Goal: Task Accomplishment & Management: Complete application form

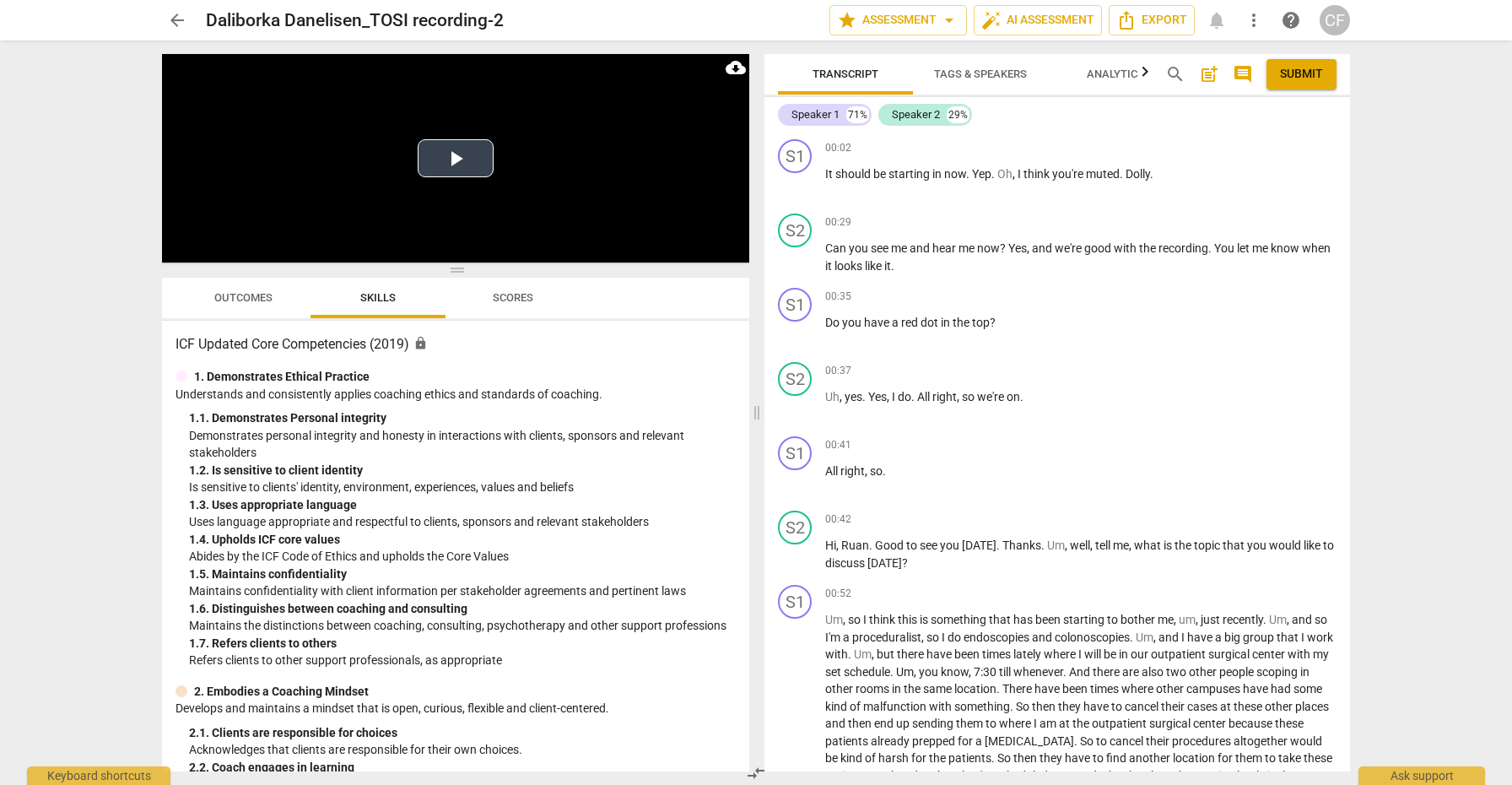
click at [466, 162] on button "Play Video" at bounding box center [455, 158] width 76 height 38
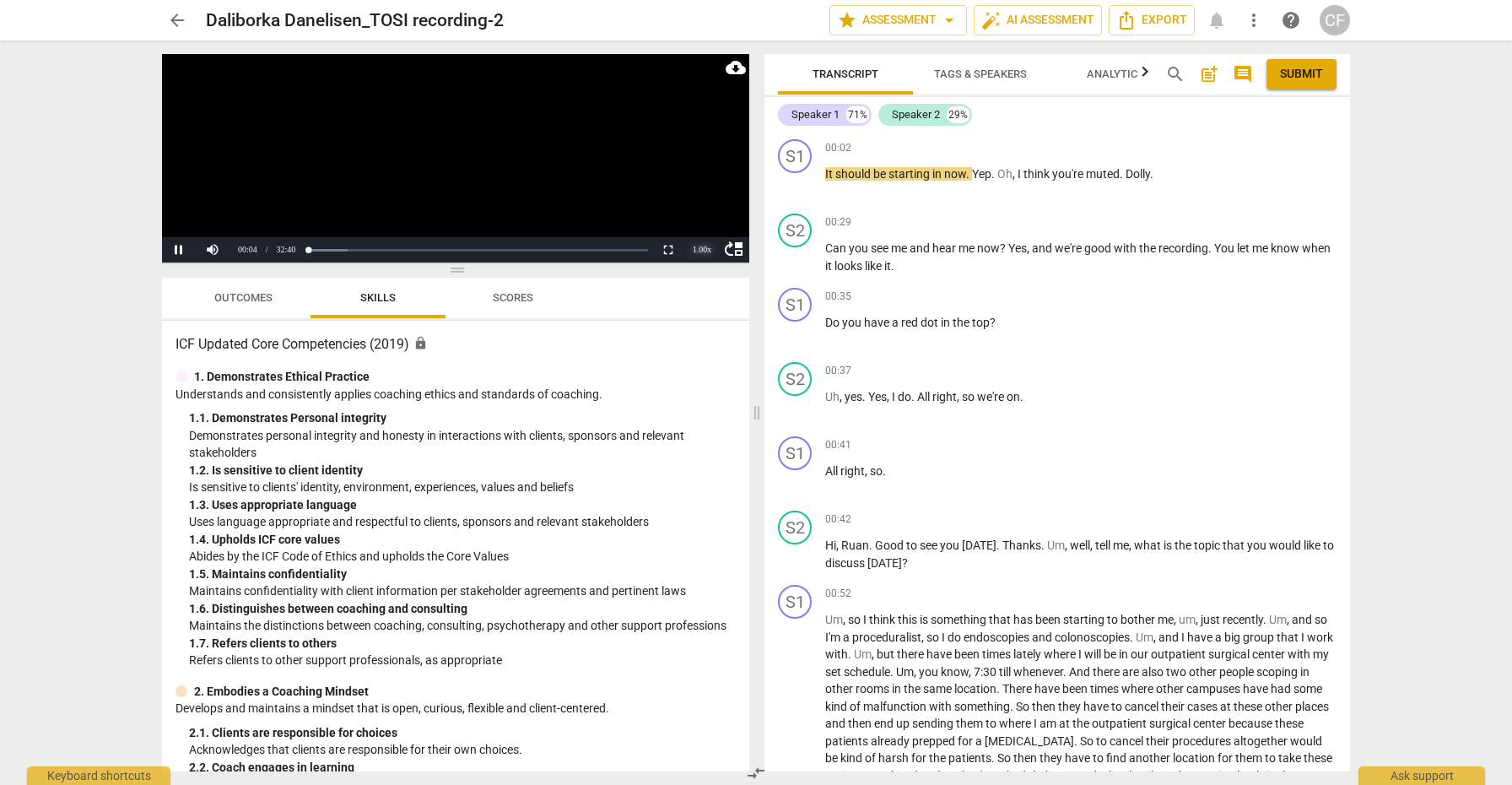
click at [705, 249] on div "1.00 x" at bounding box center [702, 249] width 33 height 25
click at [706, 192] on li "1.25x" at bounding box center [702, 191] width 33 height 18
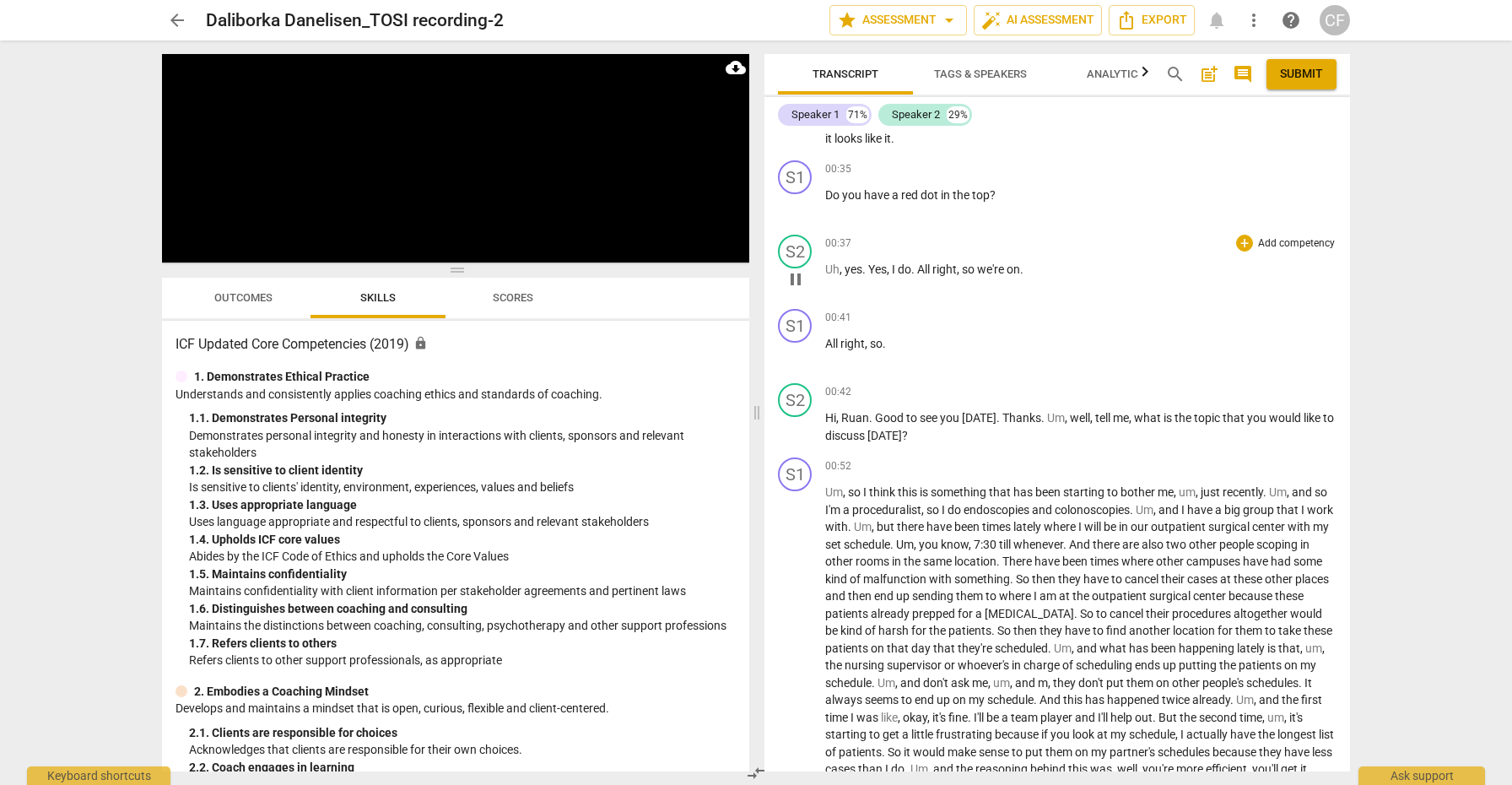
scroll to position [129, 0]
click at [797, 430] on span "pause" at bounding box center [795, 426] width 20 height 20
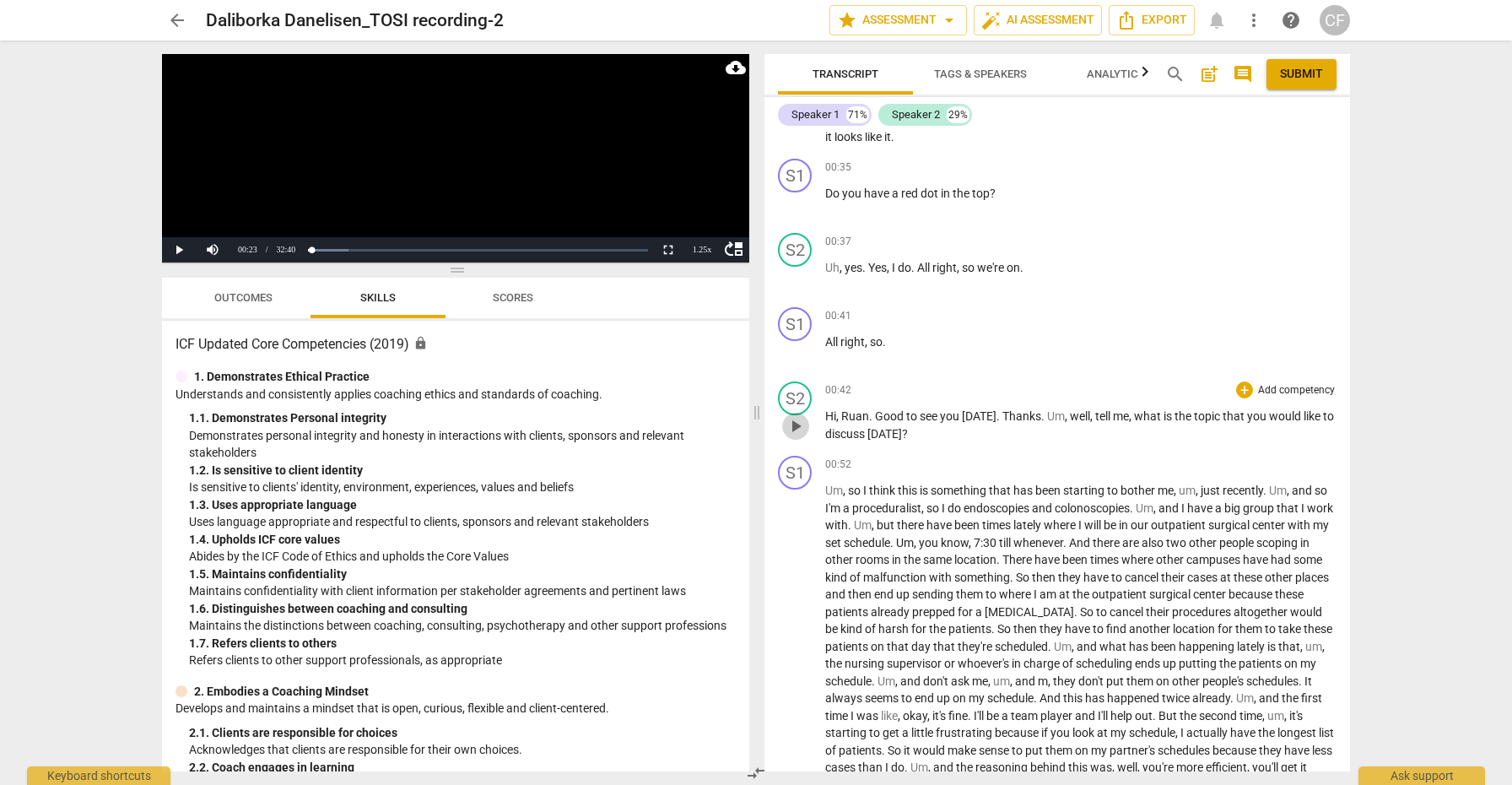
click at [797, 430] on span "play_arrow" at bounding box center [795, 426] width 20 height 20
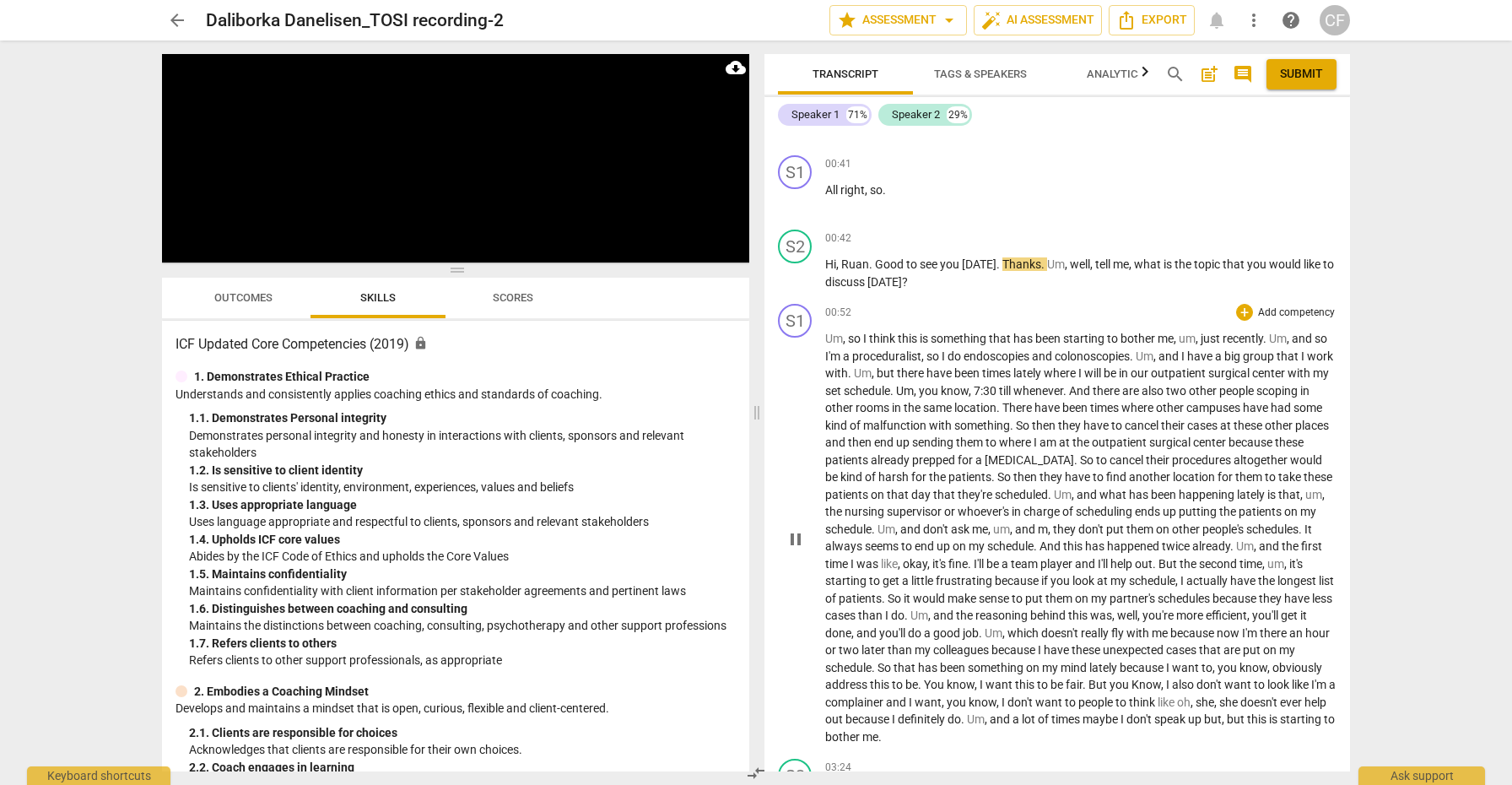
scroll to position [286, 0]
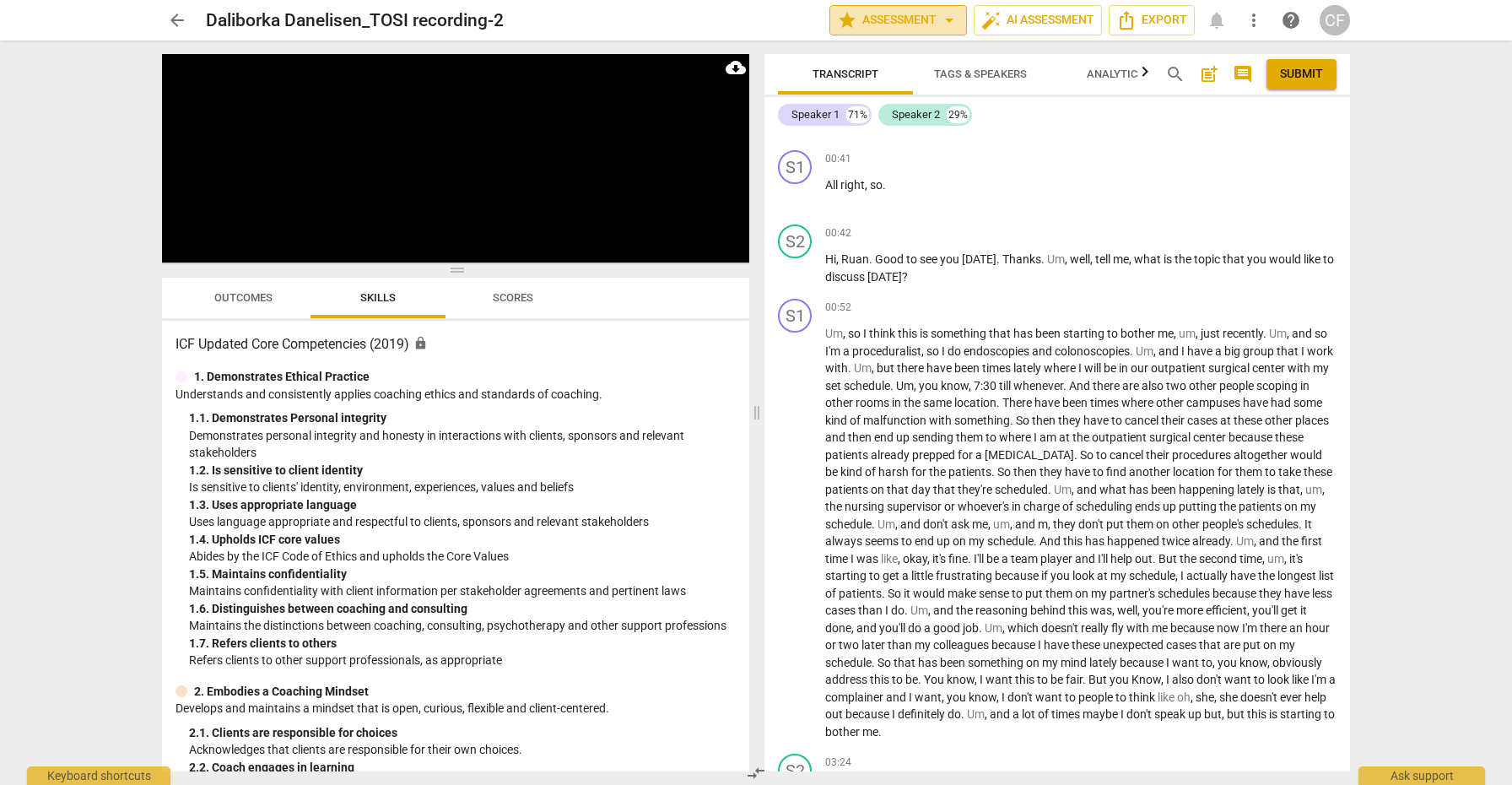
click at [886, 20] on span "star Assessment arrow_drop_down" at bounding box center [898, 20] width 122 height 20
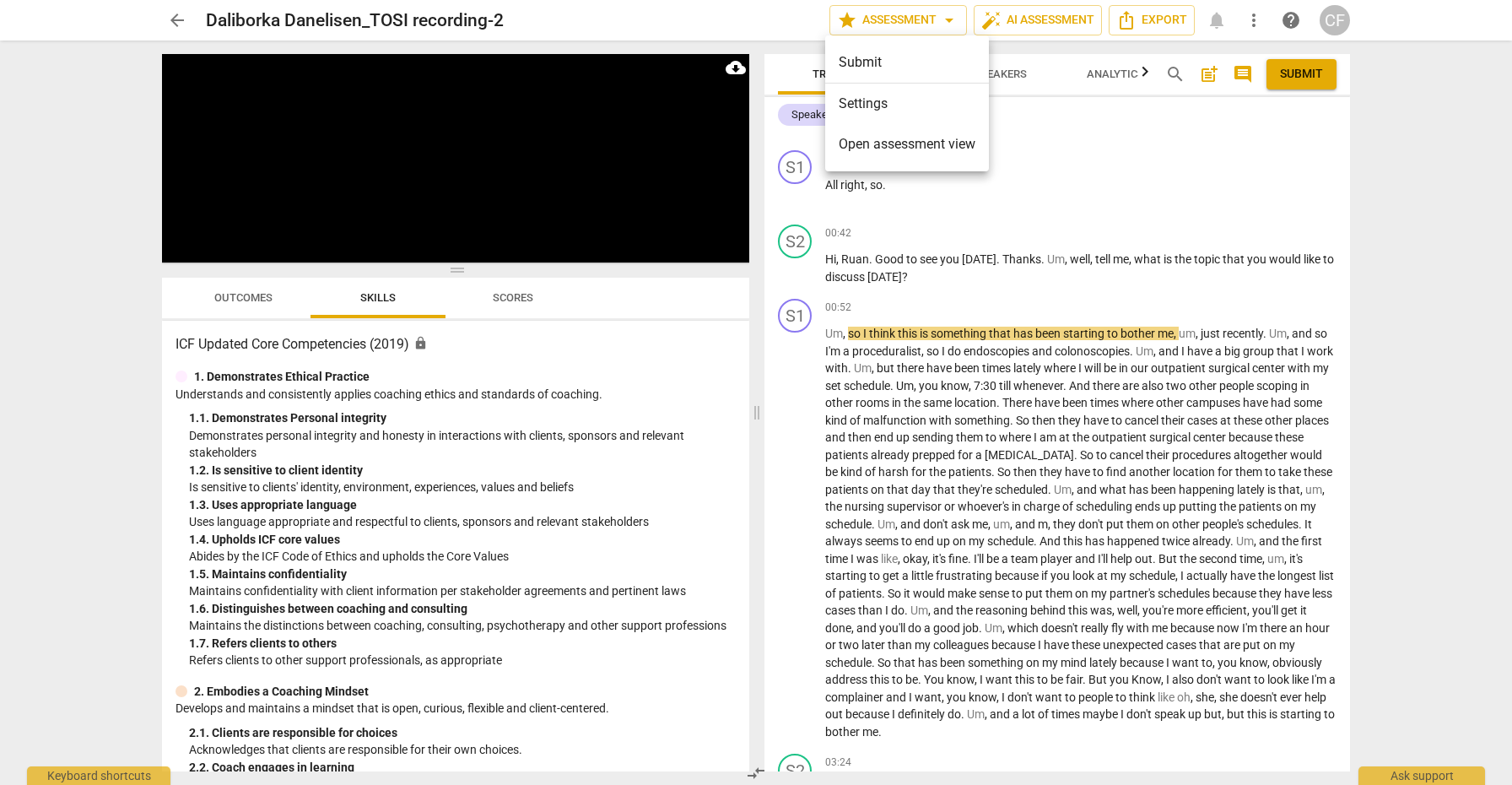
click at [948, 22] on div at bounding box center [756, 392] width 1512 height 785
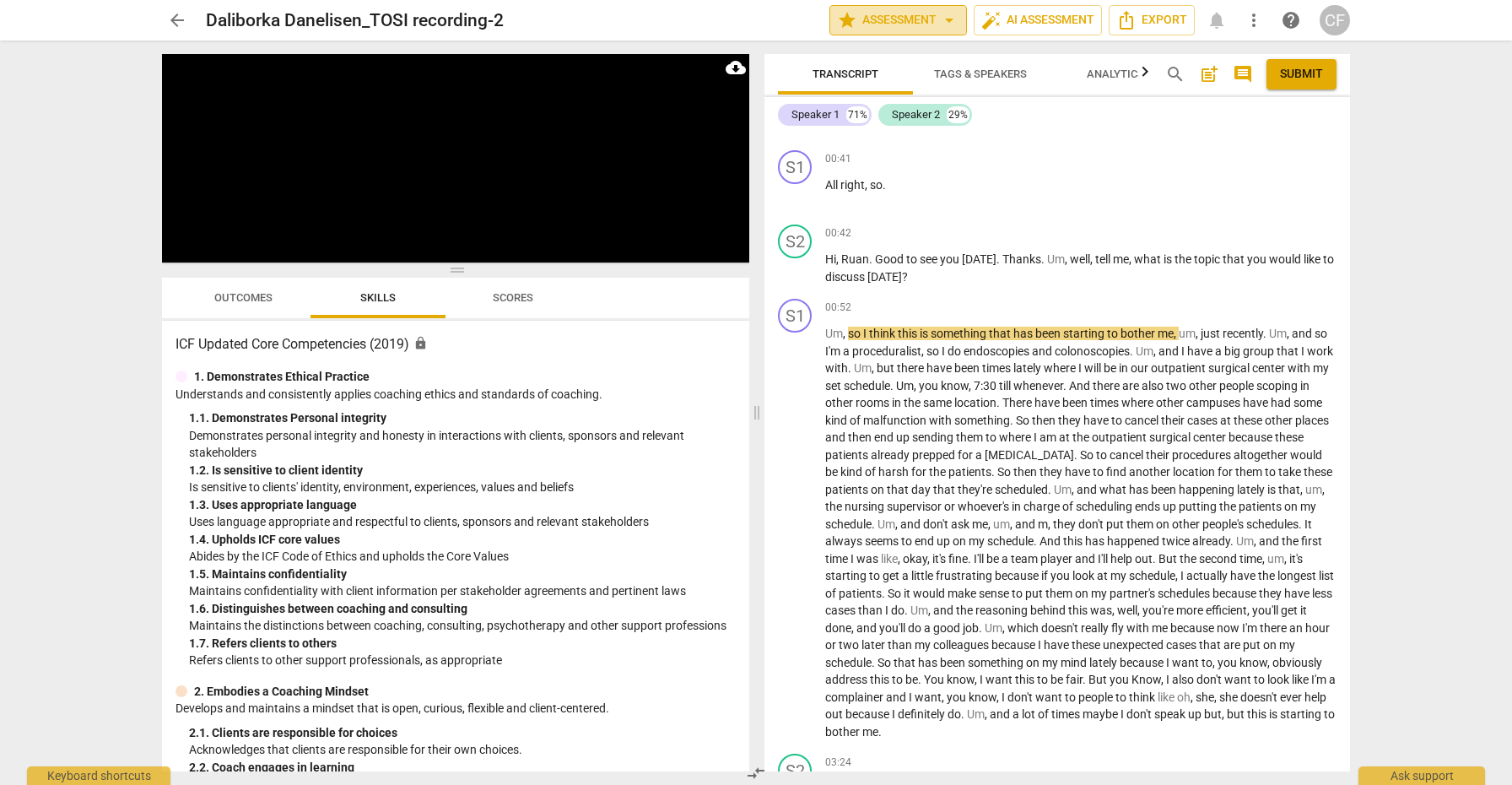
click at [947, 22] on span "arrow_drop_down" at bounding box center [949, 20] width 20 height 20
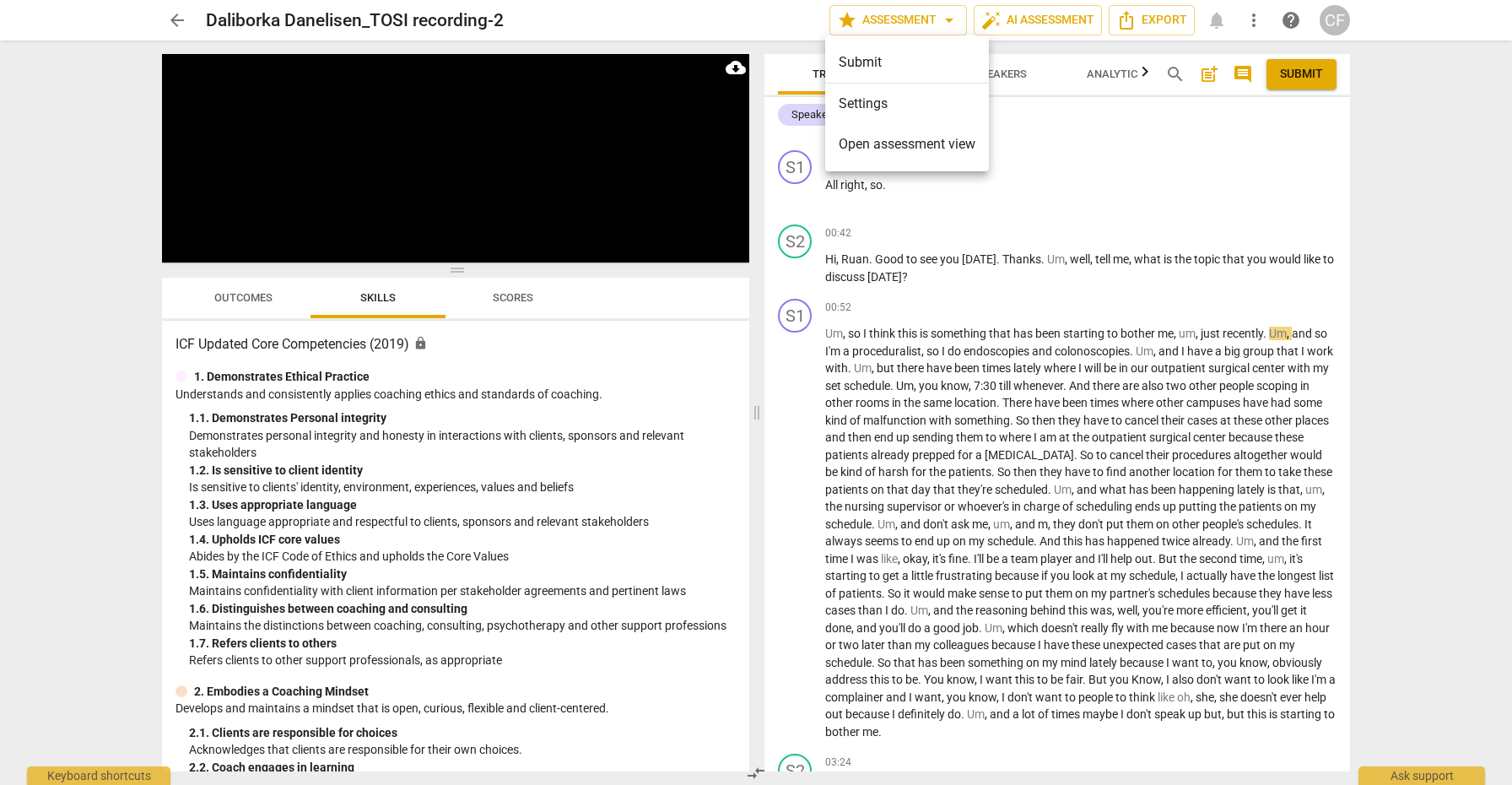
click at [1136, 262] on div at bounding box center [756, 392] width 1512 height 785
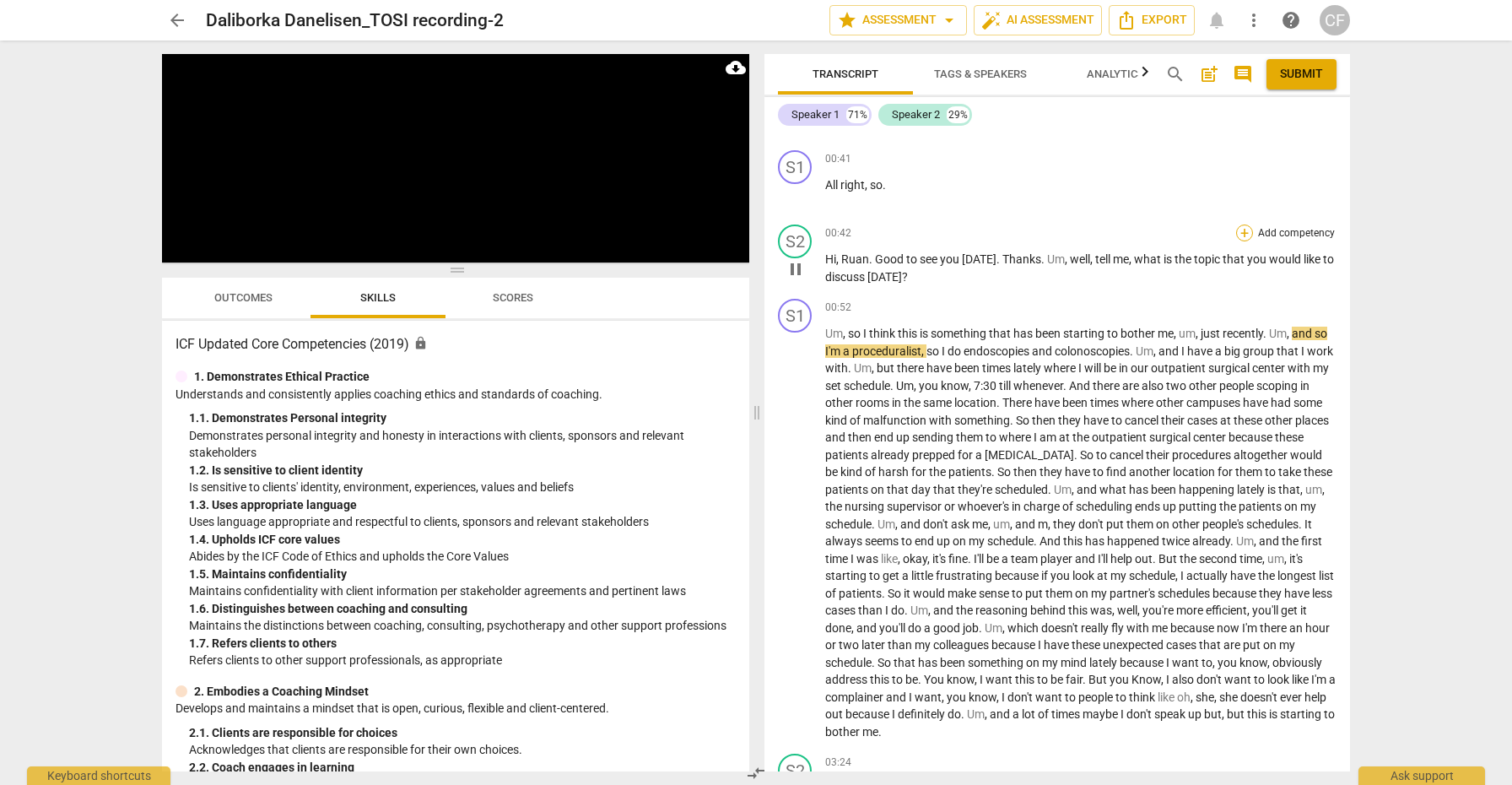
click at [1237, 236] on div "+" at bounding box center [1243, 233] width 17 height 17
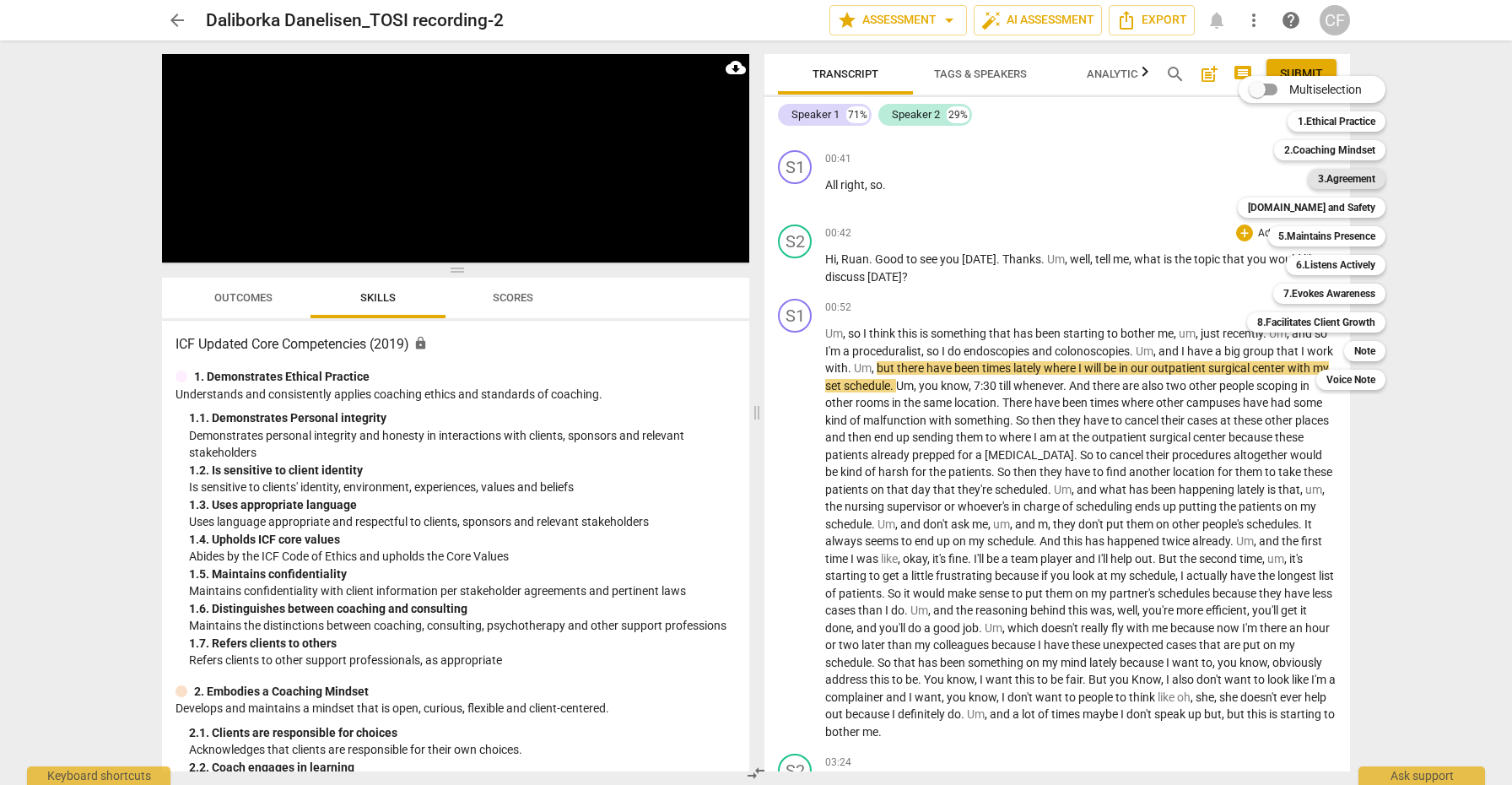
click at [1348, 176] on b "3.Agreement" at bounding box center [1346, 178] width 57 height 20
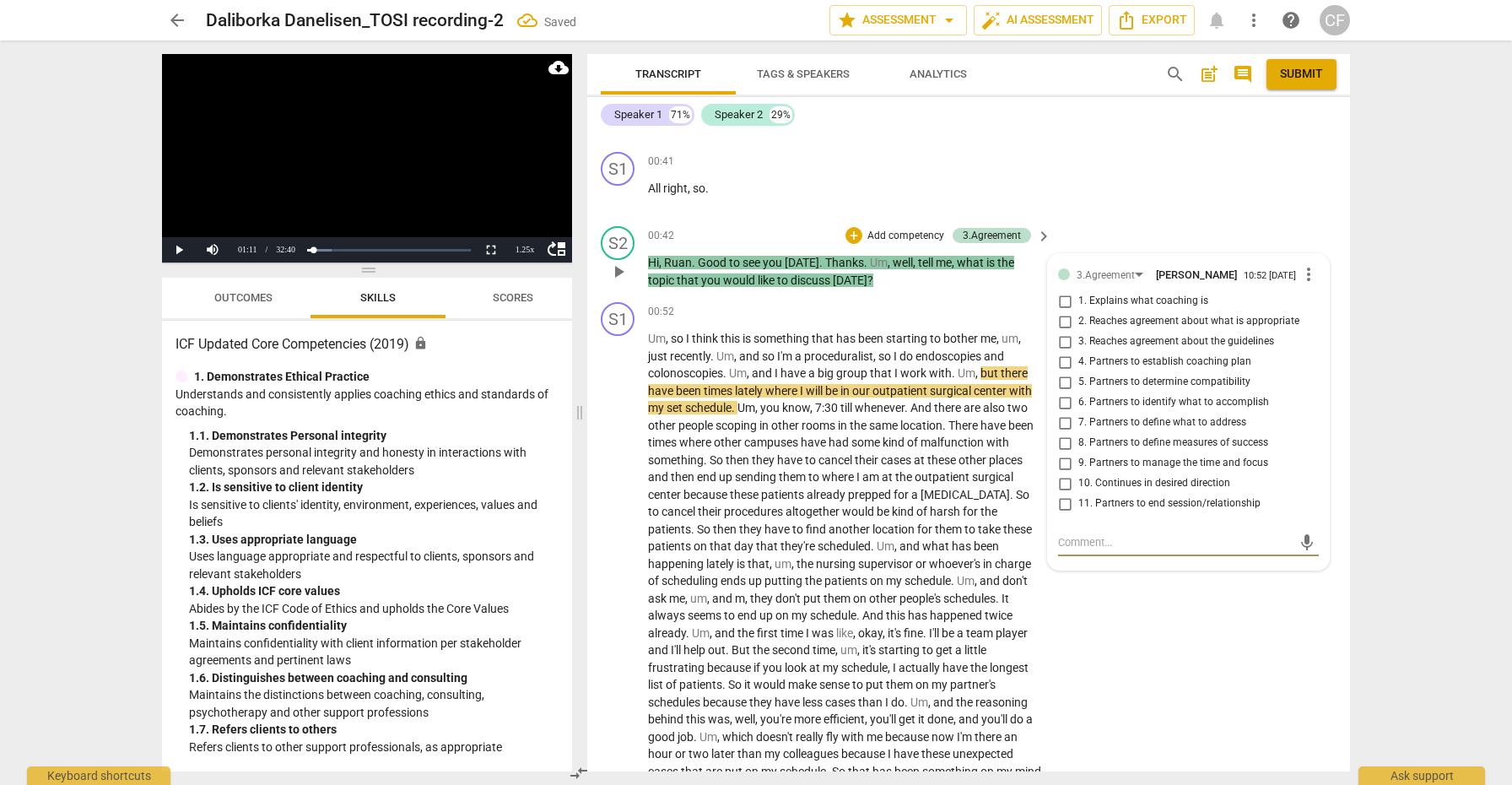
click at [1058, 421] on input "7. Partners to define what to address" at bounding box center [1064, 422] width 27 height 20
checkbox input "true"
click at [613, 594] on span "play_arrow" at bounding box center [618, 598] width 20 height 20
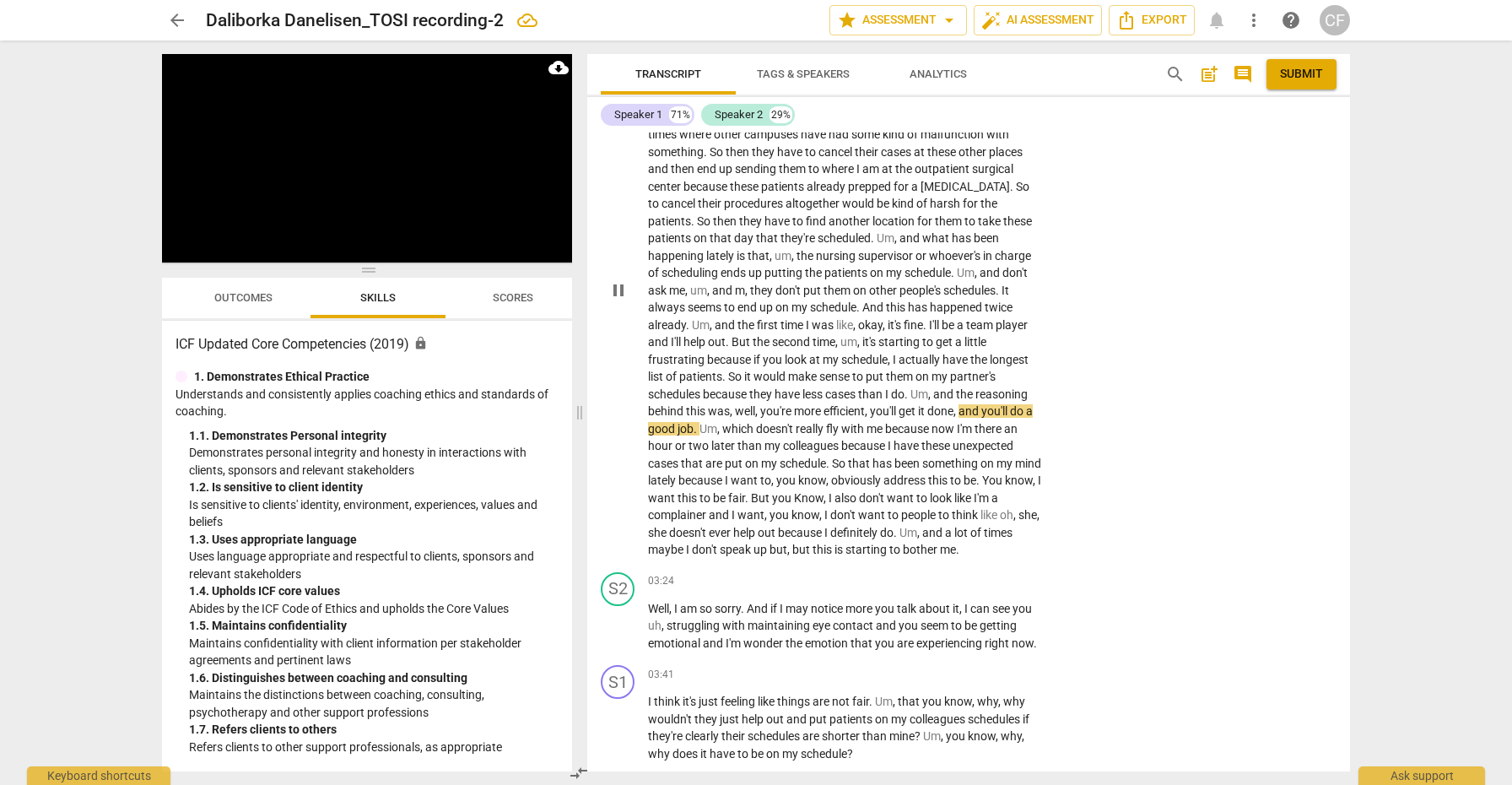
scroll to position [599, 0]
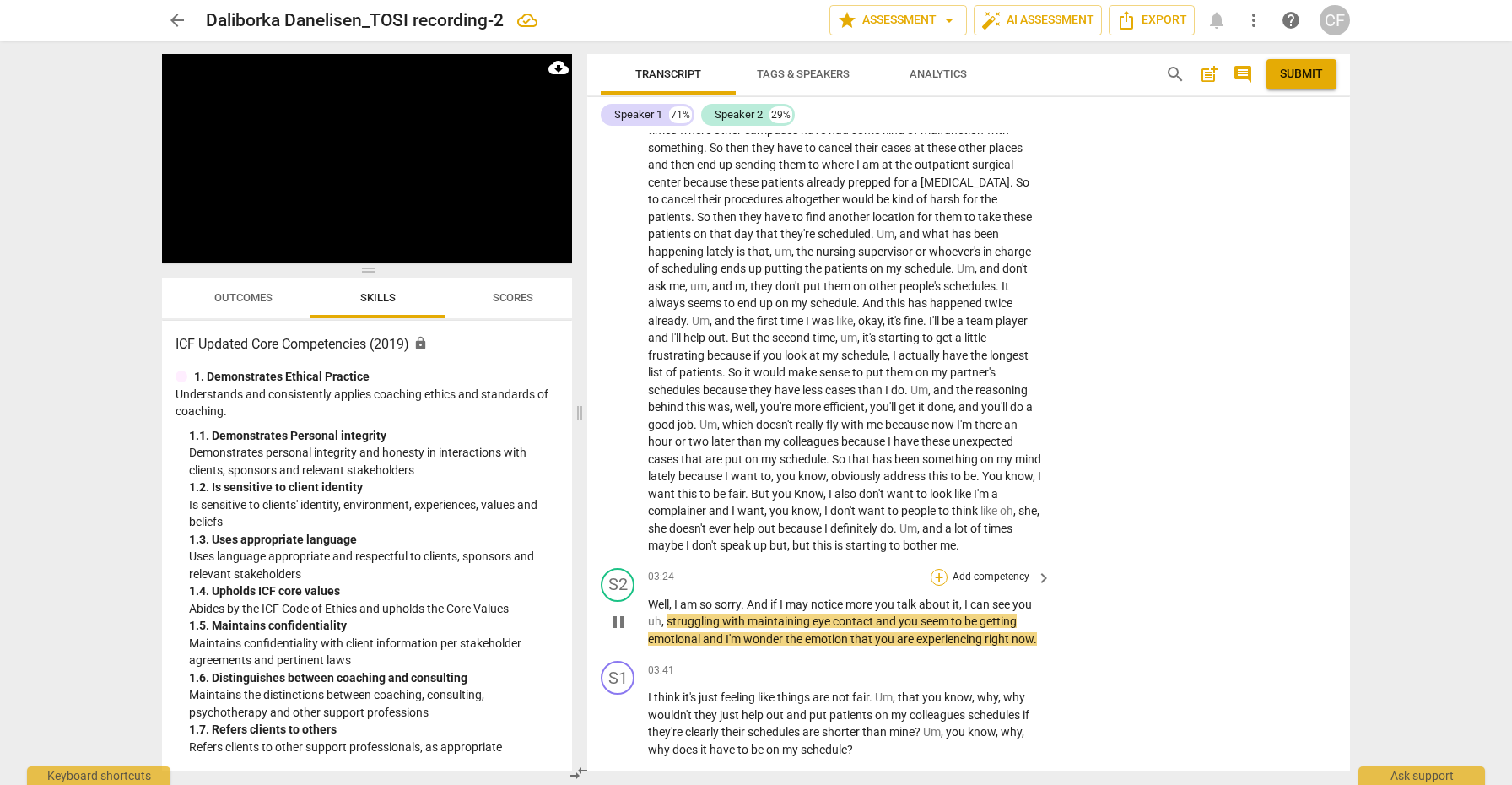
click at [936, 569] on div "+" at bounding box center [938, 577] width 17 height 17
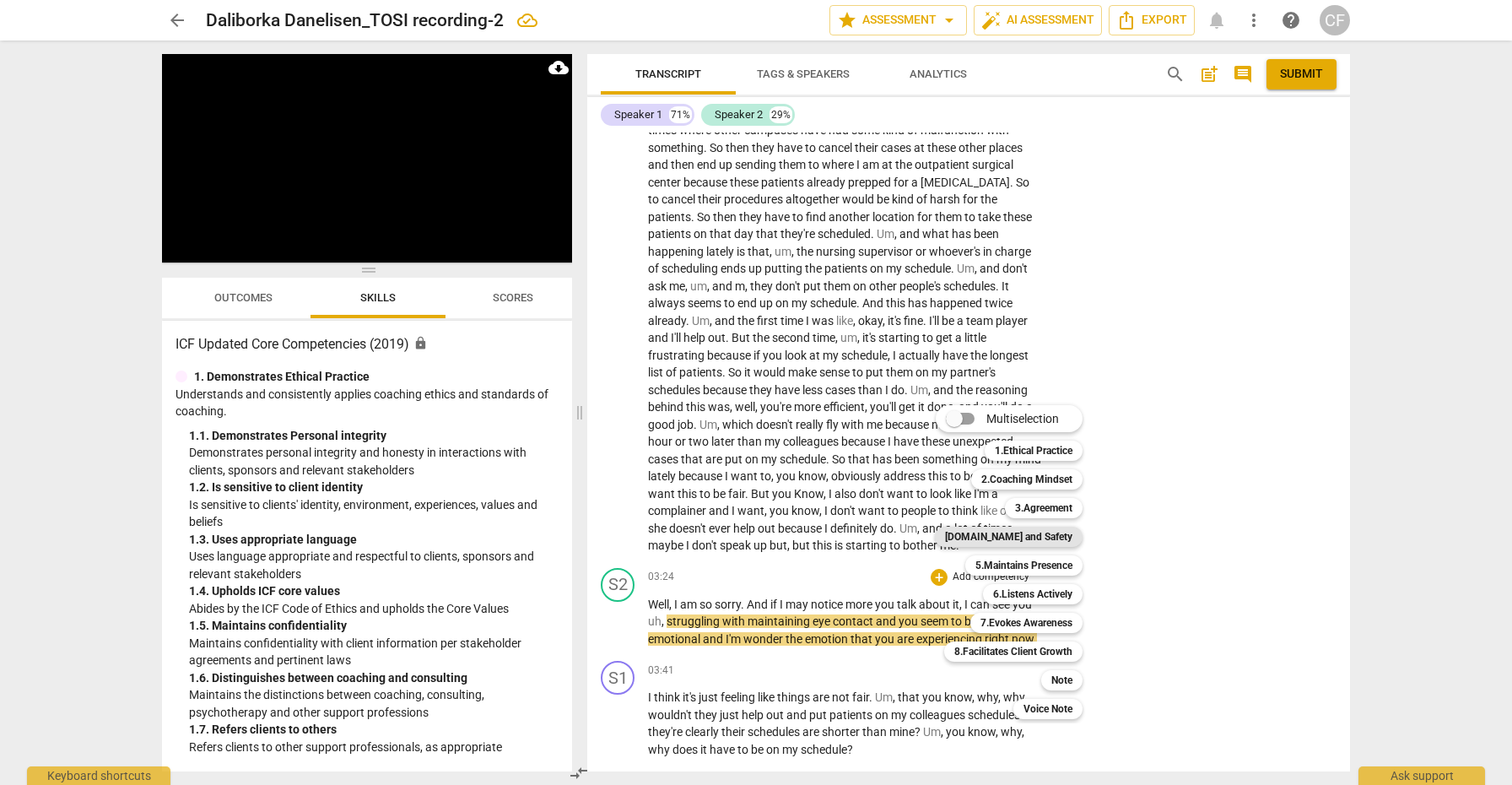
click at [1035, 537] on b "[DOMAIN_NAME] and Safety" at bounding box center [1008, 537] width 127 height 20
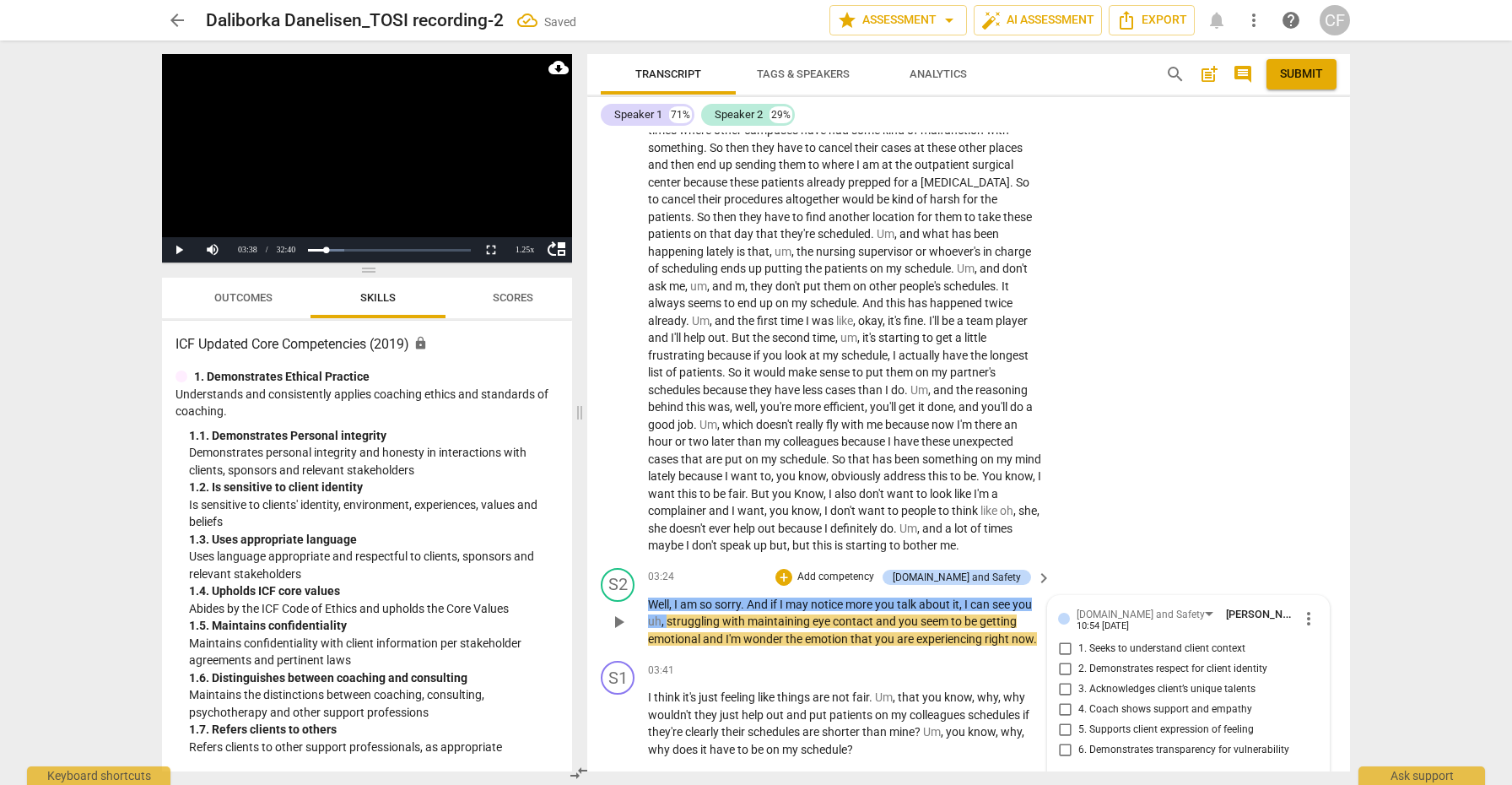
scroll to position [606, 0]
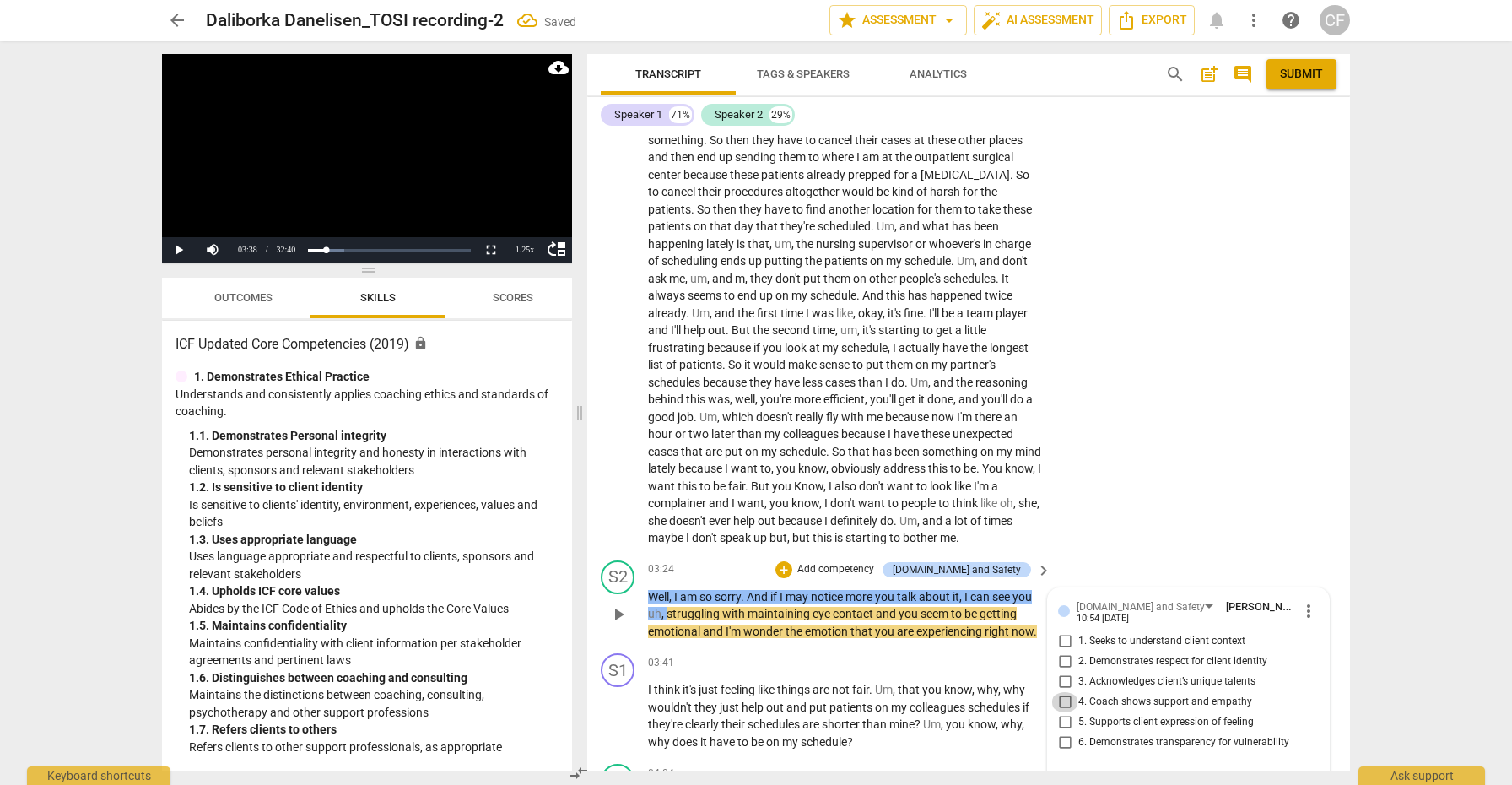
click at [1062, 692] on input "4. Coach shows support and empathy" at bounding box center [1064, 702] width 27 height 20
checkbox input "true"
click at [1059, 712] on input "5. Supports client expression of feeling" at bounding box center [1064, 722] width 27 height 20
checkbox input "true"
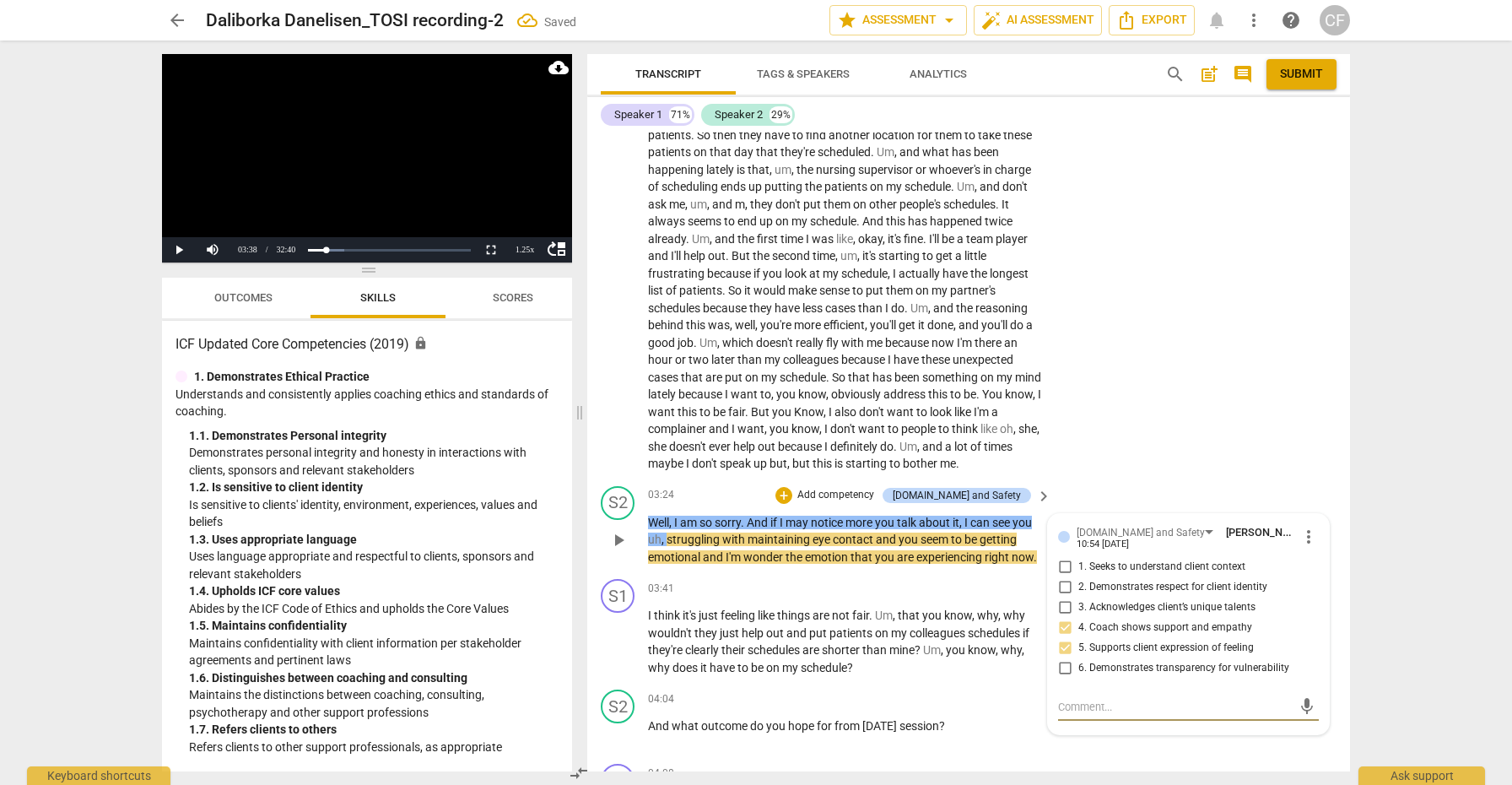
click at [1068, 699] on textarea at bounding box center [1174, 707] width 233 height 16
type textarea "v"
type textarea "ve"
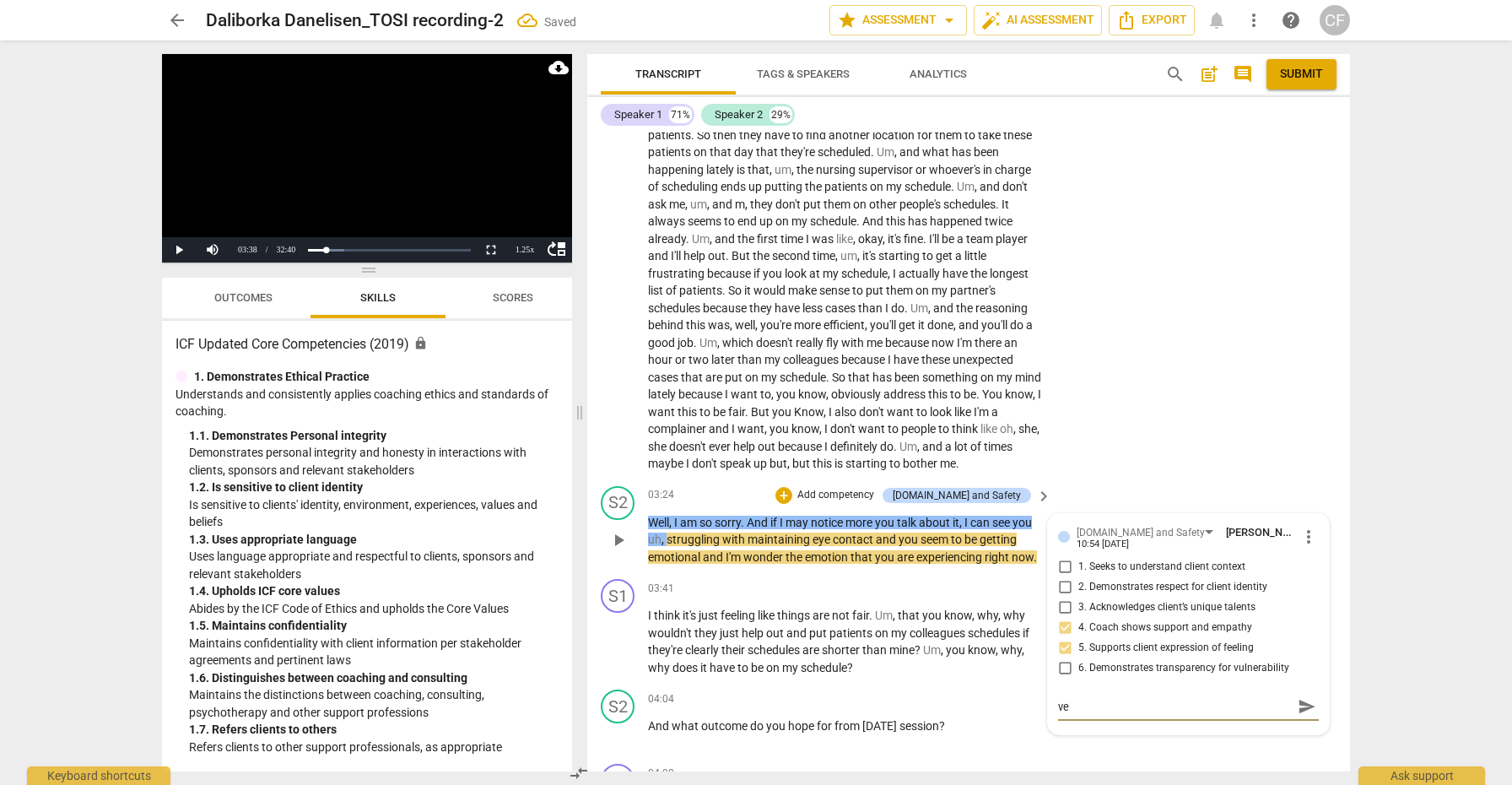
type textarea "ver"
type textarea "very"
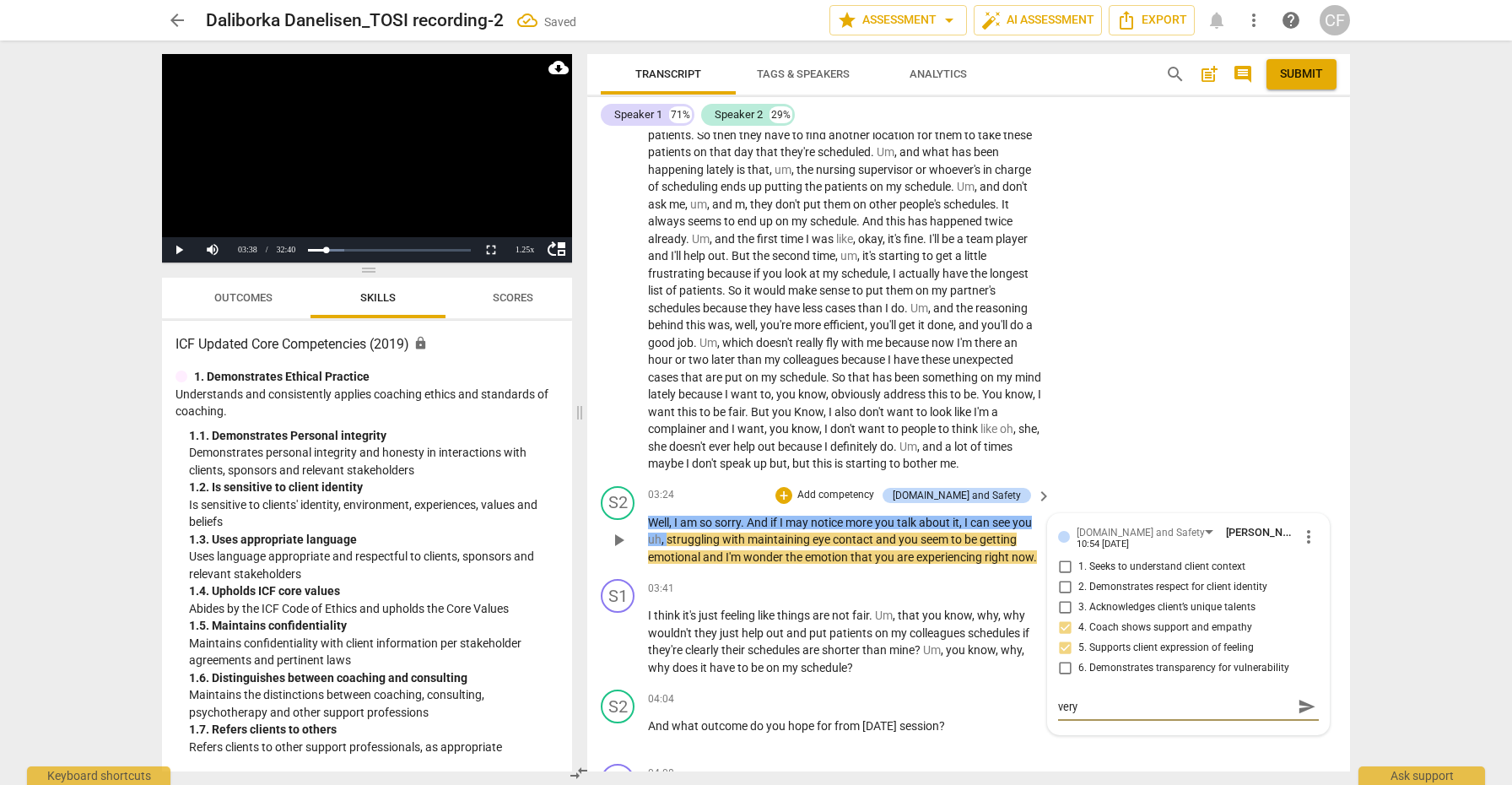
type textarea "very"
type textarea "very n"
type textarea "very ni"
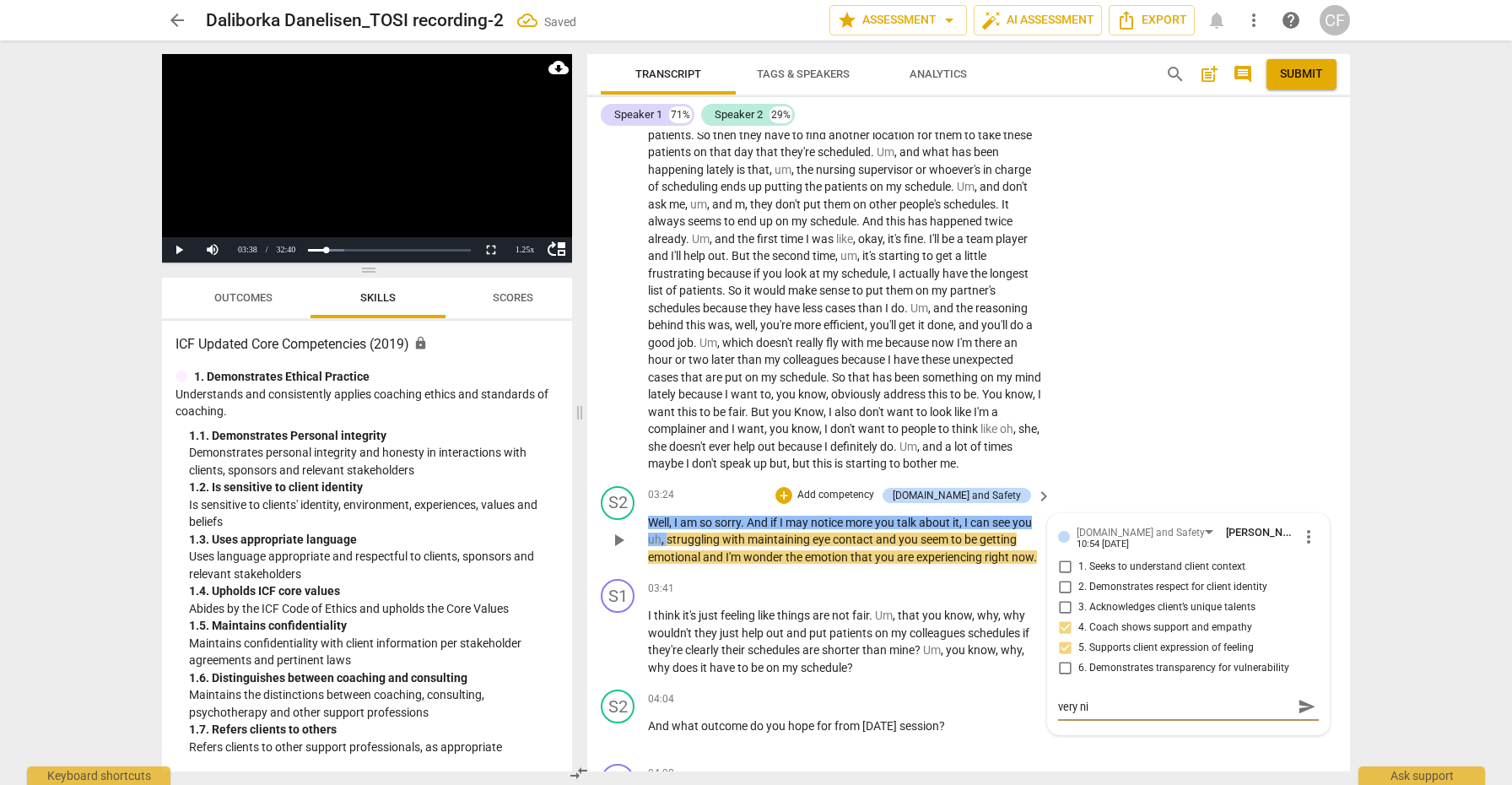
type textarea "very nic"
type textarea "very nice"
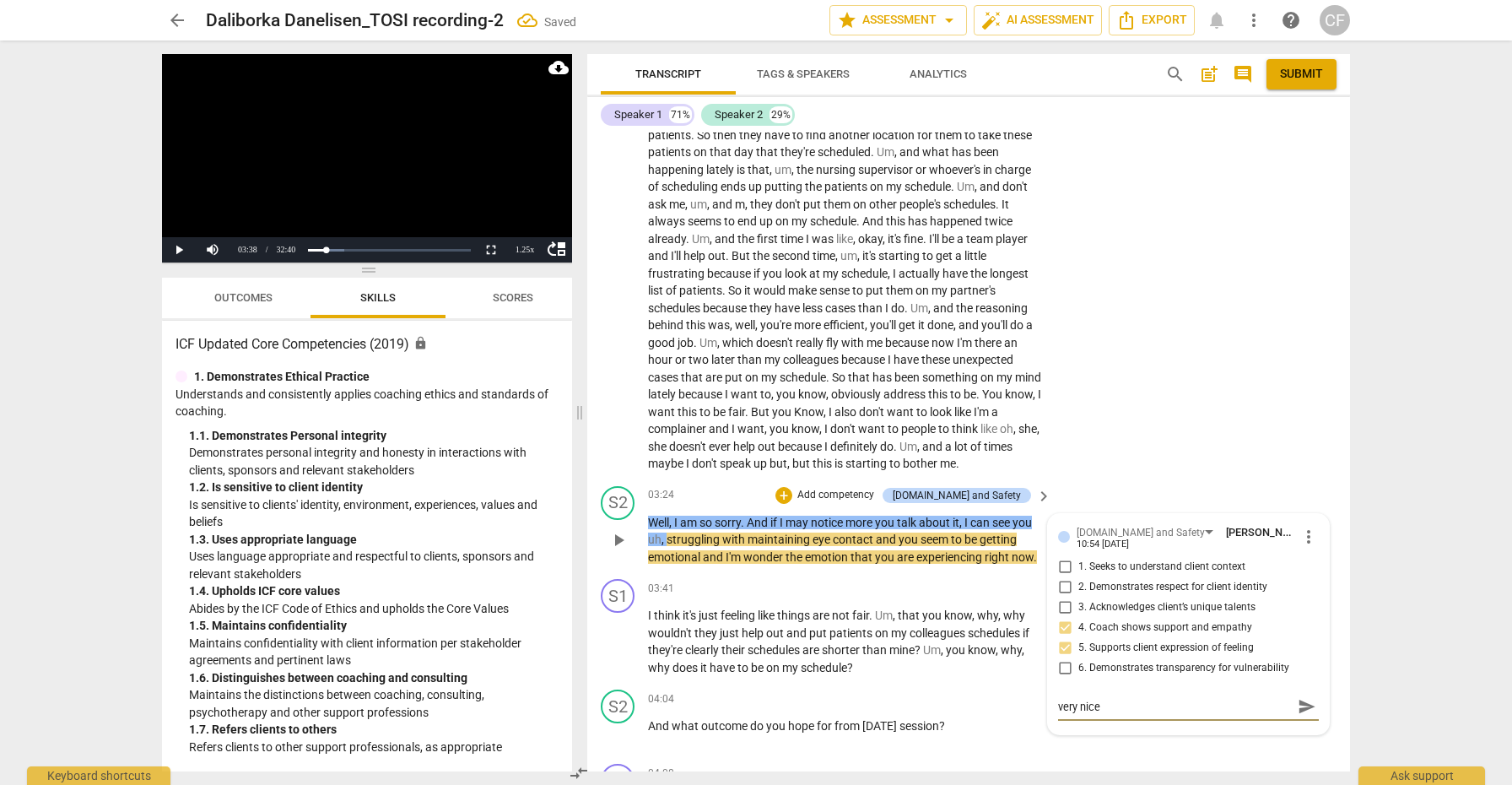
type textarea "very nice"
type textarea "very nice j"
type textarea "very nice jo"
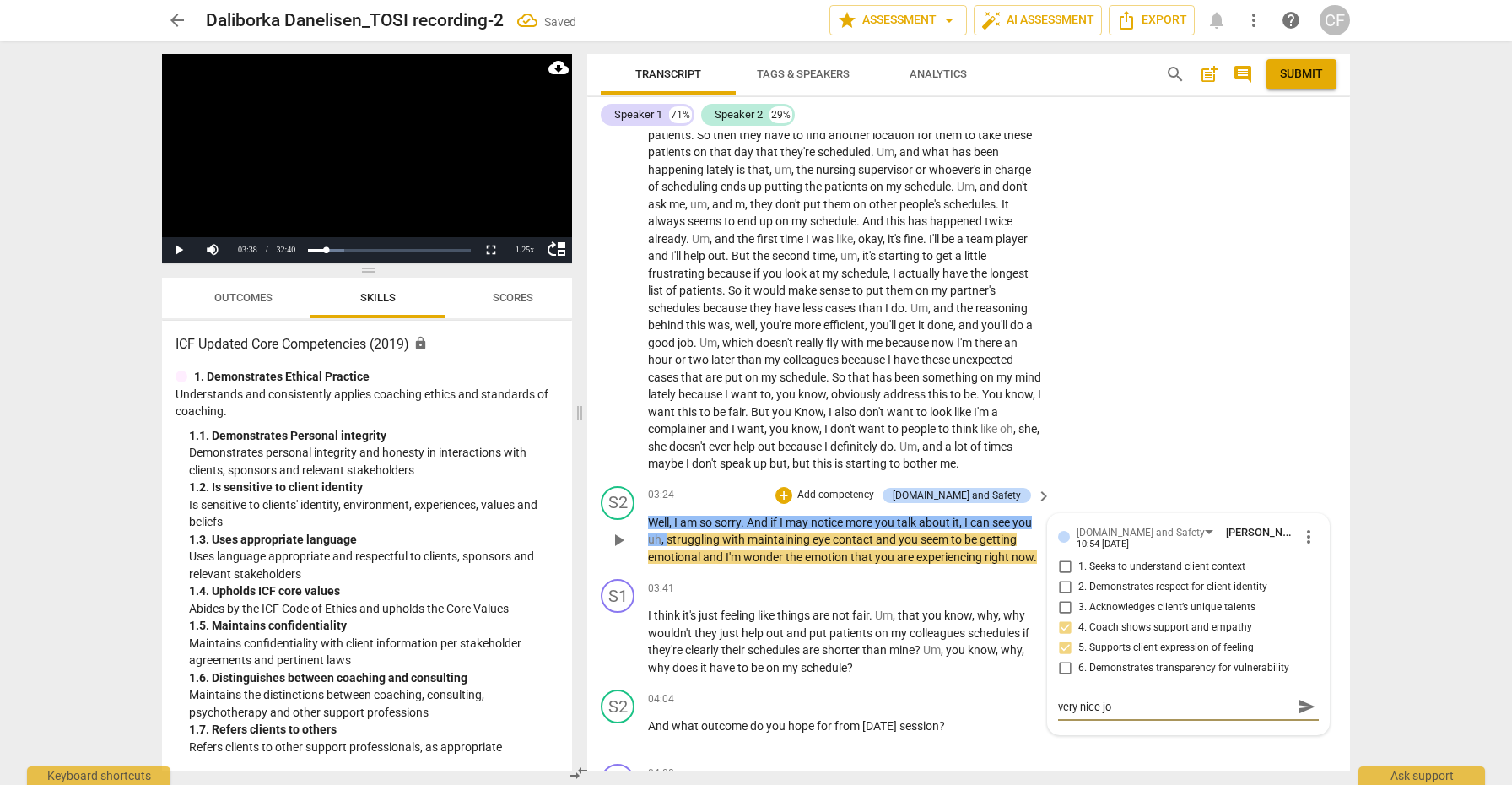
type textarea "very nice job"
type textarea "very nice job o"
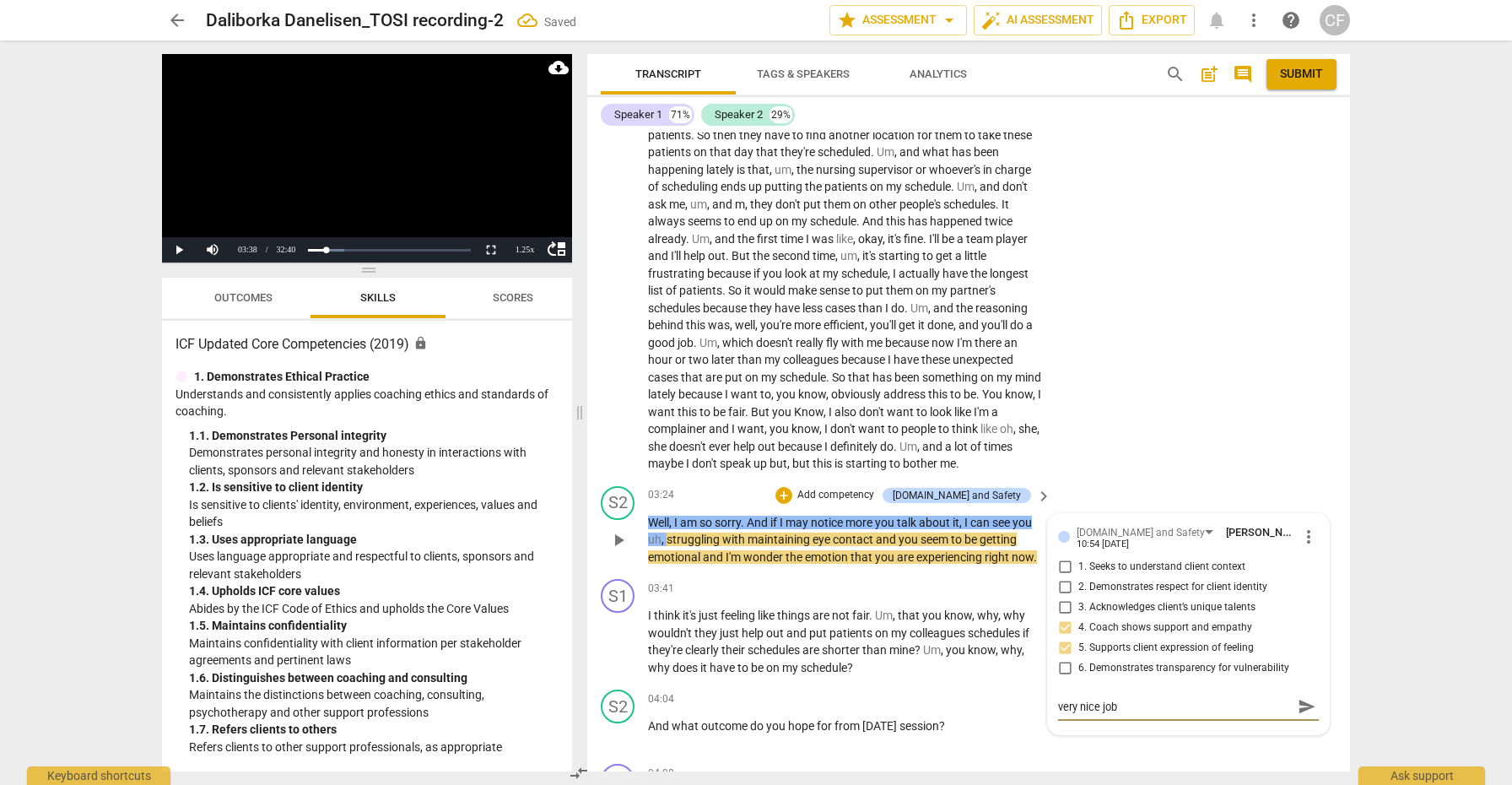
type textarea "very nice job o"
type textarea "very nice job of"
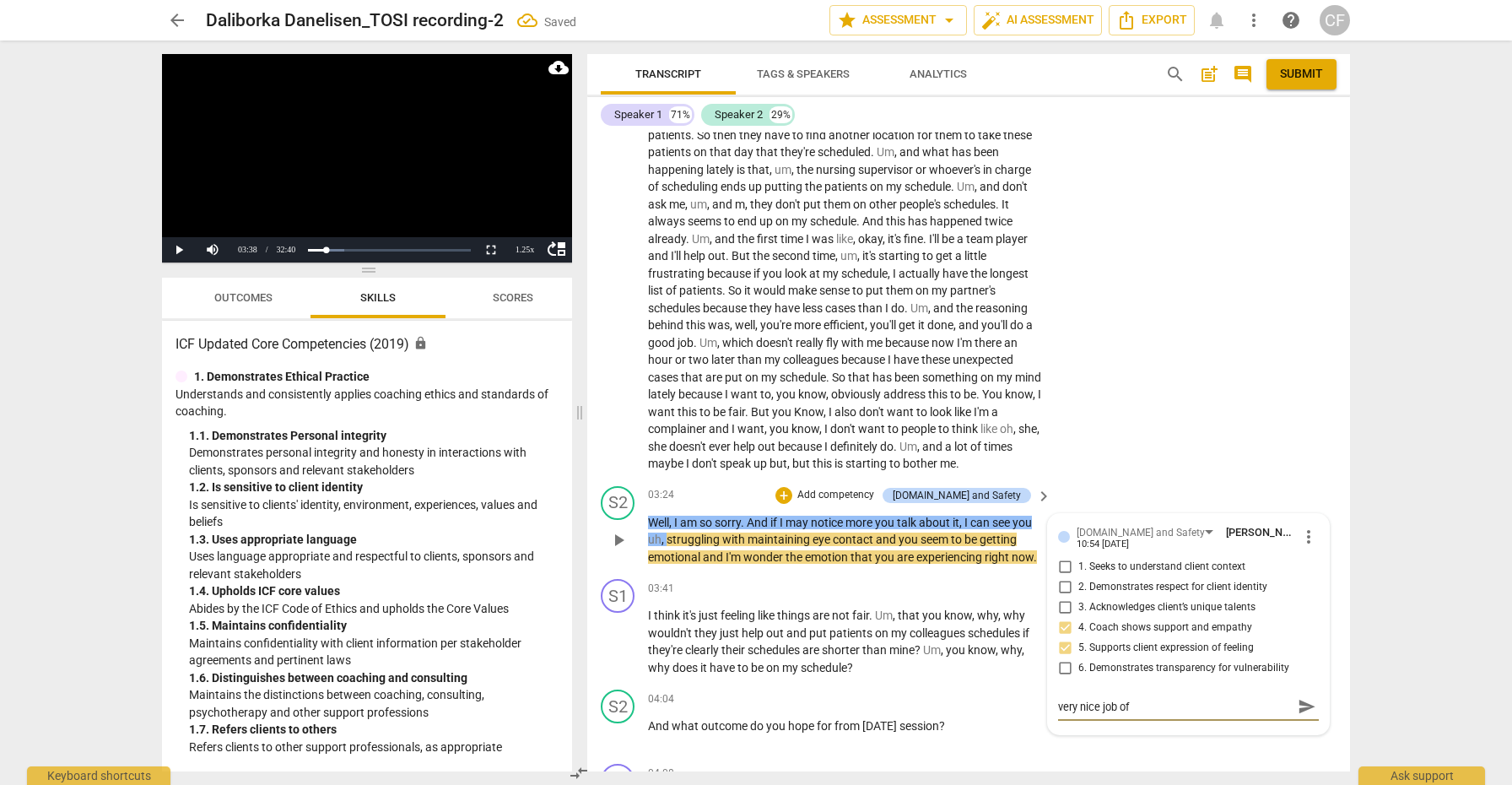
type textarea "very nice job of e"
type textarea "very nice job of ex"
type textarea "very nice job of exp"
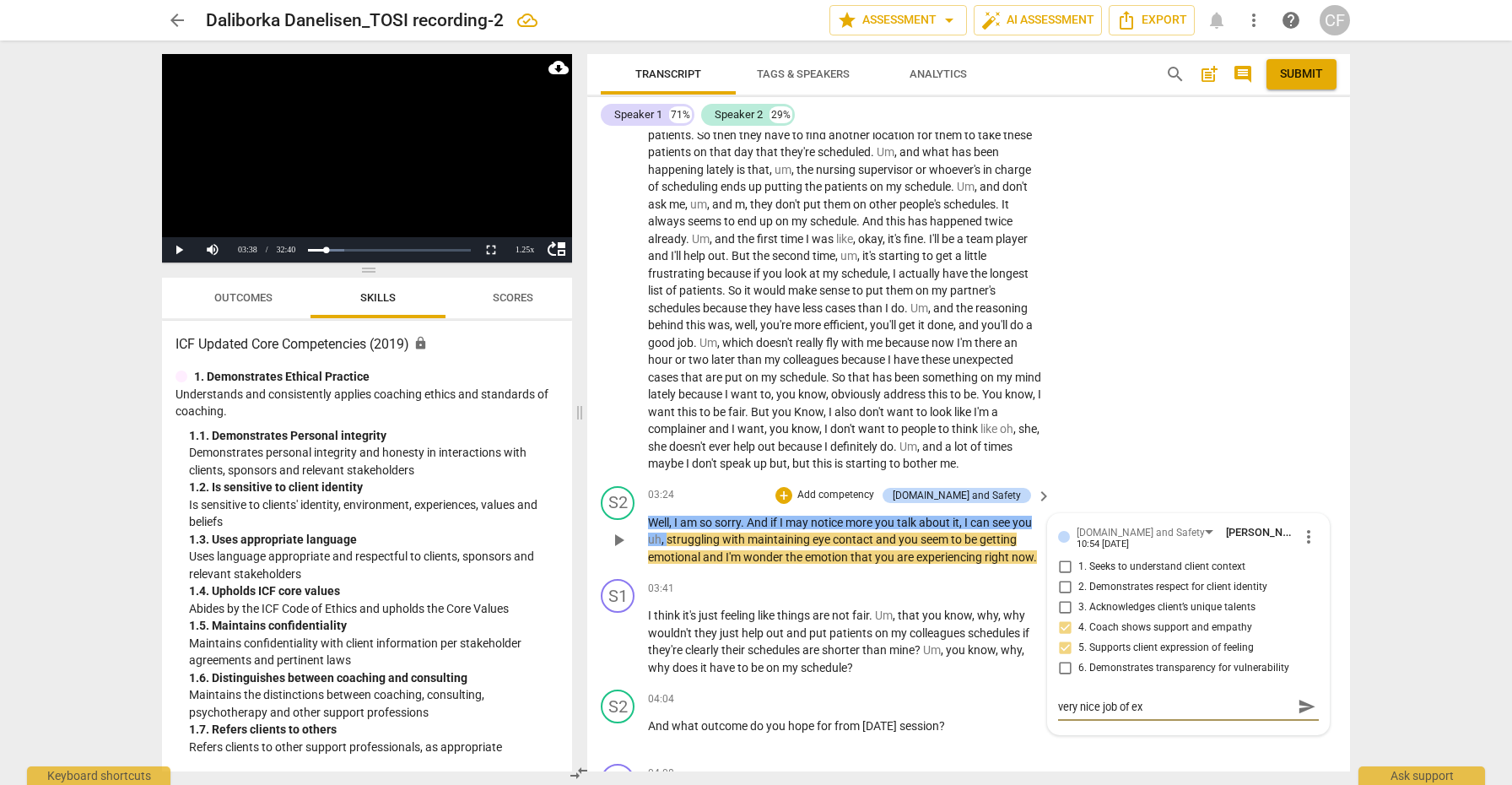
type textarea "very nice job of exp"
type textarea "very nice job of expo"
type textarea "very nice job of expoo"
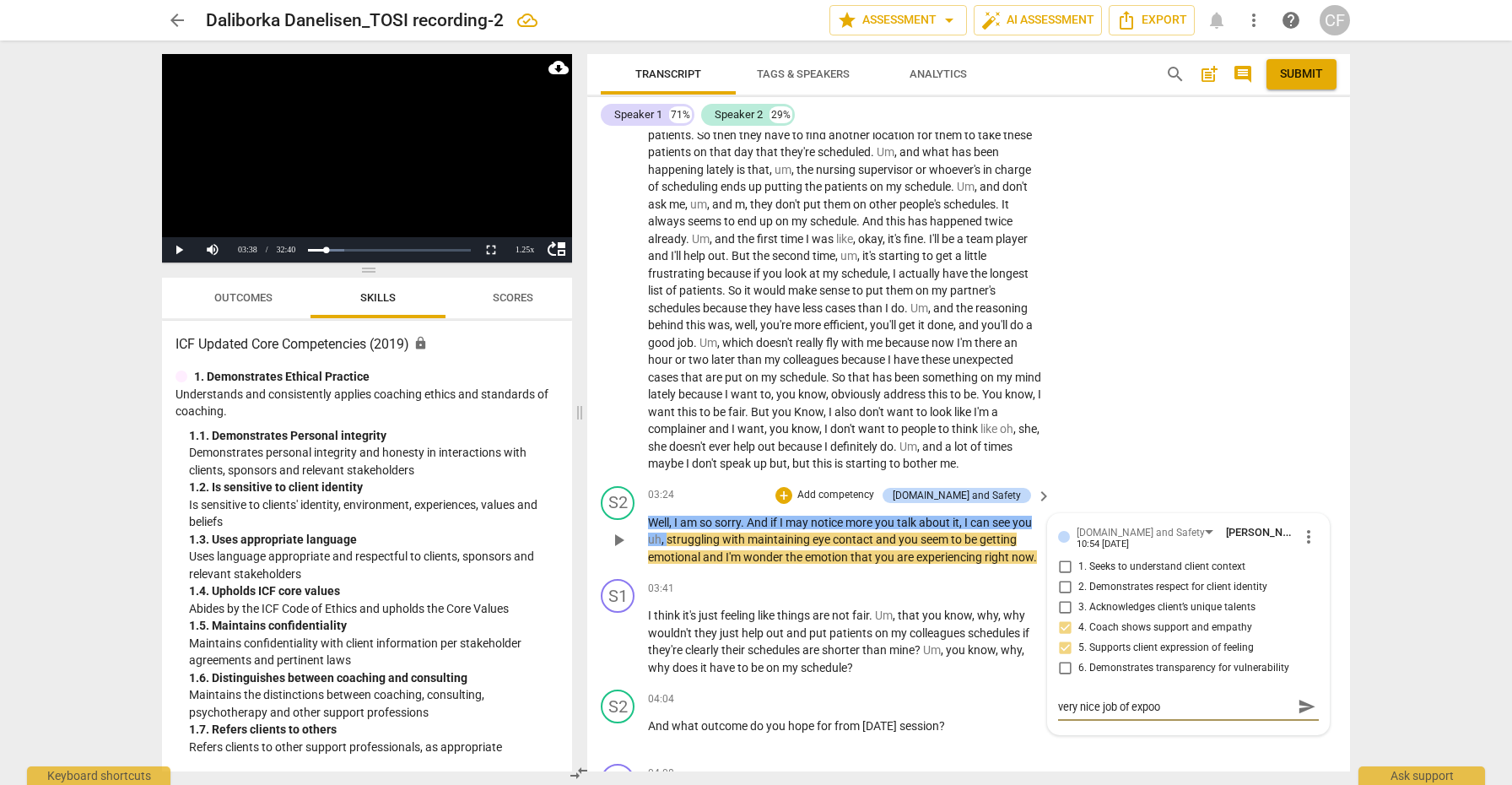
type textarea "very nice job of expoor"
type textarea "very nice job of expoori"
type textarea "very nice job of expoorin"
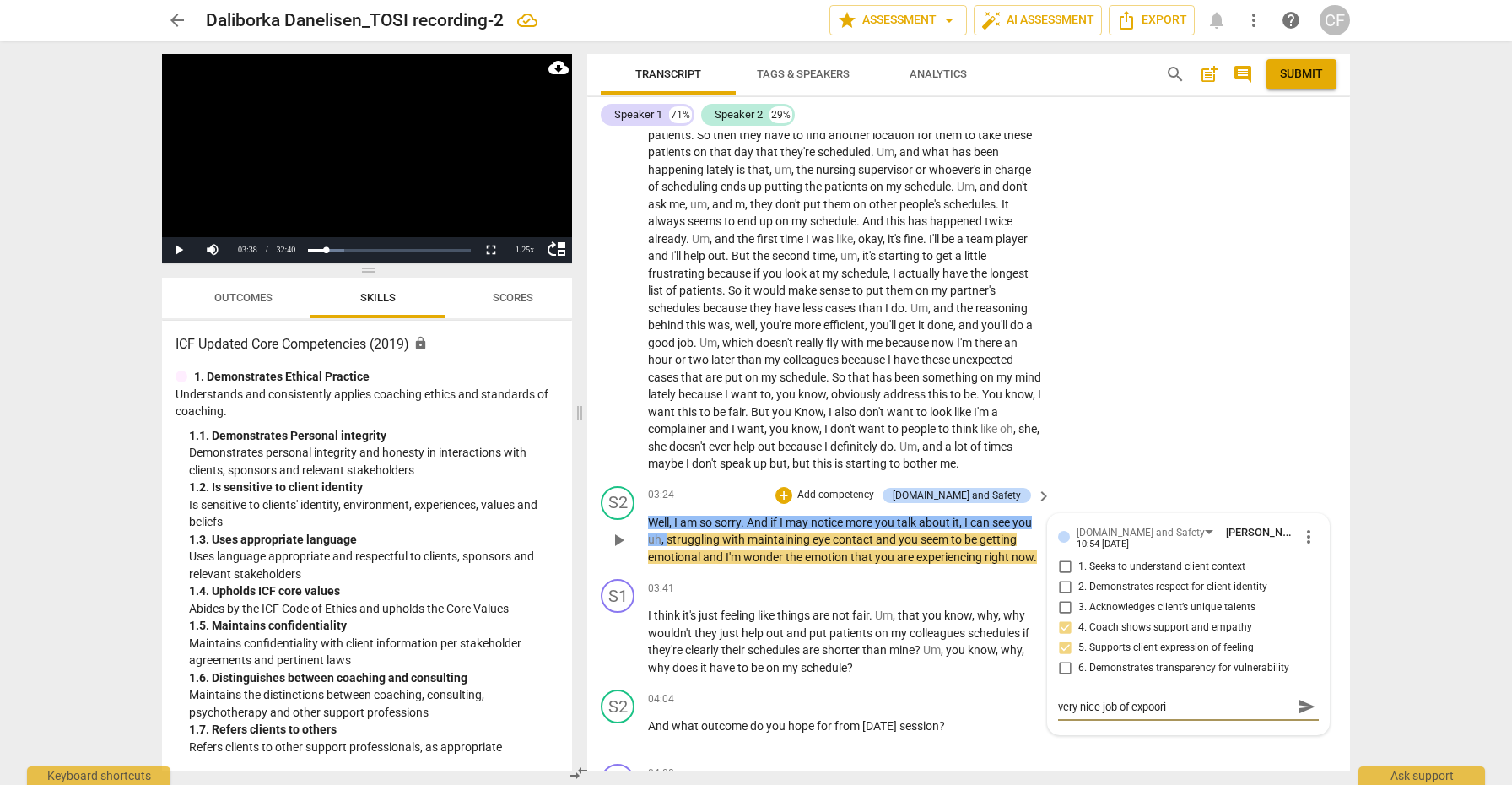
type textarea "very nice job of expoorin"
type textarea "very nice job of expooring"
type textarea "very nice job of exploring"
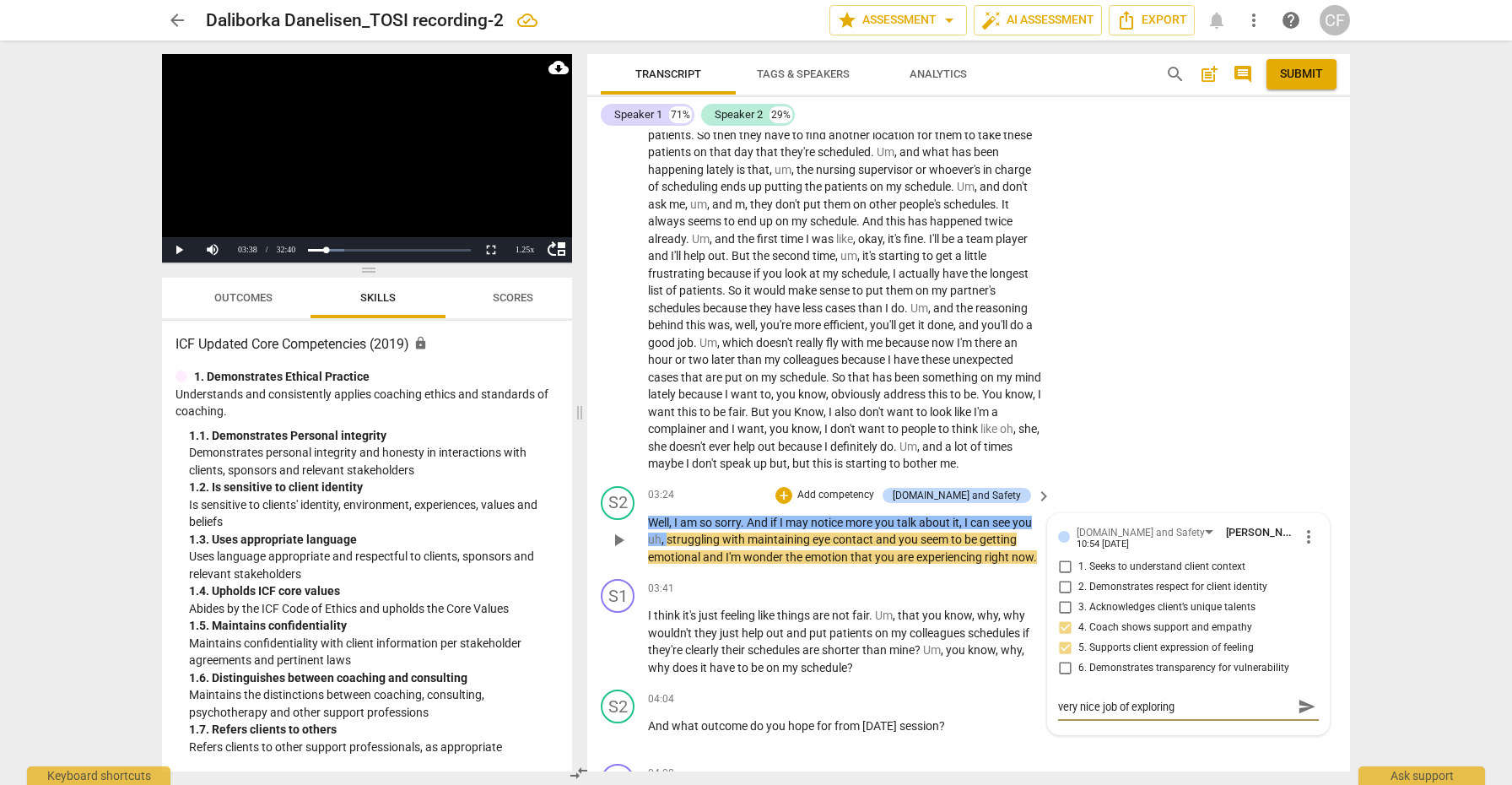
type textarea "very nice job of exploring t"
type textarea "very nice job of exploring th"
type textarea "very nice job of exploring the"
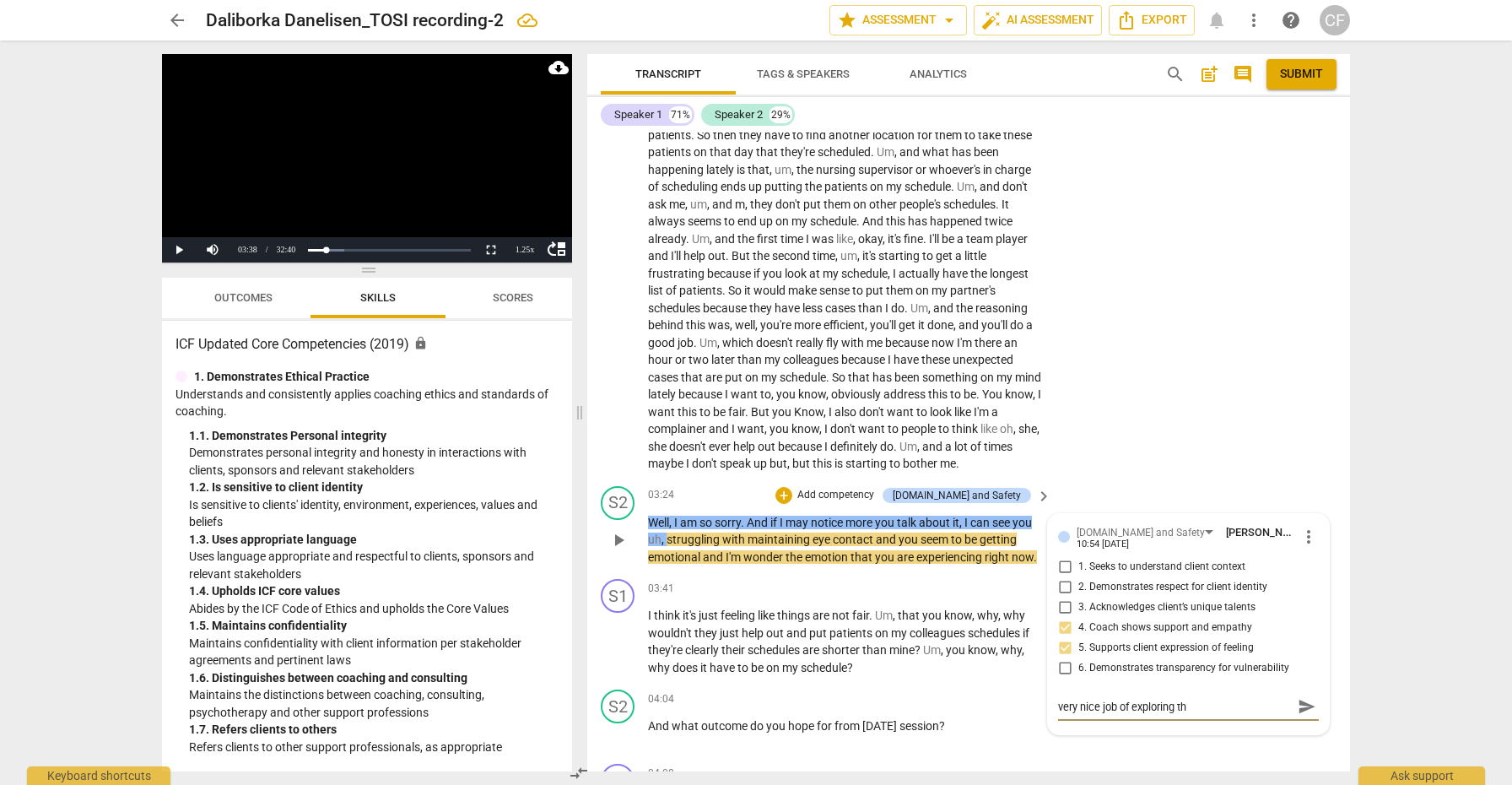
type textarea "very nice job of exploring the"
type textarea "very nice job of exploring the e"
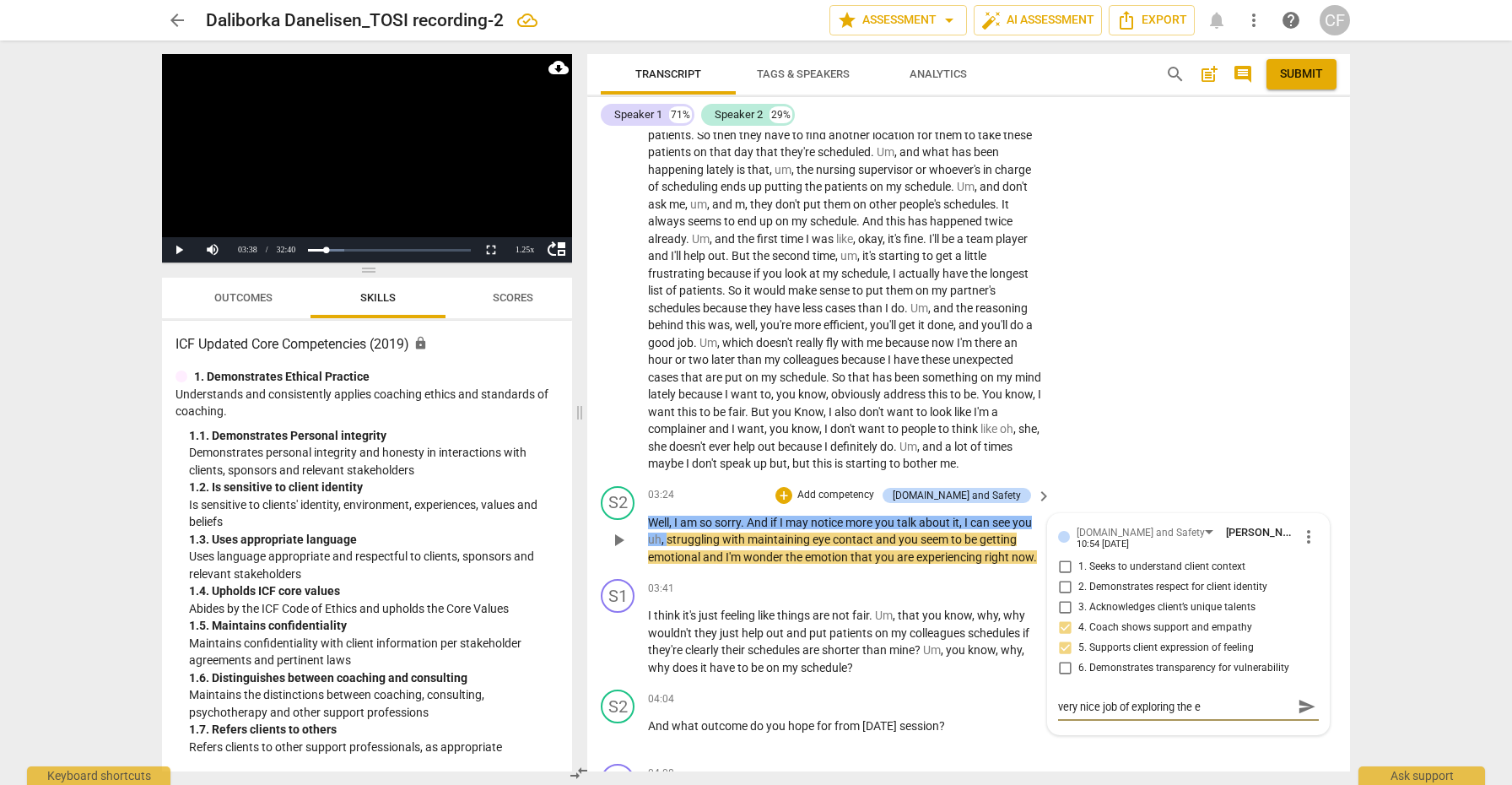
type textarea "very nice job of exploring the em"
type textarea "very nice job of exploring the ema"
type textarea "very nice job of exploring the emai"
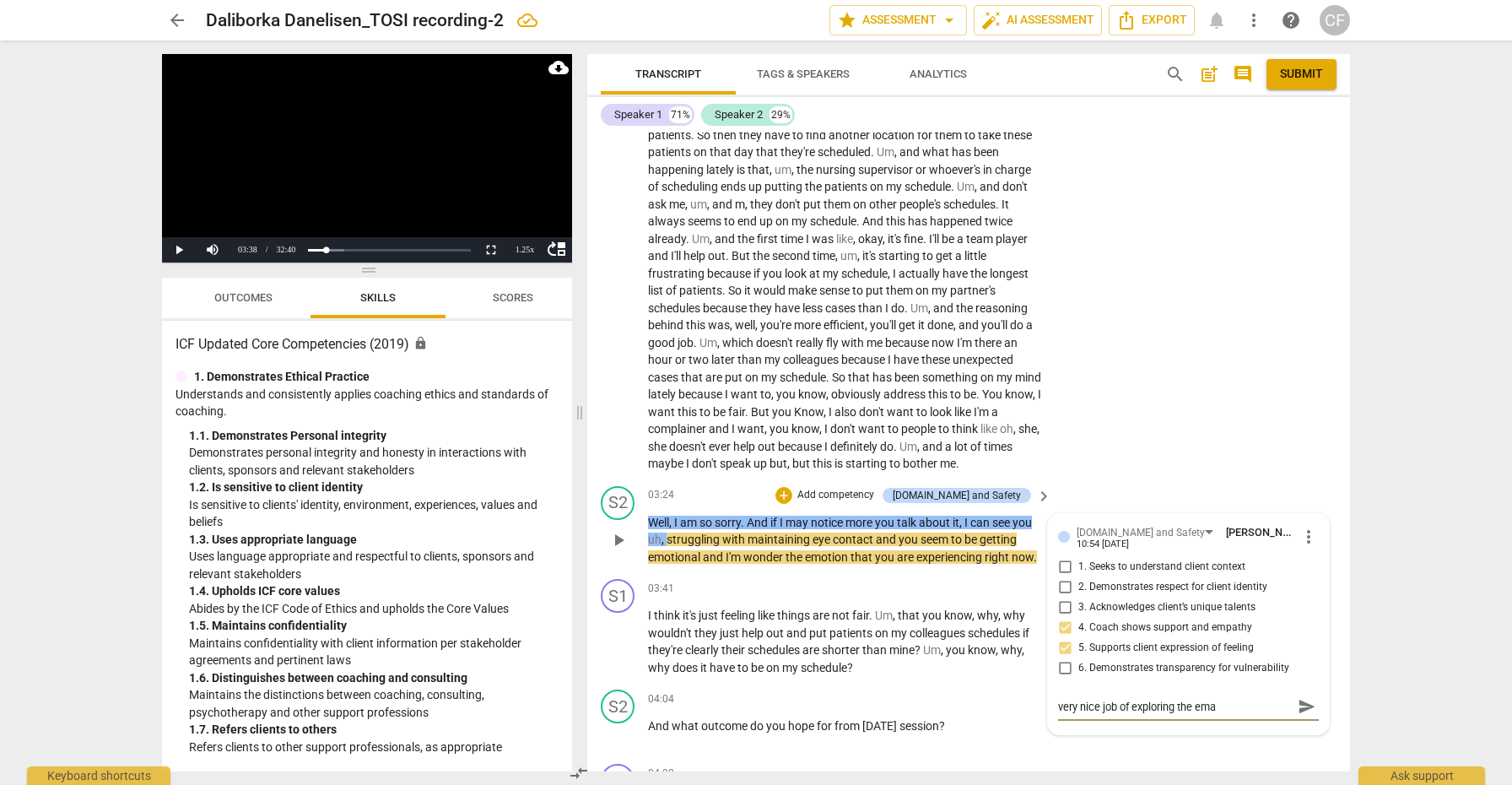
type textarea "very nice job of exploring the emai"
type textarea "very nice job of exploring the ema"
type textarea "very nice job of exploring the em"
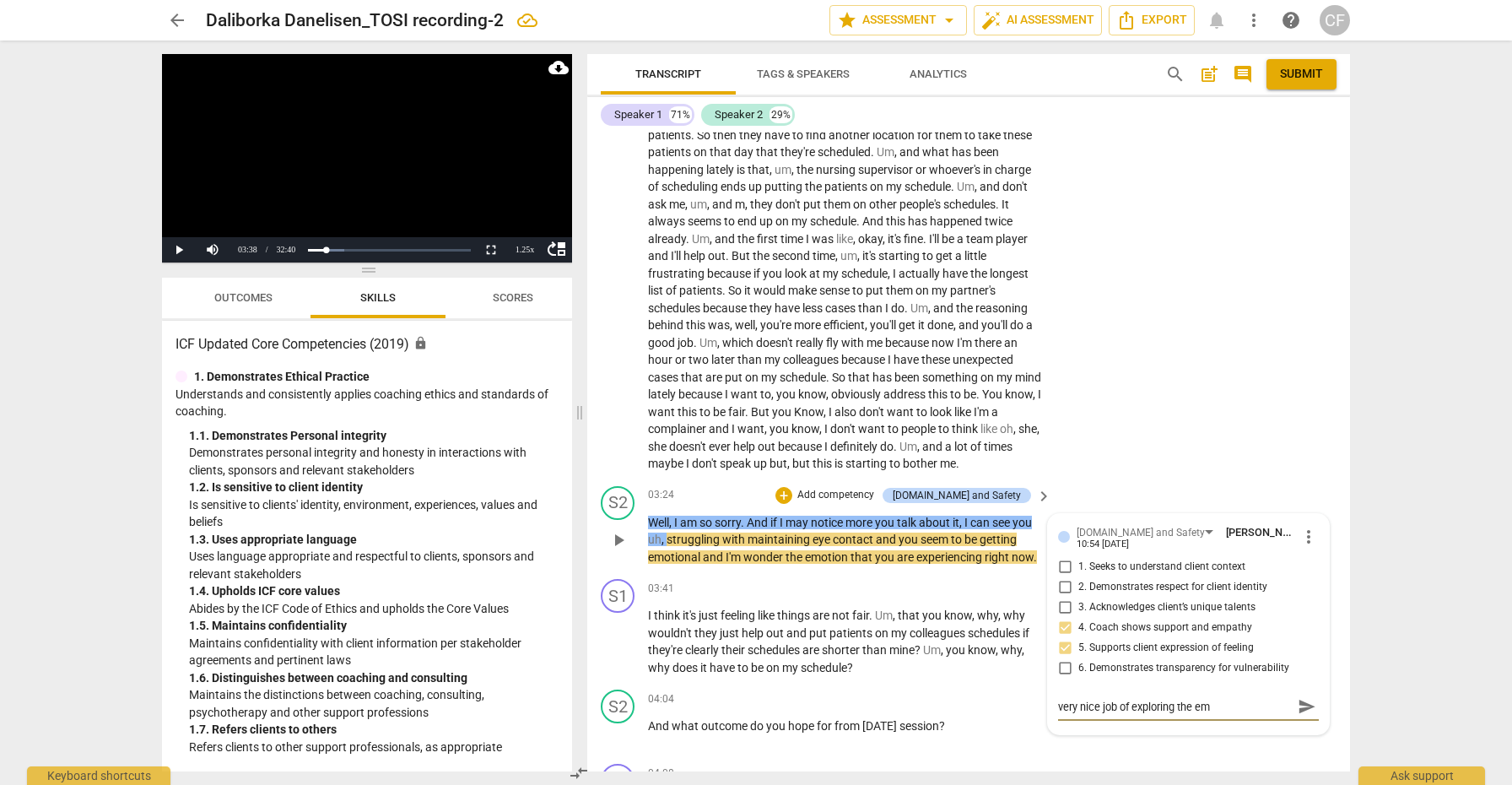
type textarea "very nice job of exploring the emo"
type textarea "very nice job of exploring the emot"
type textarea "very nice job of exploring the emoti"
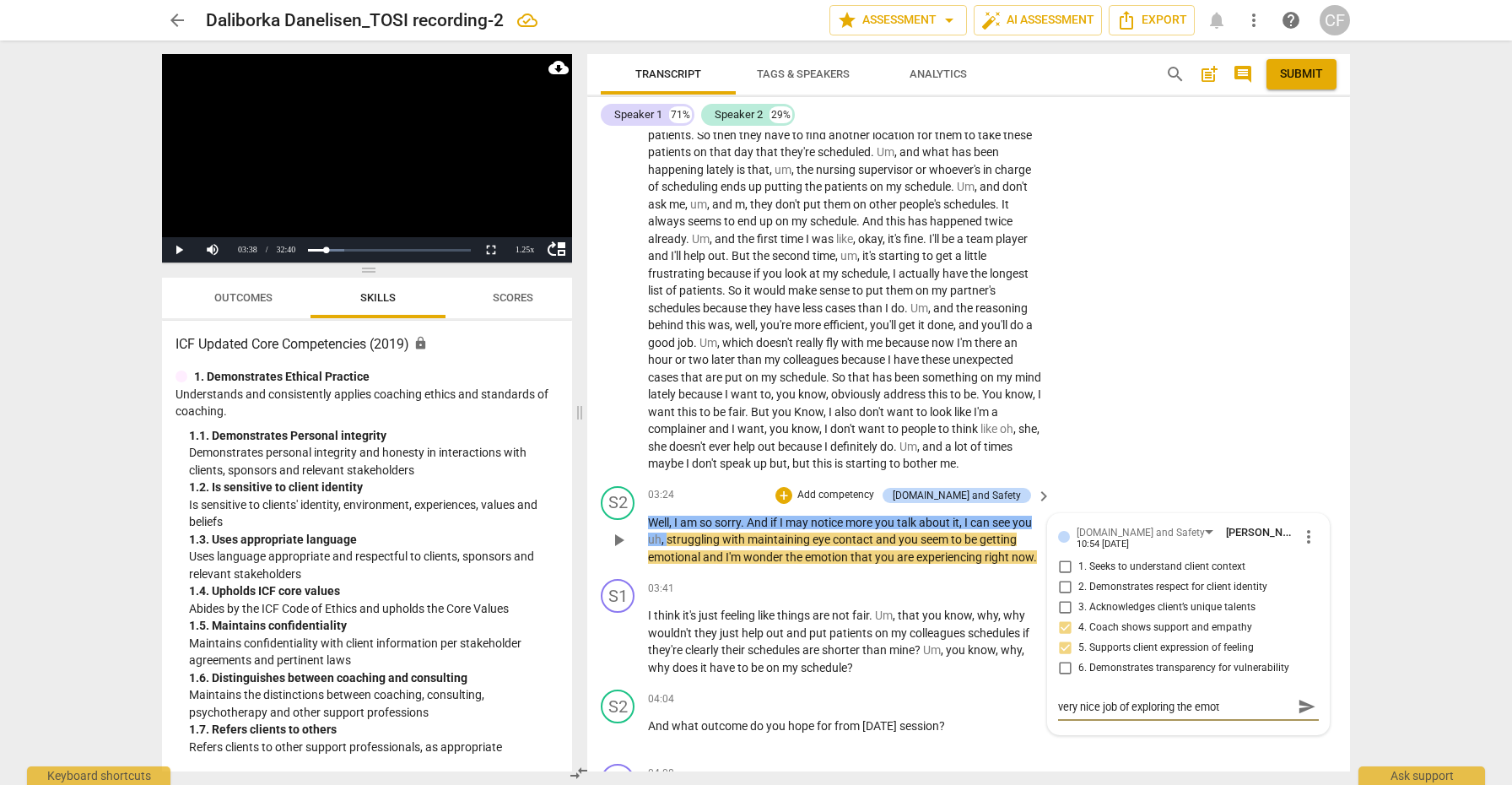
type textarea "very nice job of exploring the emoti"
type textarea "very nice job of exploring the emotio"
type textarea "very nice job of exploring the emotion"
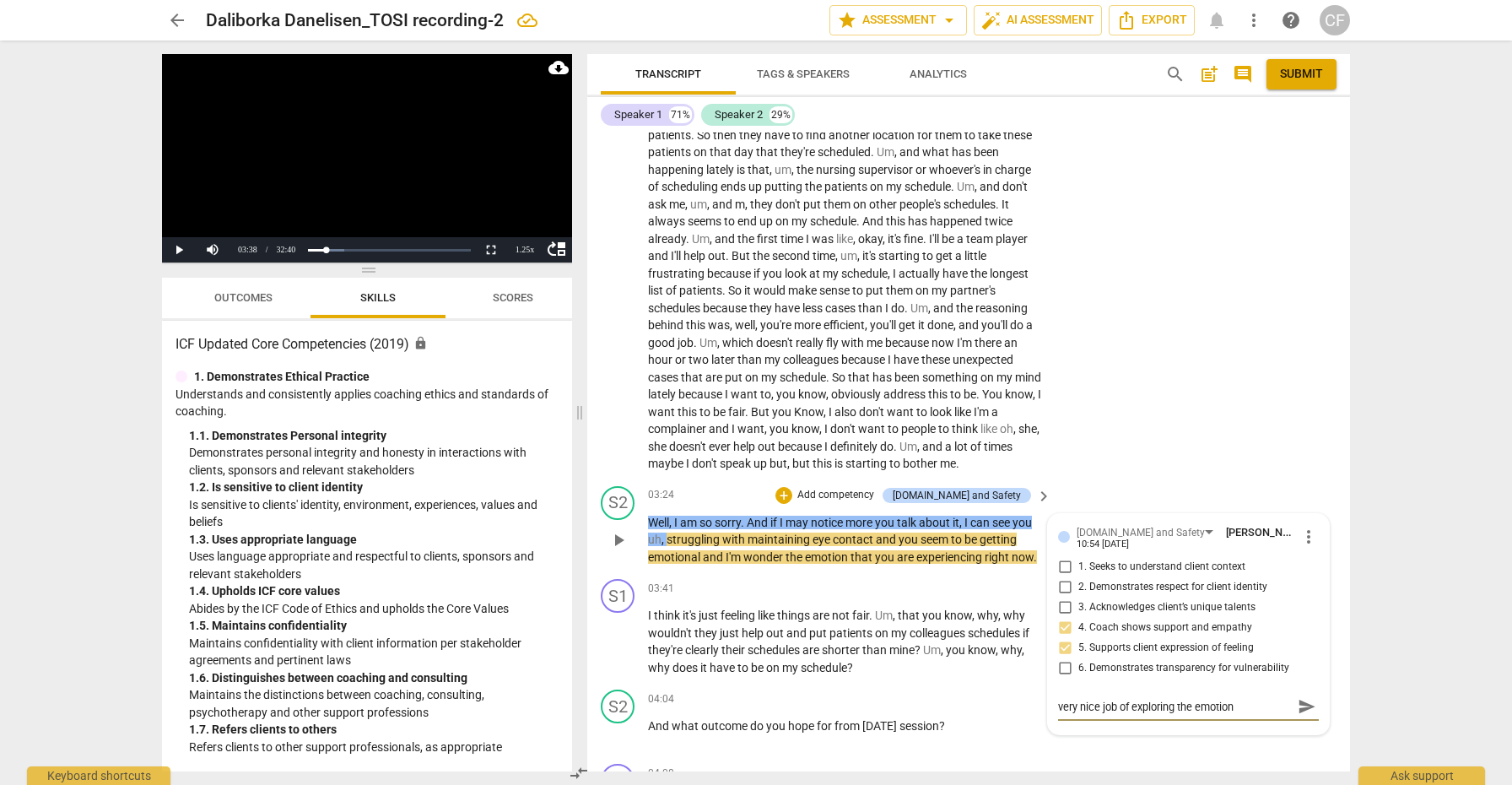
type textarea "very nice job of exploring the emotion"
type textarea "very nice job of exploring the emotion a"
type textarea "very nice job of exploring the emotion ar"
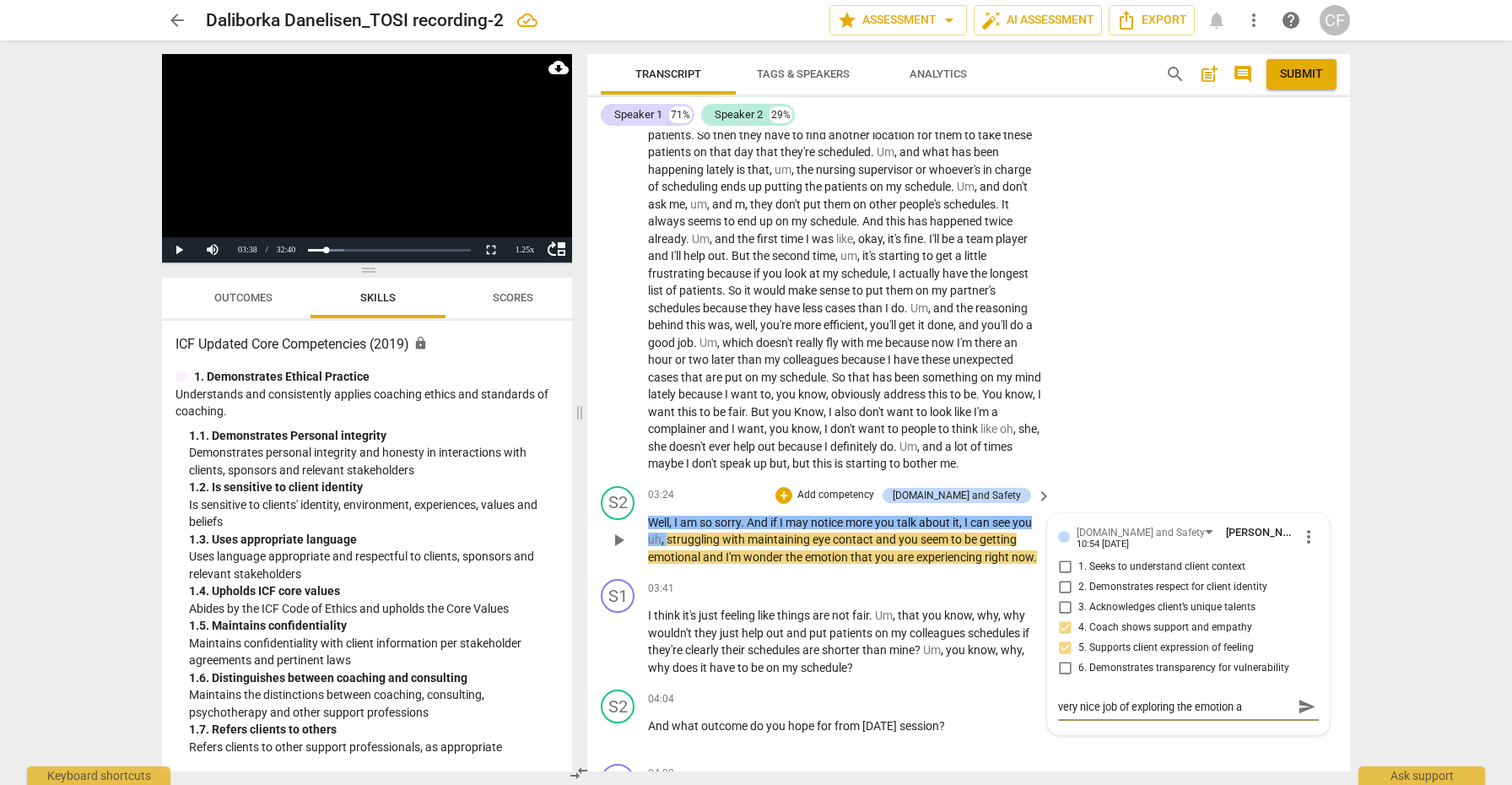
type textarea "very nice job of exploring the emotion ar"
type textarea "very nice job of exploring the emotion aro"
type textarea "very nice job of exploring the emotion arou"
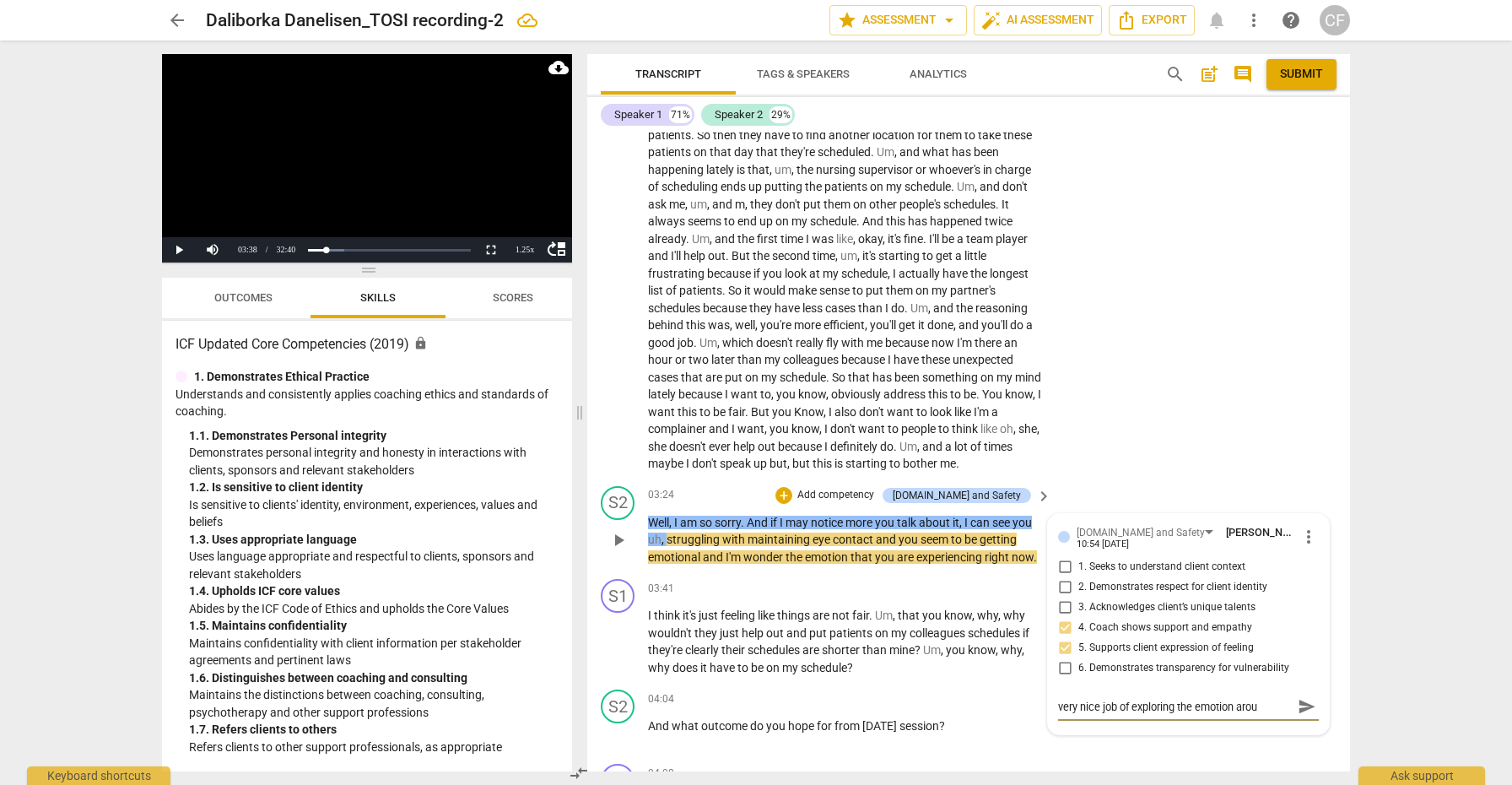
type textarea "very nice job of exploring the emotion [PERSON_NAME]"
type textarea "very nice job of exploring the emotion around"
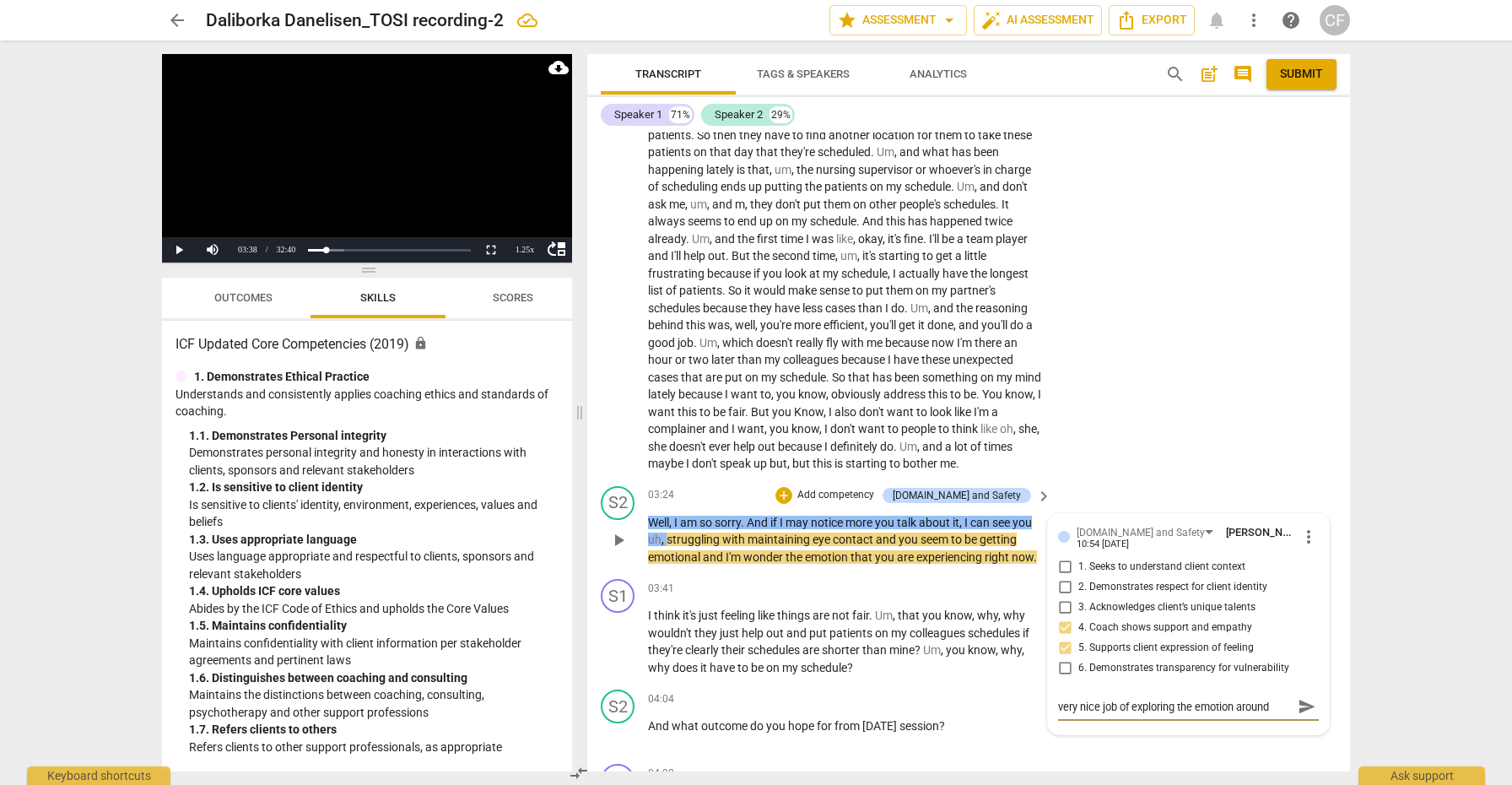
type textarea "very nice job of exploring the emotion around"
type textarea "very nice job of exploring the emotion around t"
type textarea "very nice job of exploring the emotion around th"
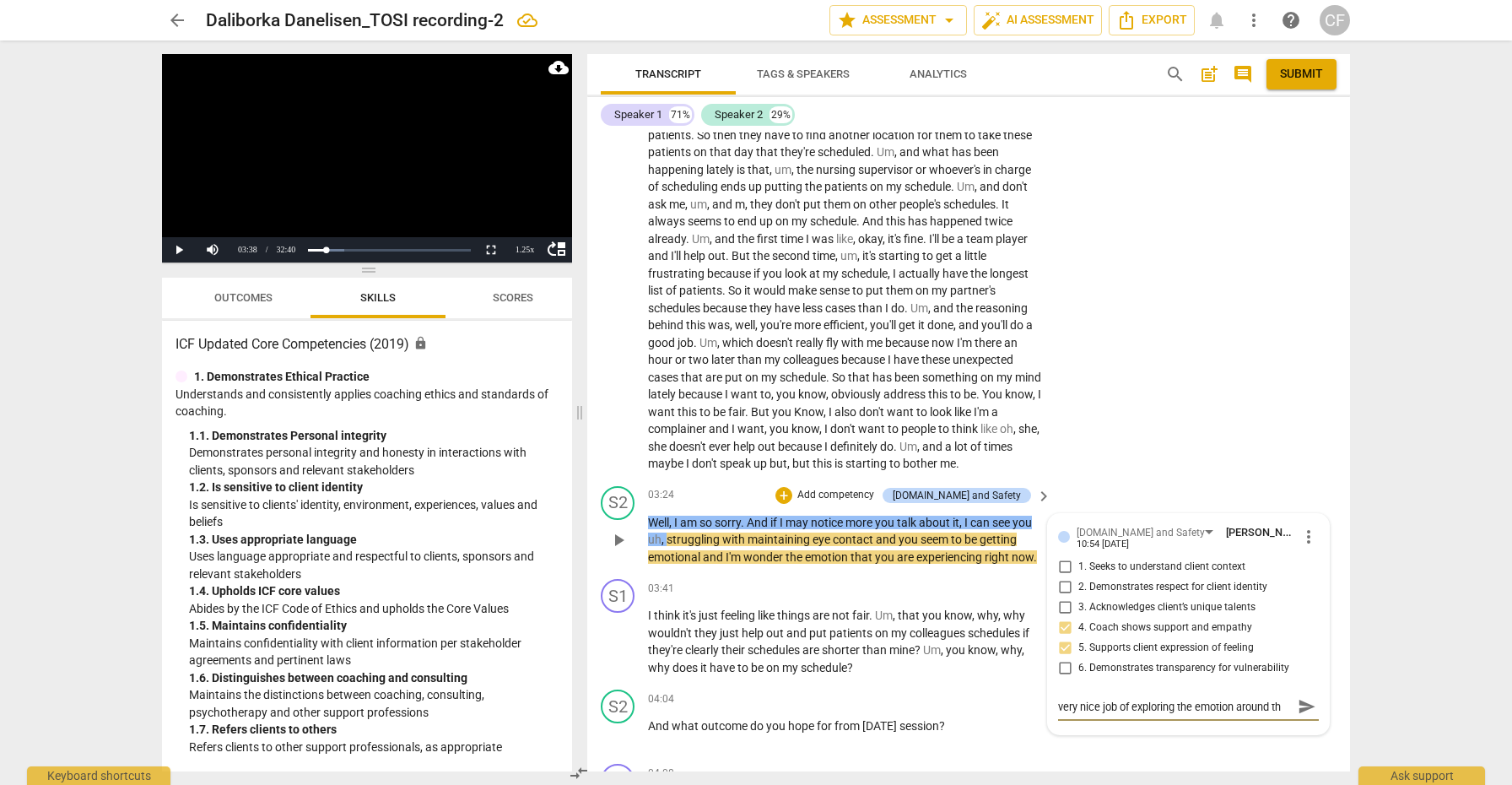
type textarea "very nice job of exploring the emotion around thi"
type textarea "very nice job of exploring the emotion around this"
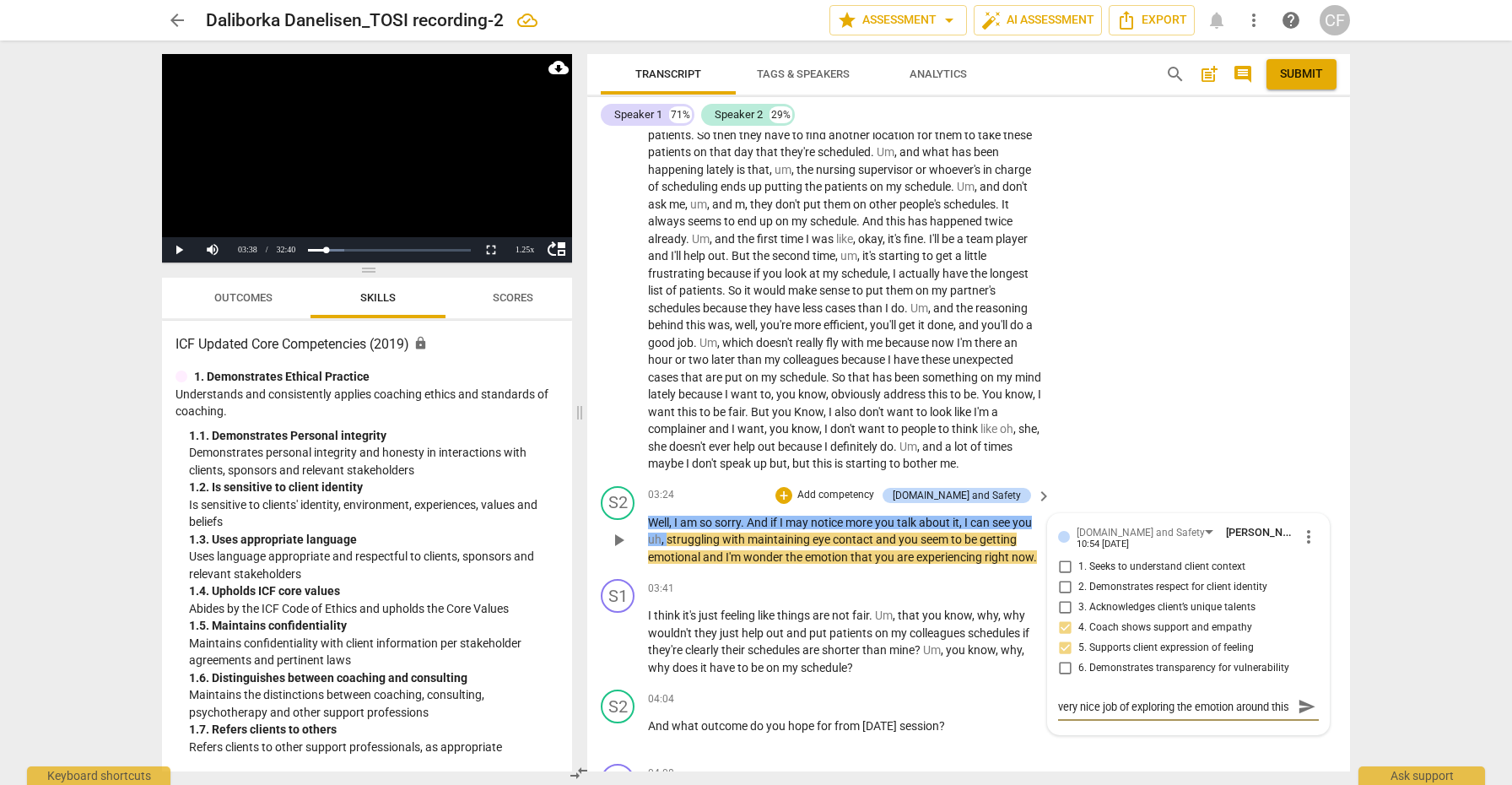
type textarea "very nice job of exploring the emotion around this"
type textarea "very nice job of exploring the emotion around this t"
type textarea "very nice job of exploring the emotion around this to"
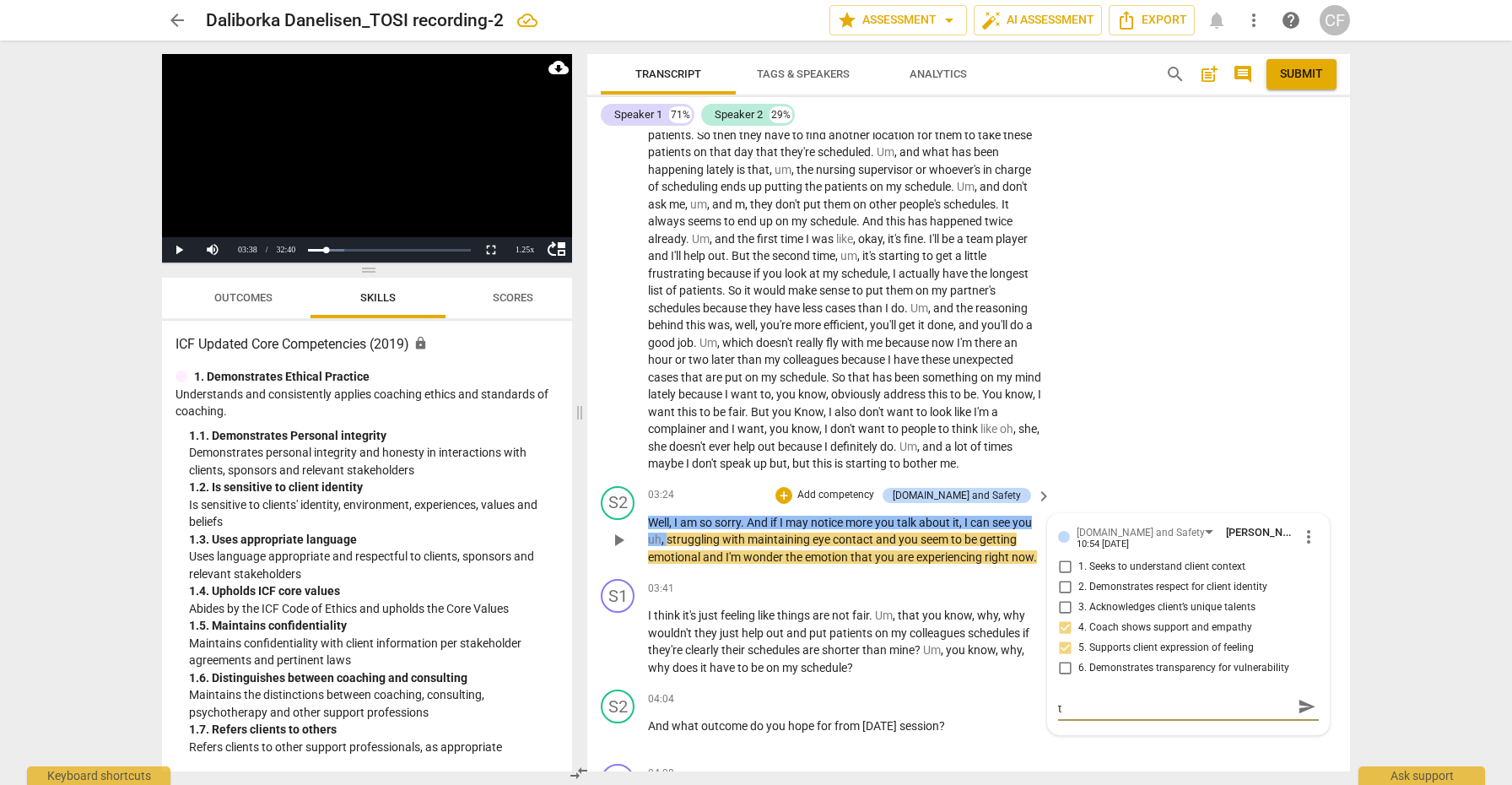
type textarea "very nice job of exploring the emotion around this to"
type textarea "very nice job of exploring the emotion around this top"
type textarea "very nice job of exploring the emotion around this topi"
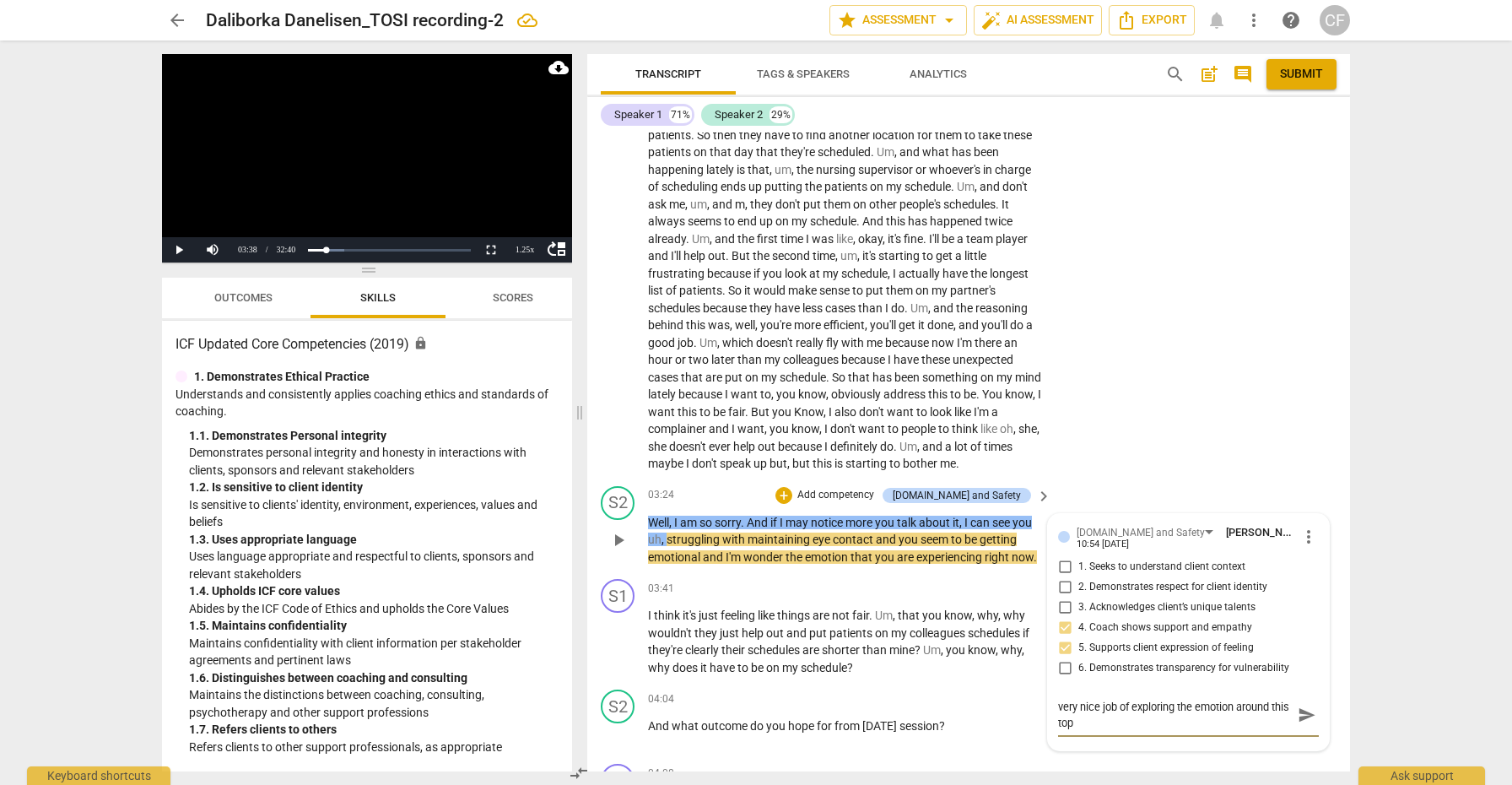
type textarea "very nice job of exploring the emotion around this topi"
type textarea "very nice job of exploring the emotion around this topic"
type textarea "very nice job of exploring the emotion around this topic."
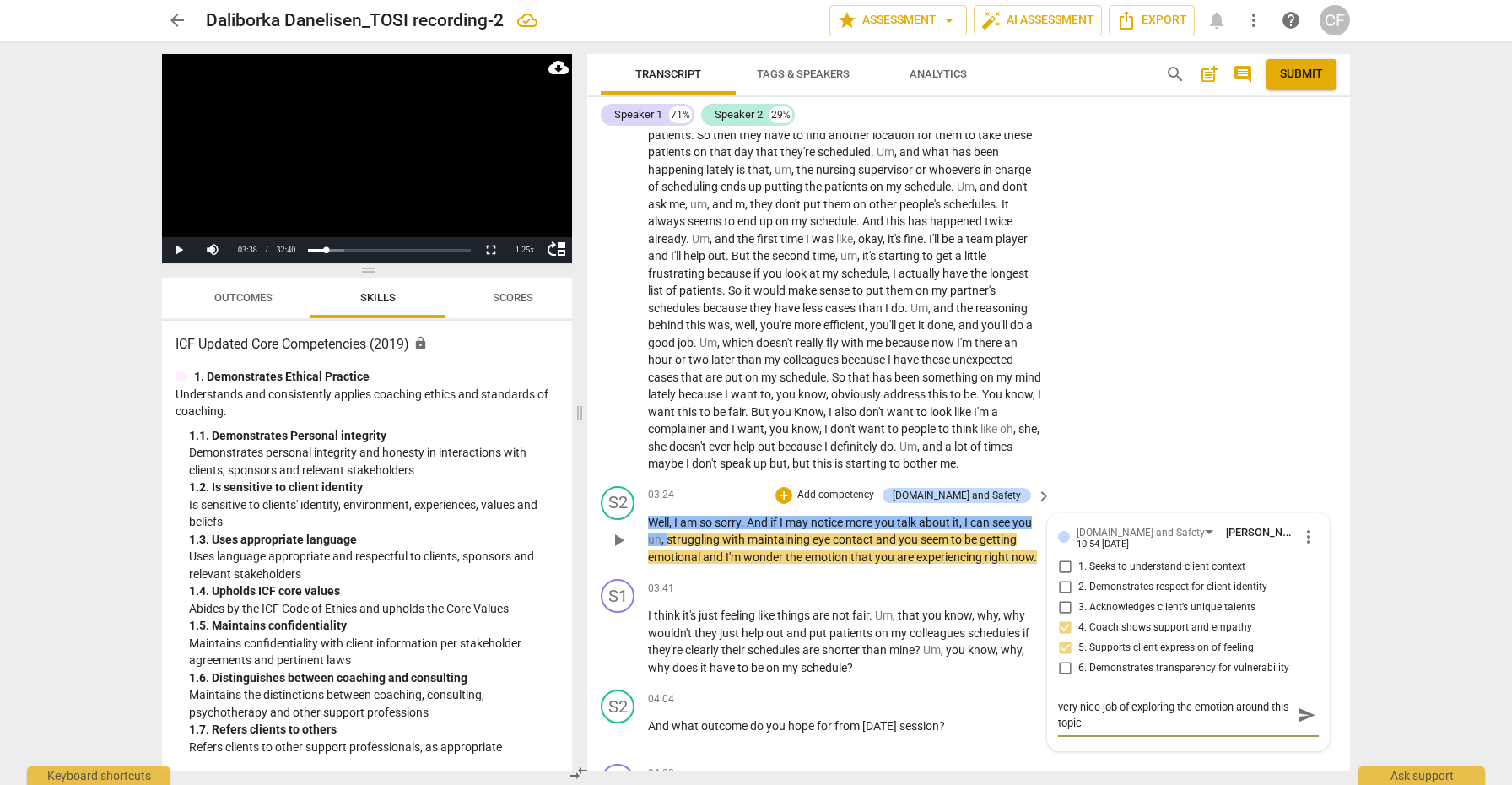
click at [1306, 706] on span "send" at bounding box center [1306, 715] width 18 height 18
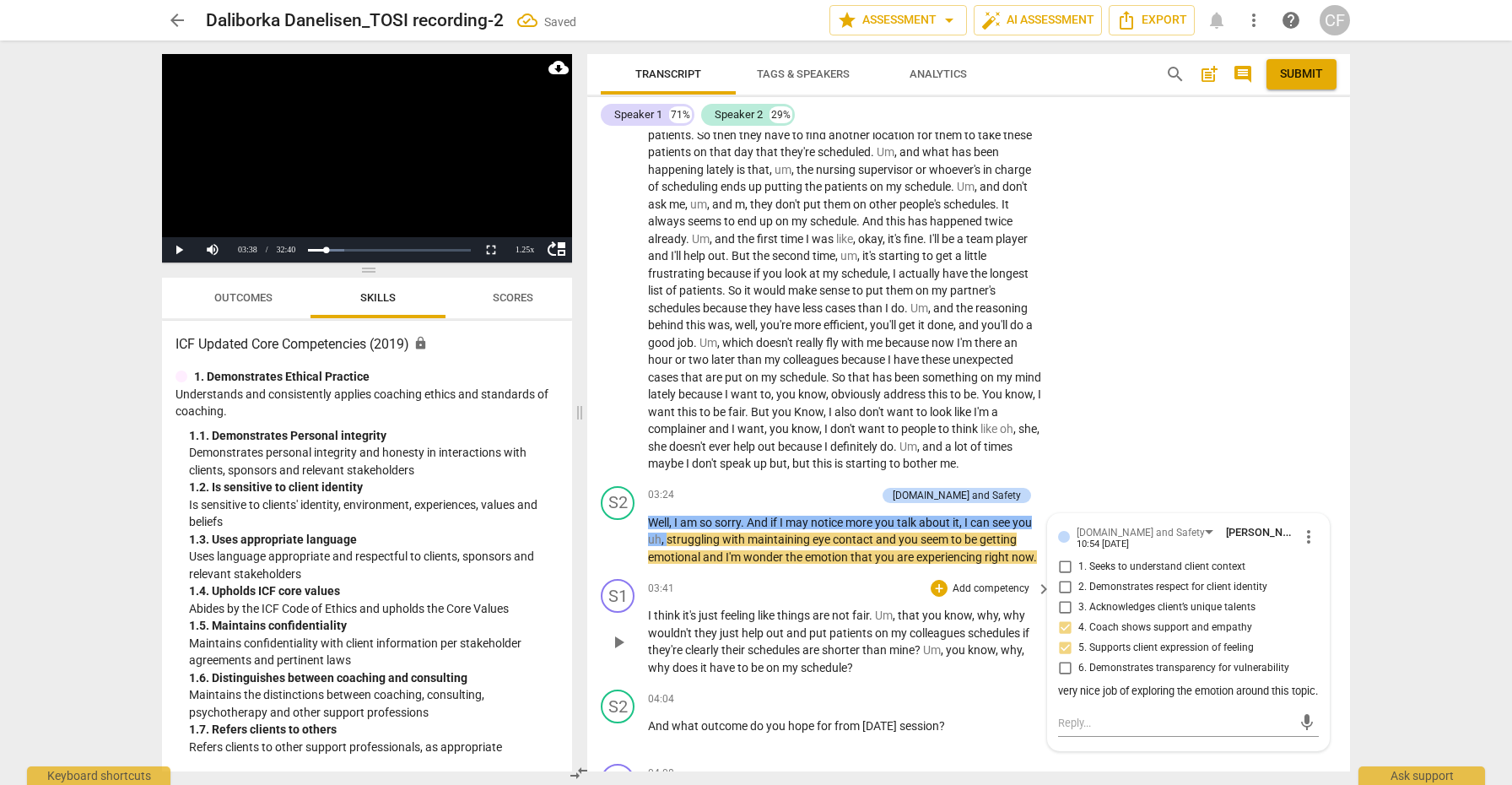
scroll to position [795, 0]
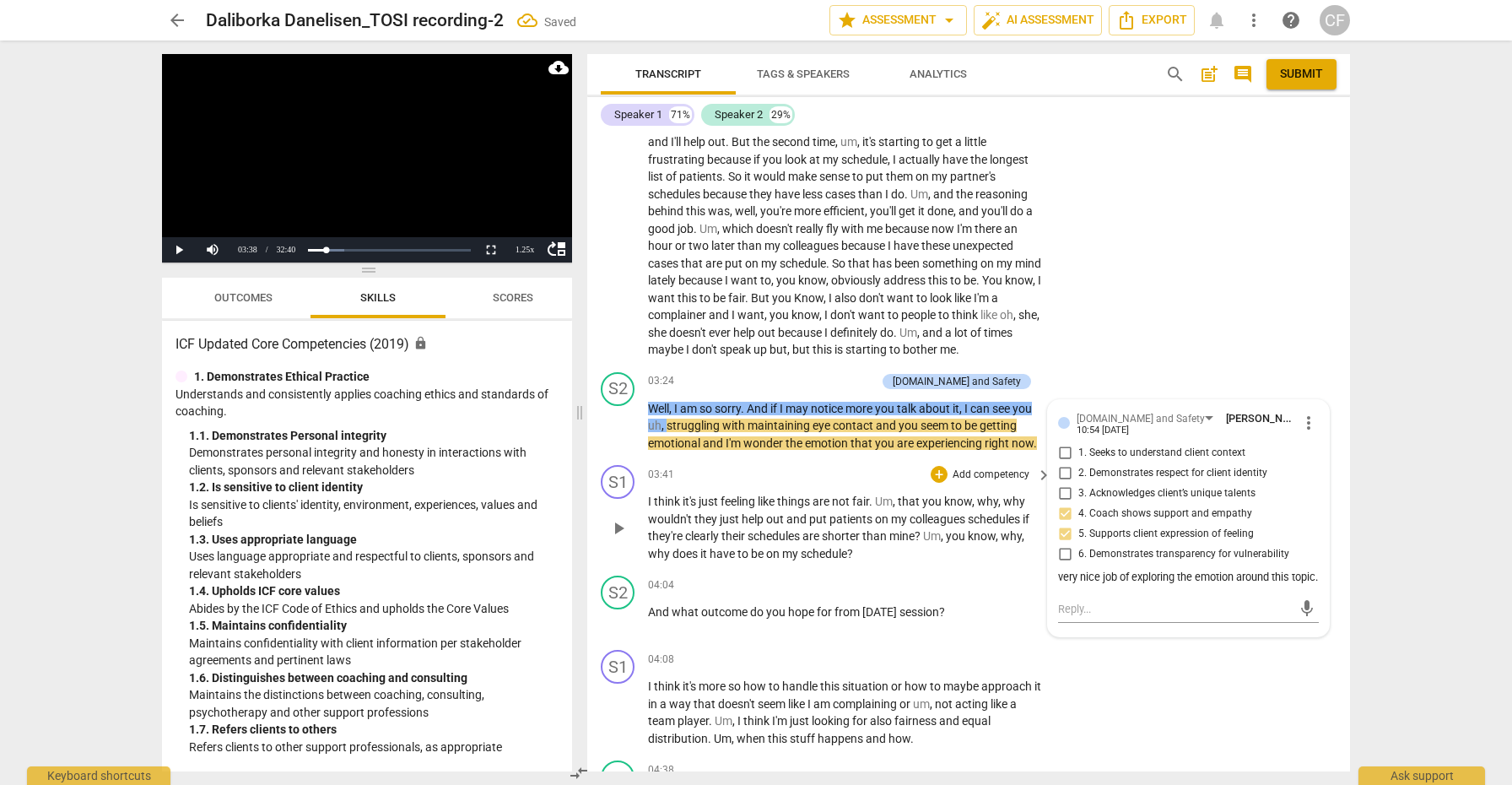
click at [621, 518] on span "play_arrow" at bounding box center [618, 528] width 20 height 20
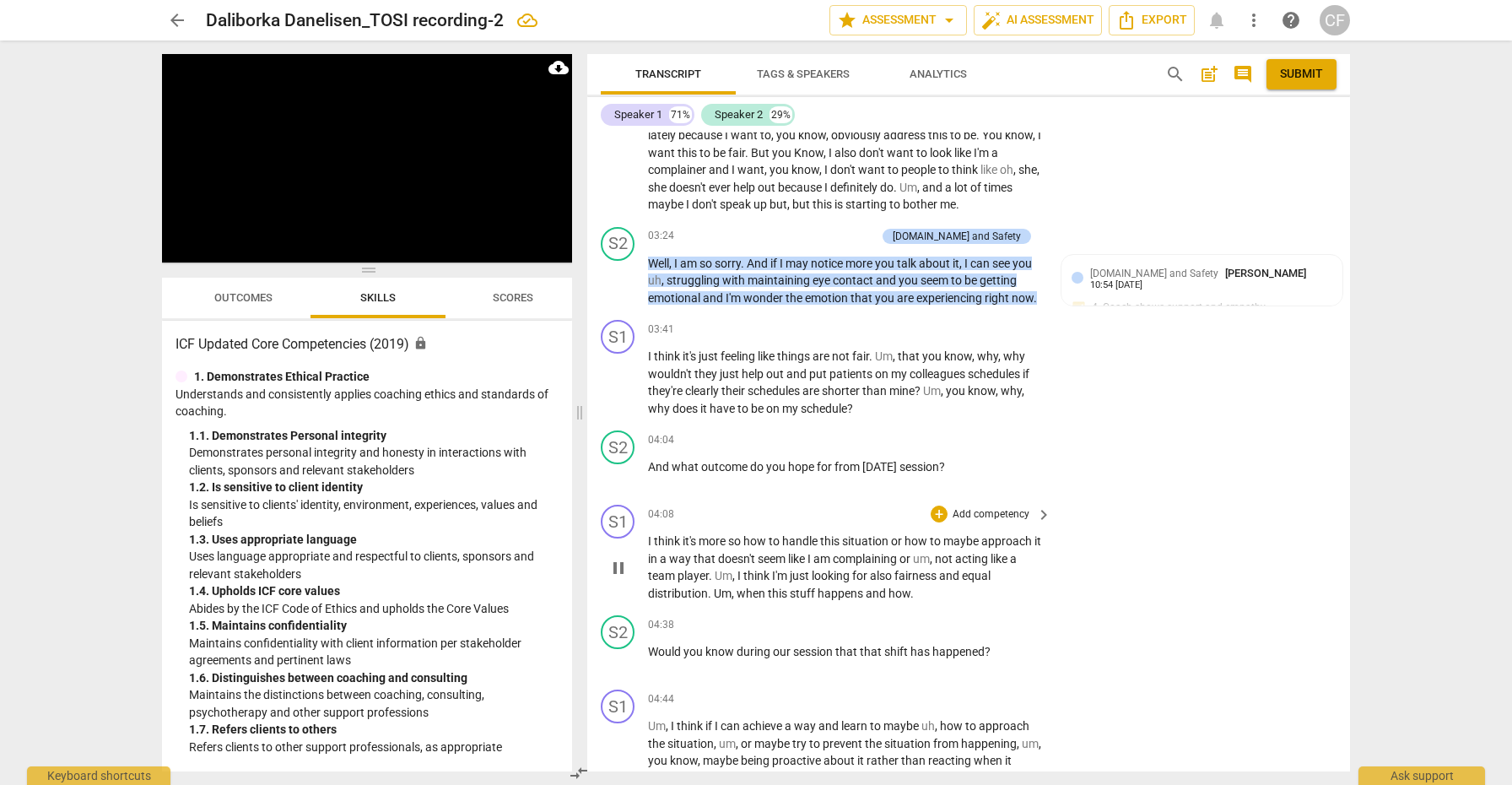
scroll to position [949, 0]
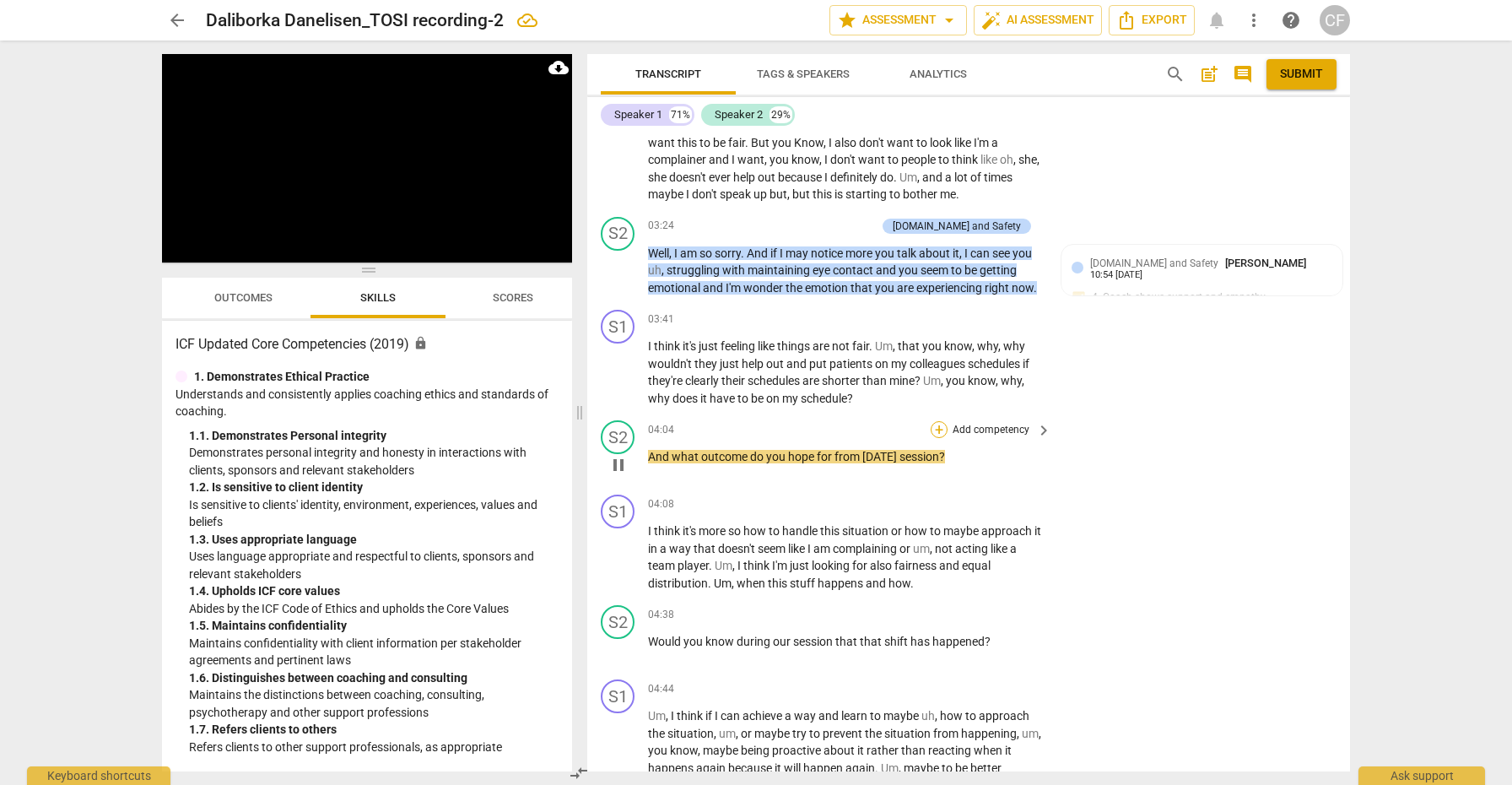
click at [934, 421] on div "+" at bounding box center [938, 429] width 17 height 17
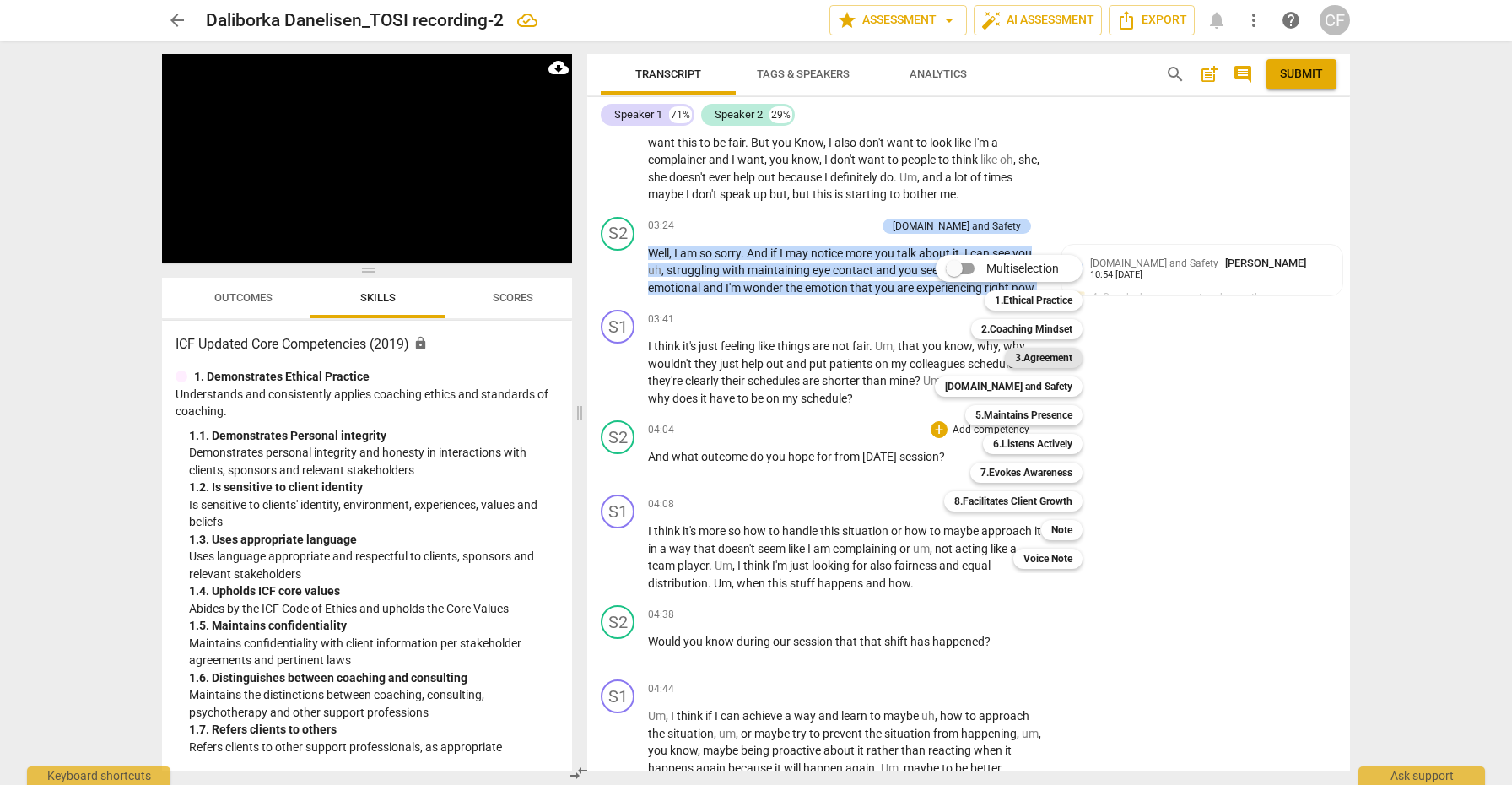
click at [1052, 357] on b "3.Agreement" at bounding box center [1043, 357] width 57 height 20
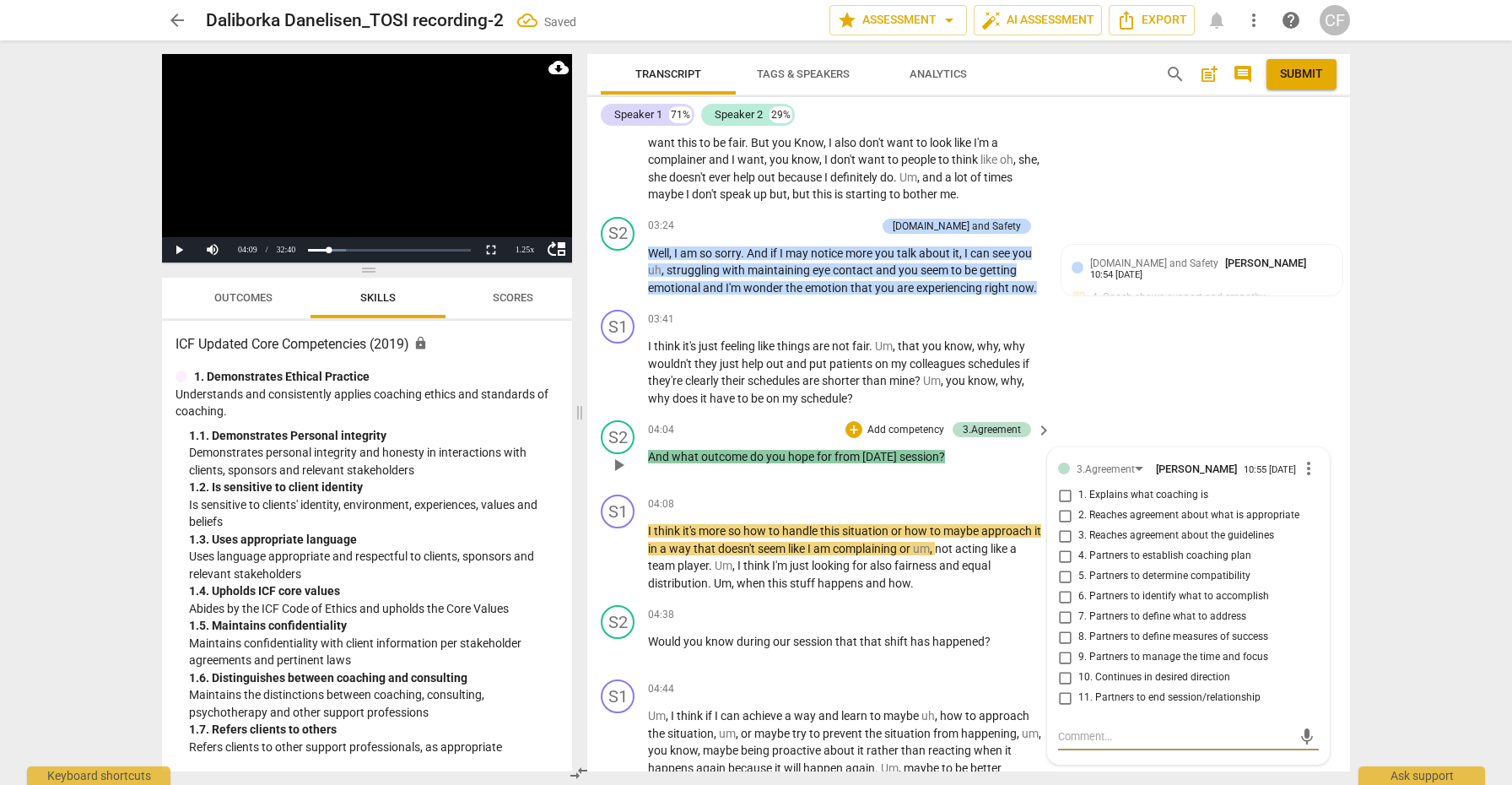
click at [1064, 607] on input "7. Partners to define what to address" at bounding box center [1064, 616] width 27 height 20
checkbox input "true"
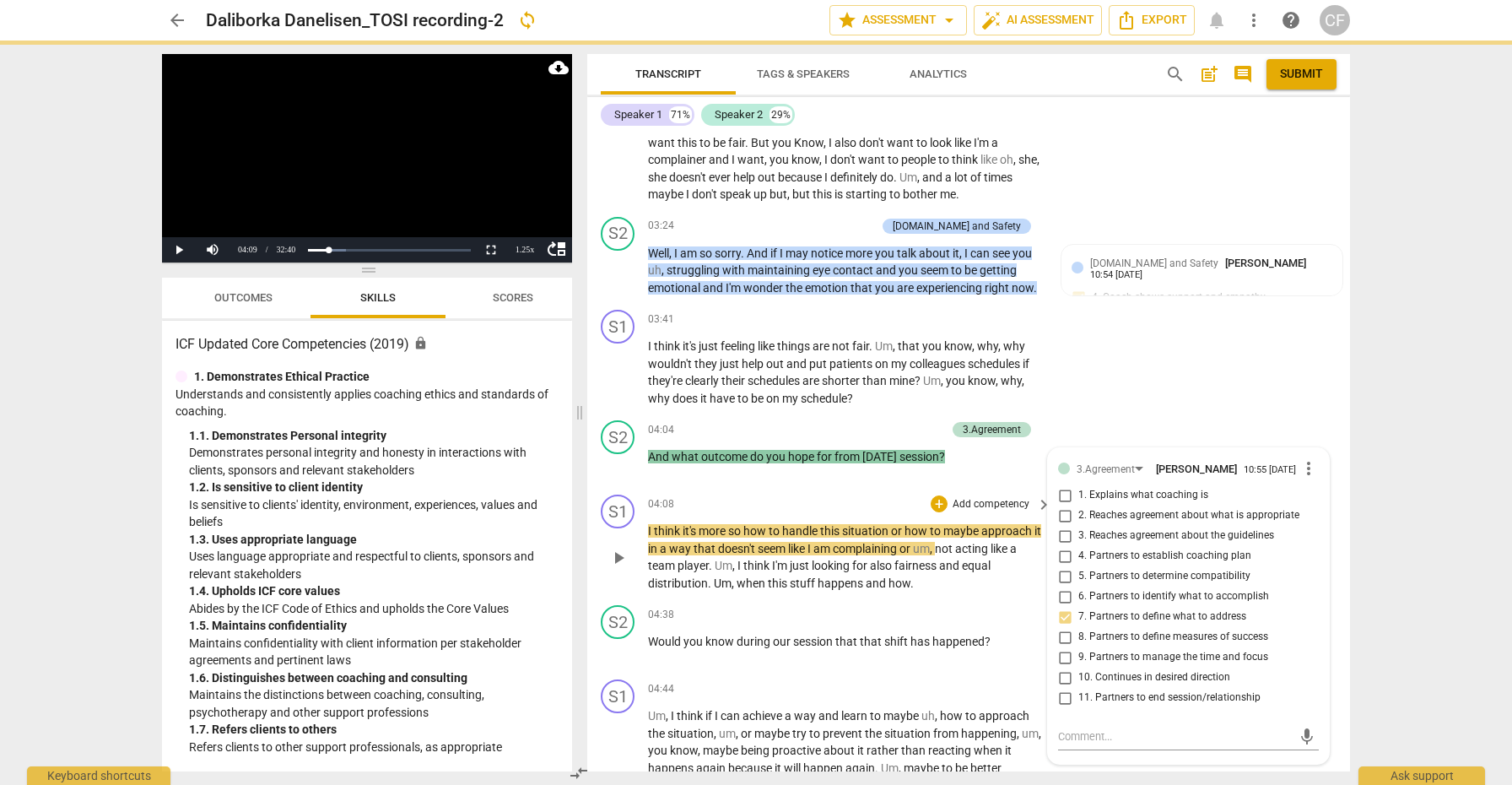
click at [620, 548] on span "play_arrow" at bounding box center [618, 558] width 20 height 20
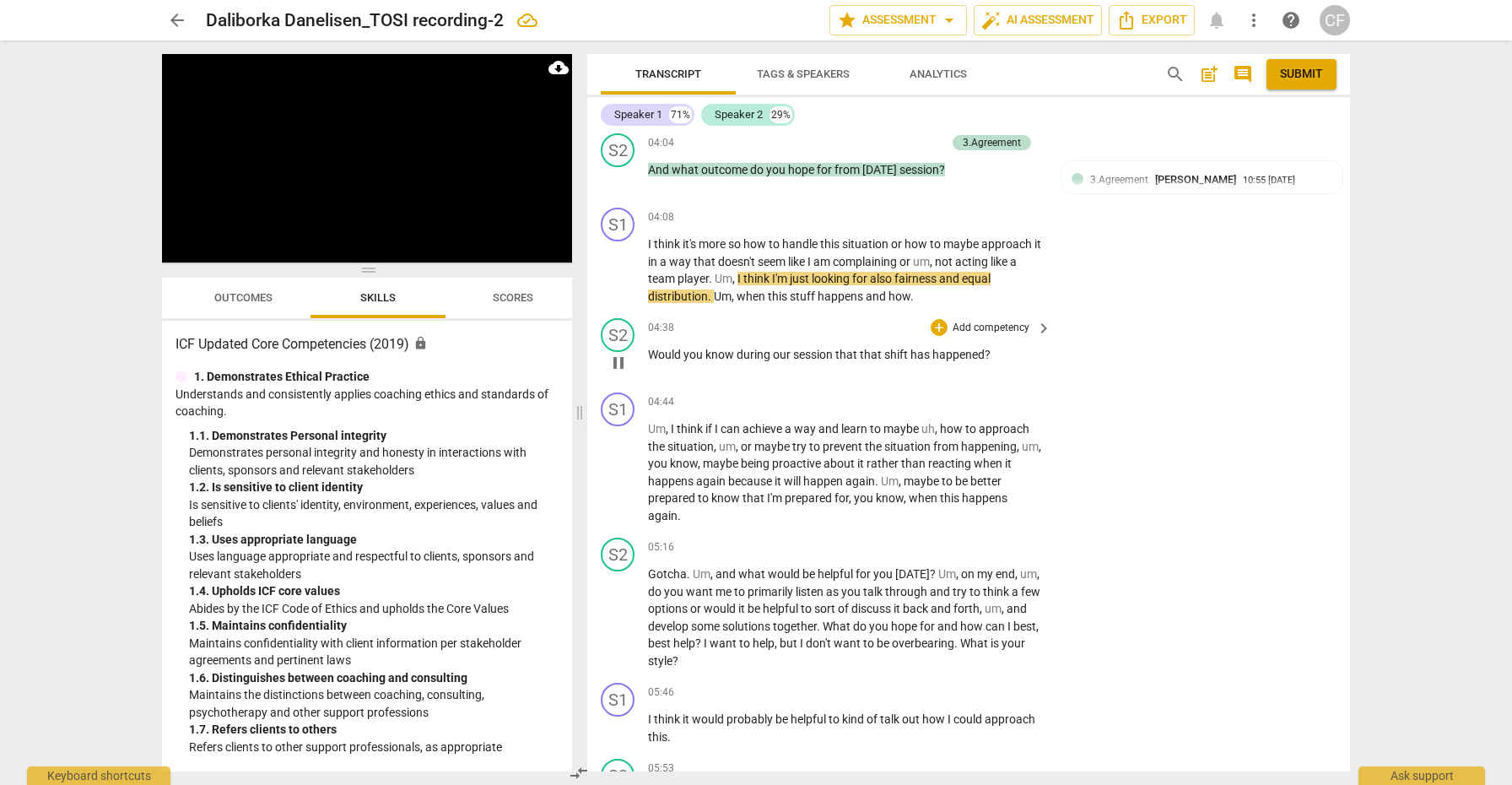
scroll to position [1238, 0]
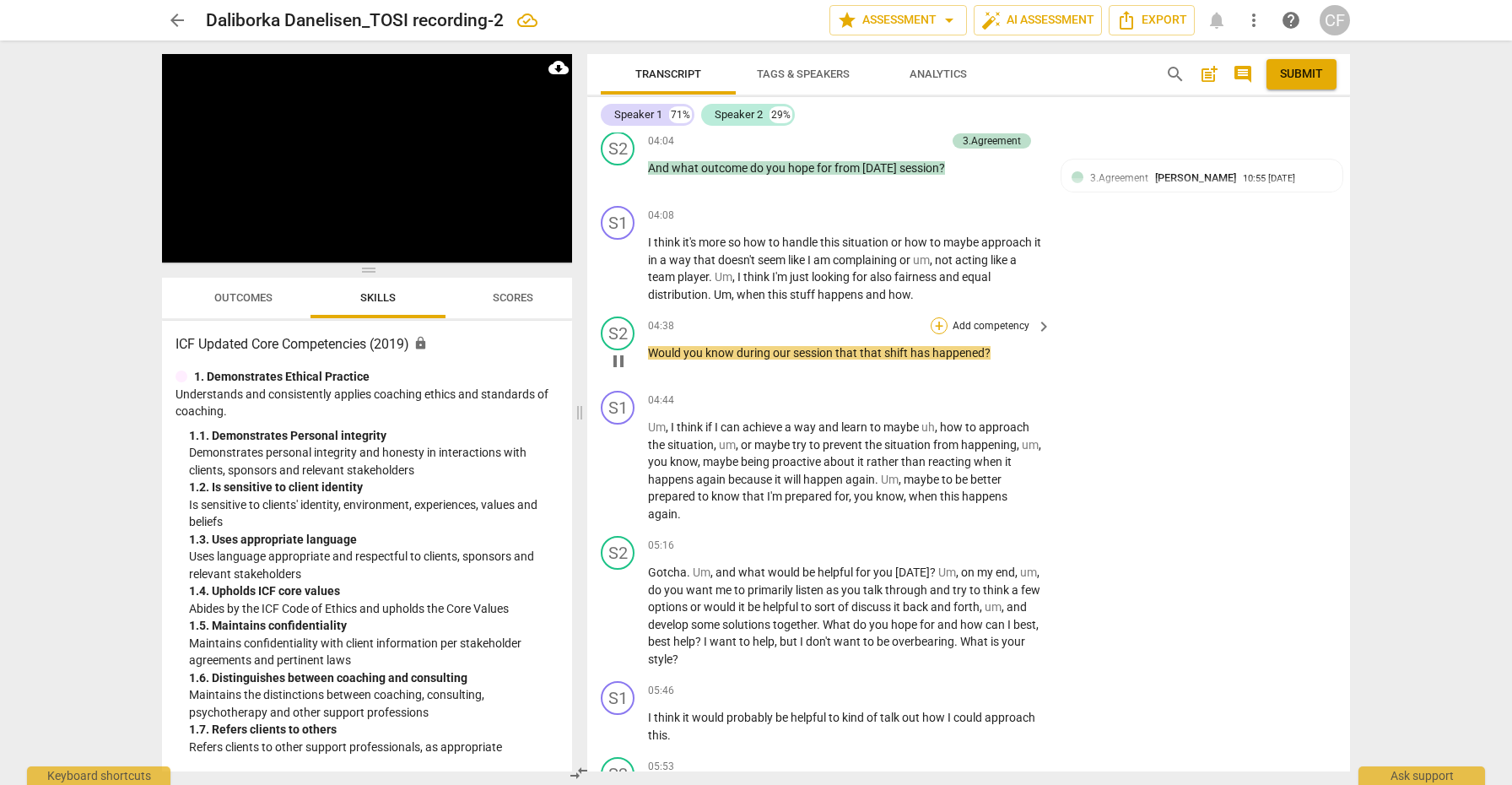
click at [935, 317] on div "+" at bounding box center [938, 325] width 17 height 17
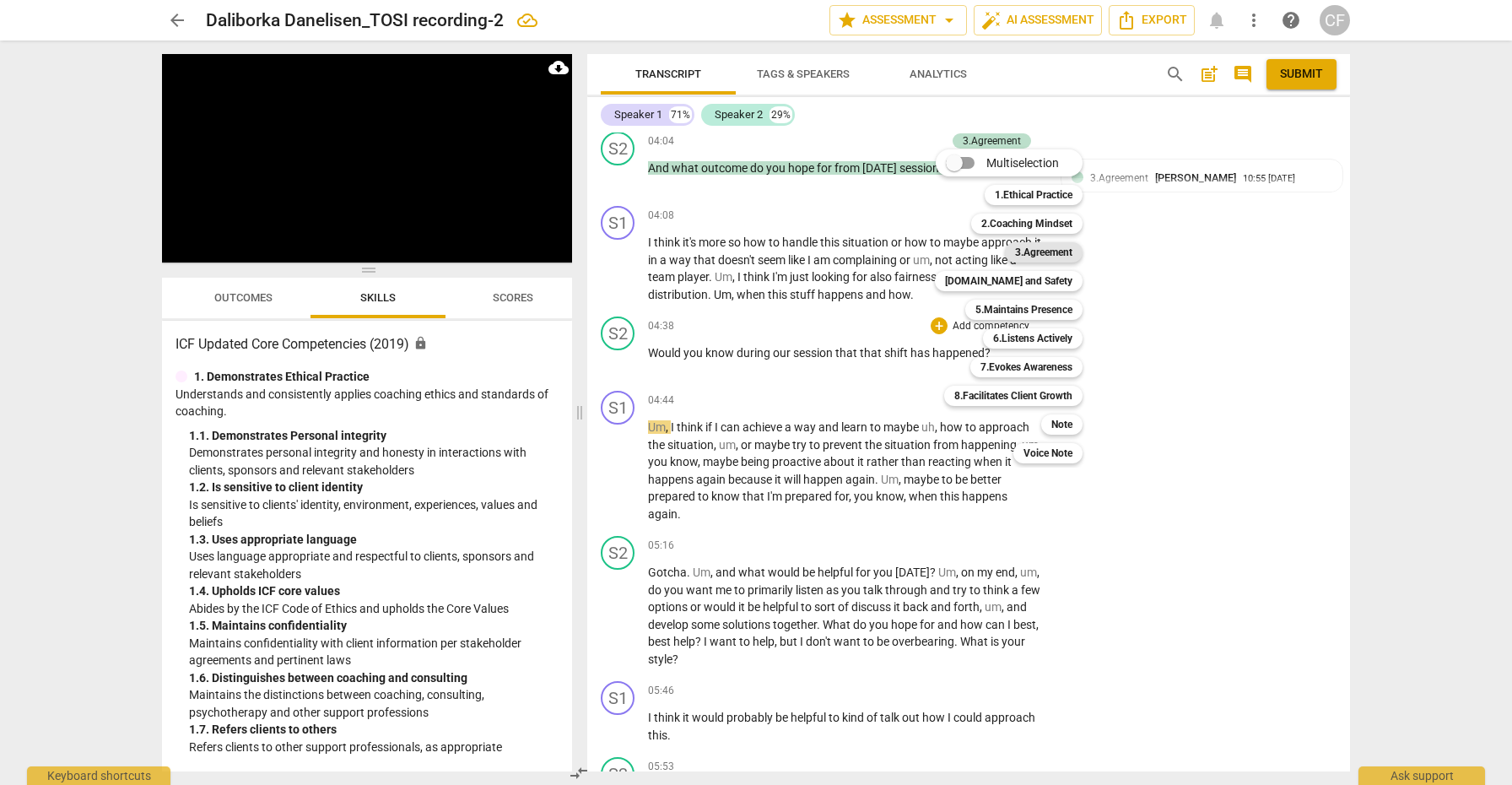
click at [1054, 257] on b "3.Agreement" at bounding box center [1043, 252] width 57 height 20
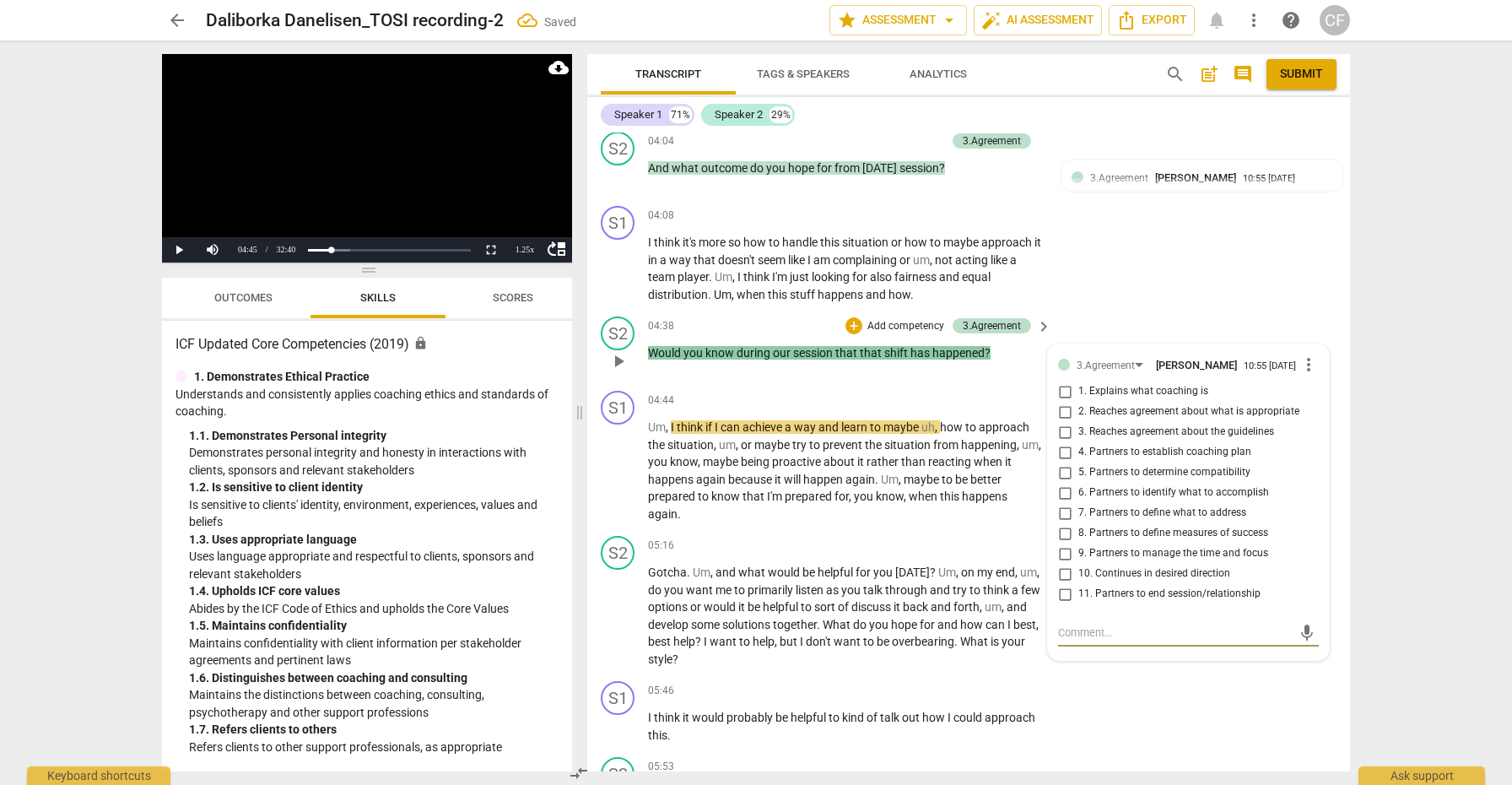
click at [1063, 523] on input "8. Partners to define measures of success" at bounding box center [1064, 533] width 27 height 20
checkbox input "true"
click at [613, 461] on span "play_arrow" at bounding box center [618, 471] width 20 height 20
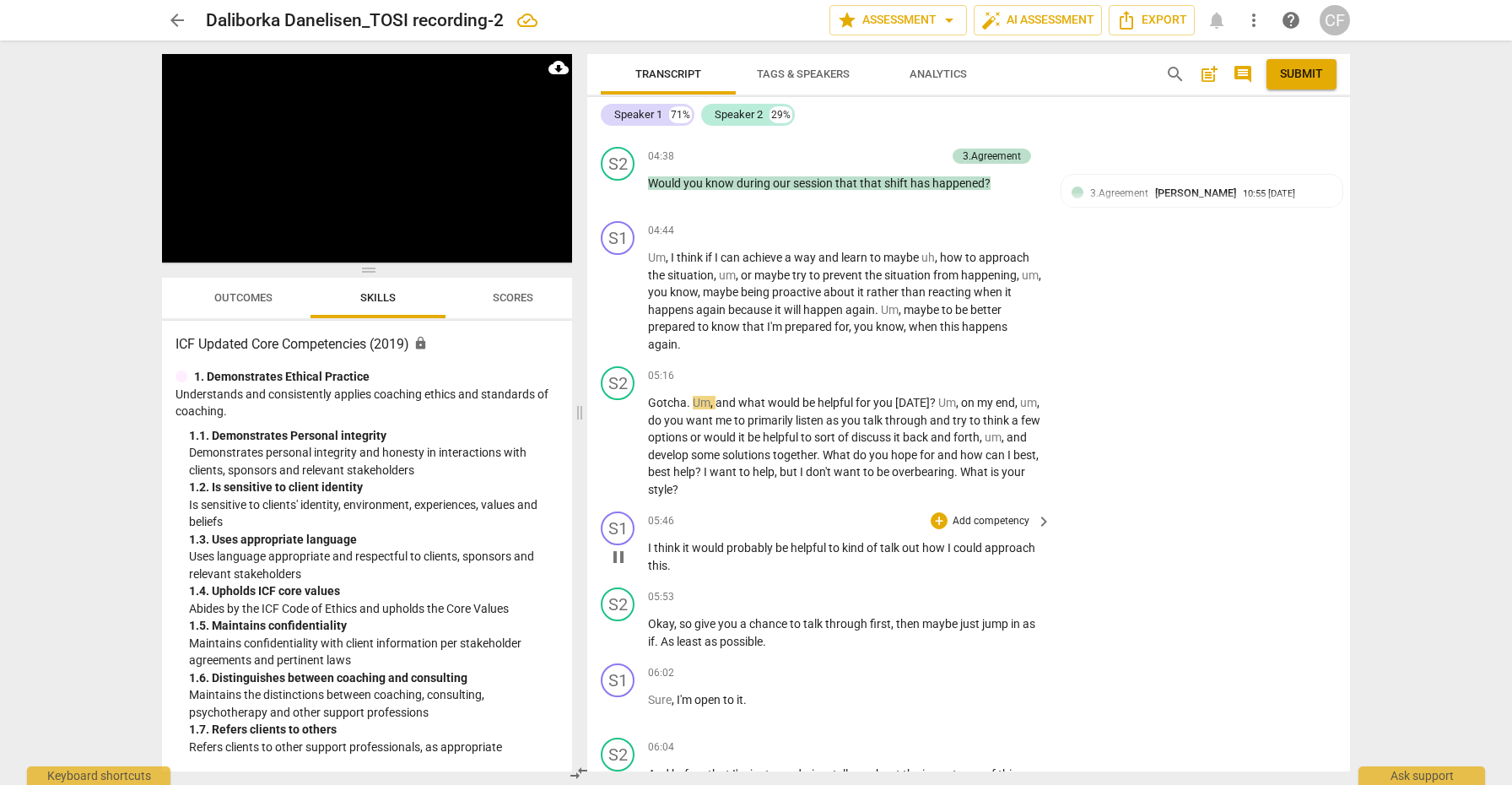
scroll to position [1414, 0]
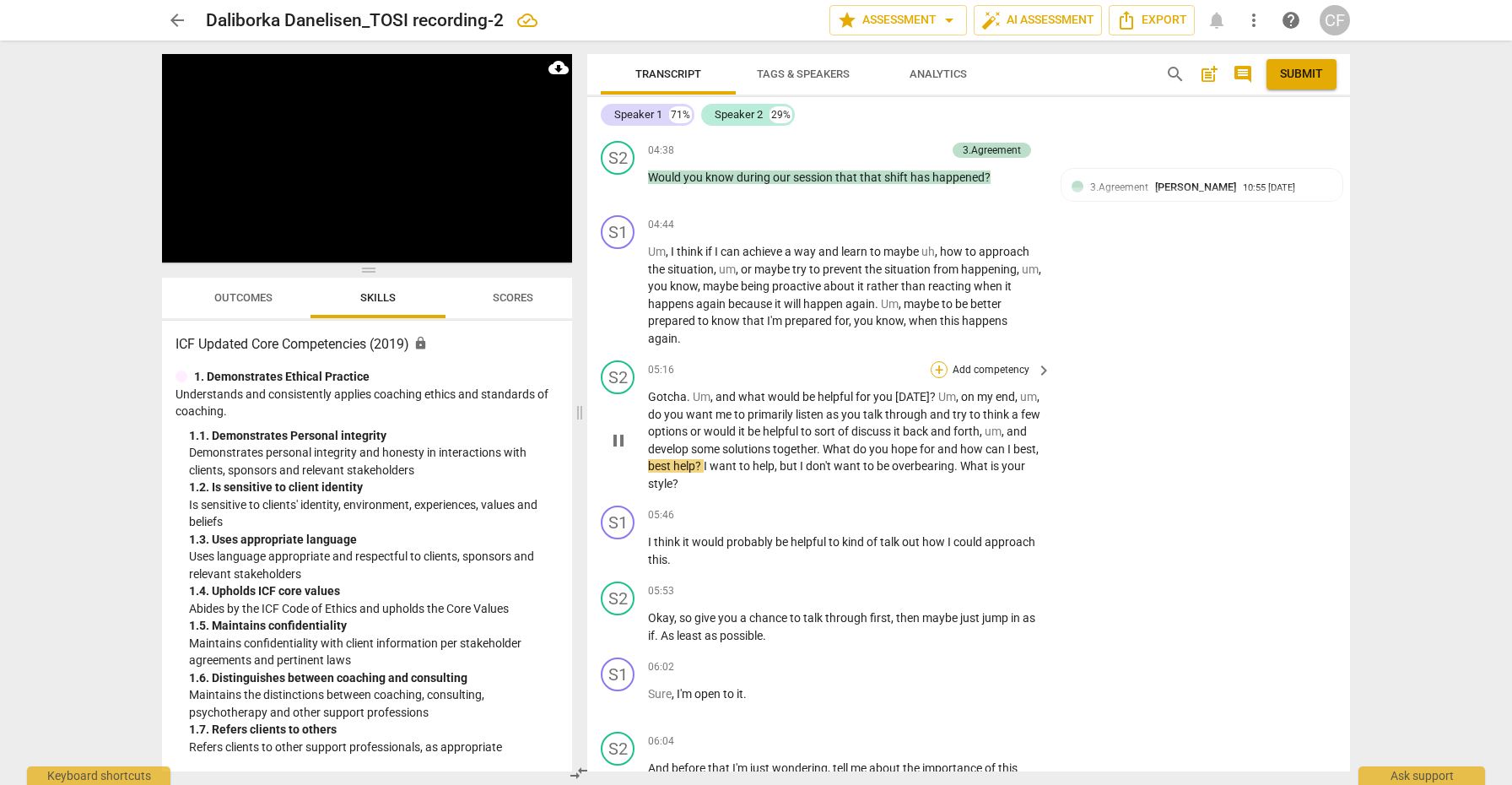
click at [935, 361] on div "+" at bounding box center [938, 369] width 17 height 17
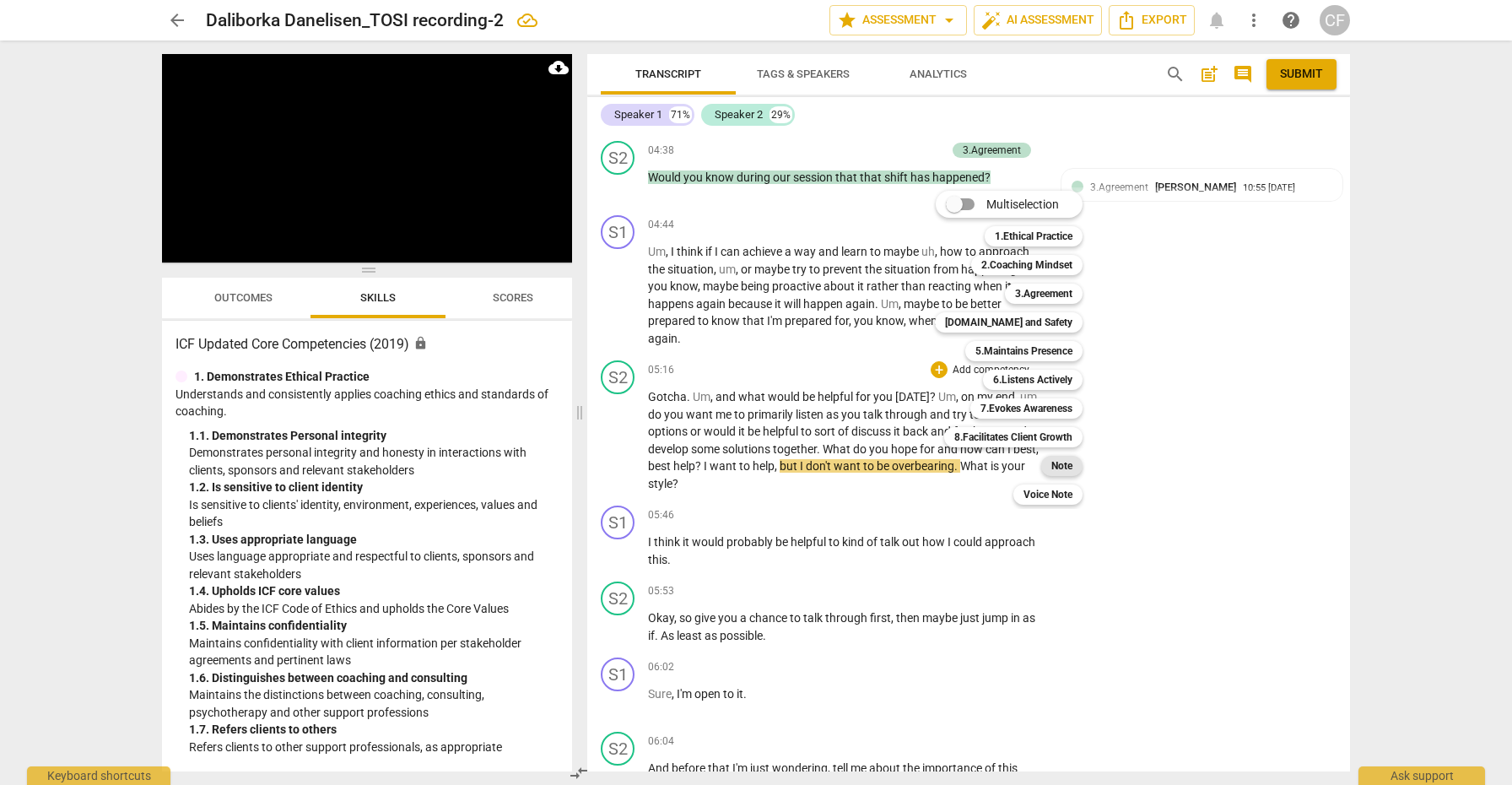
click at [1058, 461] on b "Note" at bounding box center [1062, 465] width 21 height 20
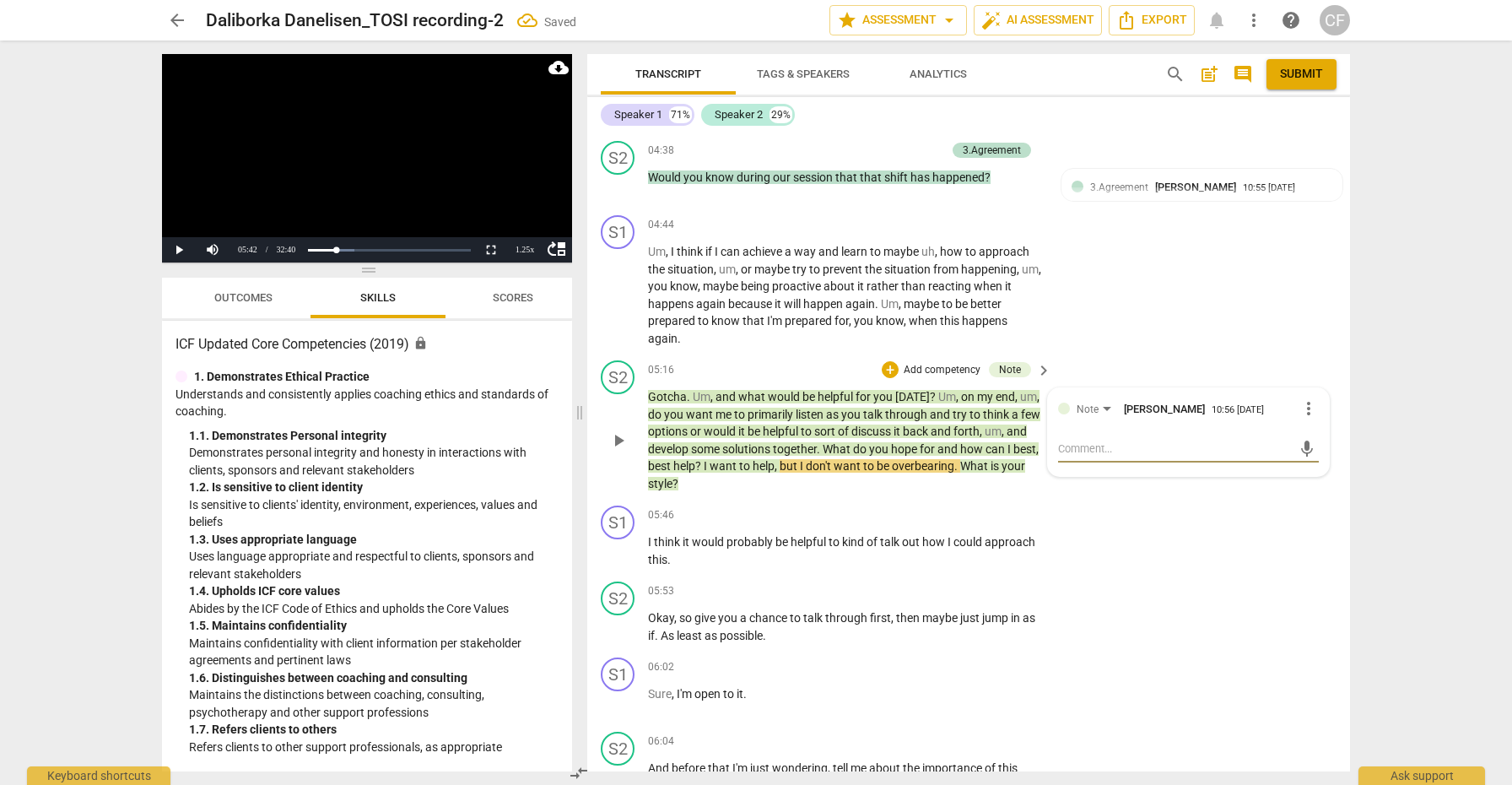
type textarea "I"
type textarea "I a"
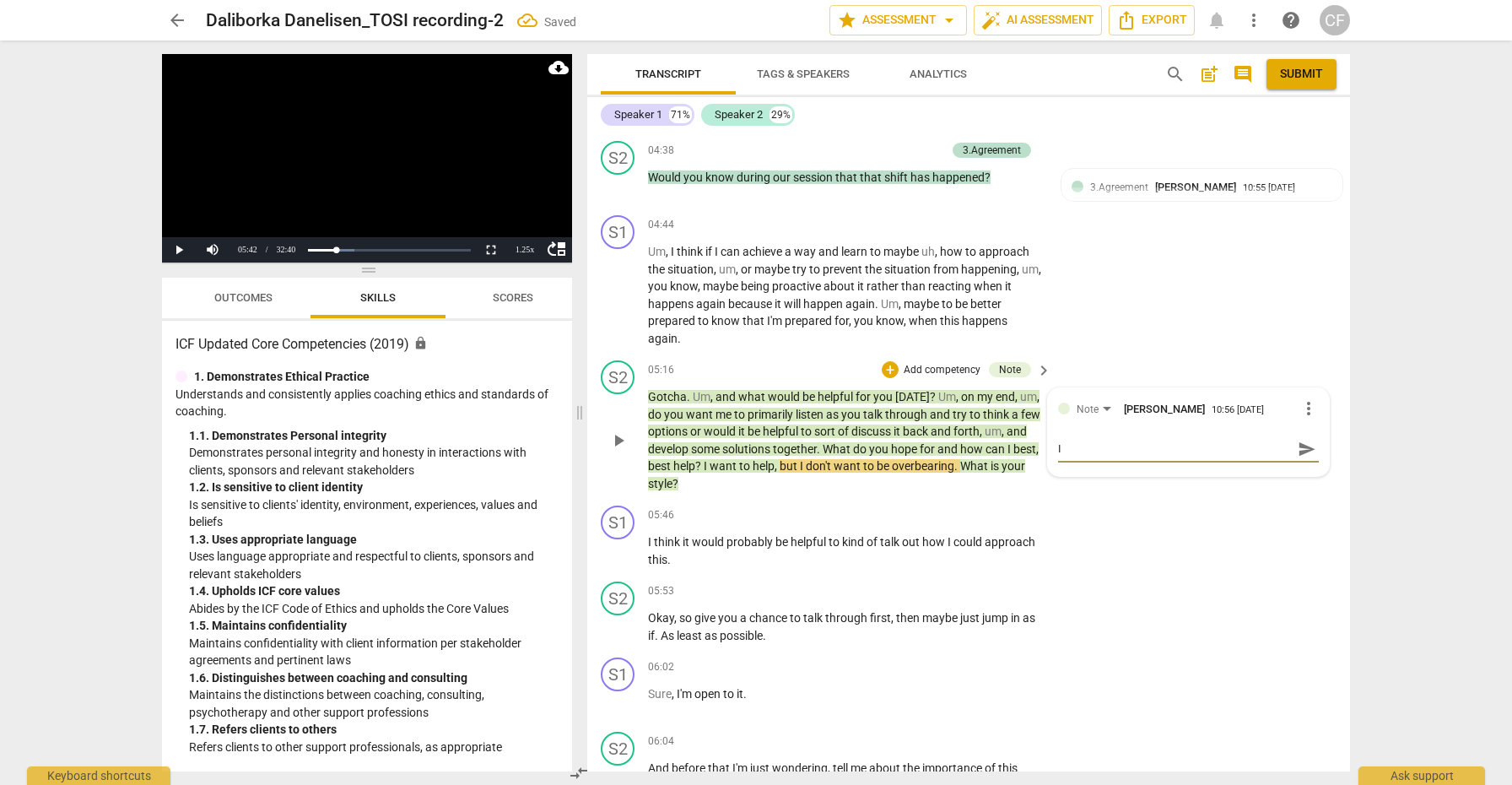
type textarea "I a"
type textarea "I ap"
type textarea "I app"
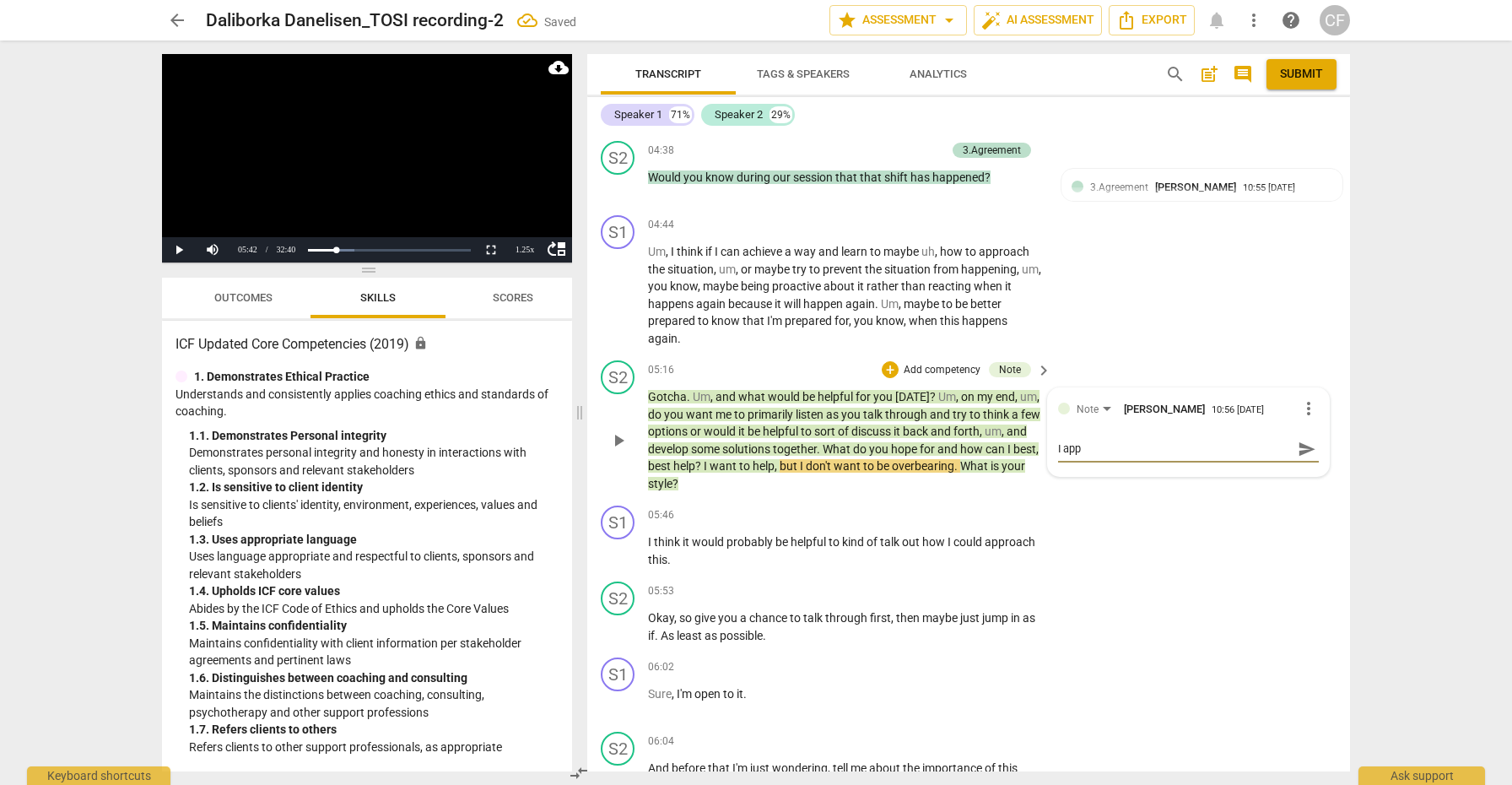
type textarea "I appr"
type textarea "I appre"
type textarea "I apprec"
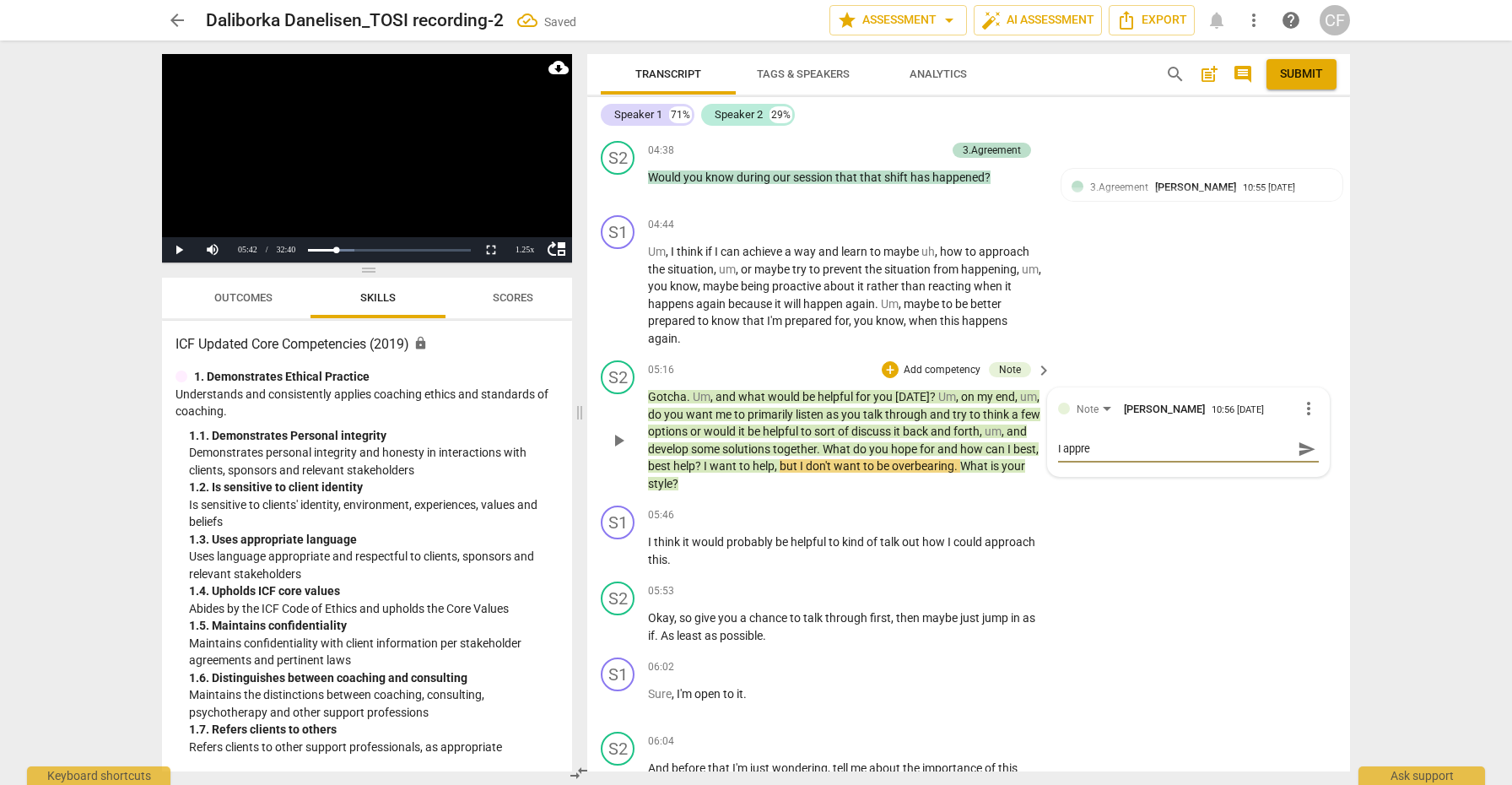
type textarea "I apprec"
type textarea "I appreci"
type textarea "I apprecia"
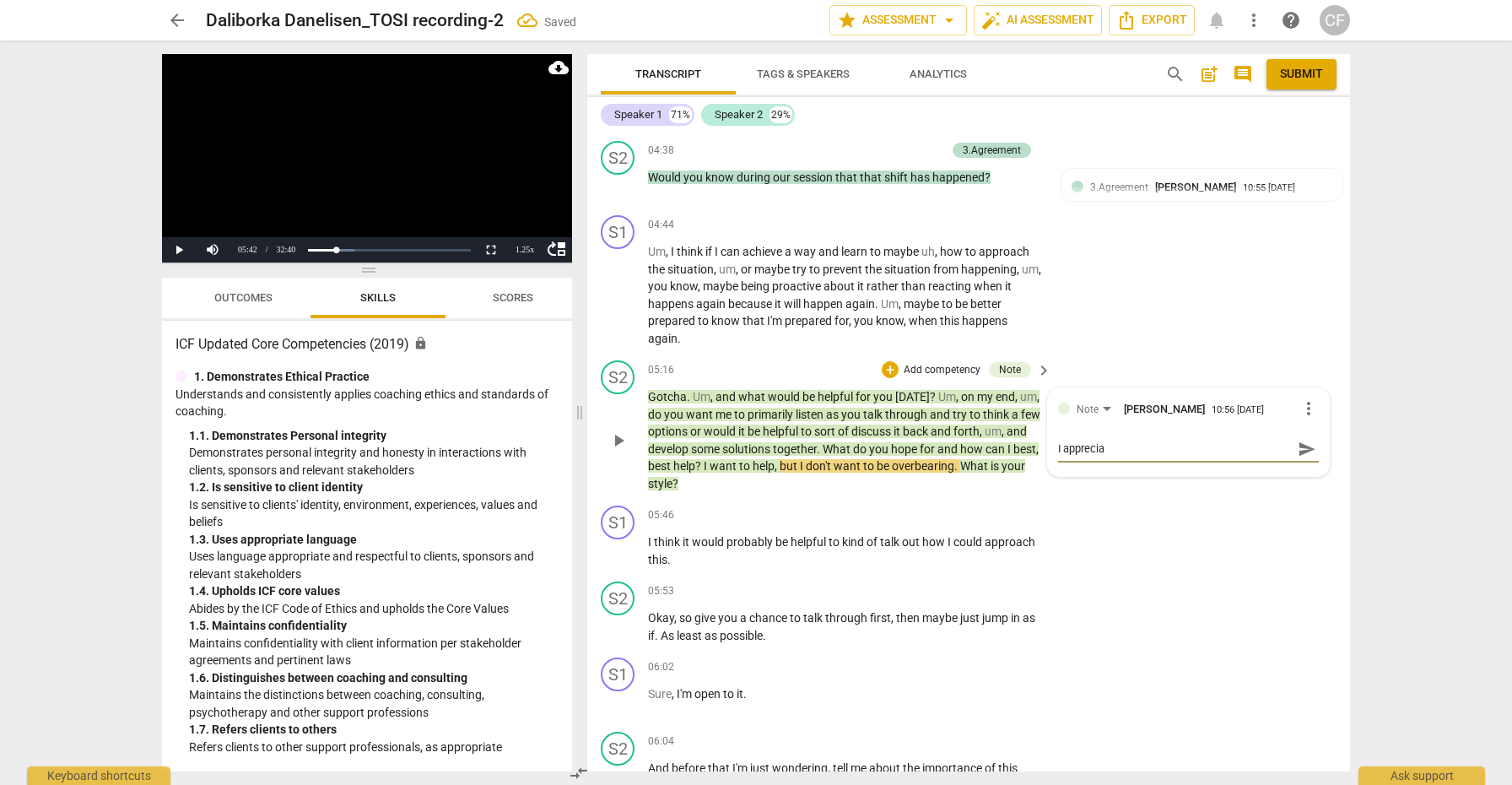
type textarea "I appreciat"
type textarea "I appreciate"
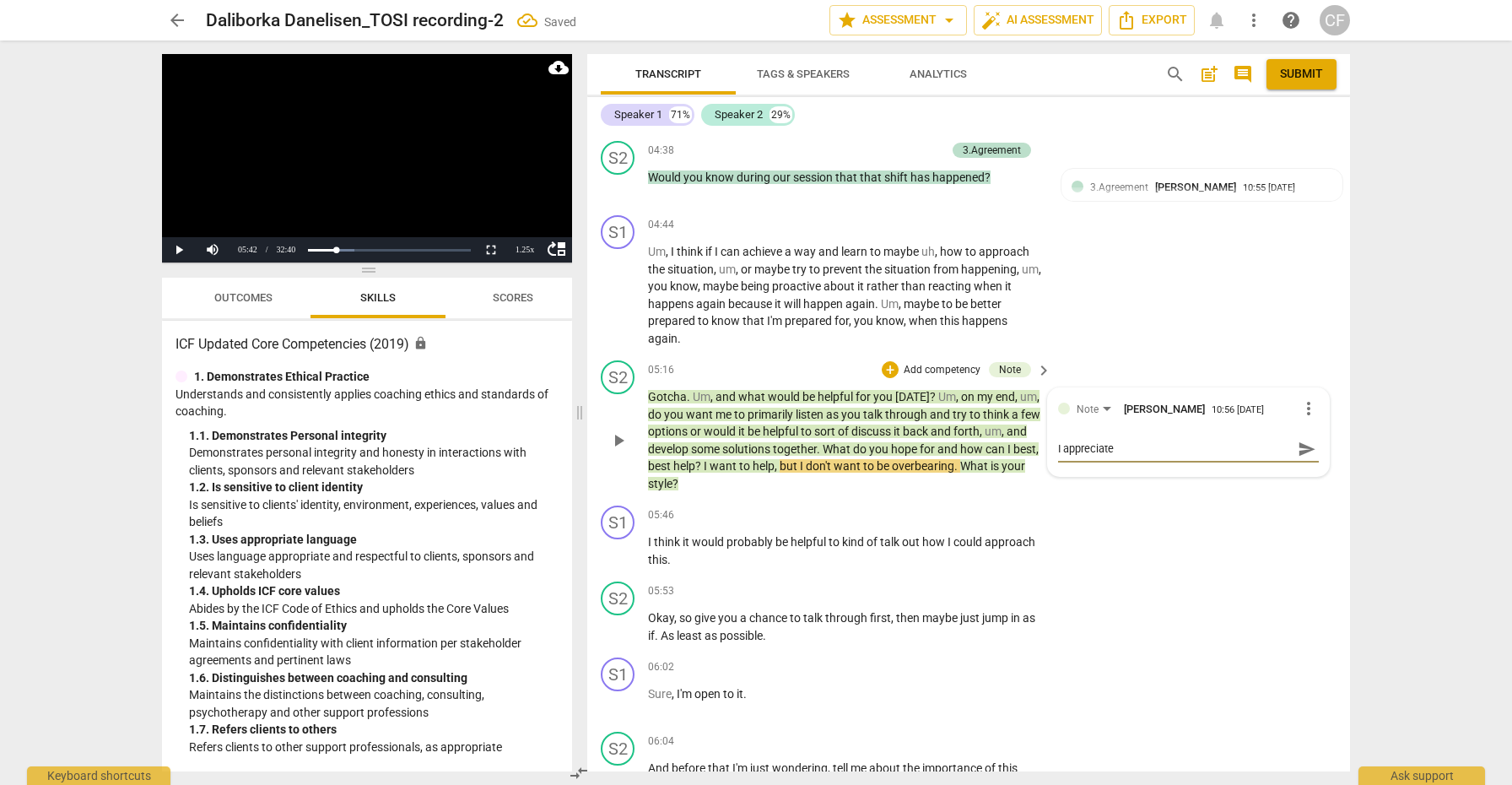
type textarea "I appreciate"
type textarea "I appreciate y"
type textarea "I appreciate yo"
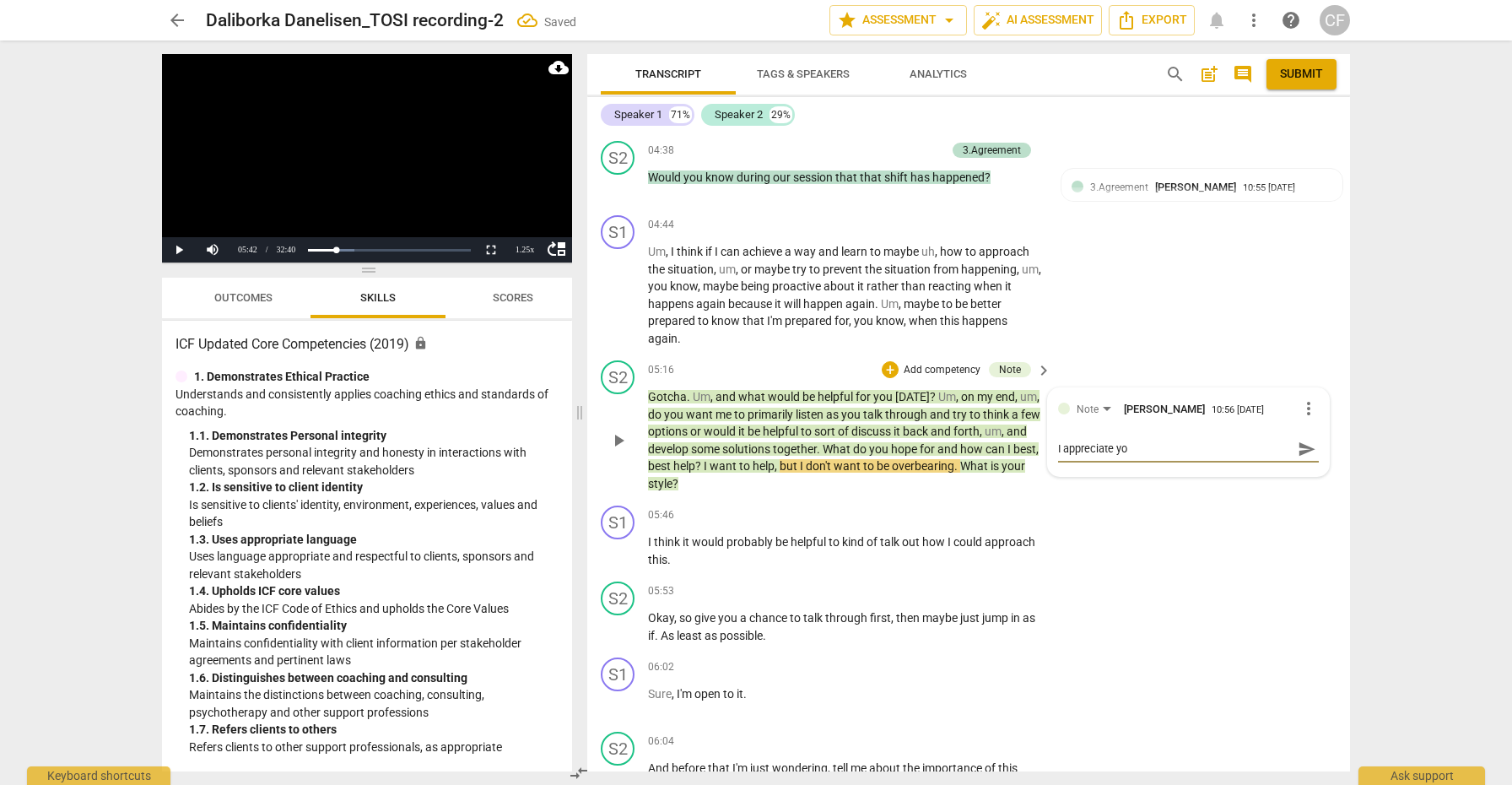
type textarea "I appreciate you"
type textarea "I appreciate you c"
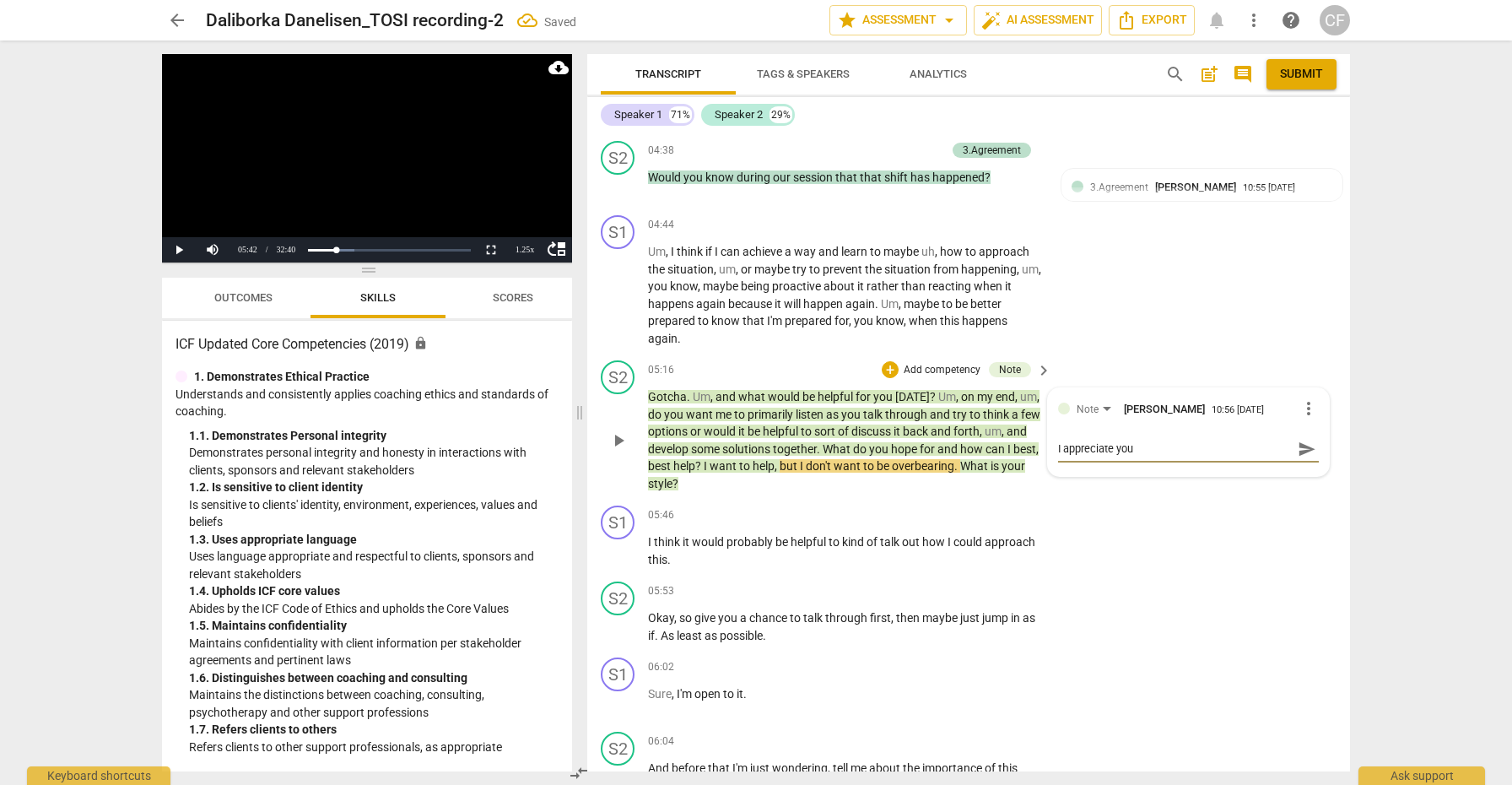
type textarea "I appreciate you c"
type textarea "I appreciate you ch"
type textarea "I appreciate you che"
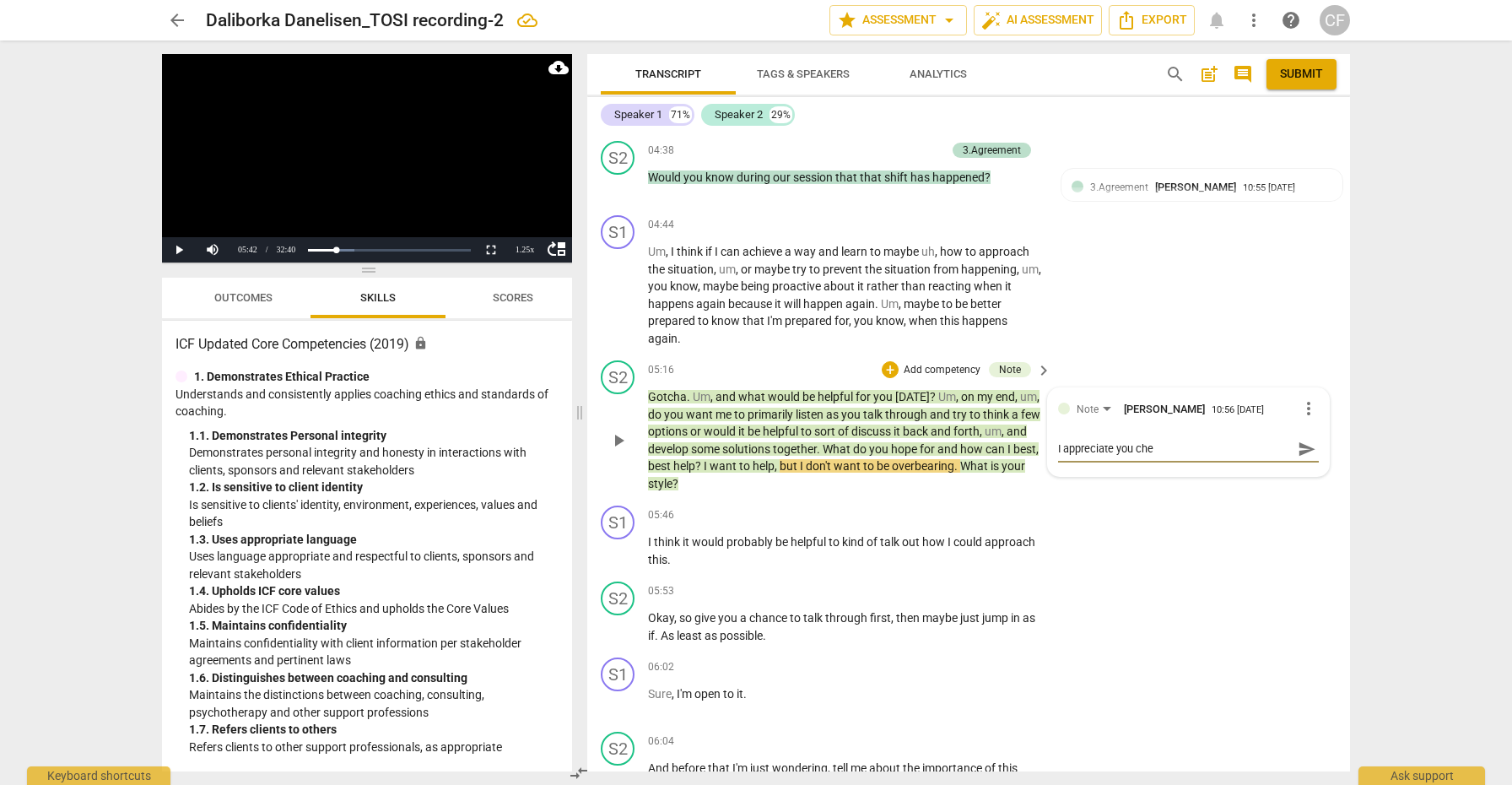
type textarea "I appreciate you chec"
type textarea "I appreciate you check"
type textarea "I appreciate you [PERSON_NAME]"
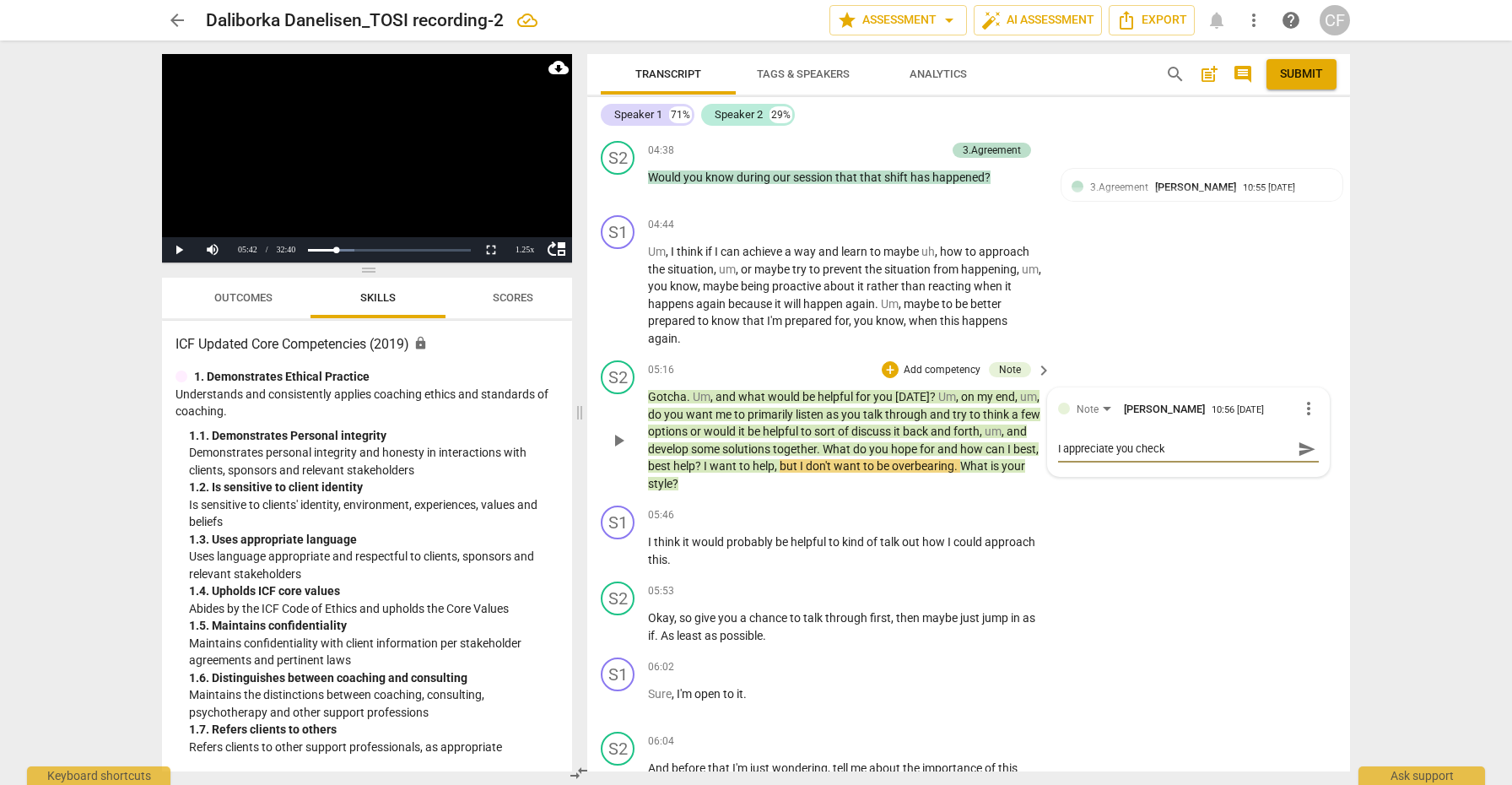
type textarea "I appreciate you [PERSON_NAME]"
type textarea "I appreciate you checkin"
type textarea "I appreciate you checking"
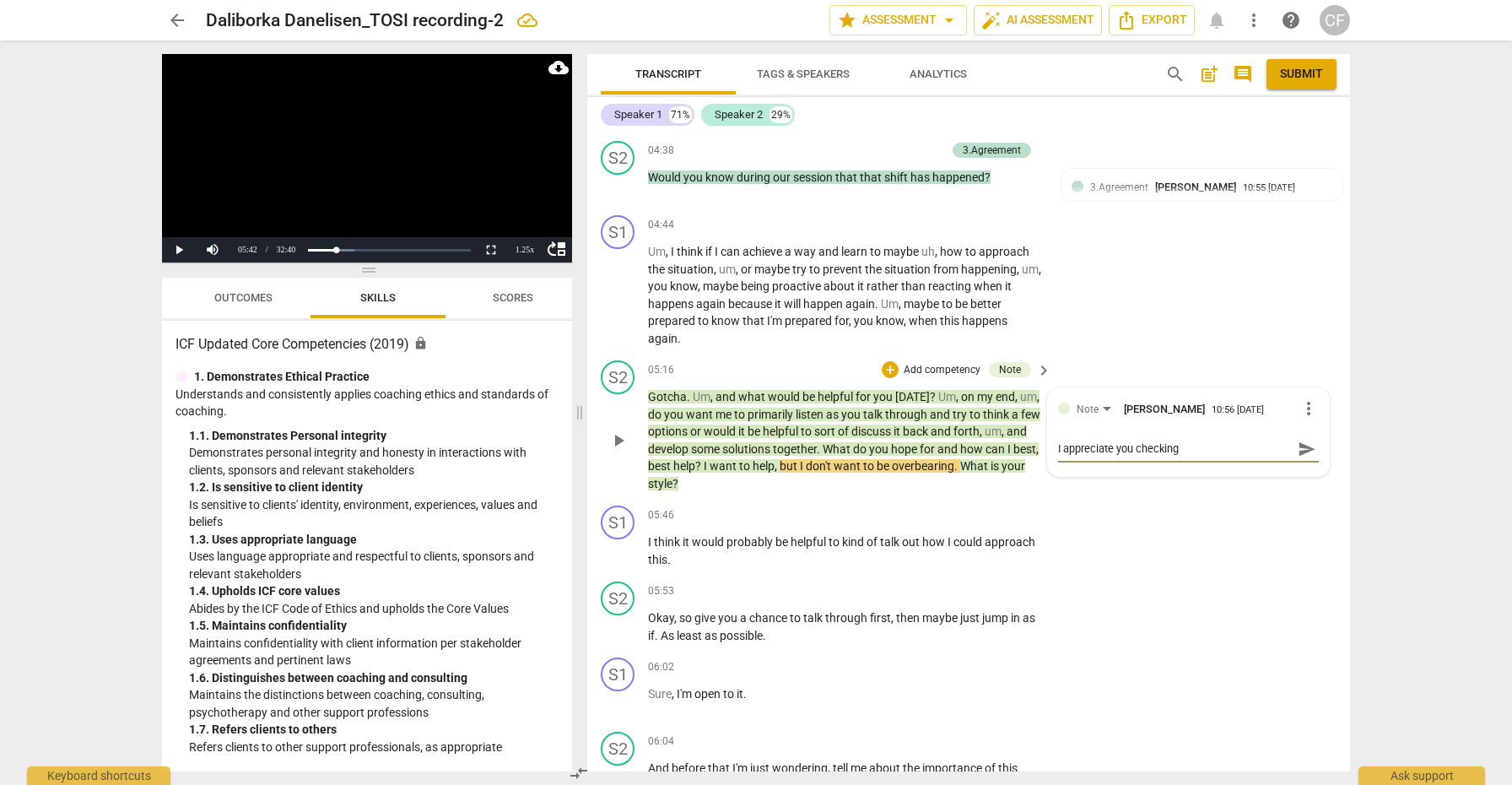
type textarea "I appreciate you checking"
type textarea "I appreciate you checking i"
type textarea "I appreciate you checking in"
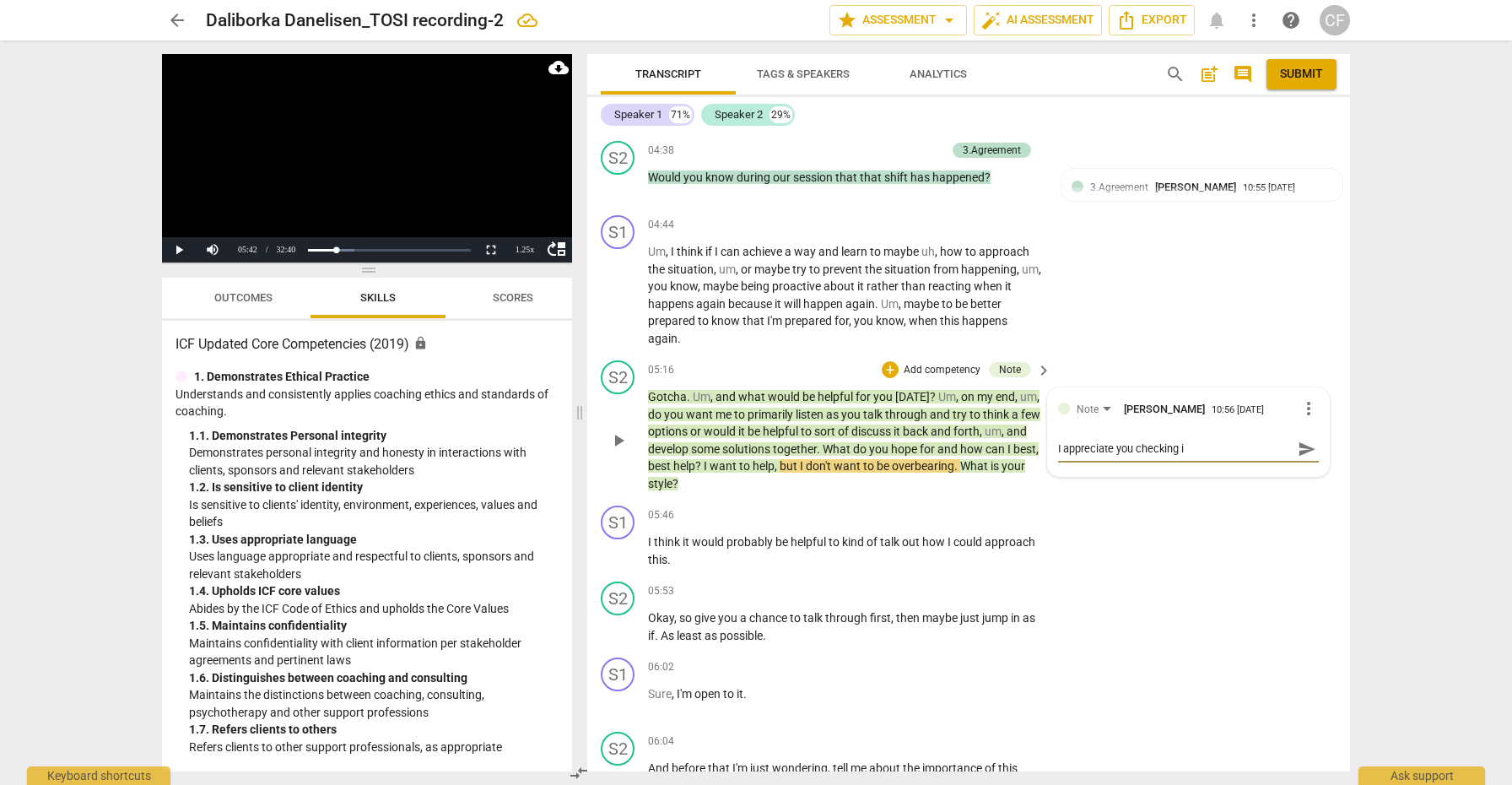
type textarea "I appreciate you checking in"
type textarea "I appreciate you checking in w"
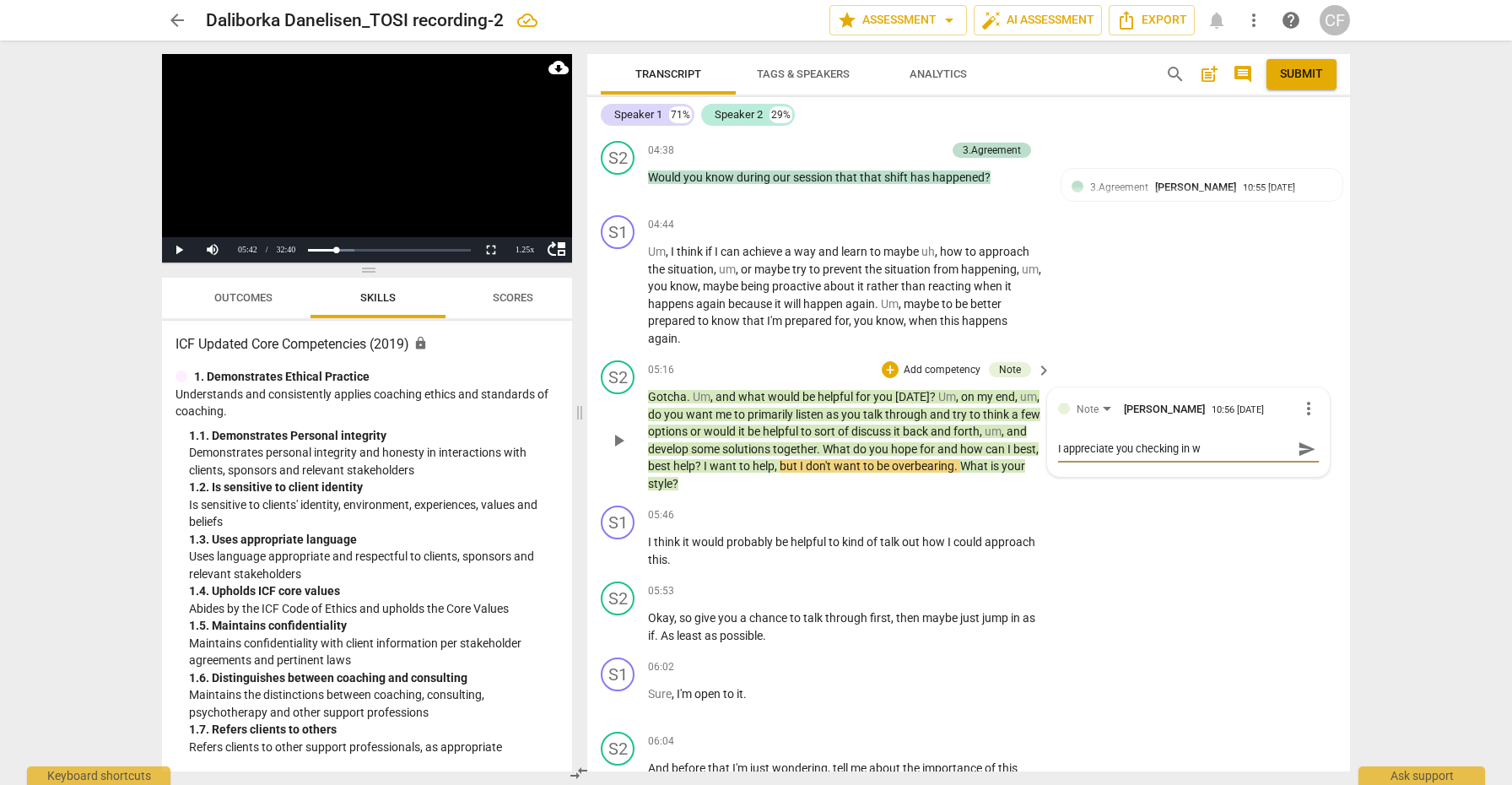
type textarea "I appreciate you checking in [GEOGRAPHIC_DATA]"
type textarea "I appreciate you checking in wit"
type textarea "I appreciate you checking in with"
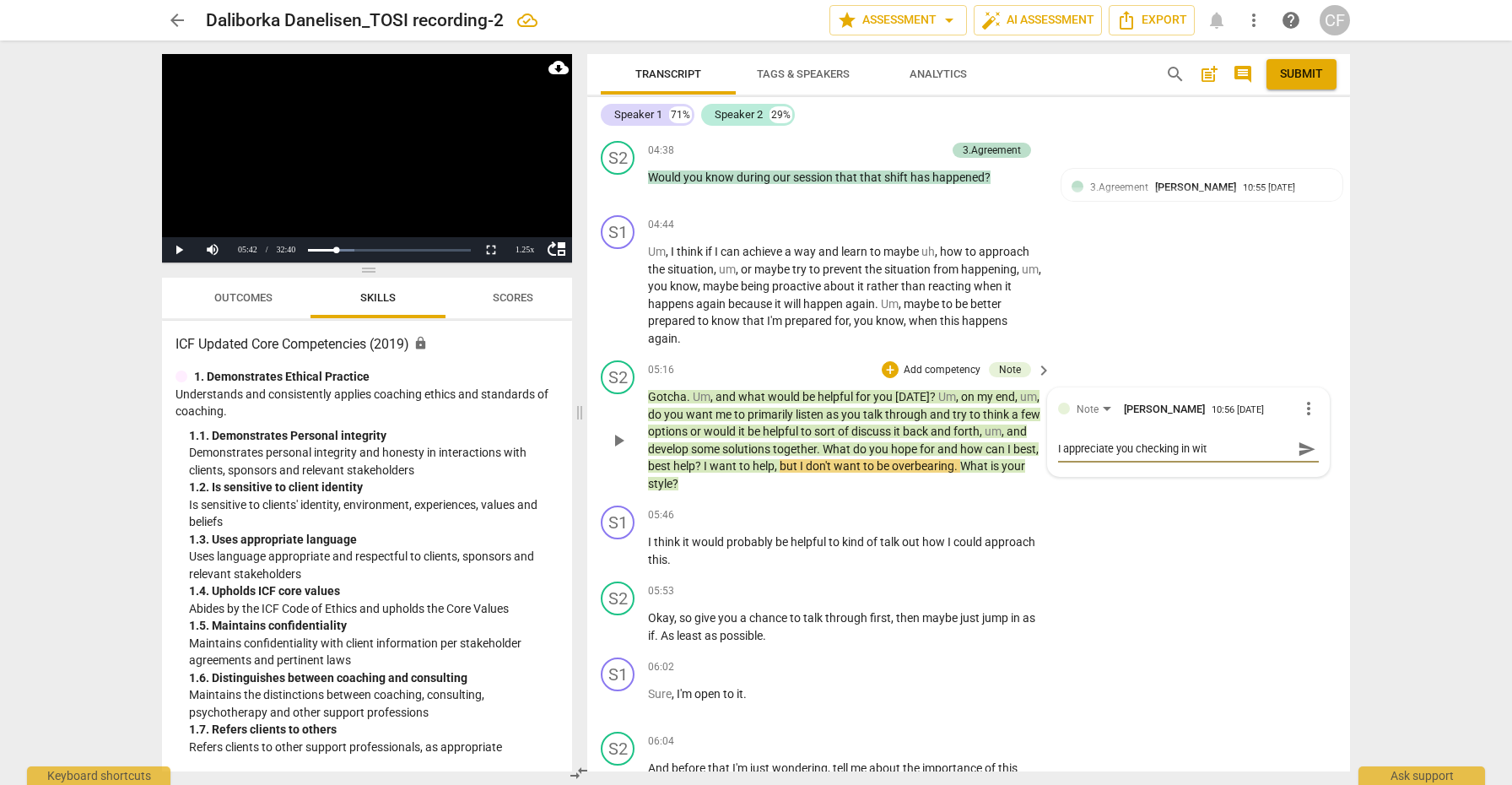
type textarea "I appreciate you checking in with"
type textarea "I appreciate you checking in with t"
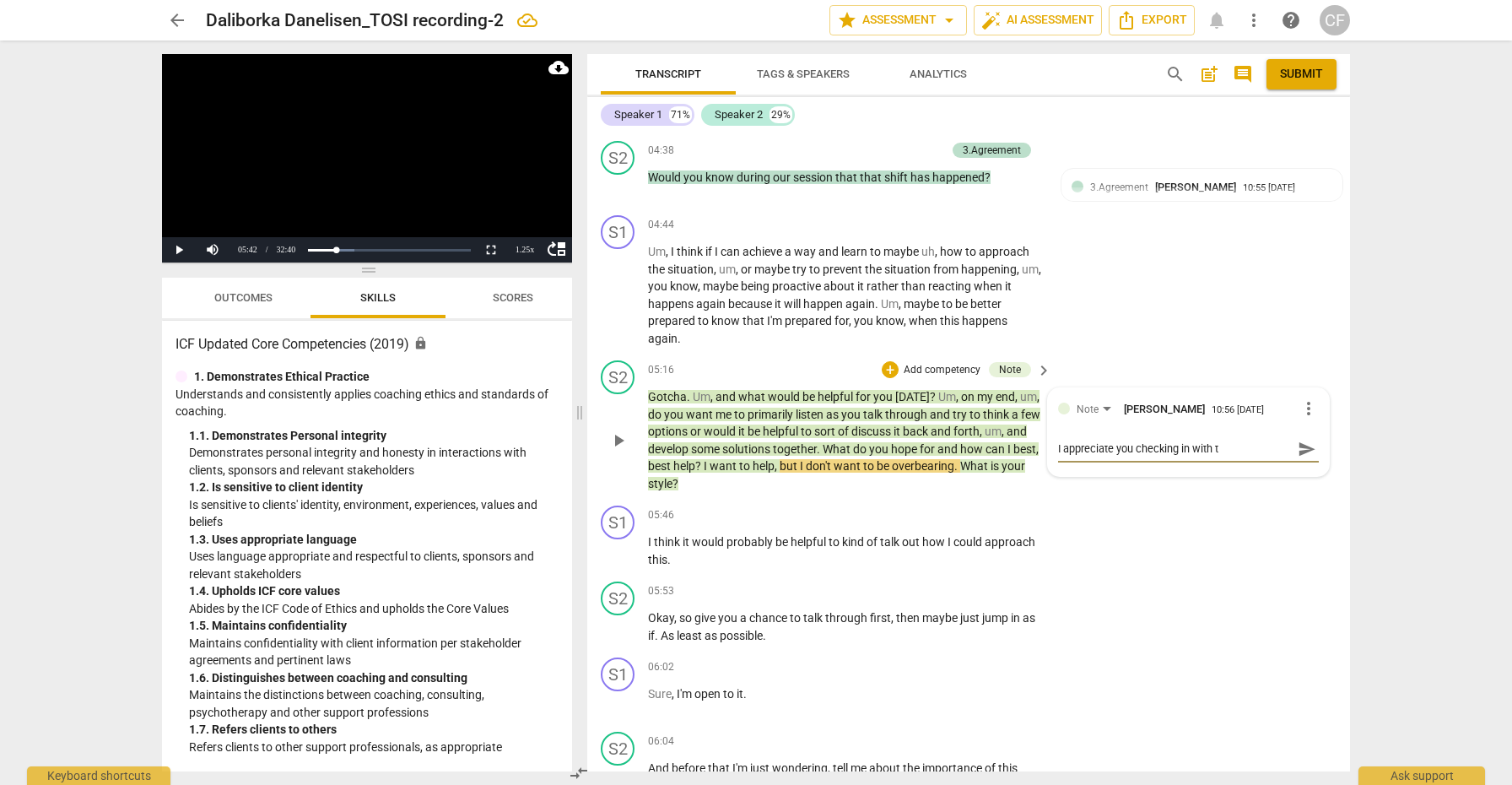
type textarea "I appreciate you checking in with tc"
click at [1307, 464] on span "send" at bounding box center [1306, 472] width 18 height 18
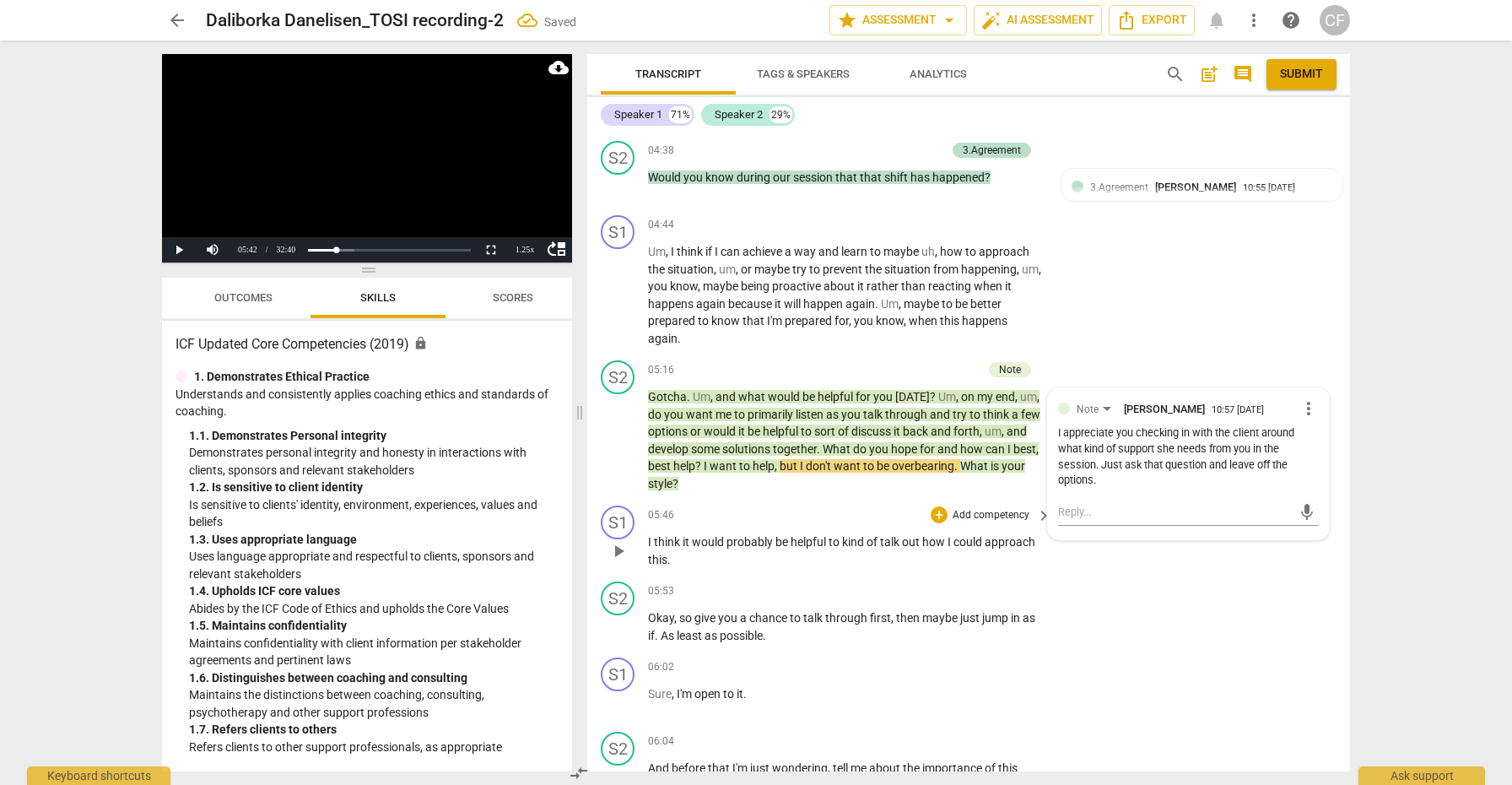
click at [626, 541] on span "play_arrow" at bounding box center [618, 551] width 20 height 20
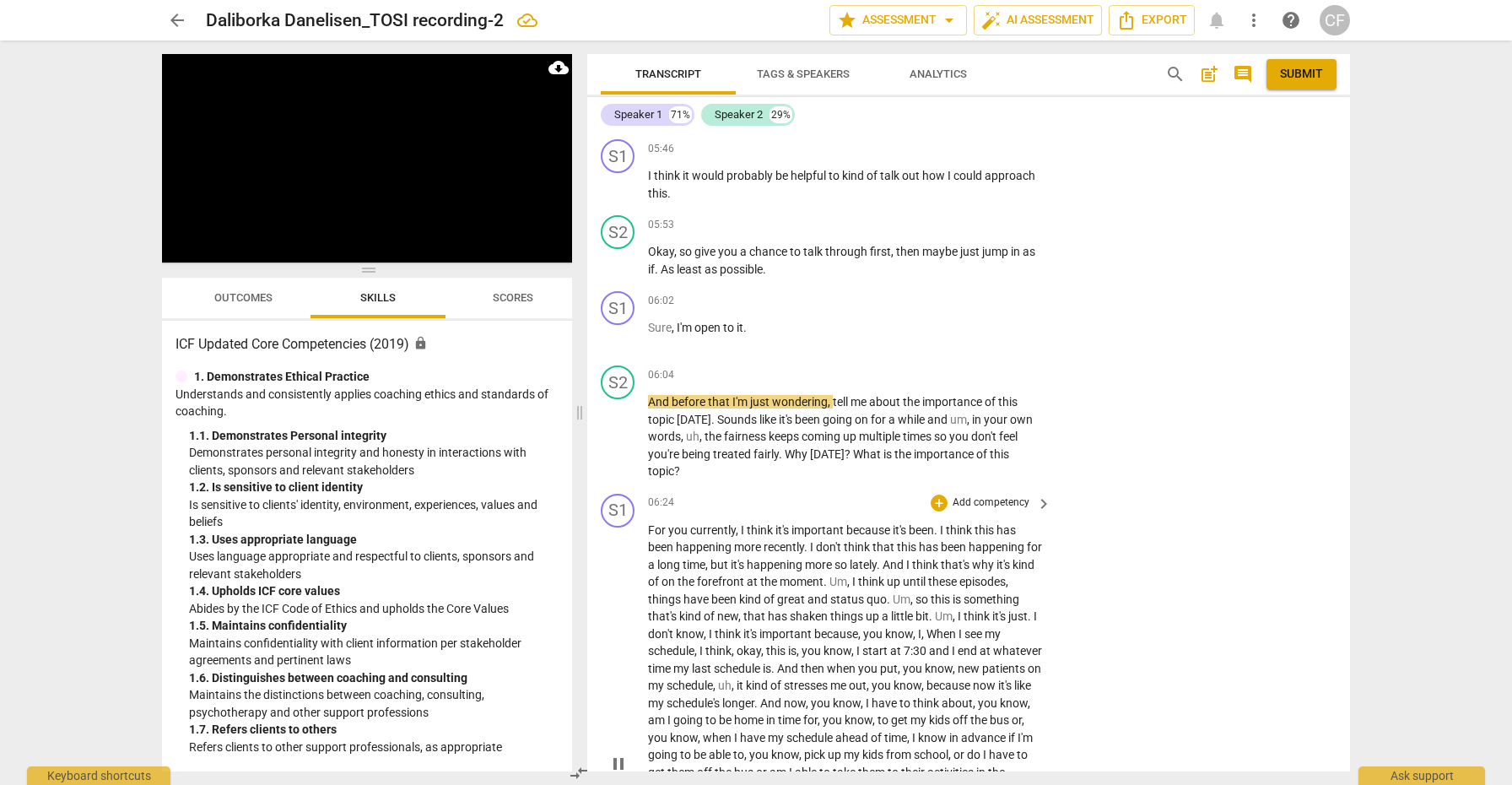
scroll to position [1783, 0]
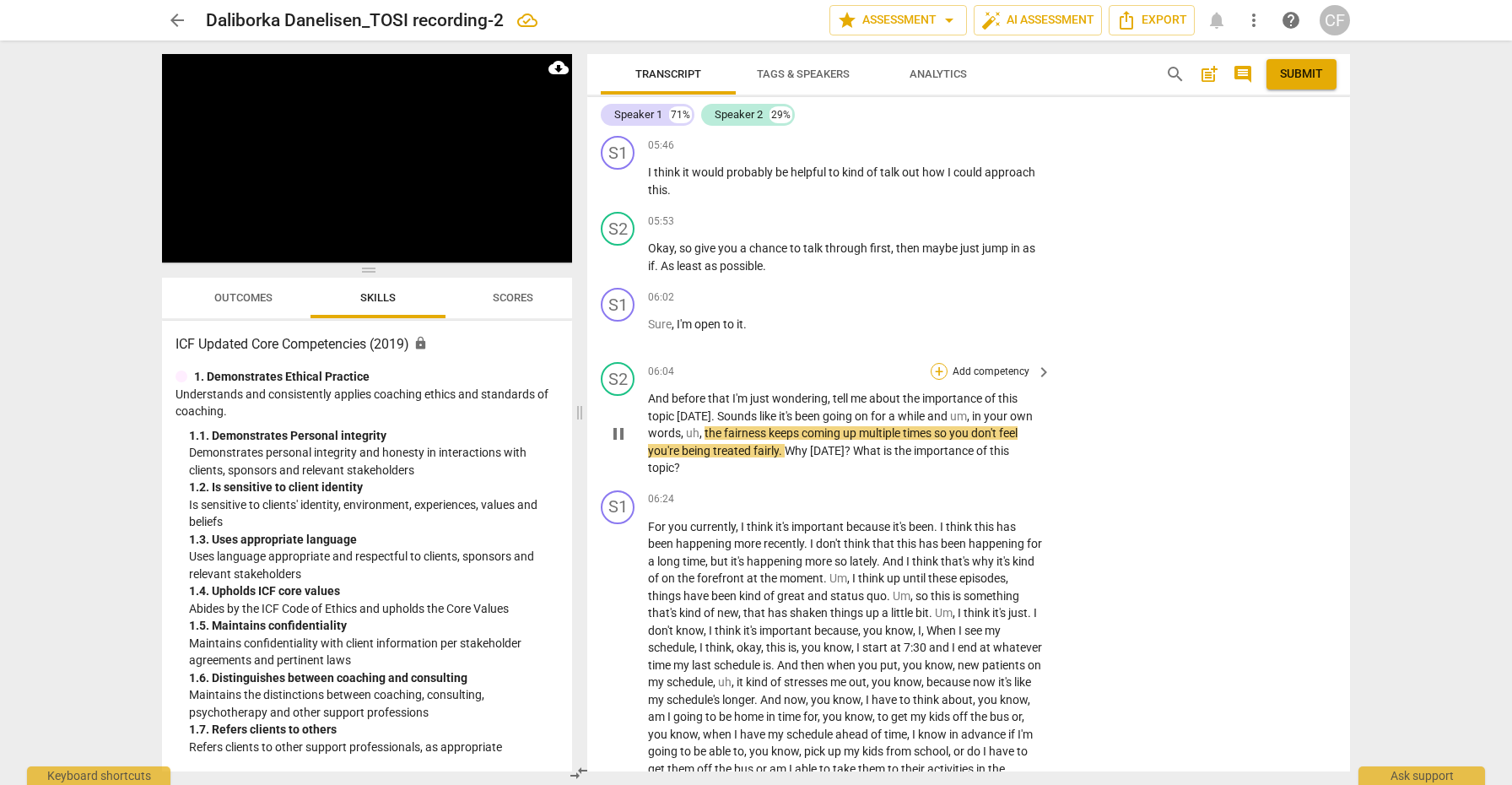
click at [939, 363] on div "+" at bounding box center [938, 371] width 17 height 17
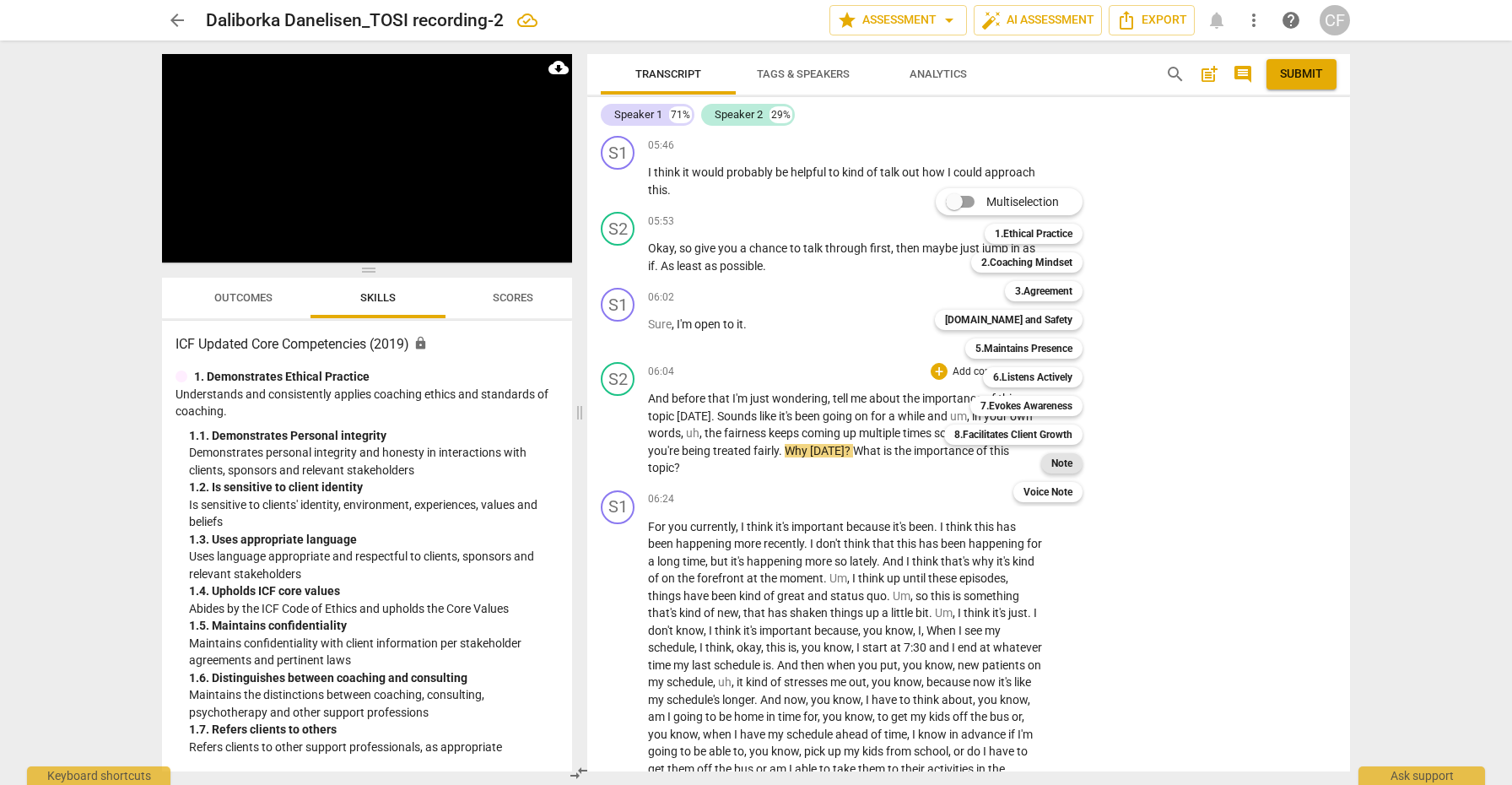
click at [1058, 462] on b "Note" at bounding box center [1062, 463] width 21 height 20
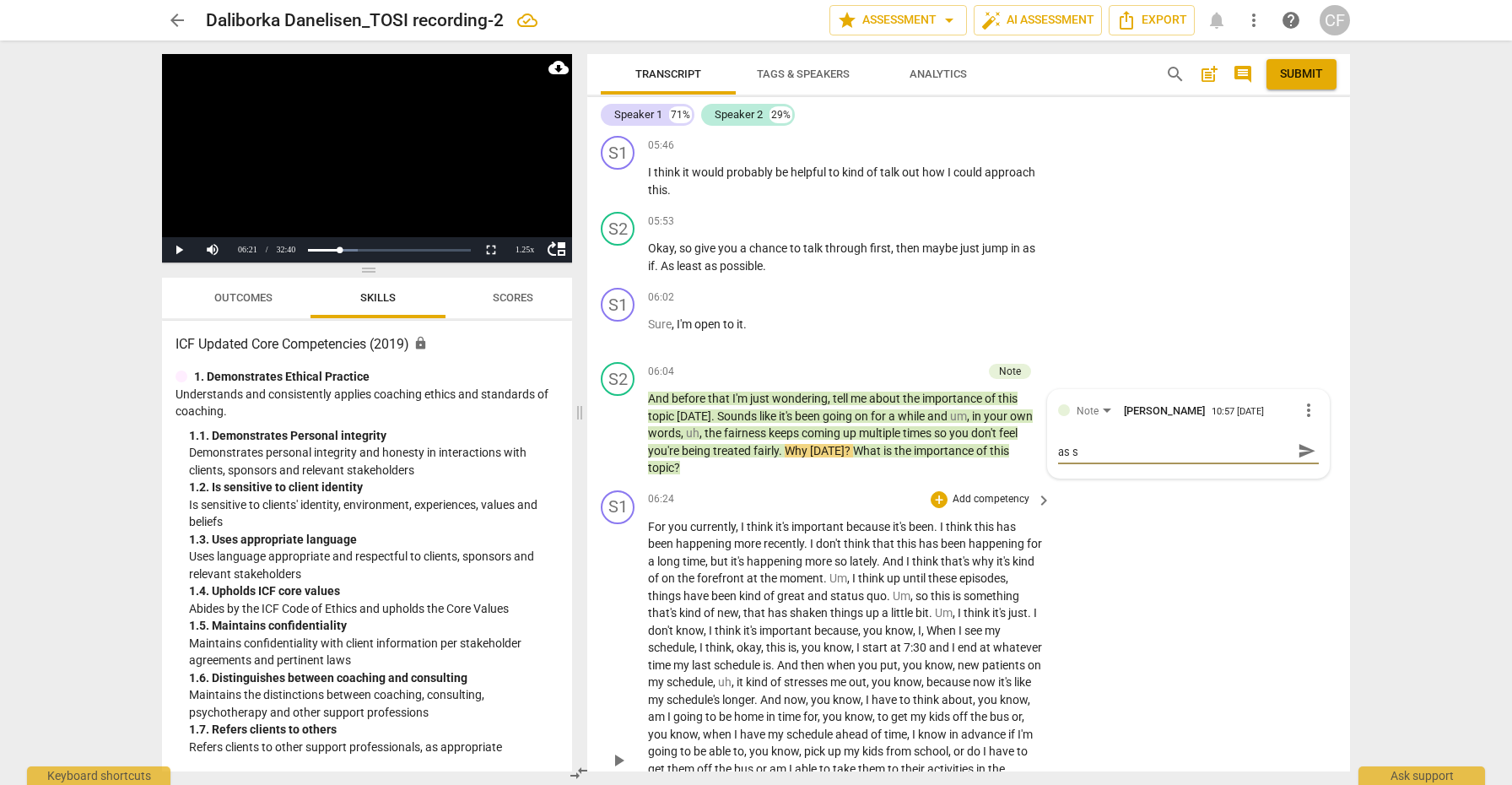
scroll to position [0, 0]
click at [1297, 449] on span "send" at bounding box center [1306, 457] width 18 height 18
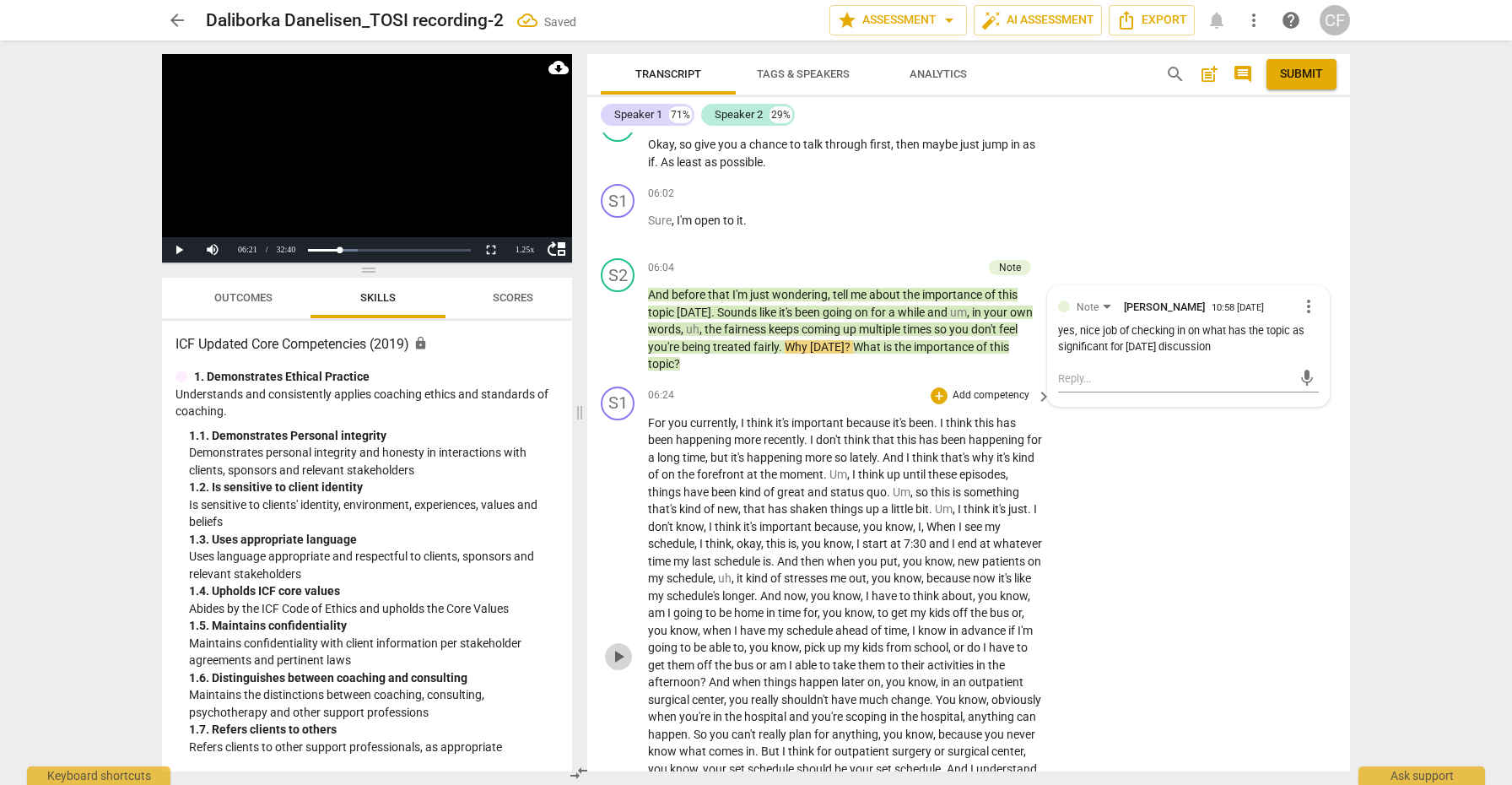
click at [620, 646] on span "play_arrow" at bounding box center [618, 656] width 20 height 20
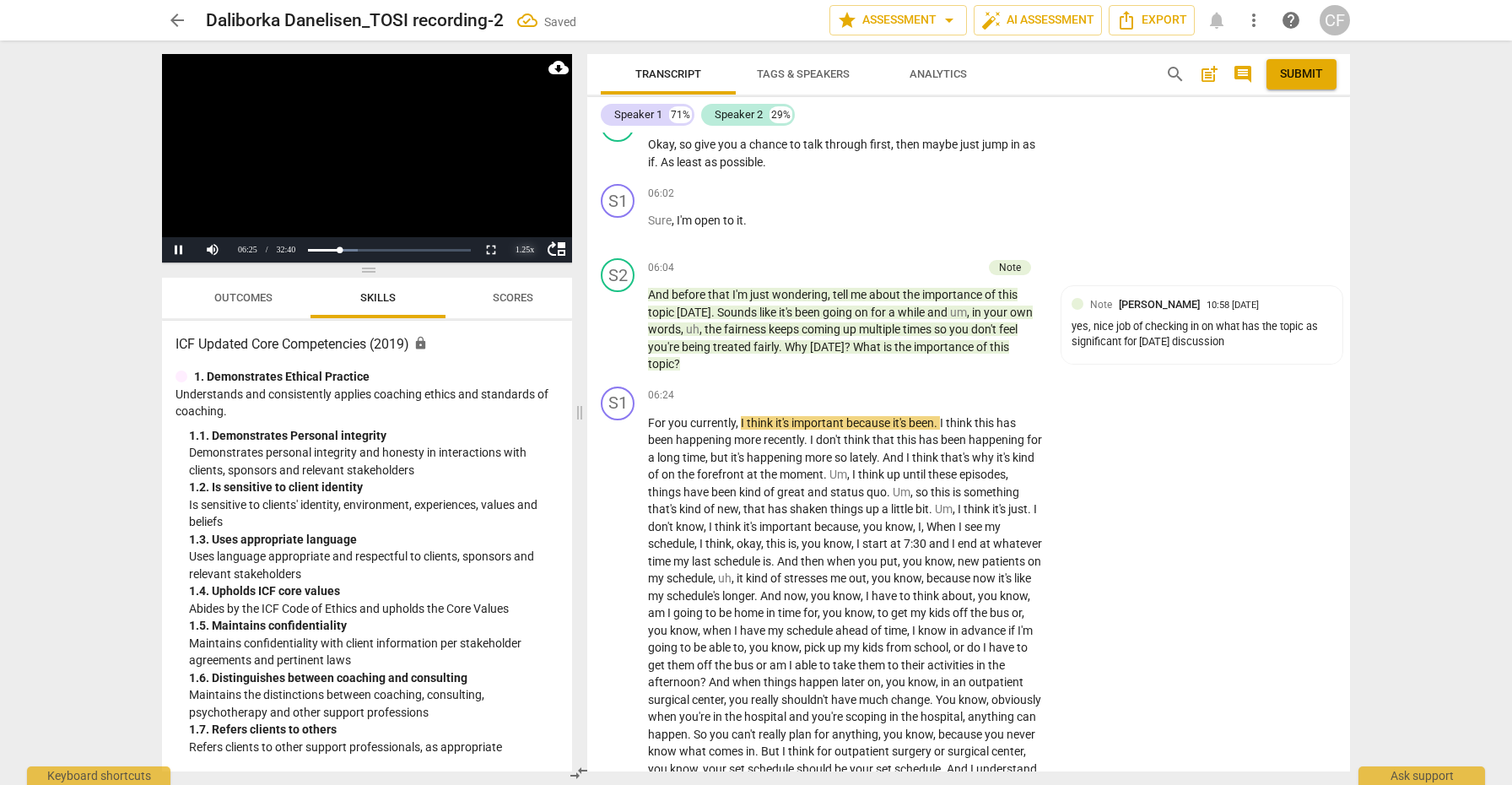
click at [531, 249] on div "1.25 x" at bounding box center [525, 249] width 33 height 25
click at [530, 205] on li "1.5x" at bounding box center [525, 210] width 33 height 18
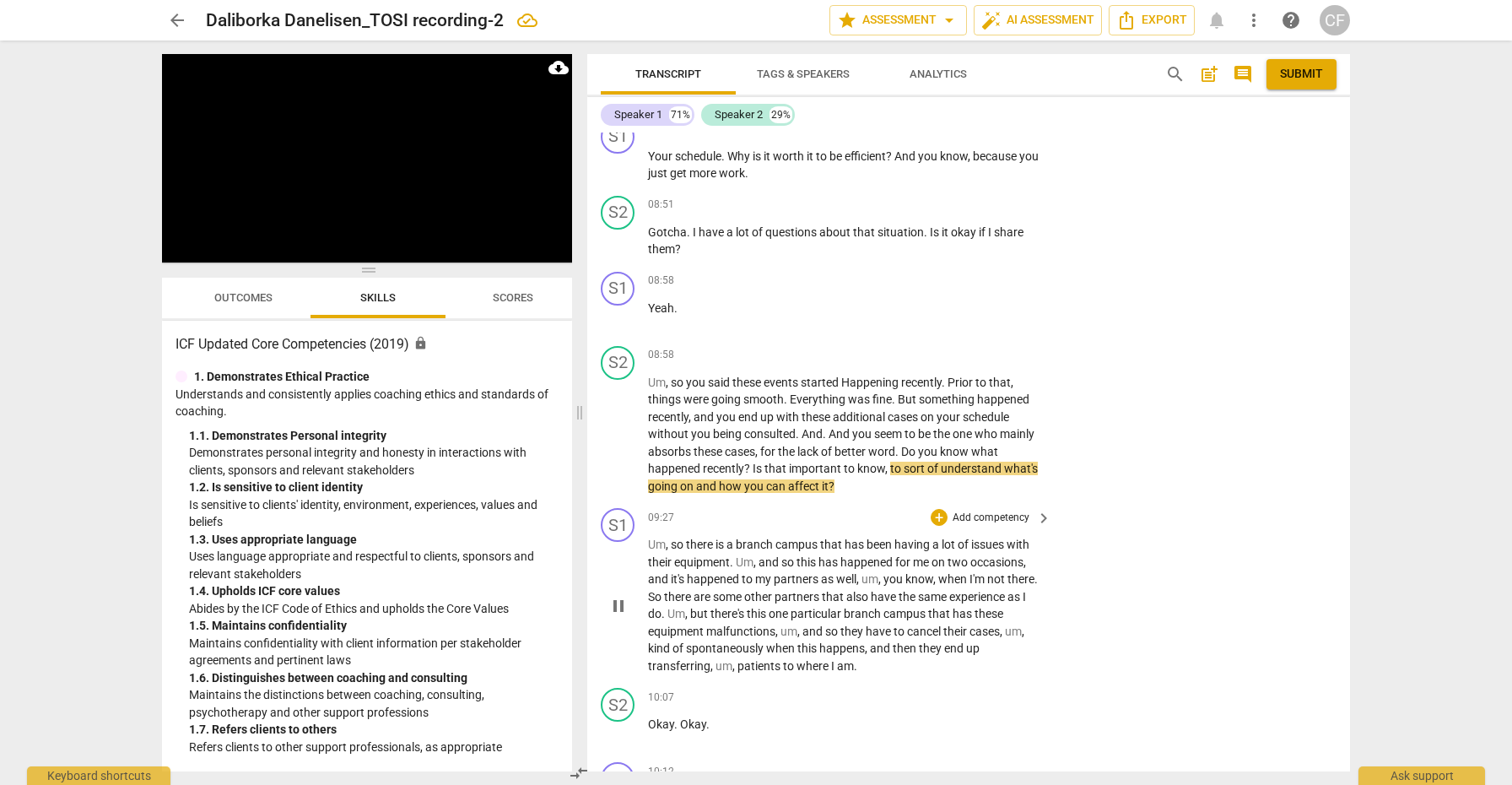
scroll to position [2757, 0]
click at [935, 346] on div "+" at bounding box center [938, 354] width 17 height 17
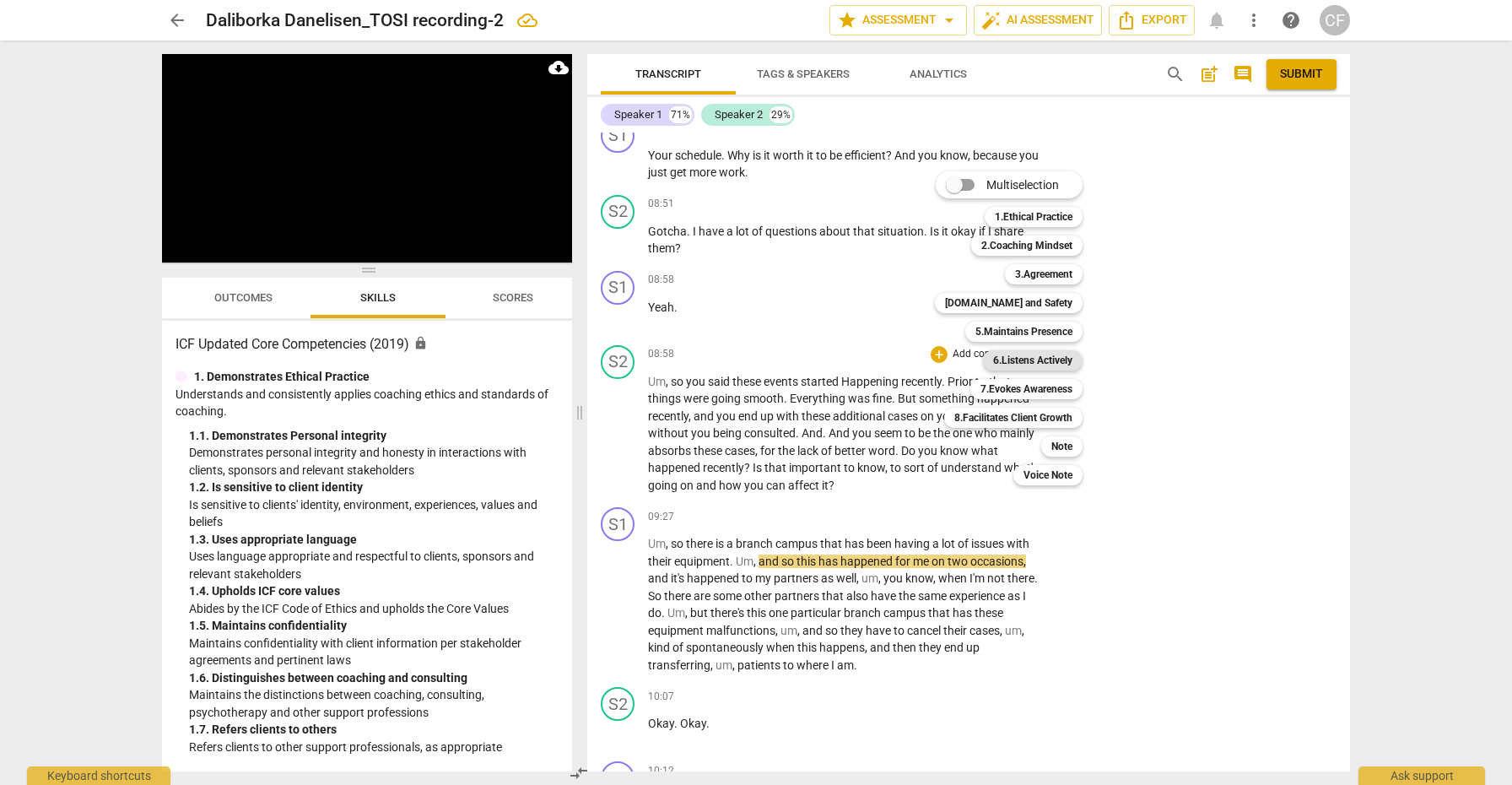
click at [1044, 357] on b "6.Listens Actively" at bounding box center [1032, 360] width 79 height 20
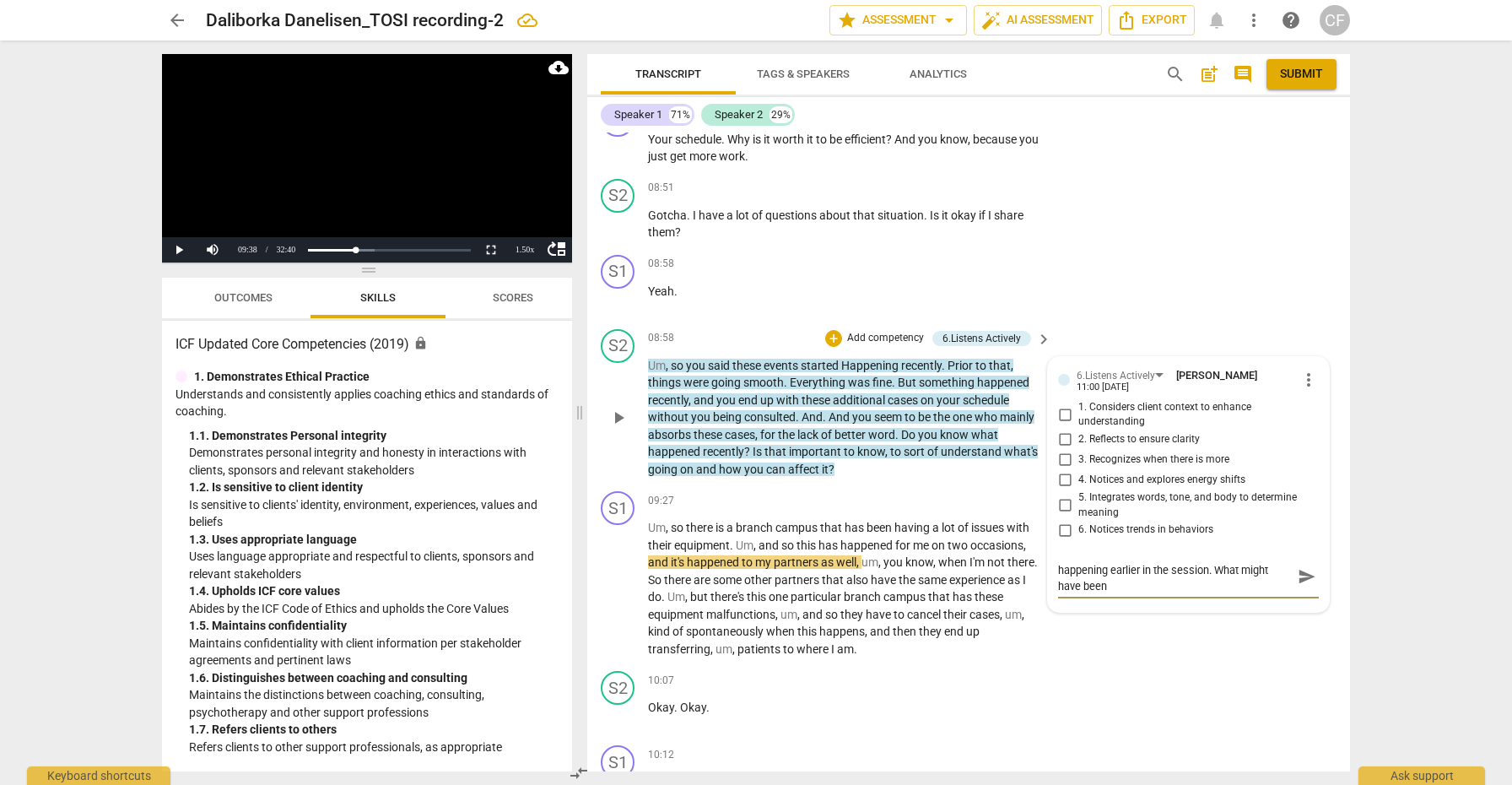
scroll to position [0, 0]
click at [1218, 560] on textarea "I think she already communicated why this was happening earlier in the session.…" at bounding box center [1174, 584] width 233 height 48
click at [1219, 584] on textarea "I think she already communicated why this was happening earlier in the session.…" at bounding box center [1174, 592] width 233 height 64
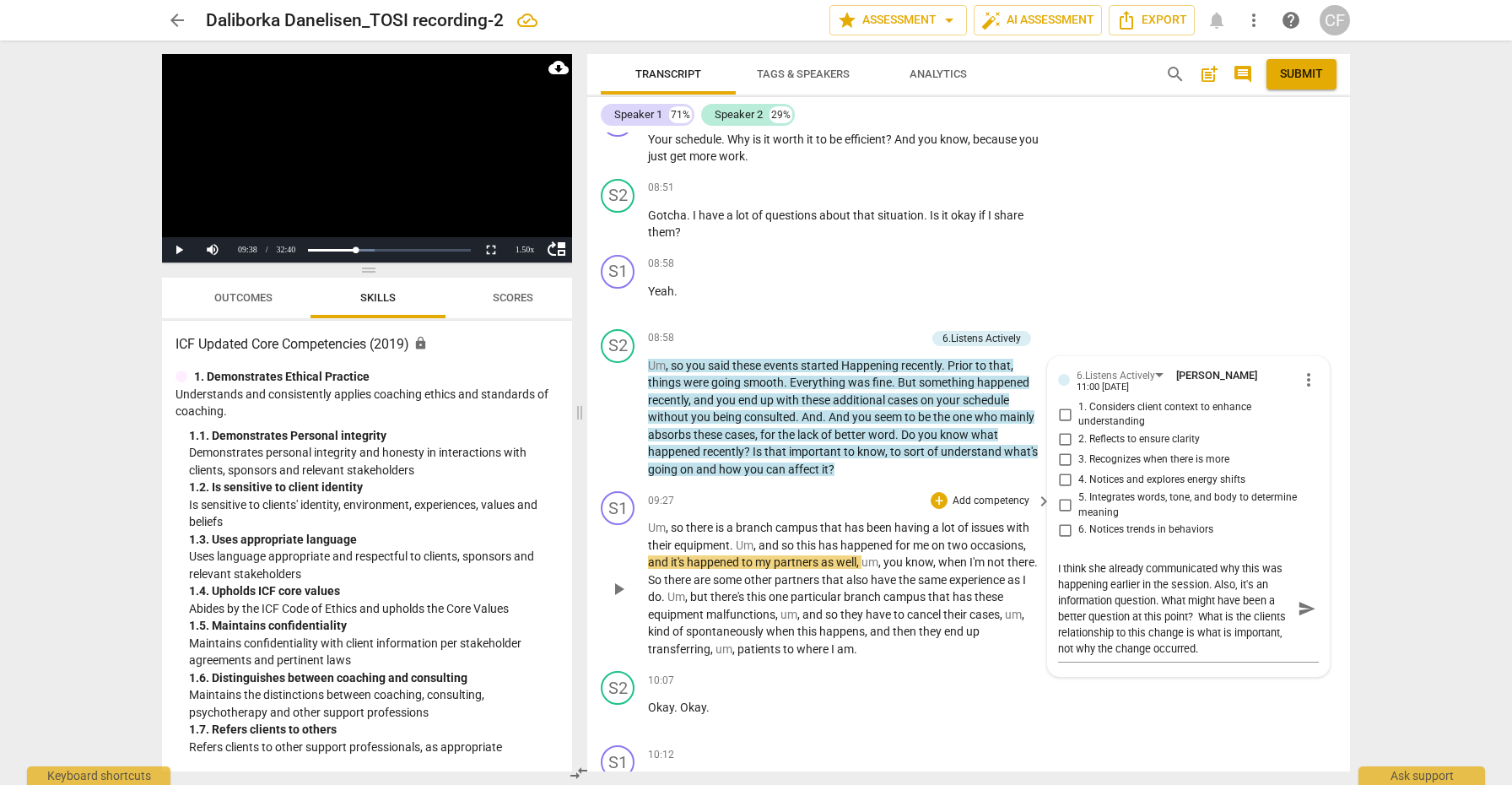
click at [640, 567] on div "play_arrow pause" at bounding box center [626, 588] width 43 height 127
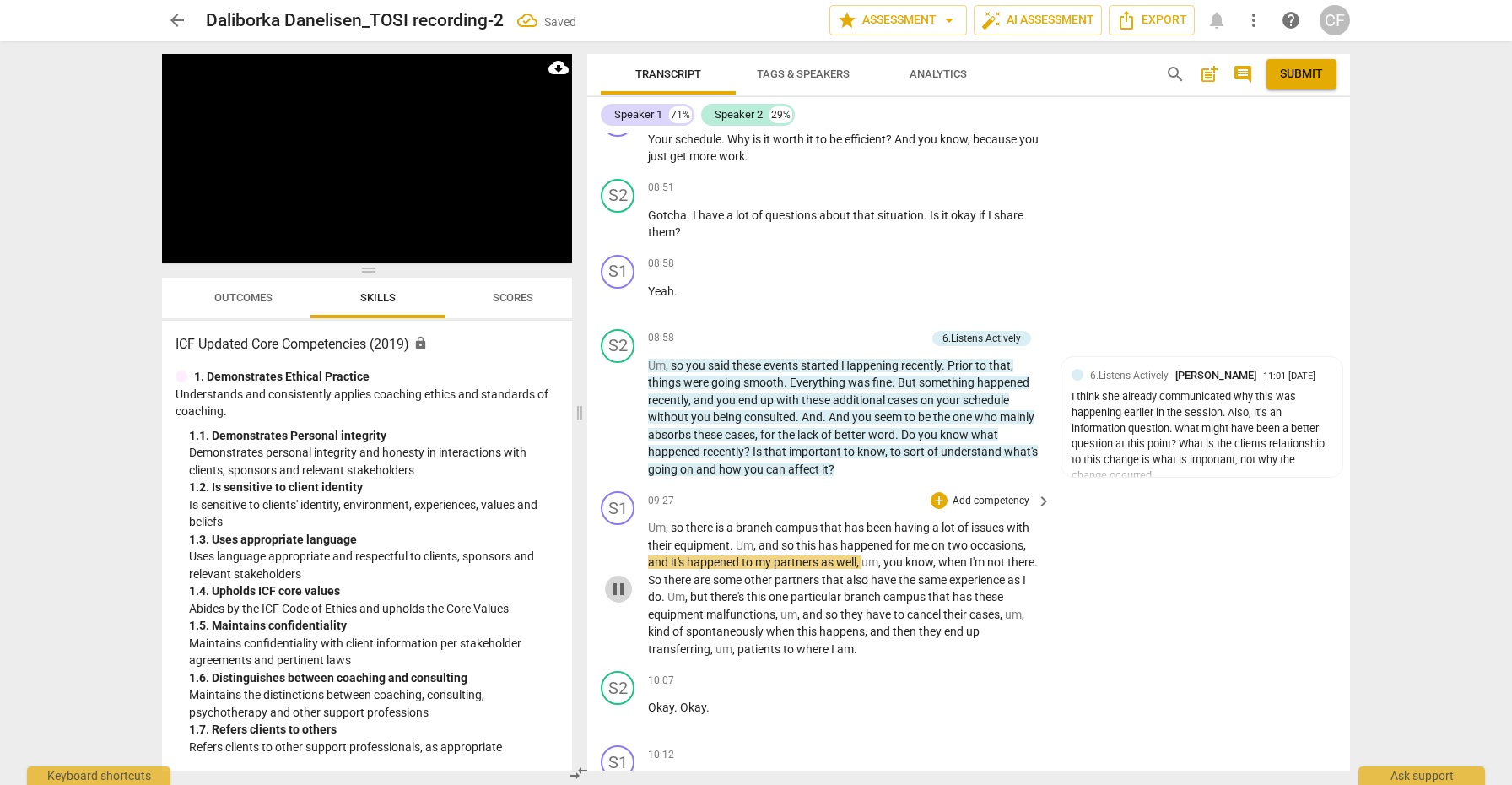
click at [627, 579] on span "pause" at bounding box center [618, 588] width 20 height 20
click at [622, 579] on span "play_arrow" at bounding box center [618, 588] width 20 height 20
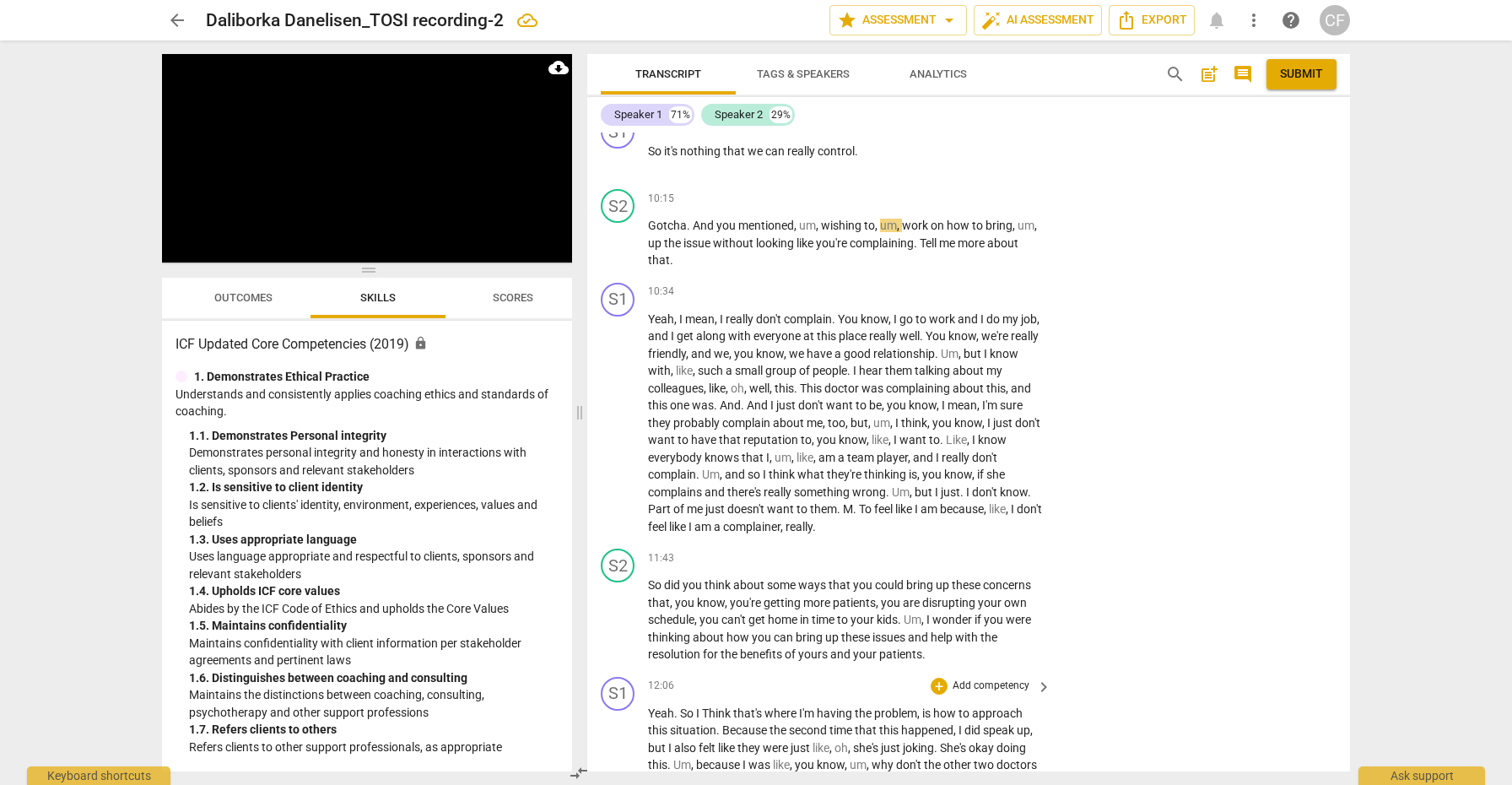
scroll to position [3359, 0]
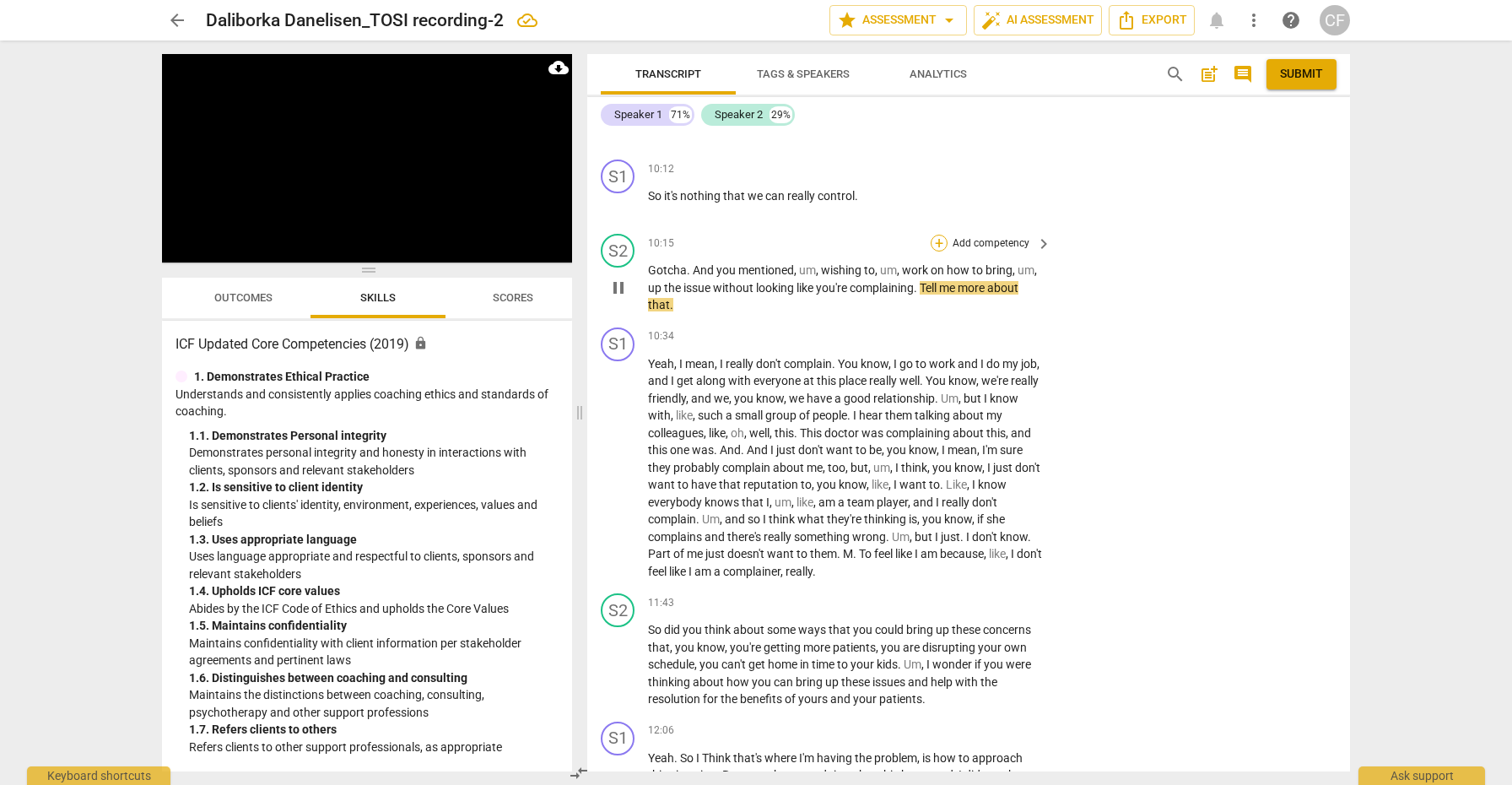
click at [934, 234] on div "+" at bounding box center [938, 242] width 17 height 17
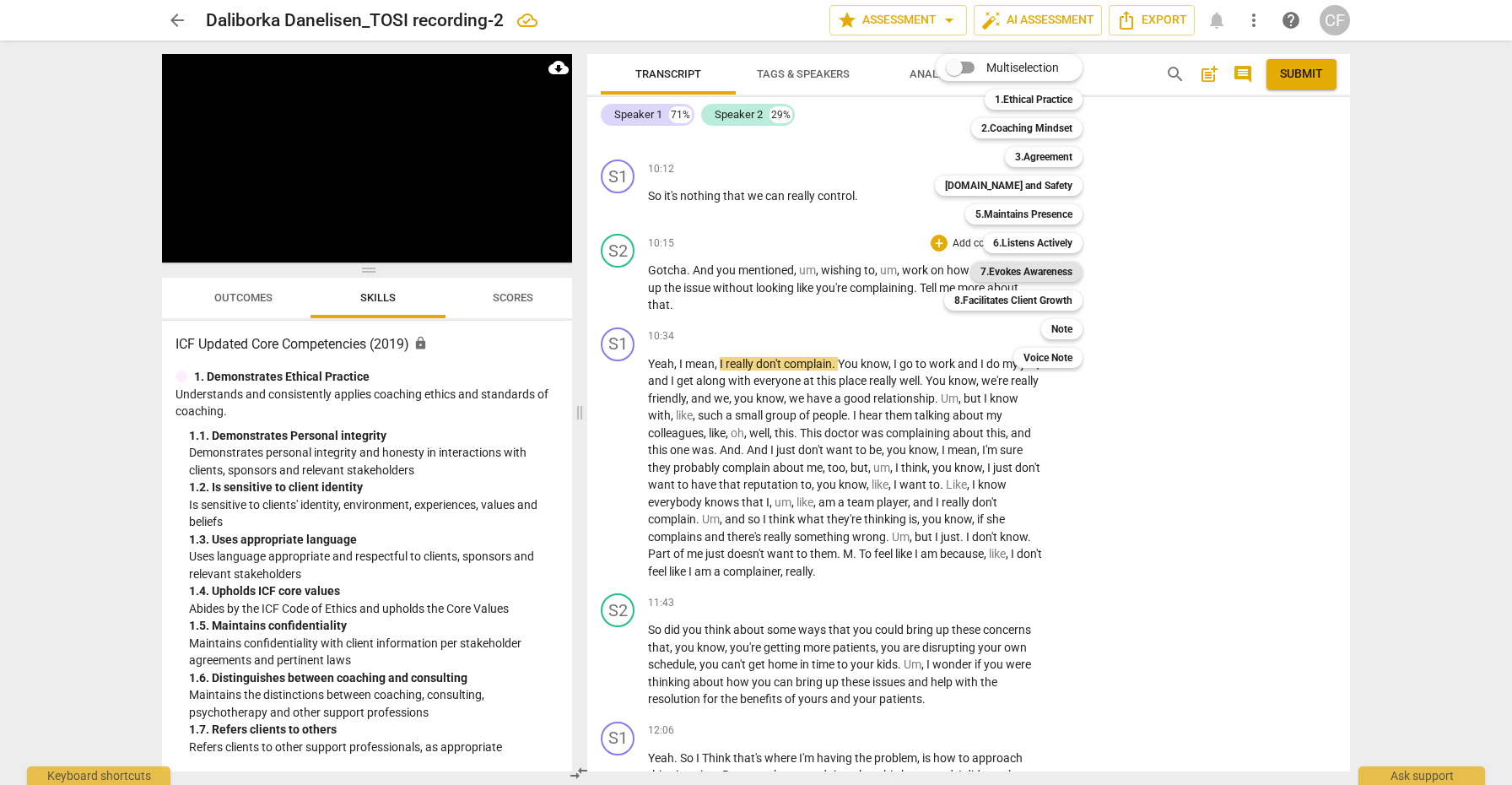
click at [1039, 267] on b "7.Evokes Awareness" at bounding box center [1026, 271] width 92 height 20
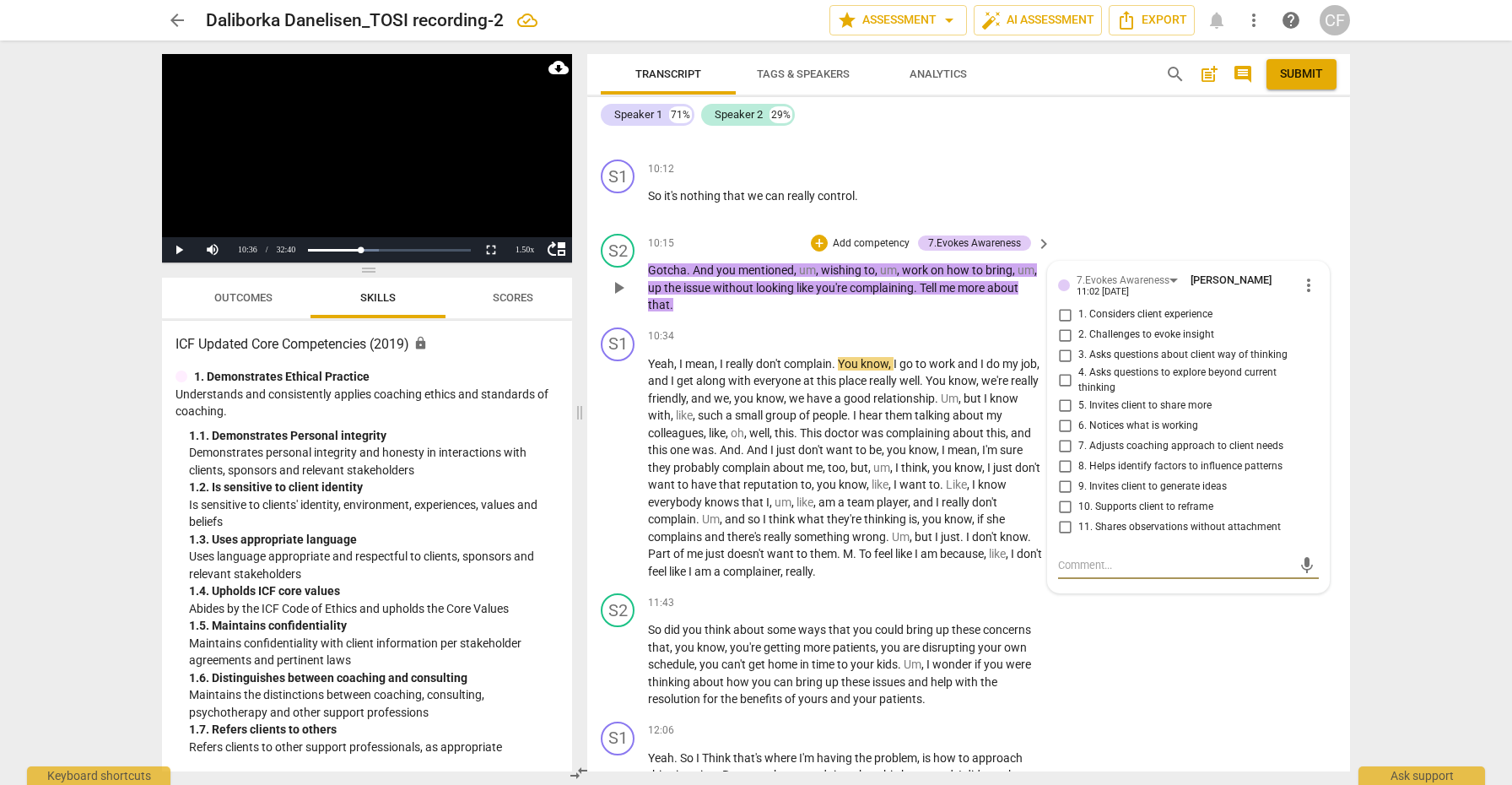
click at [1064, 395] on input "5. Invites client to share more" at bounding box center [1064, 405] width 27 height 20
click at [621, 457] on span "play_arrow" at bounding box center [618, 467] width 20 height 20
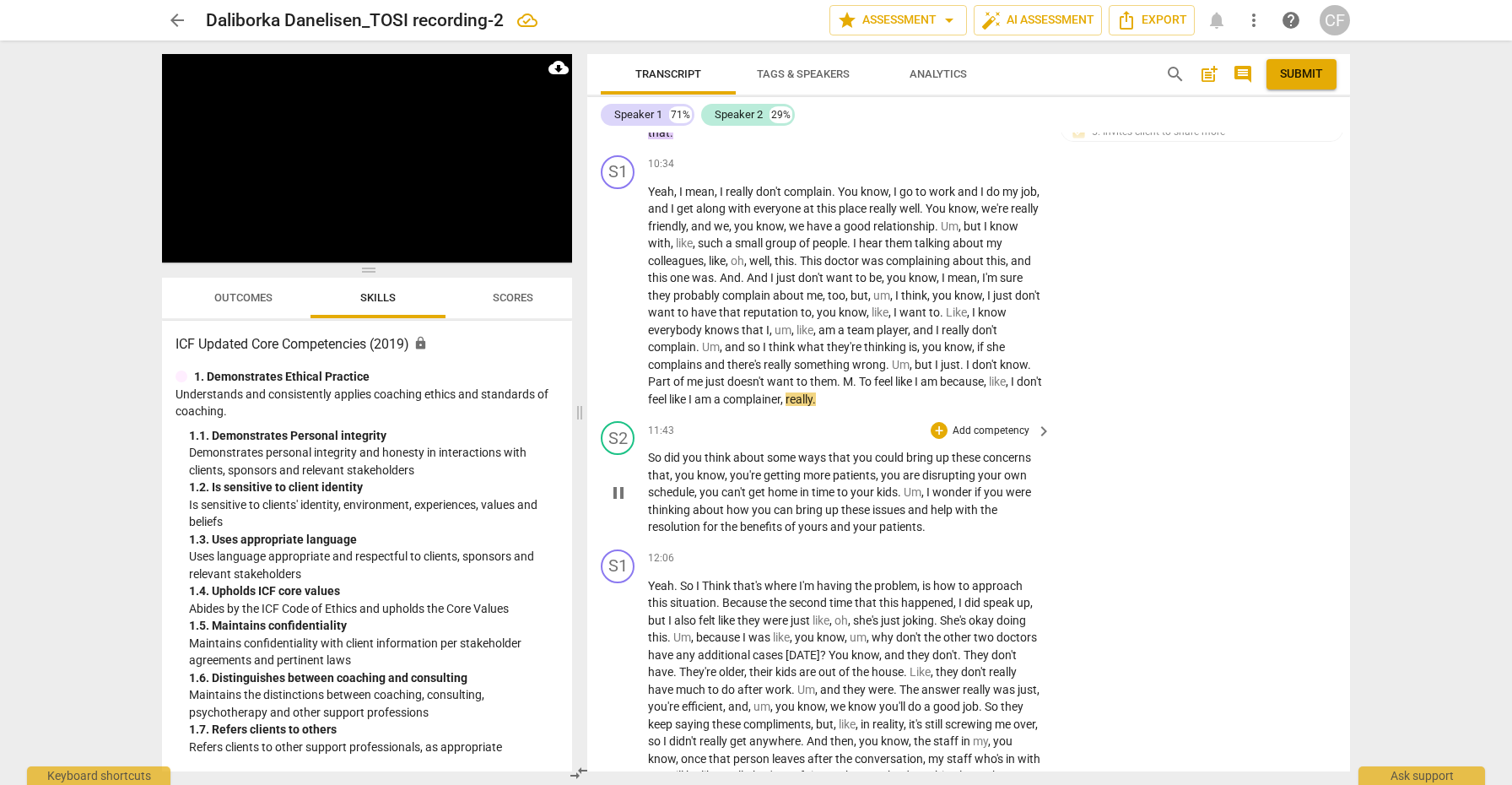
scroll to position [3541, 0]
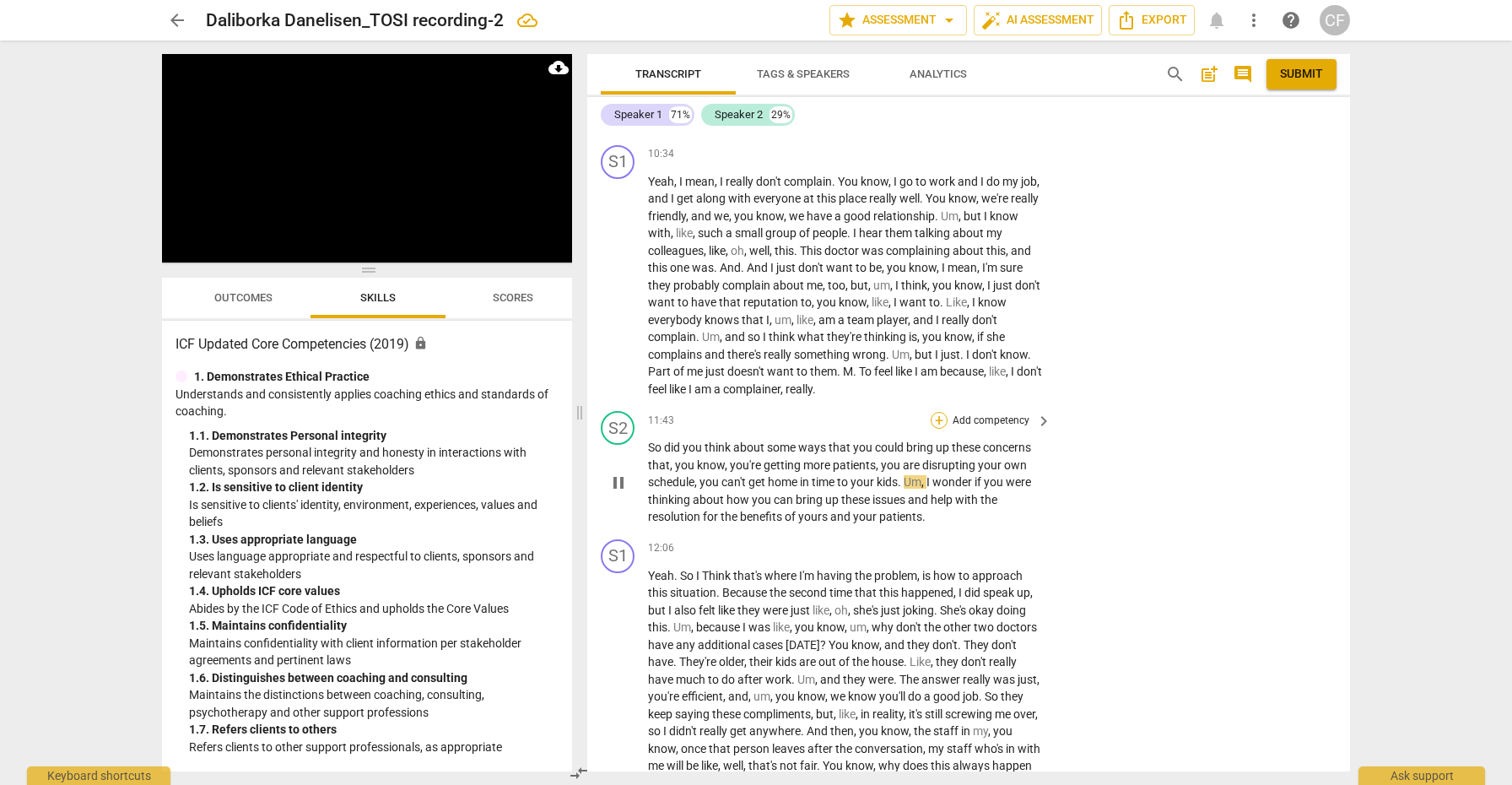
click at [939, 412] on div "+" at bounding box center [938, 420] width 17 height 17
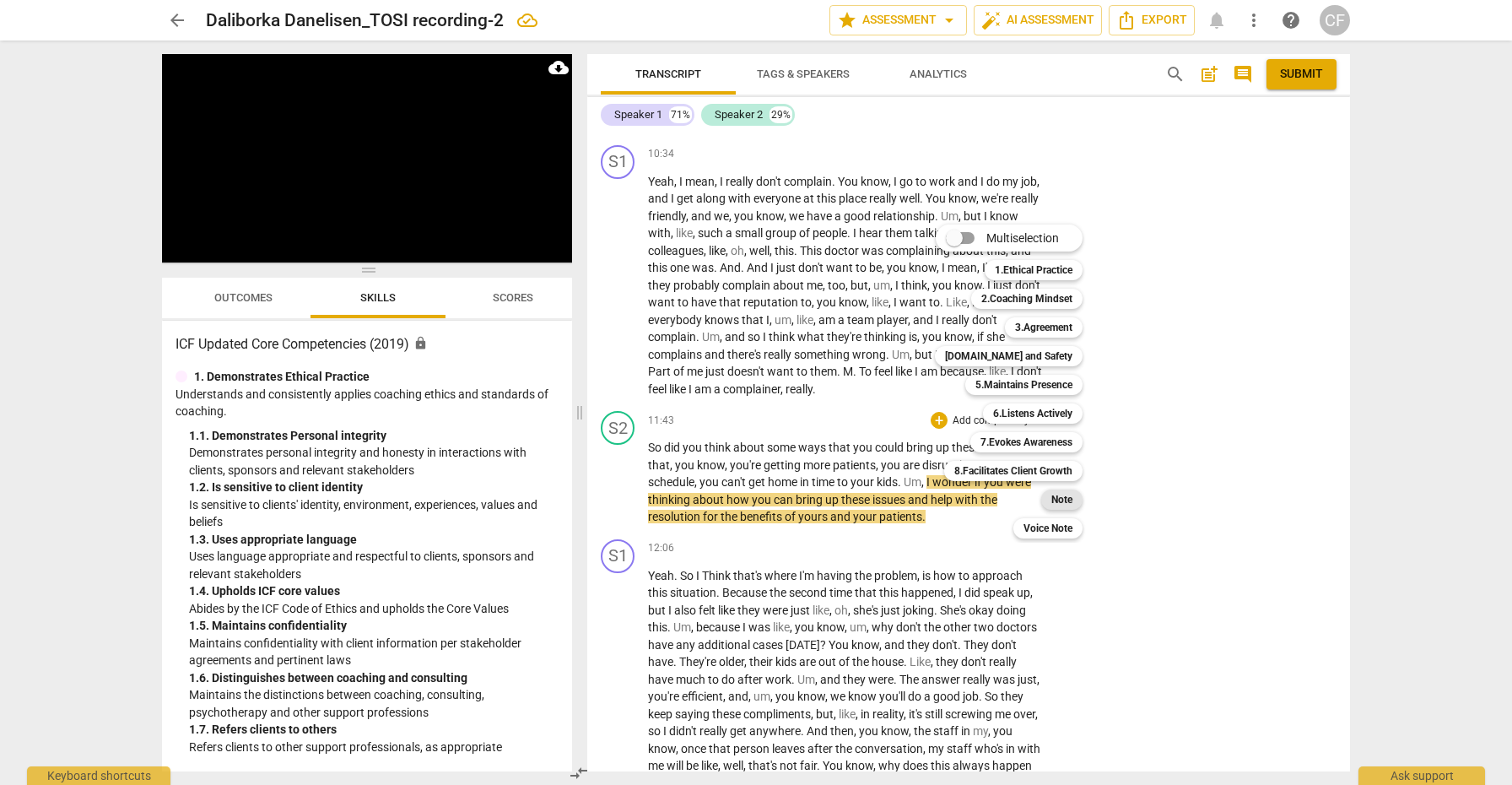
click at [1065, 500] on b "Note" at bounding box center [1062, 500] width 21 height 20
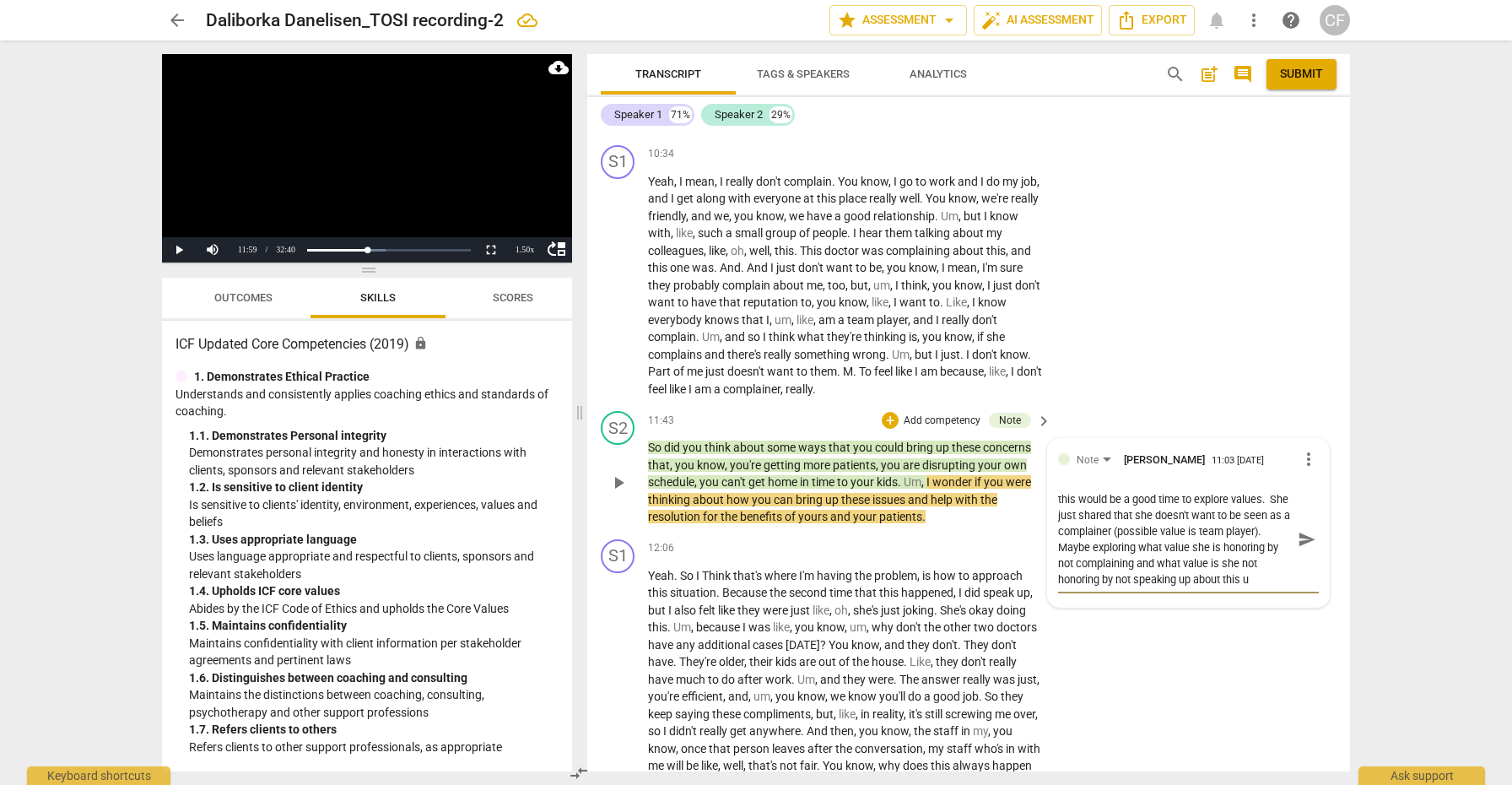
scroll to position [14, 0]
click at [1301, 530] on span "send" at bounding box center [1306, 539] width 18 height 18
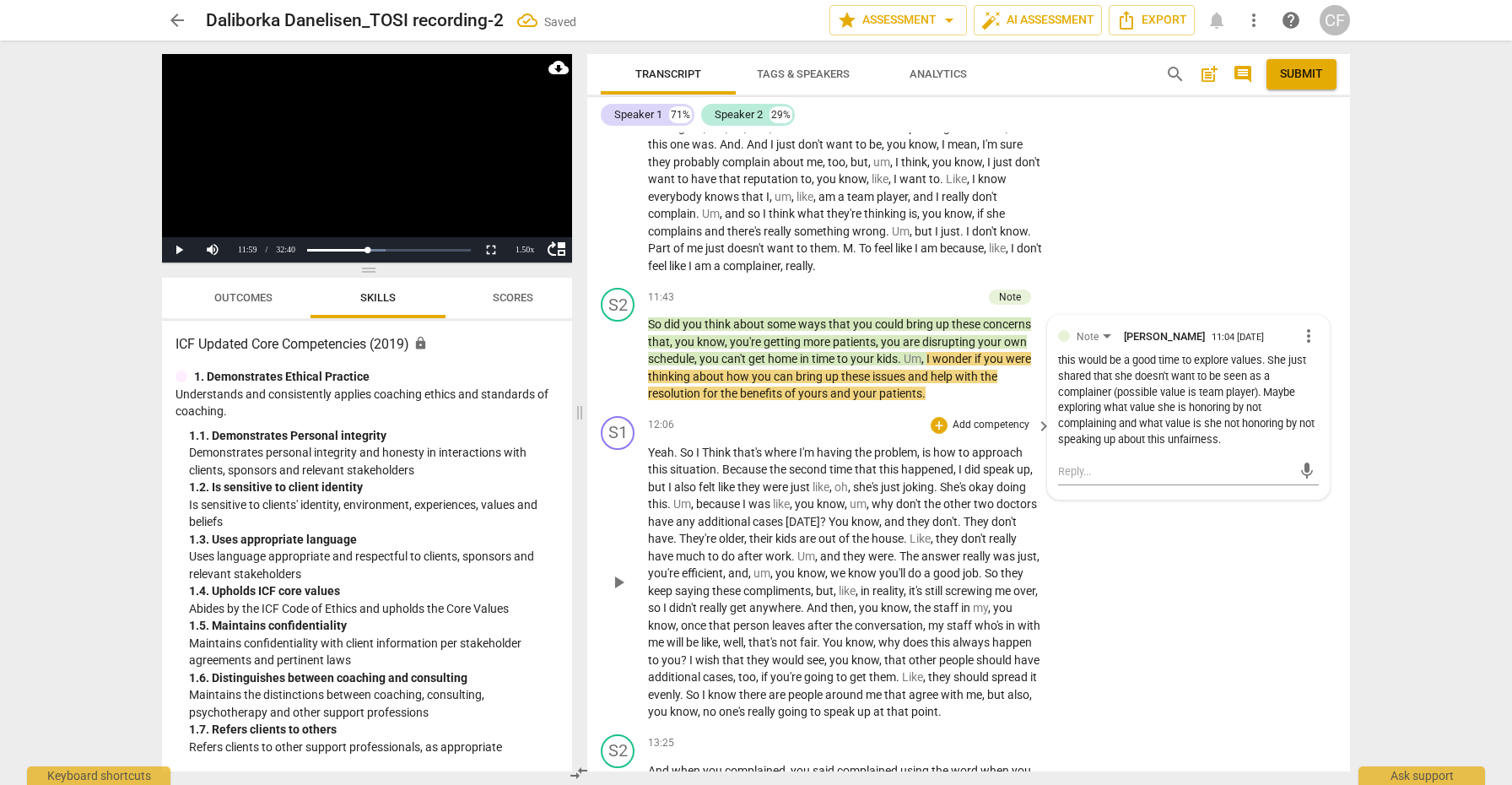
scroll to position [3752, 0]
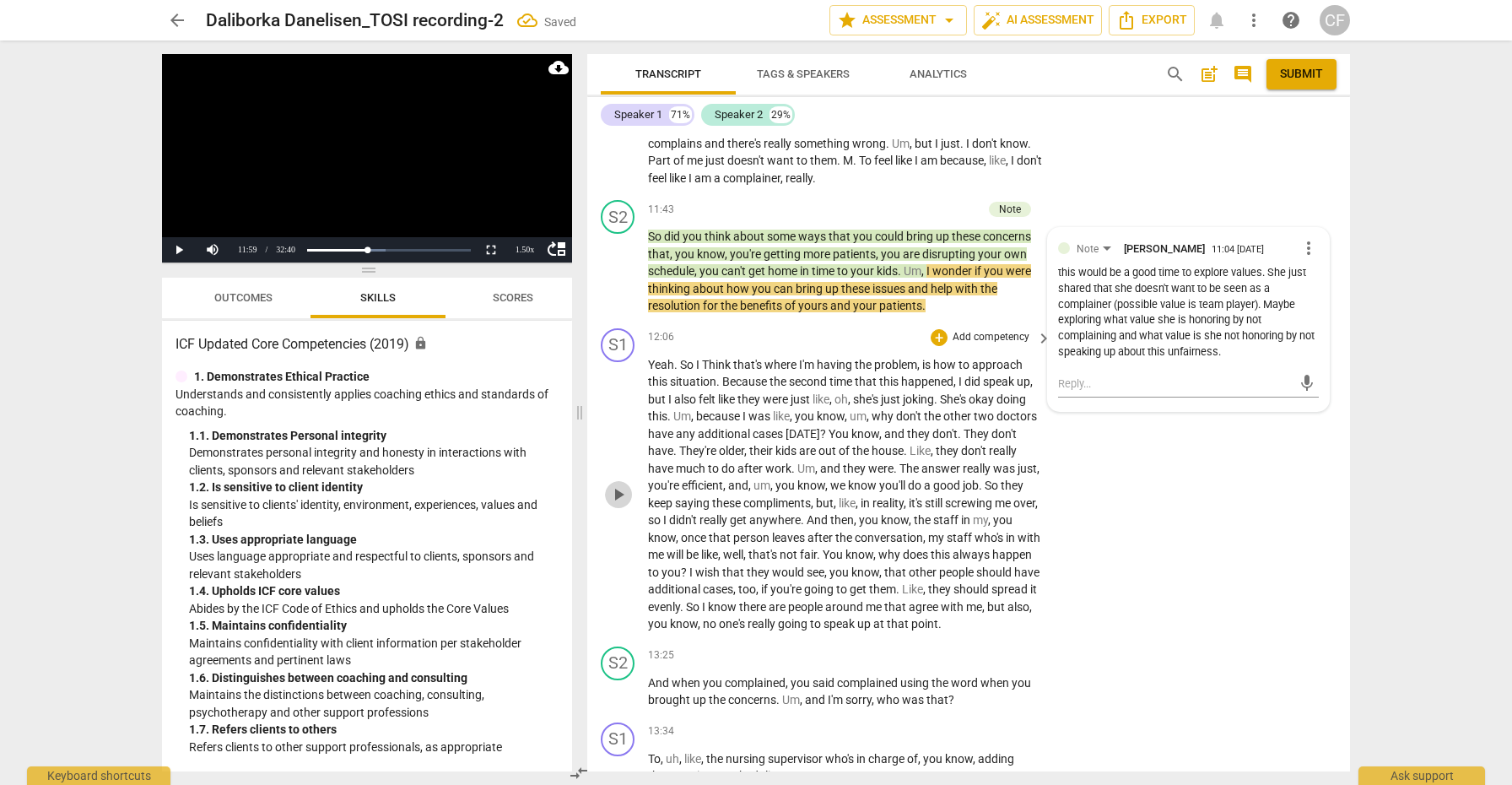
click at [613, 485] on span "play_arrow" at bounding box center [618, 494] width 20 height 20
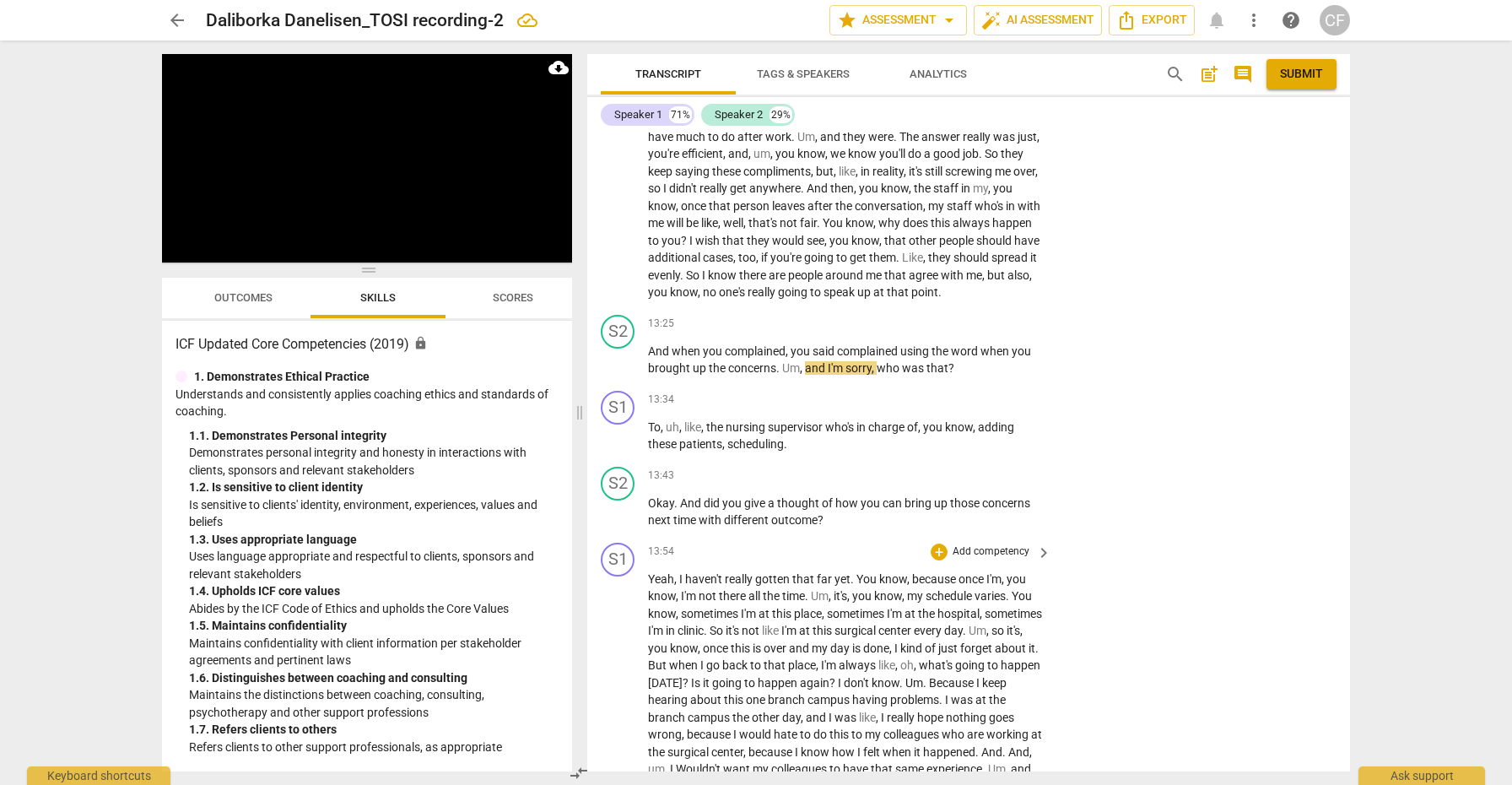
scroll to position [4087, 0]
click at [937, 389] on div "+" at bounding box center [938, 397] width 17 height 17
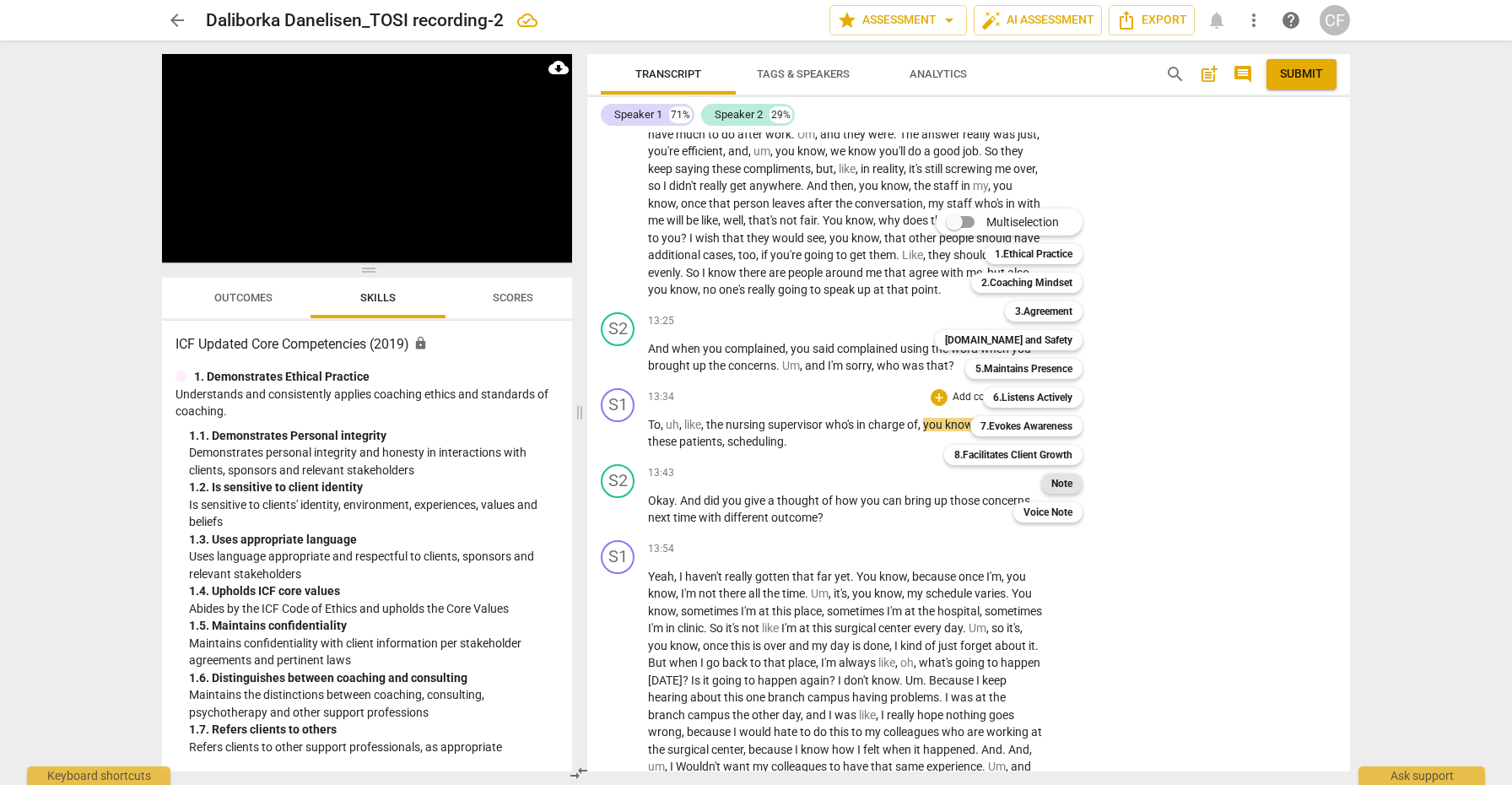
click at [1062, 482] on b "Note" at bounding box center [1062, 483] width 21 height 20
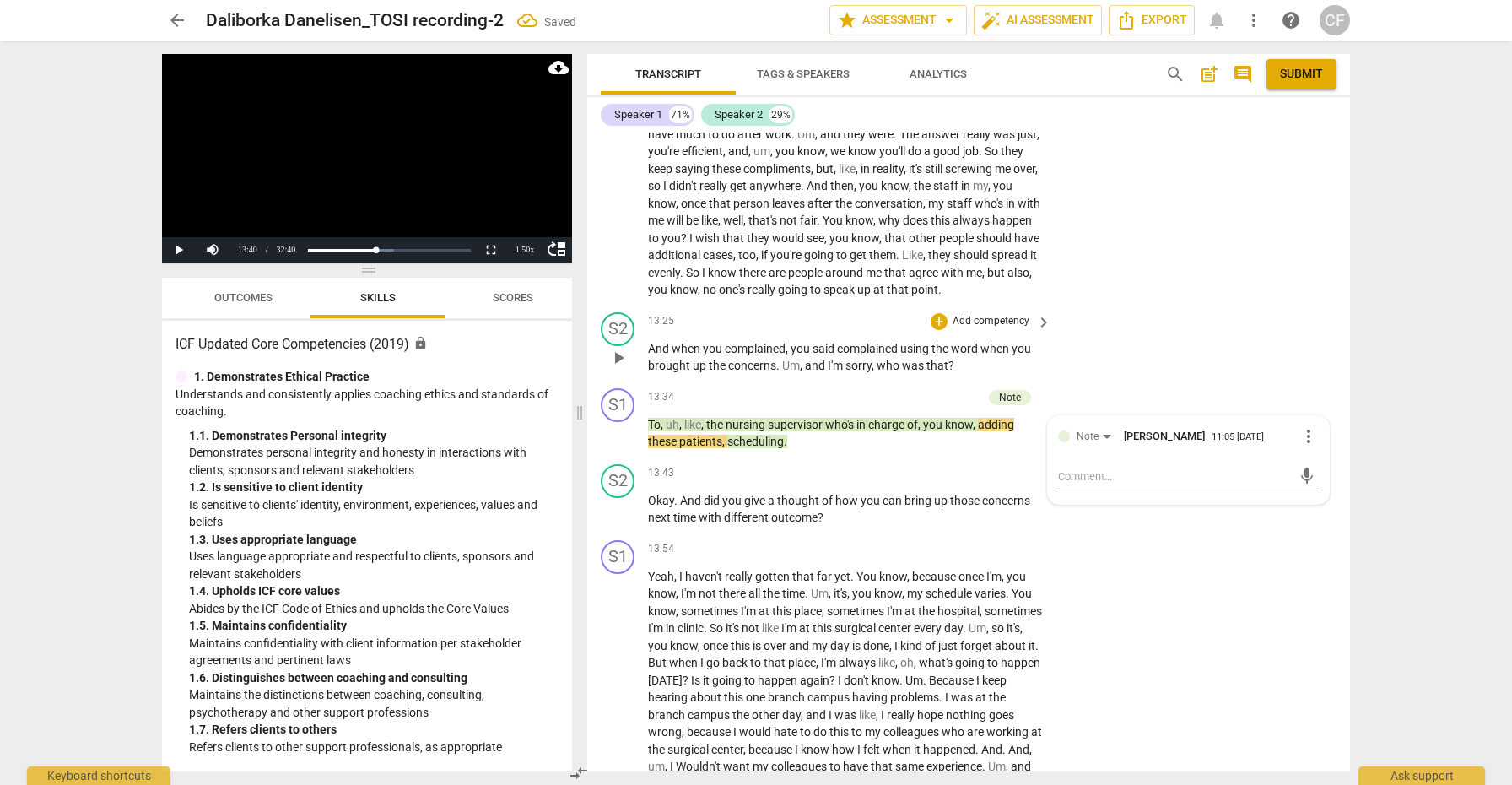
click at [1023, 342] on span "you" at bounding box center [1021, 348] width 19 height 13
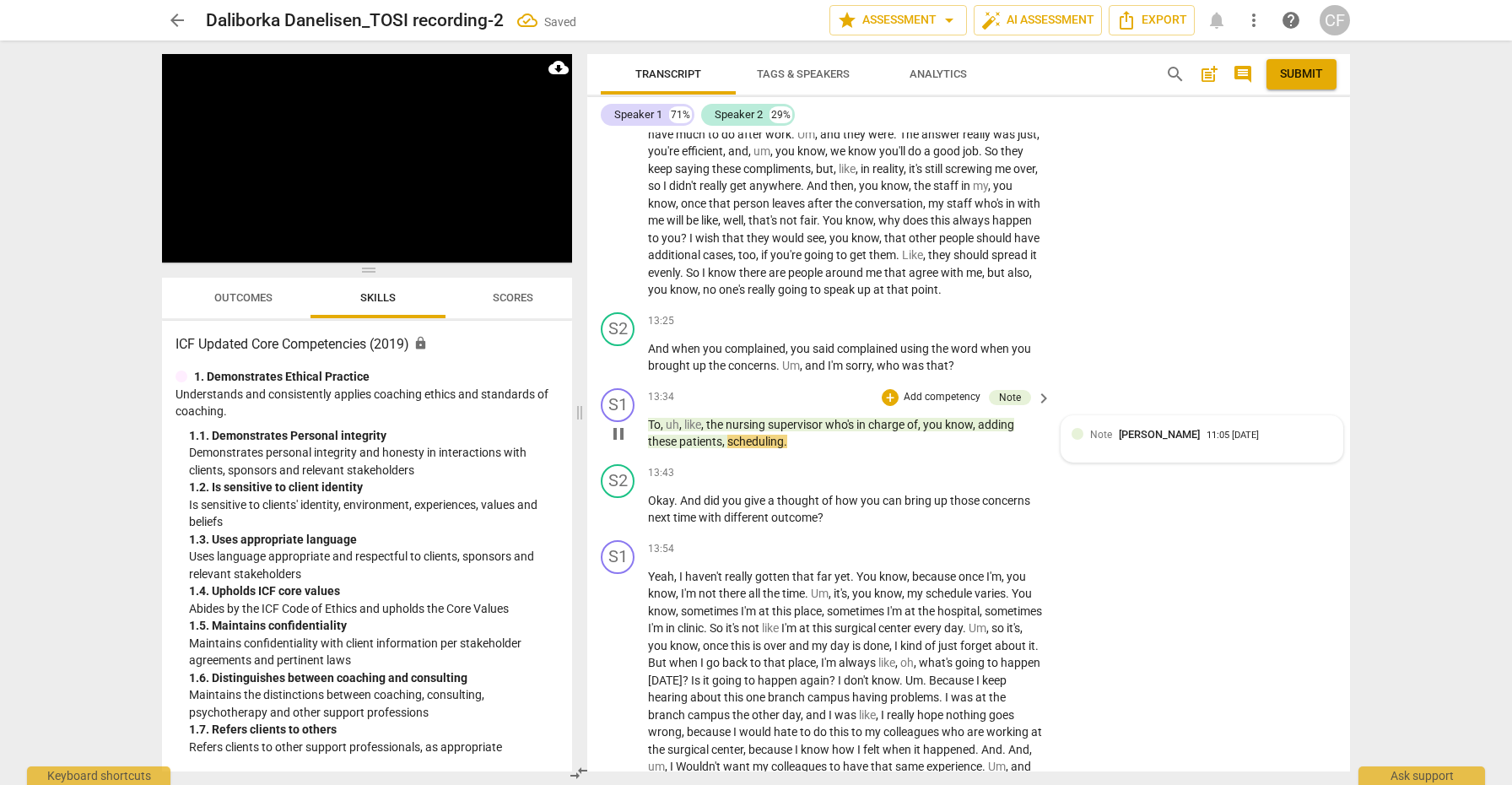
click at [1157, 428] on span "[PERSON_NAME]" at bounding box center [1159, 434] width 81 height 12
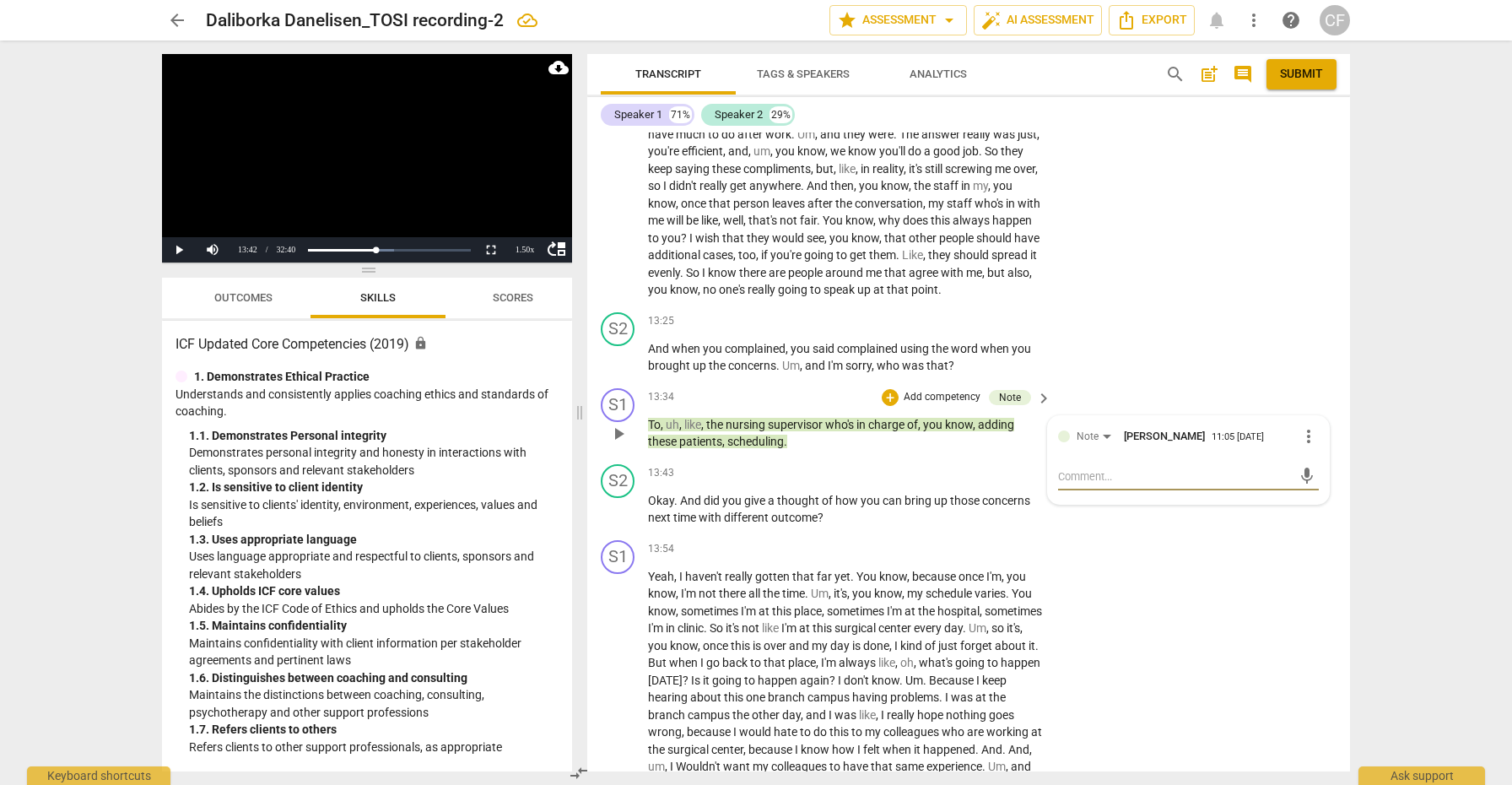
click at [1305, 426] on span "more_vert" at bounding box center [1308, 436] width 20 height 20
click at [1318, 443] on li "Delete" at bounding box center [1322, 436] width 58 height 32
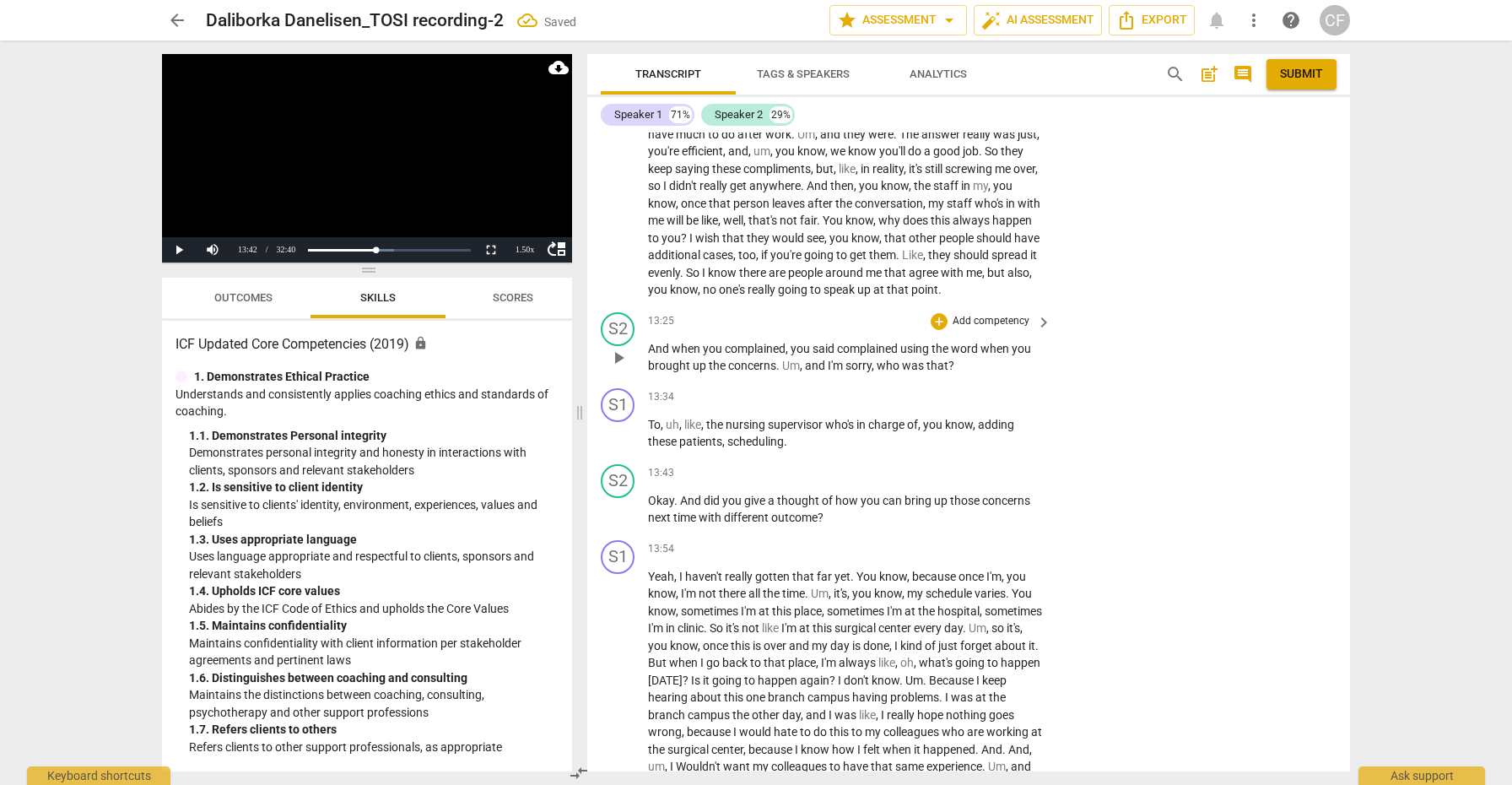
click at [932, 340] on p "And when you complained , you said complained using the word when you brought u…" at bounding box center [845, 356] width 395 height 34
click at [935, 313] on div "+" at bounding box center [938, 321] width 17 height 17
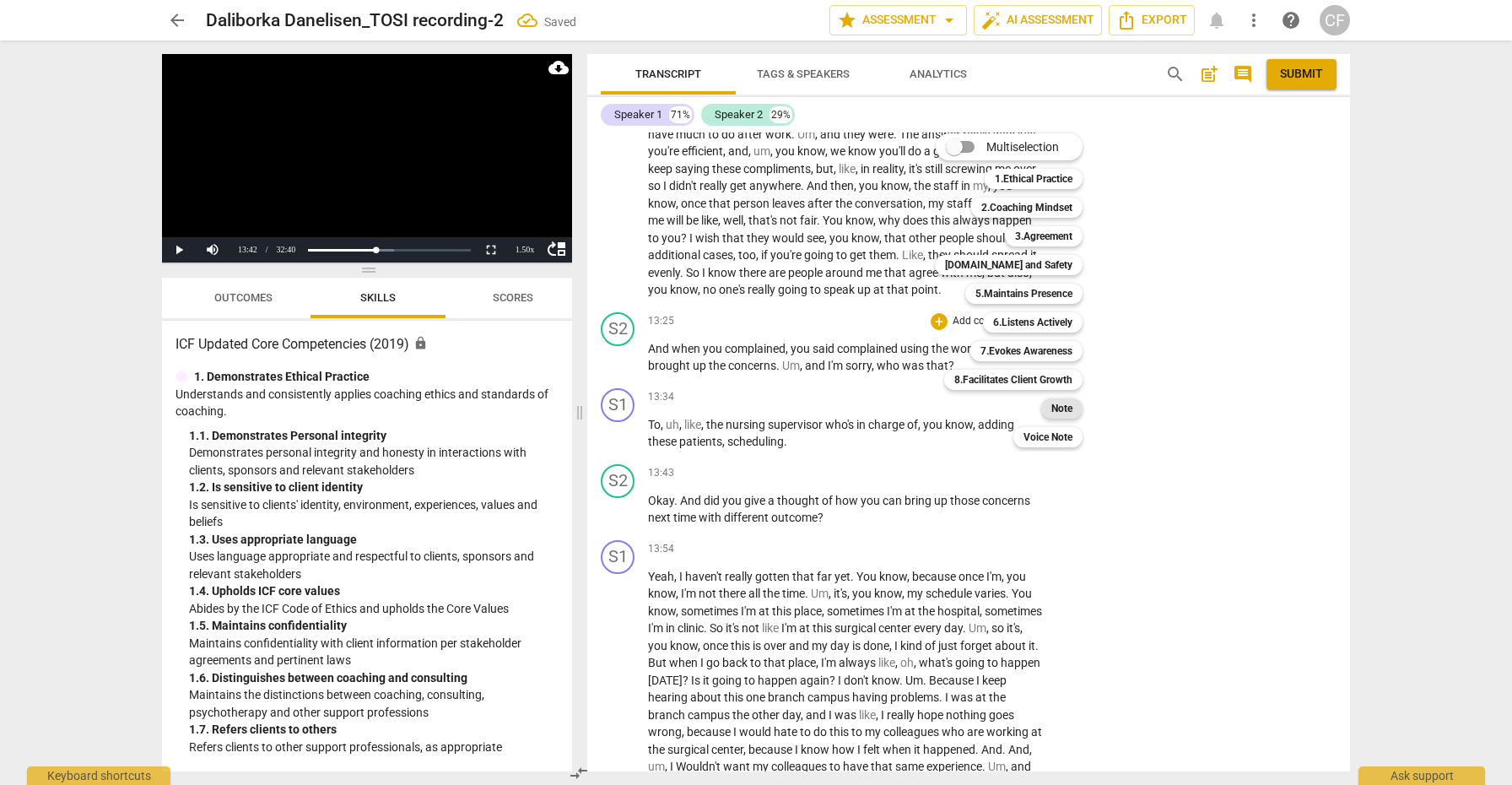
click at [1069, 409] on b "Note" at bounding box center [1062, 408] width 21 height 20
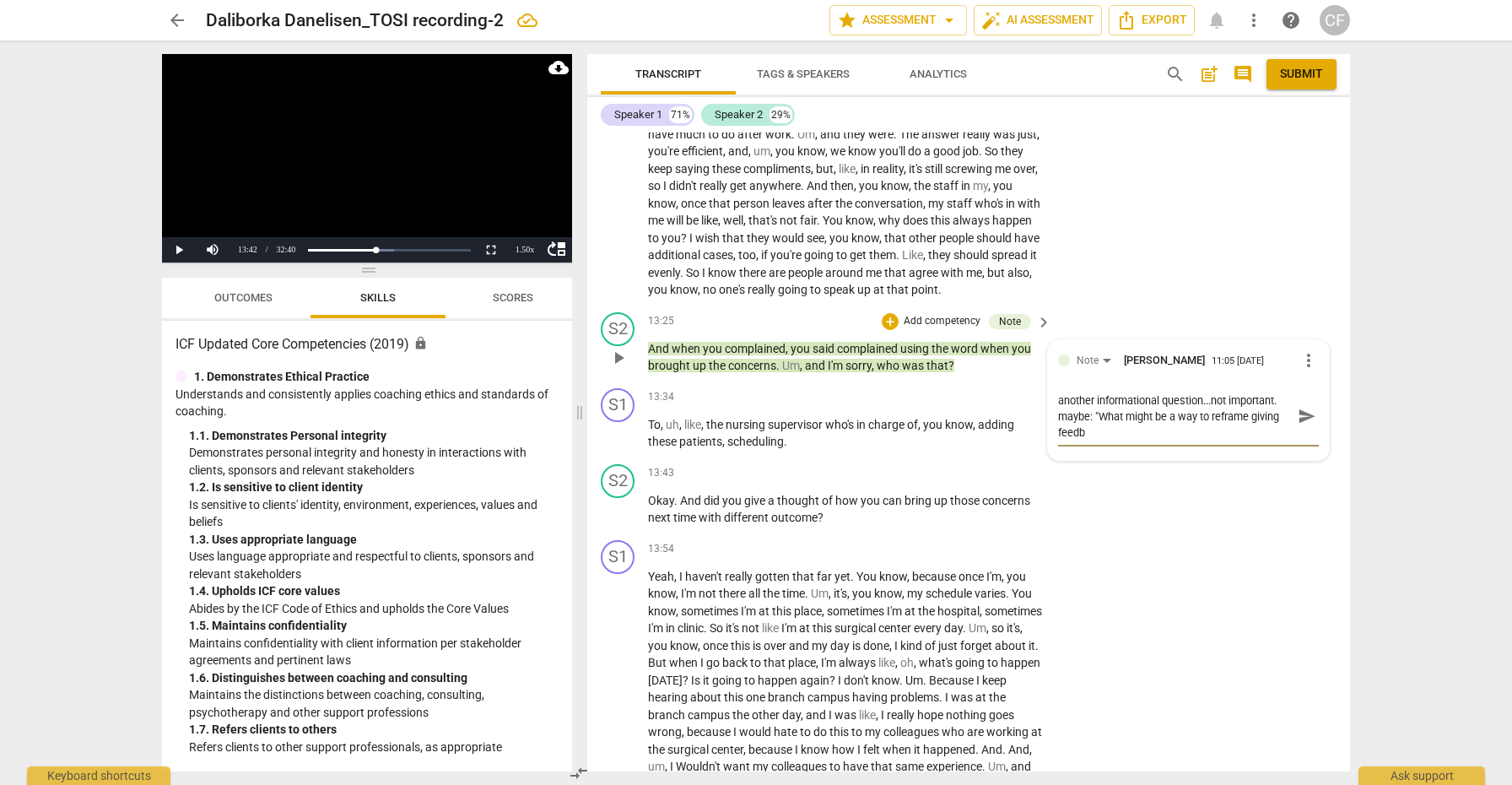
scroll to position [0, 0]
click at [1285, 392] on textarea "another informational question...not important. maybe: "What might be a way to …" at bounding box center [1174, 416] width 233 height 48
click at [1153, 393] on textarea "another informational question...not important. maybe: "What might be a way to …" at bounding box center [1174, 416] width 233 height 48
click at [1301, 415] on span "send" at bounding box center [1306, 424] width 18 height 18
click at [618, 424] on span "play_arrow" at bounding box center [618, 434] width 20 height 20
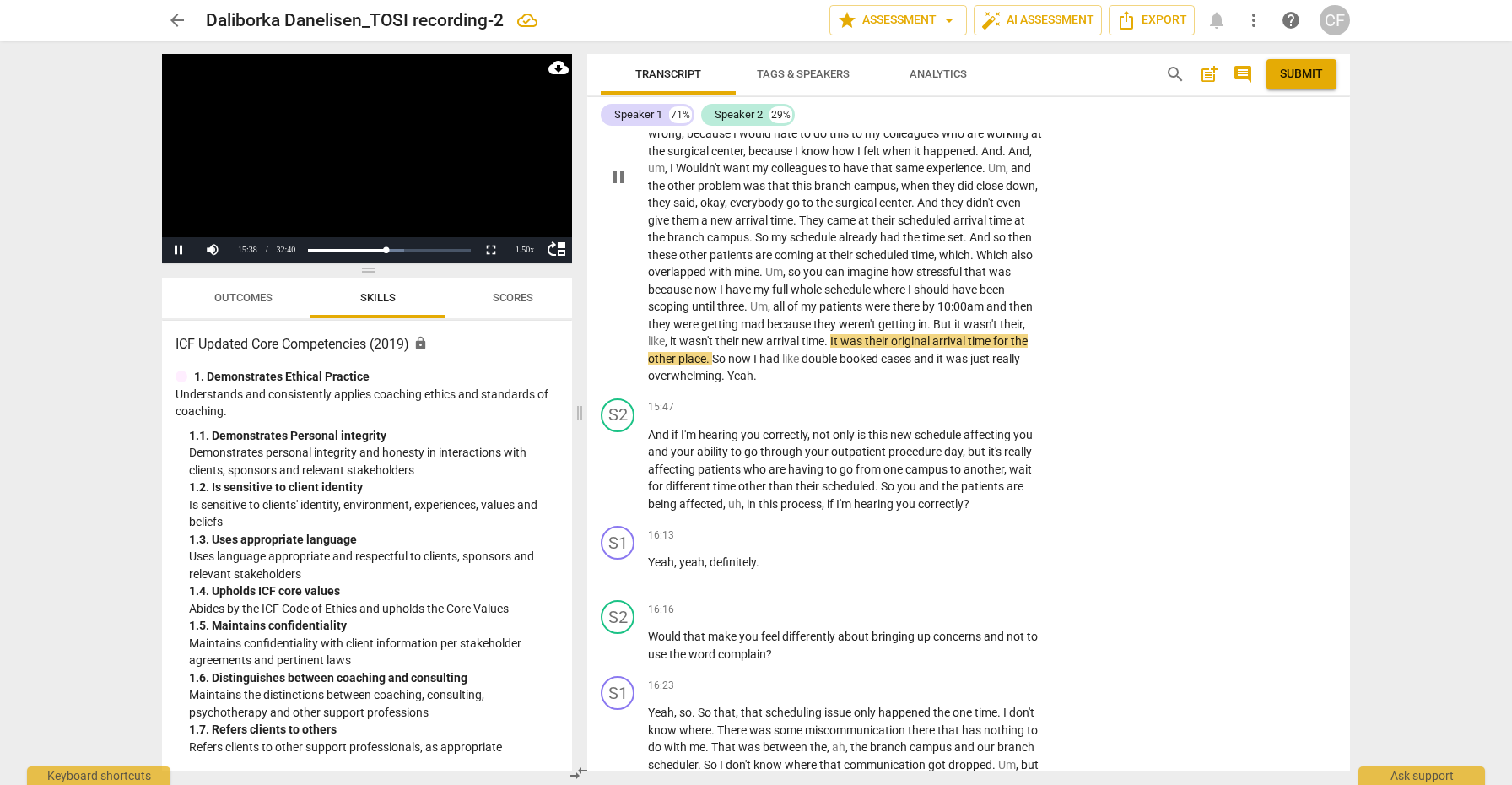
scroll to position [4693, 0]
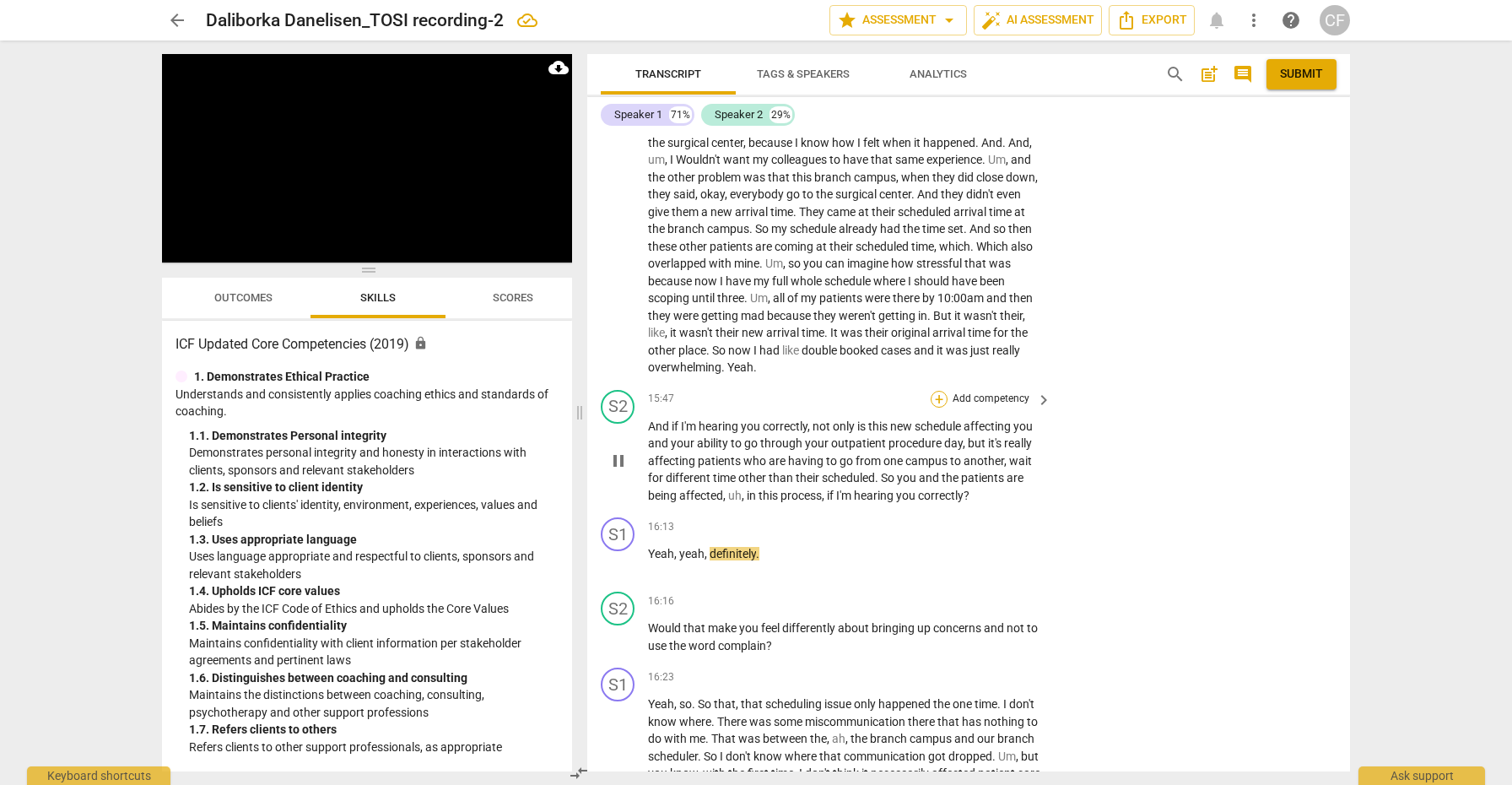
click at [938, 391] on div "+" at bounding box center [938, 399] width 17 height 17
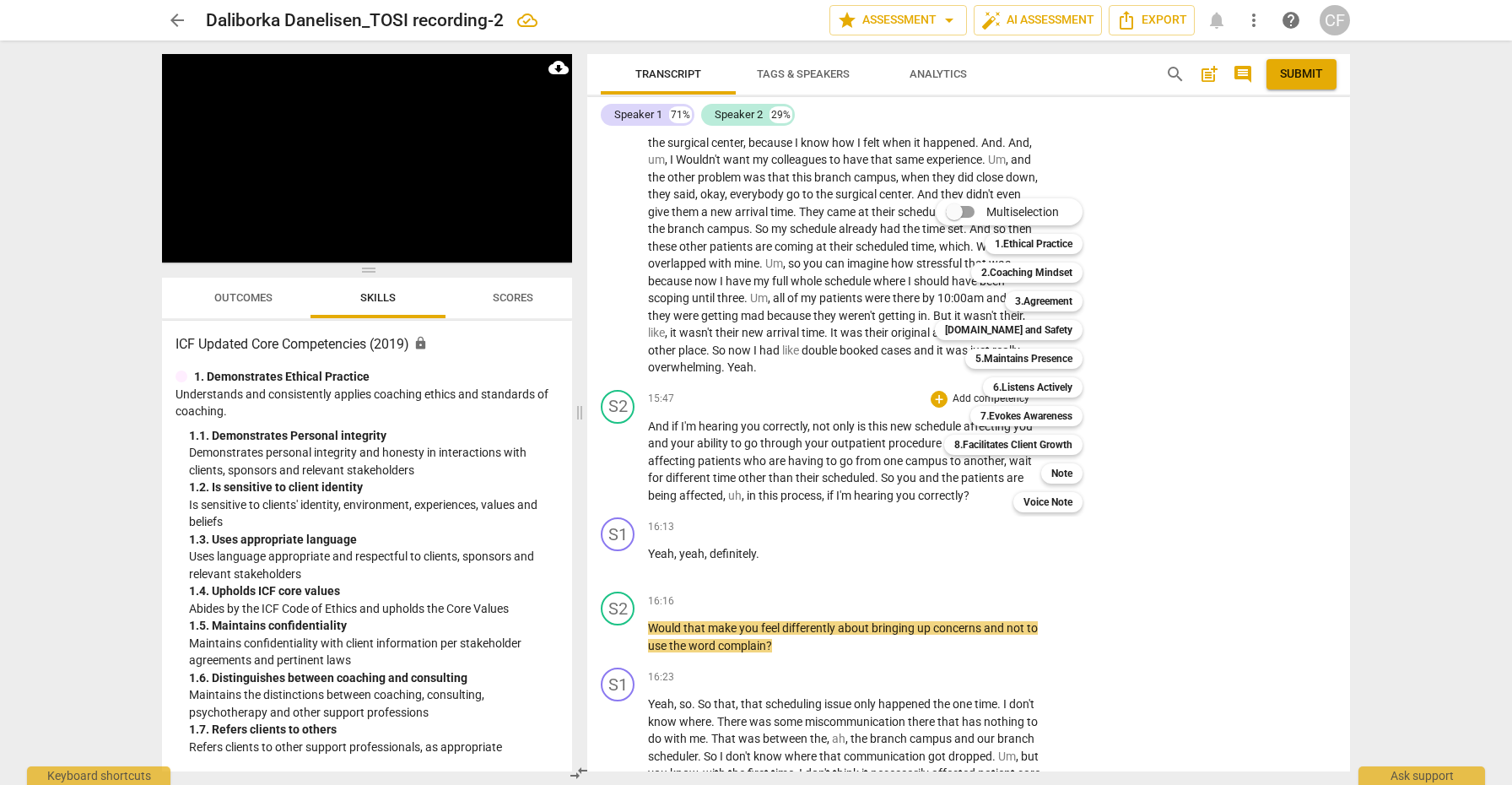
click at [1185, 550] on div at bounding box center [756, 392] width 1512 height 785
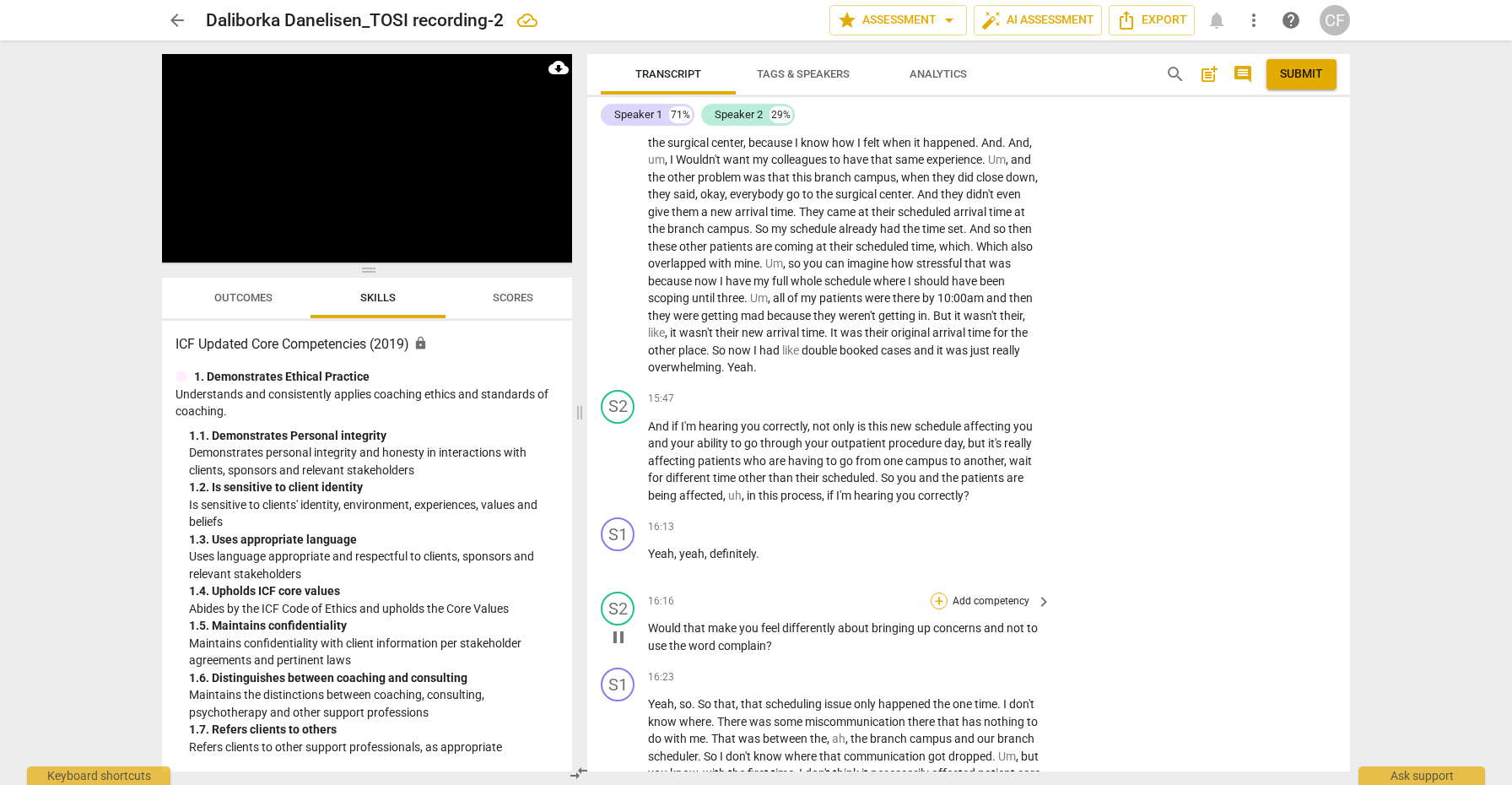
click at [941, 593] on div "+" at bounding box center [938, 601] width 17 height 17
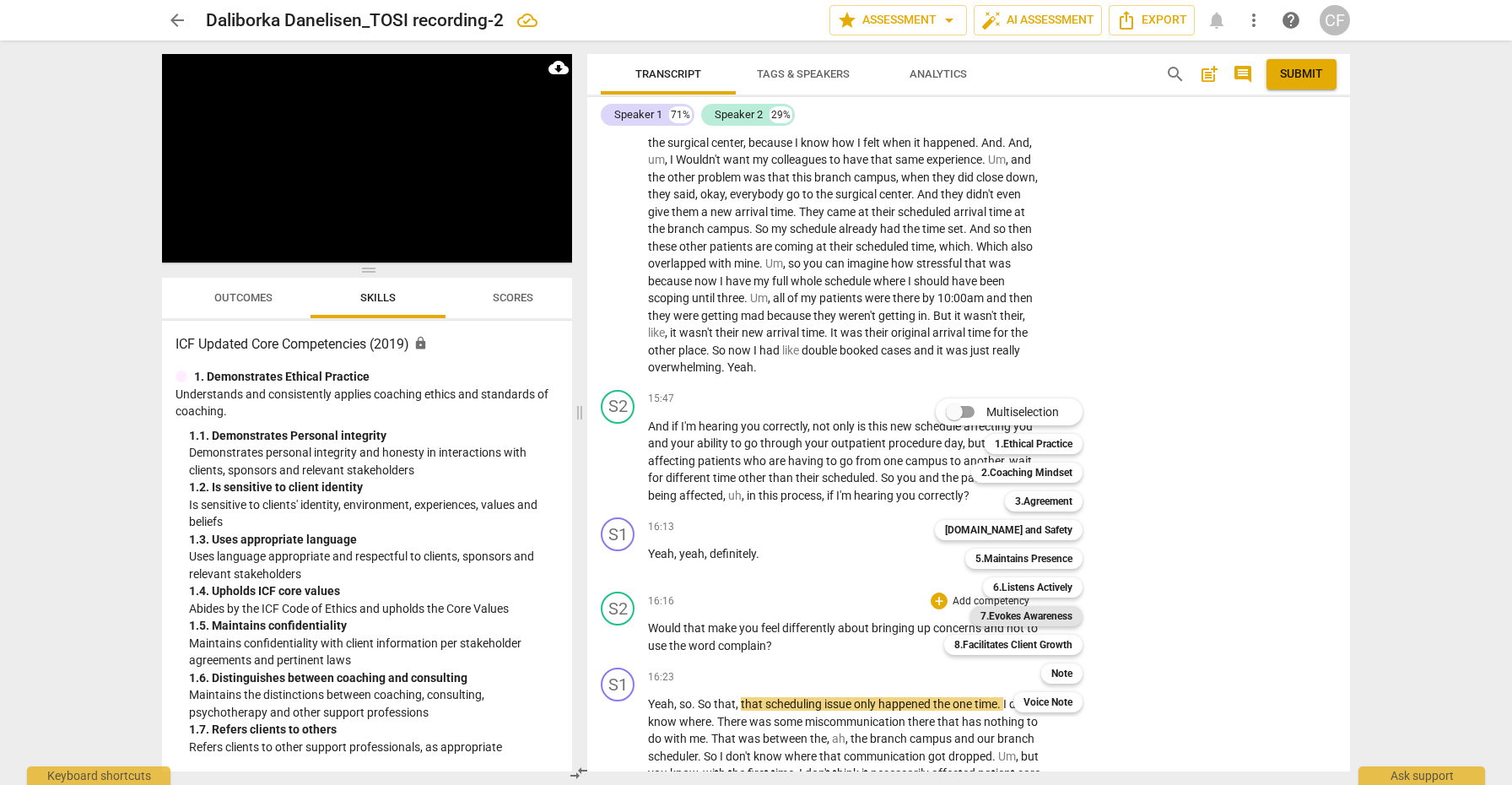
click at [1050, 617] on b "7.Evokes Awareness" at bounding box center [1026, 616] width 92 height 20
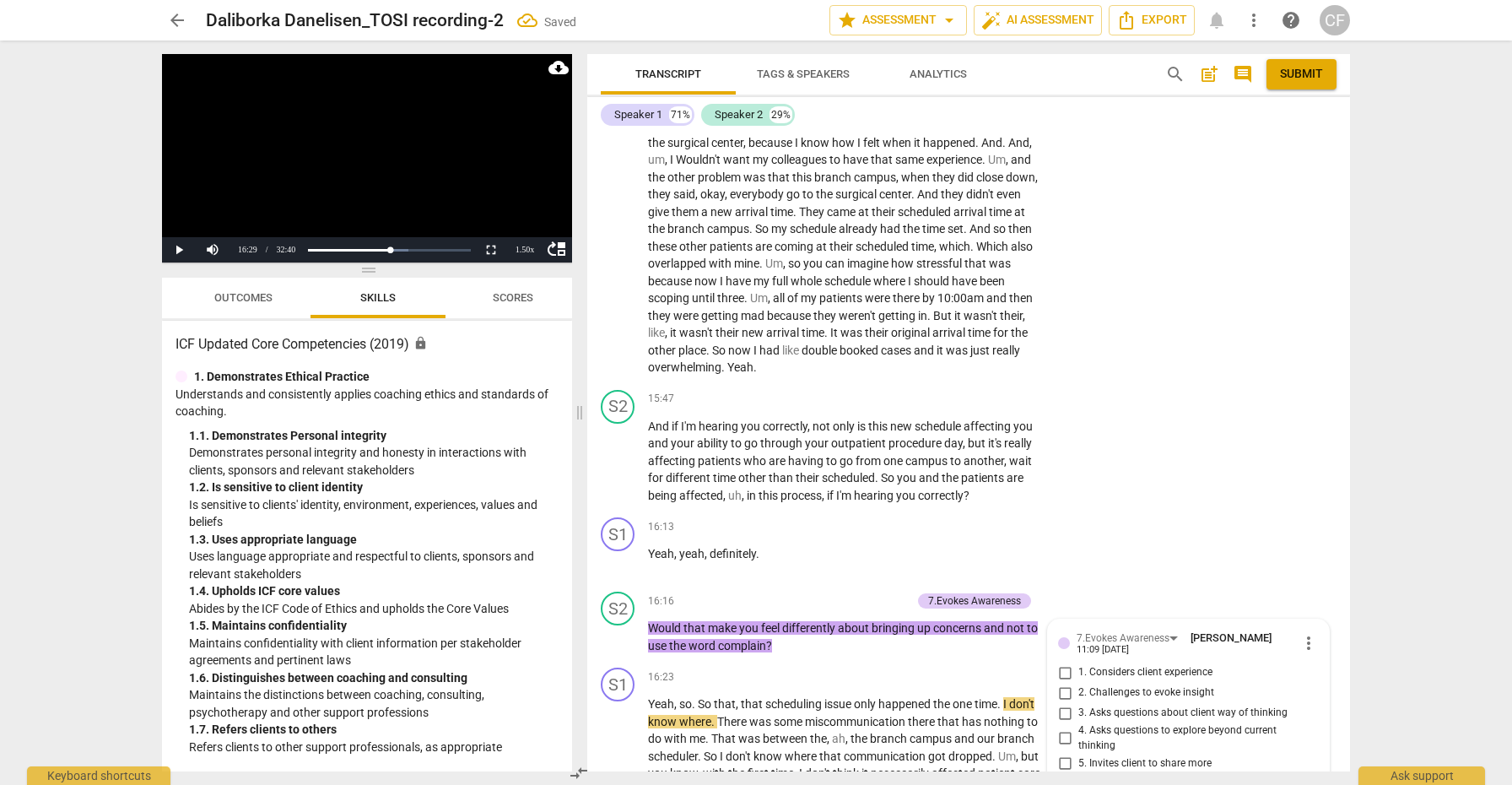
scroll to position [5117, 0]
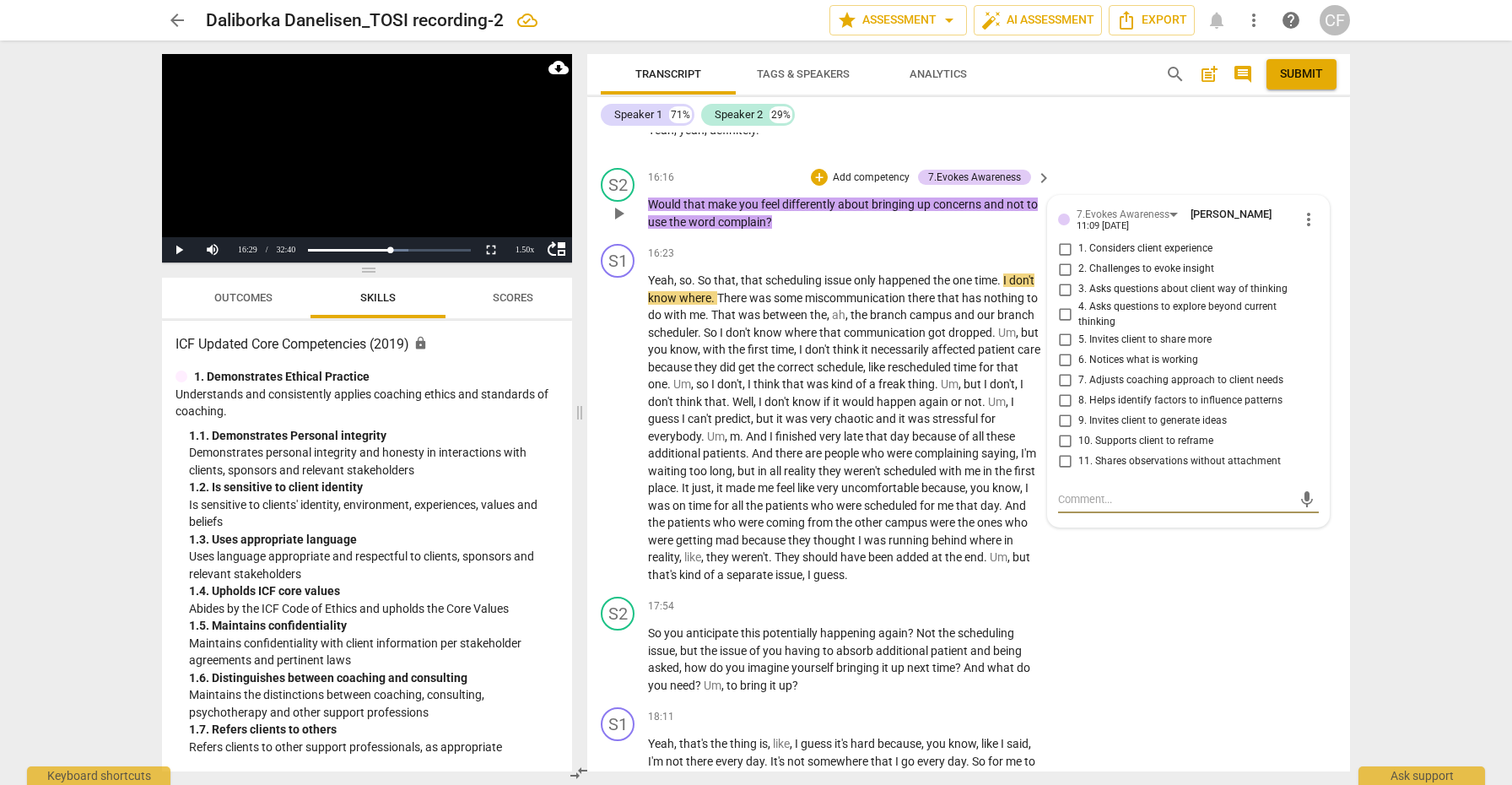
click at [1058, 305] on input "4. Asks questions to explore beyond current thinking" at bounding box center [1064, 314] width 27 height 20
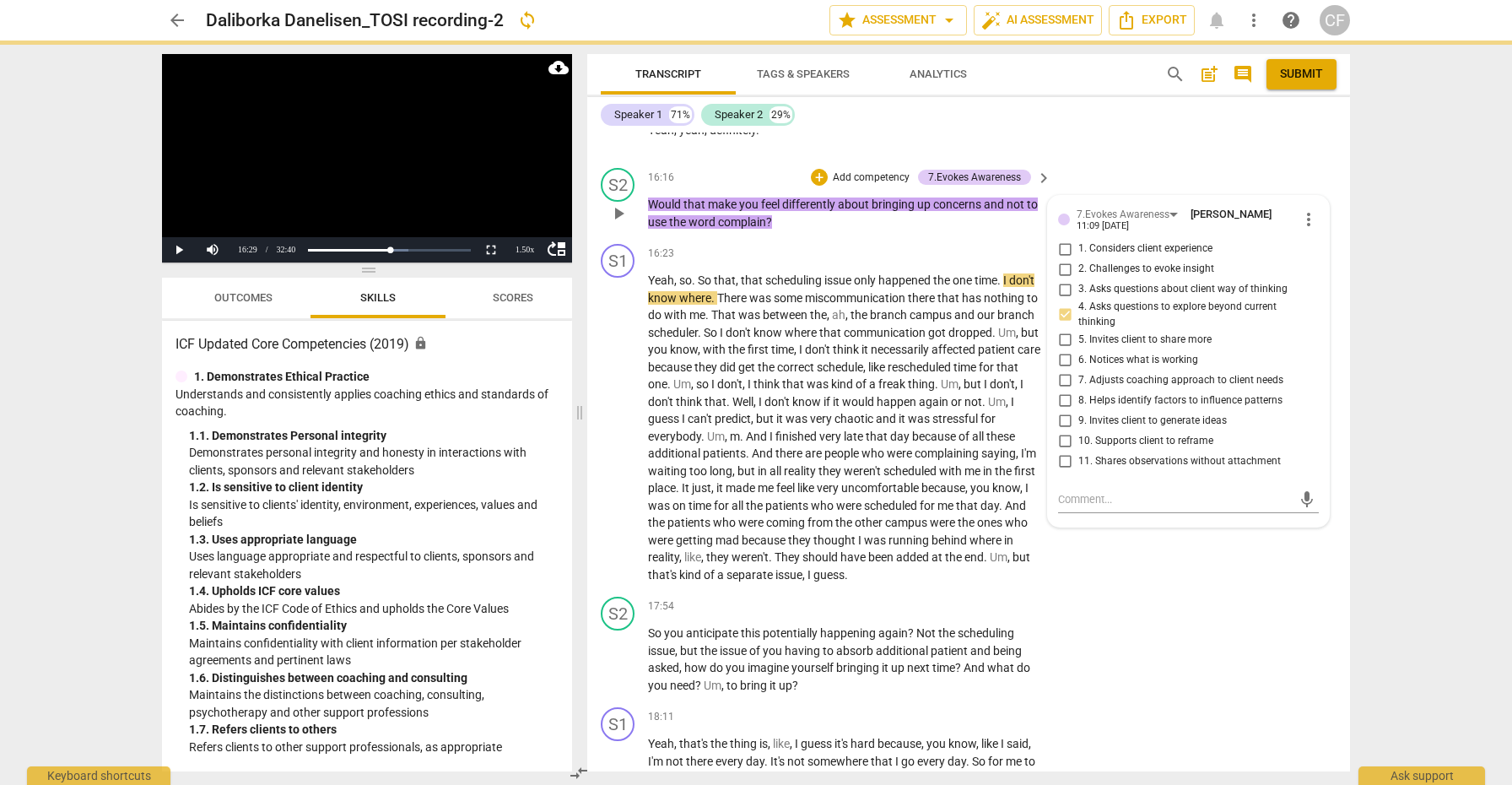
click at [1062, 390] on input "8. Helps identify factors to influence patterns" at bounding box center [1064, 400] width 27 height 20
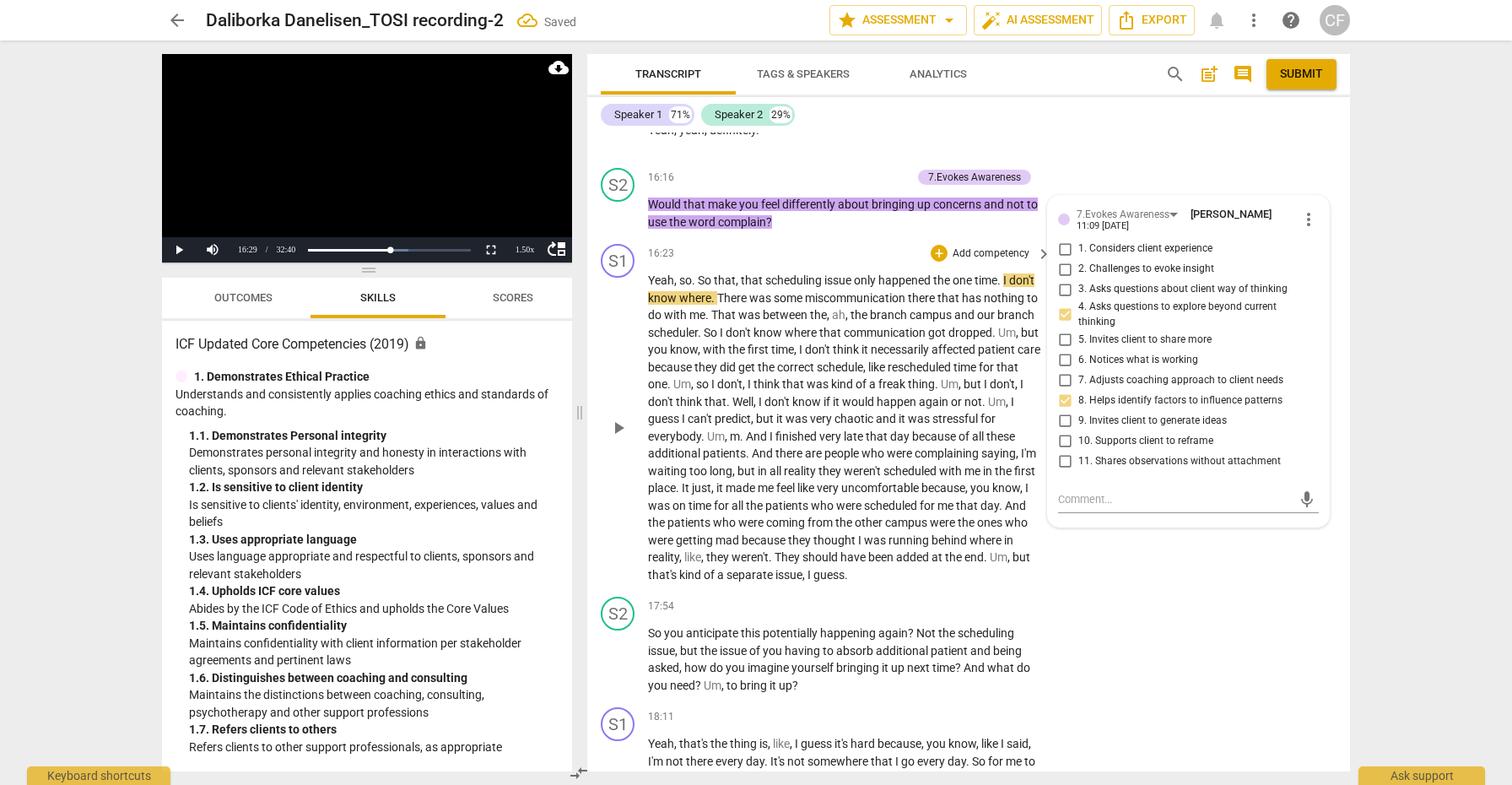
scroll to position [5026, 0]
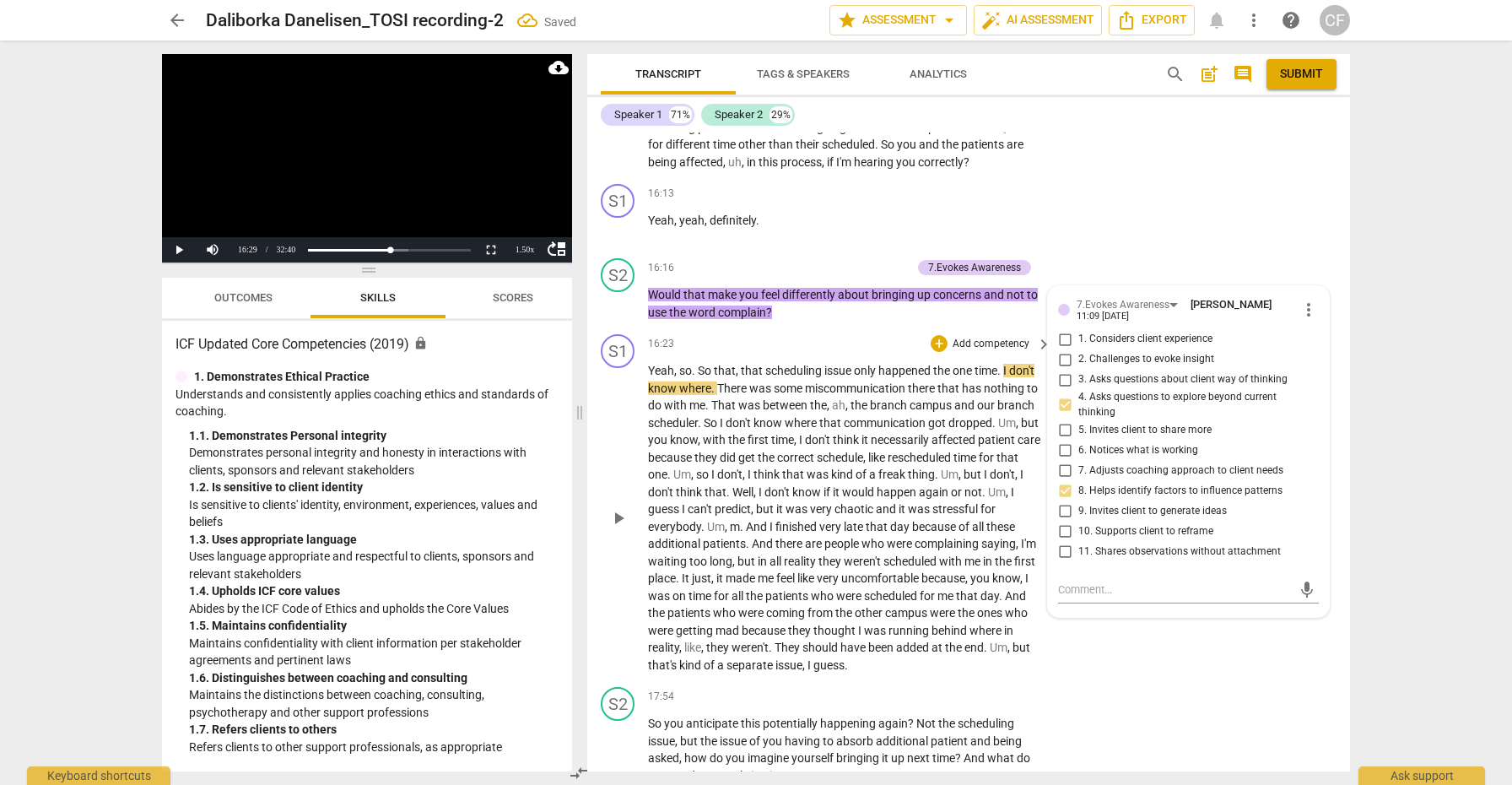
click at [620, 508] on span "play_arrow" at bounding box center [618, 518] width 20 height 20
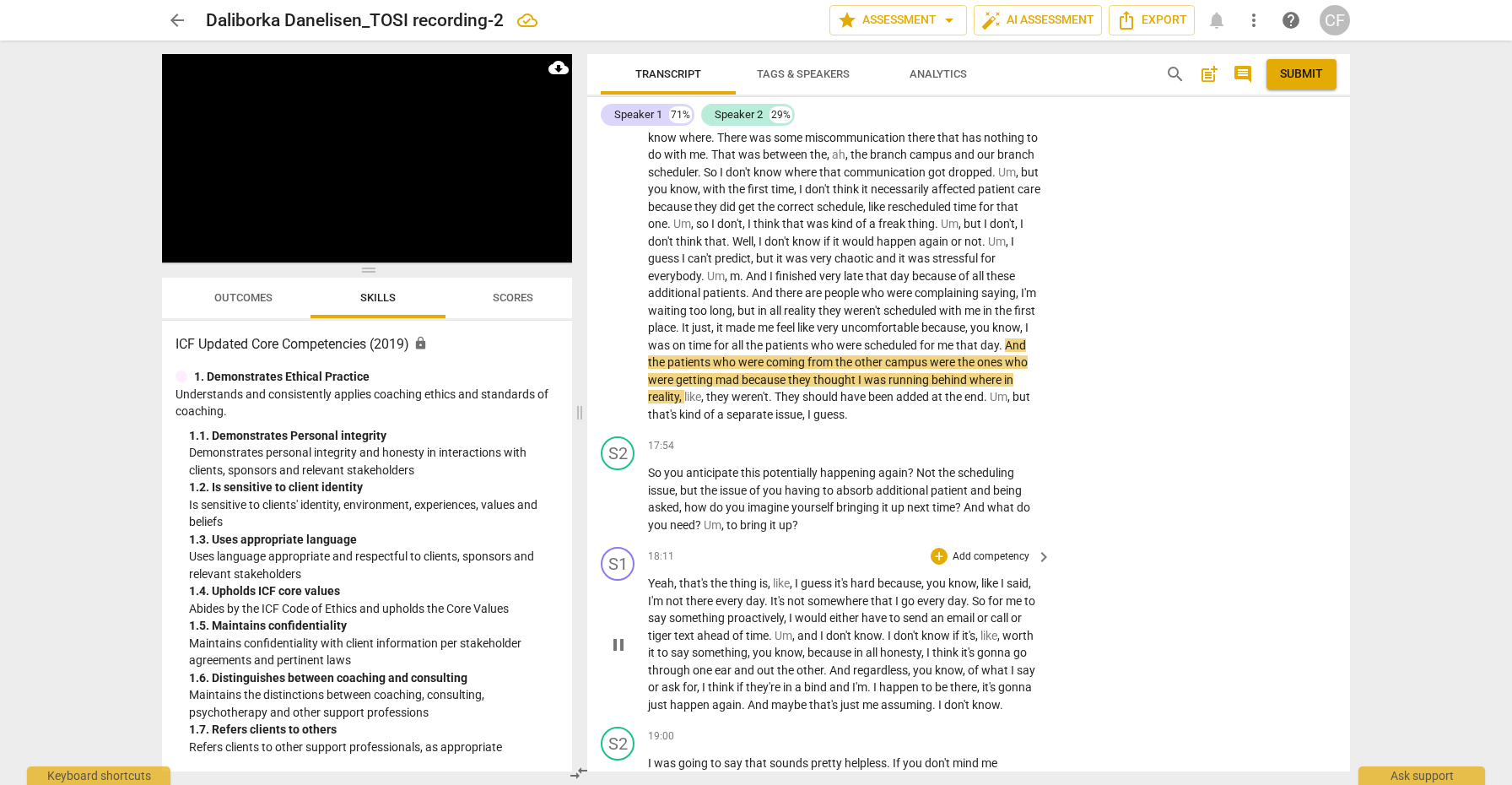
scroll to position [5280, 0]
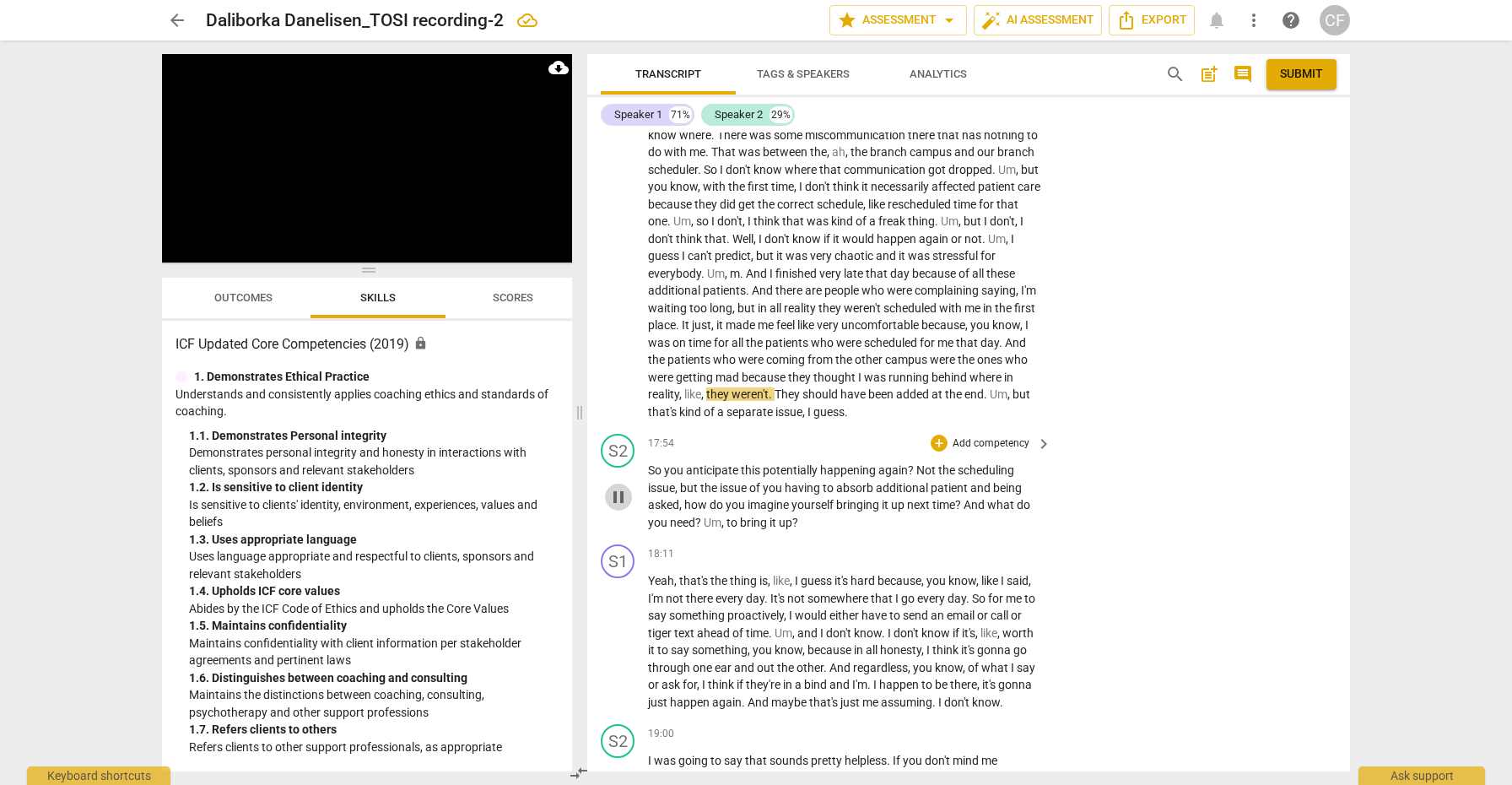
click at [620, 487] on span "pause" at bounding box center [618, 497] width 20 height 20
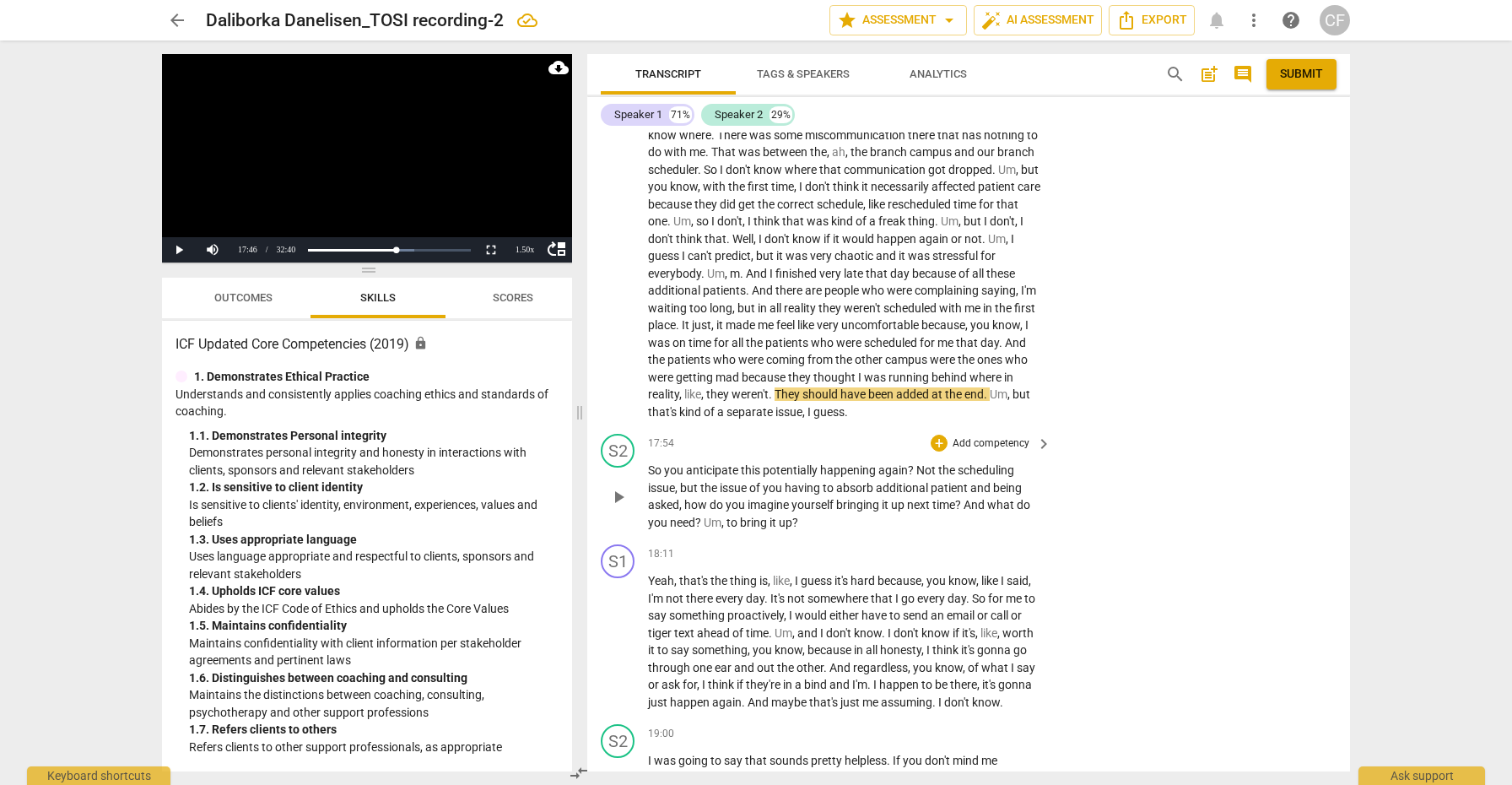
click at [620, 487] on span "play_arrow" at bounding box center [618, 497] width 20 height 20
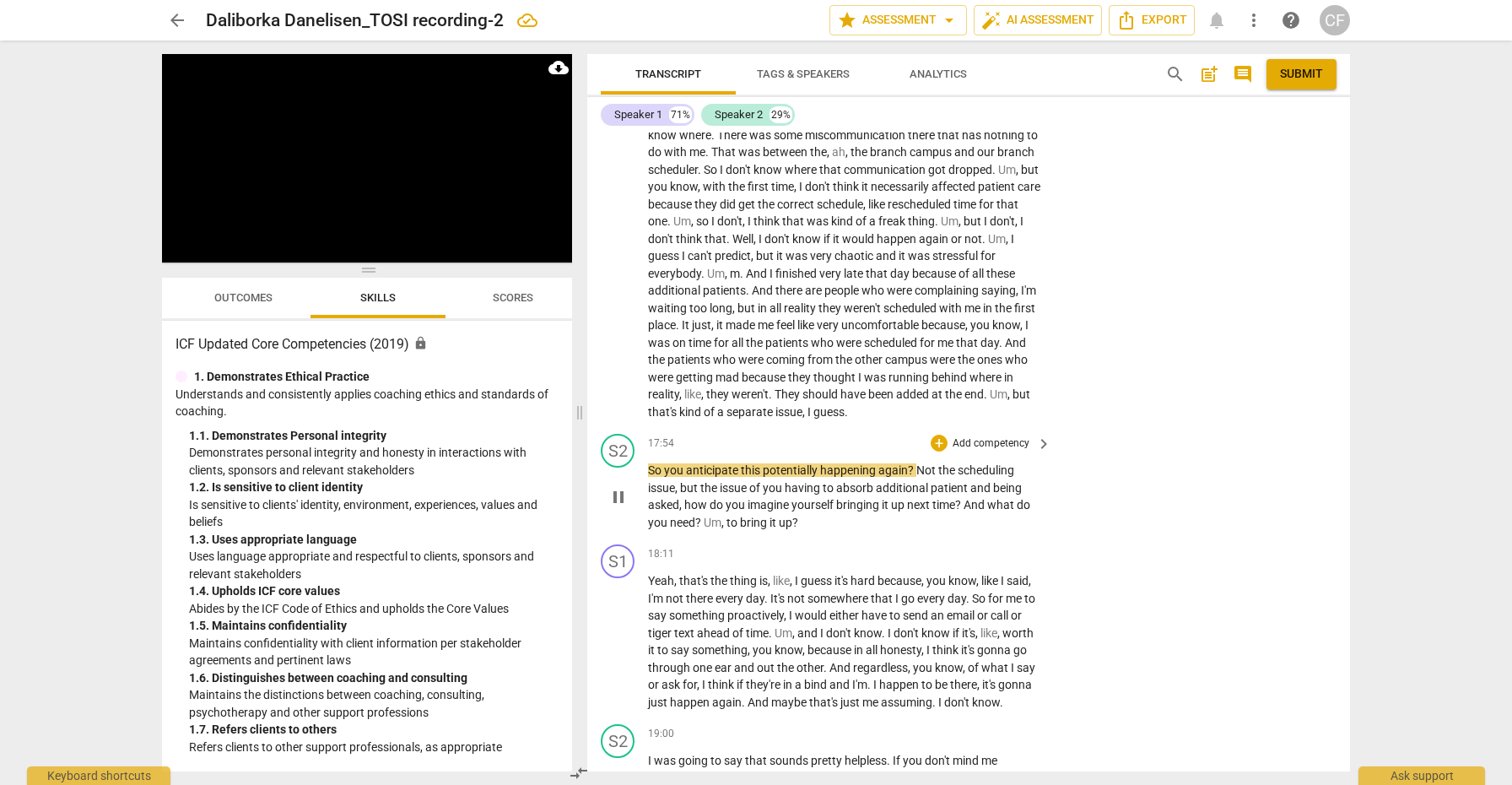
scroll to position [5291, 0]
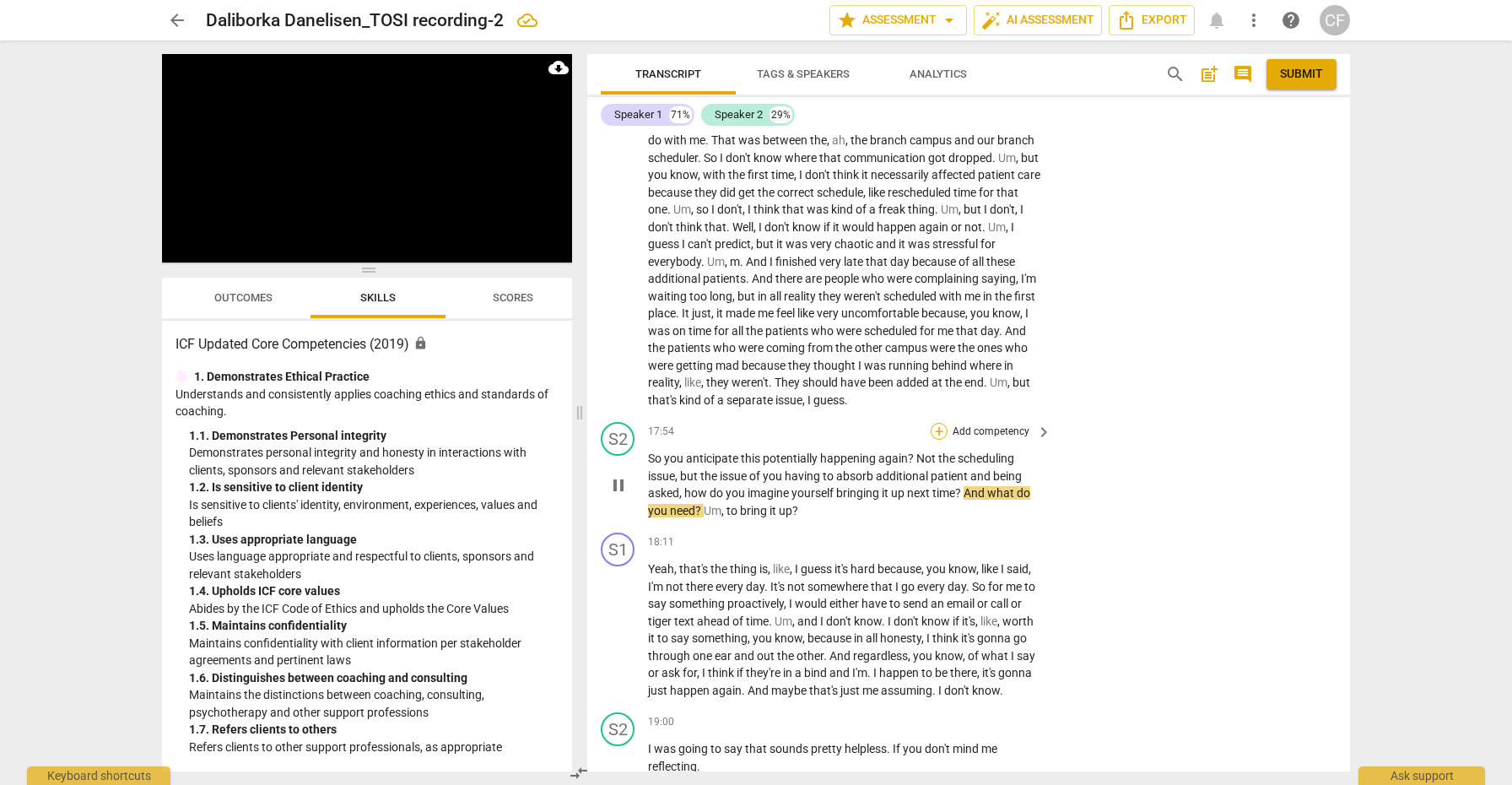
click at [934, 423] on div "+" at bounding box center [938, 431] width 17 height 17
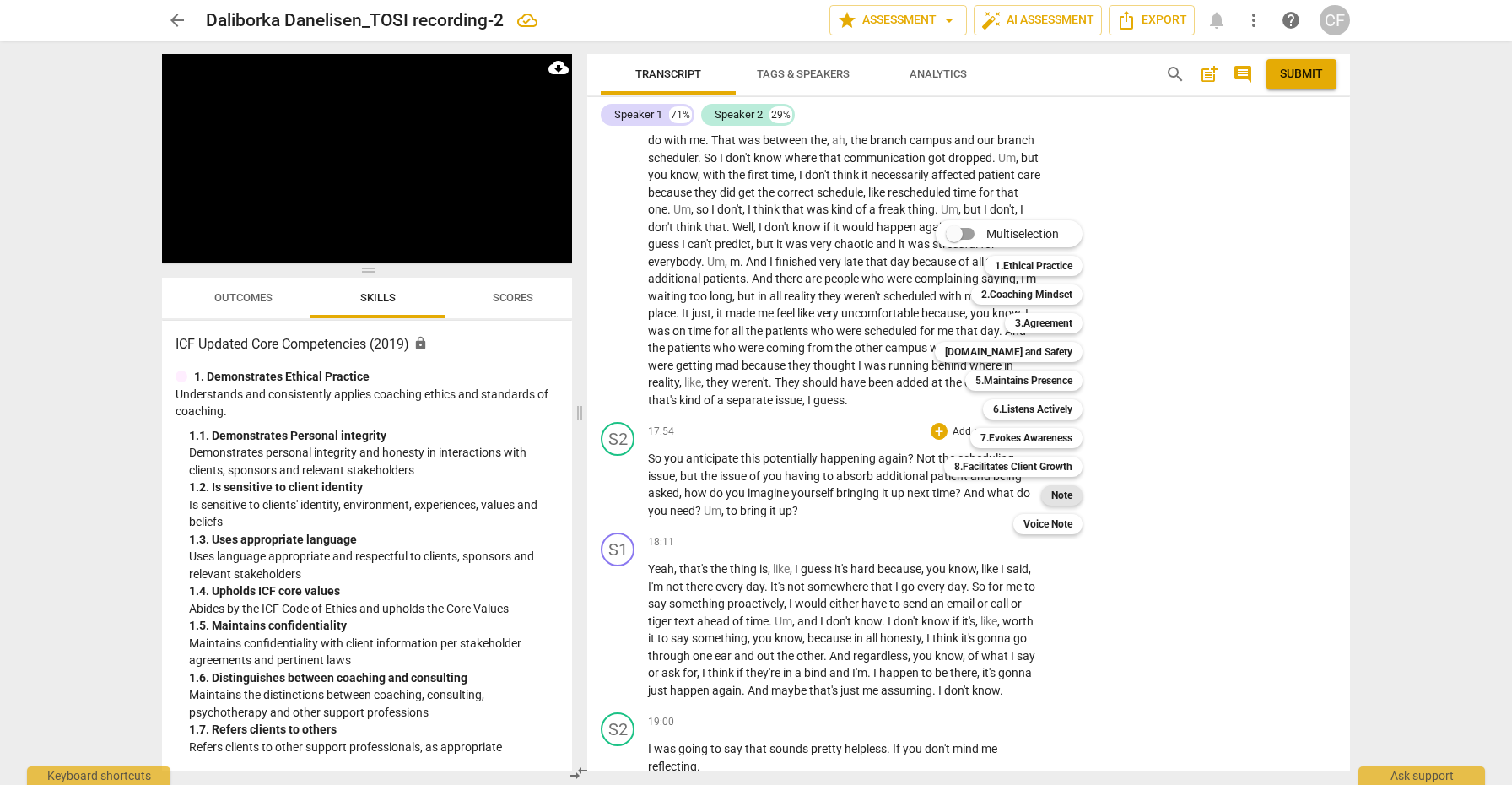
click at [1070, 496] on b "Note" at bounding box center [1062, 495] width 21 height 20
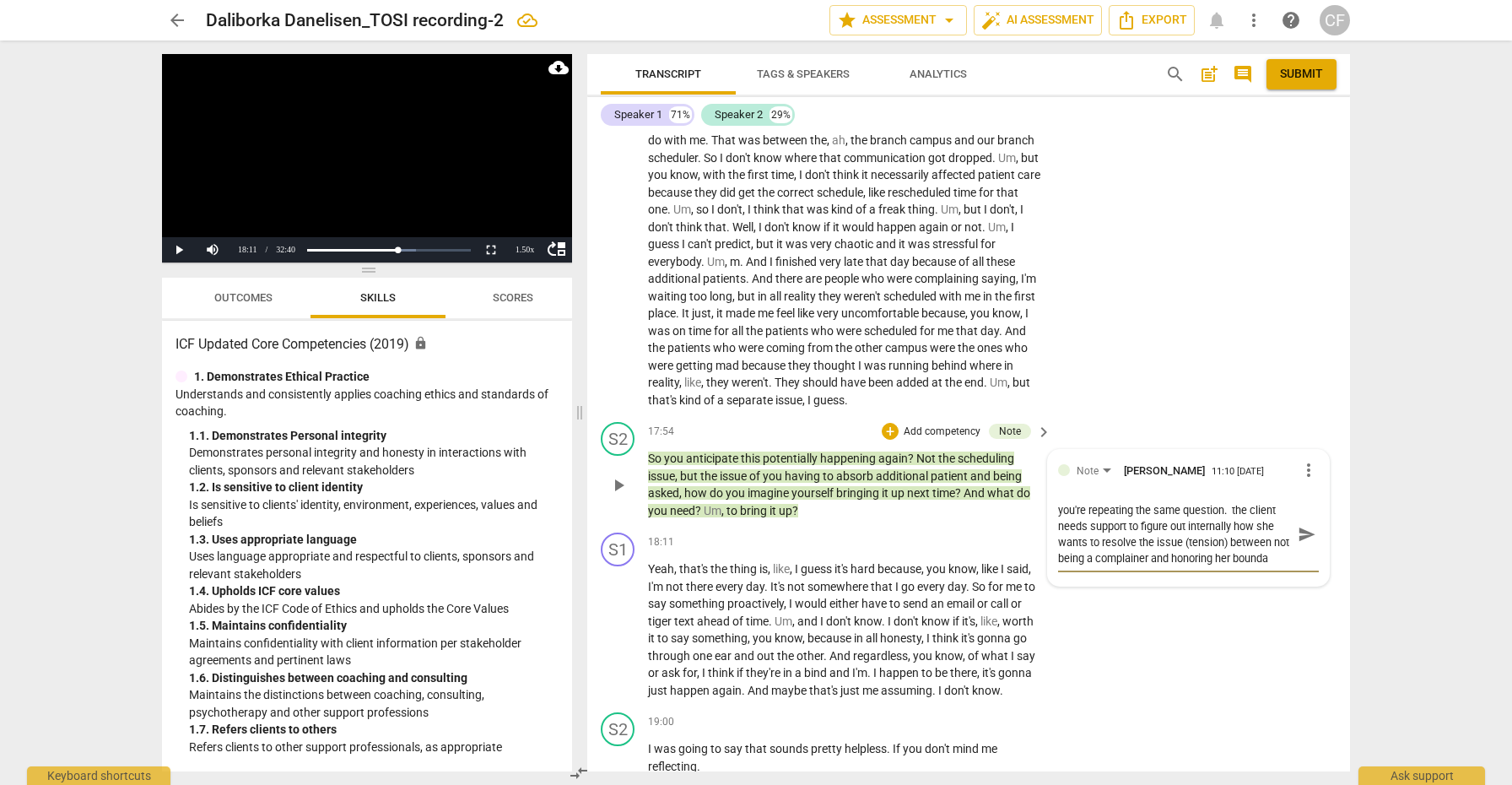
scroll to position [14, 0]
click at [1301, 525] on span "send" at bounding box center [1306, 534] width 18 height 18
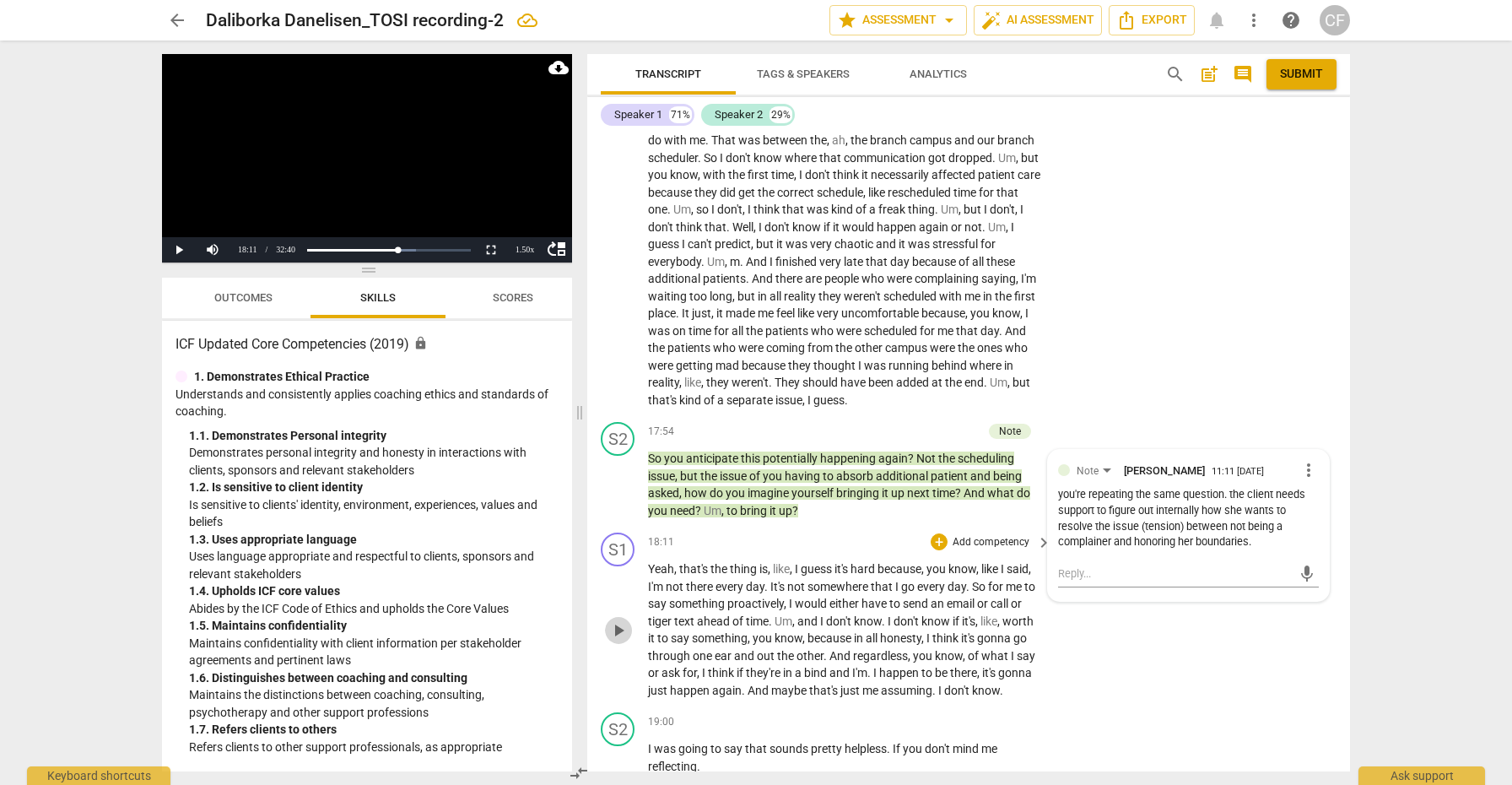
click at [614, 621] on span "play_arrow" at bounding box center [618, 630] width 20 height 20
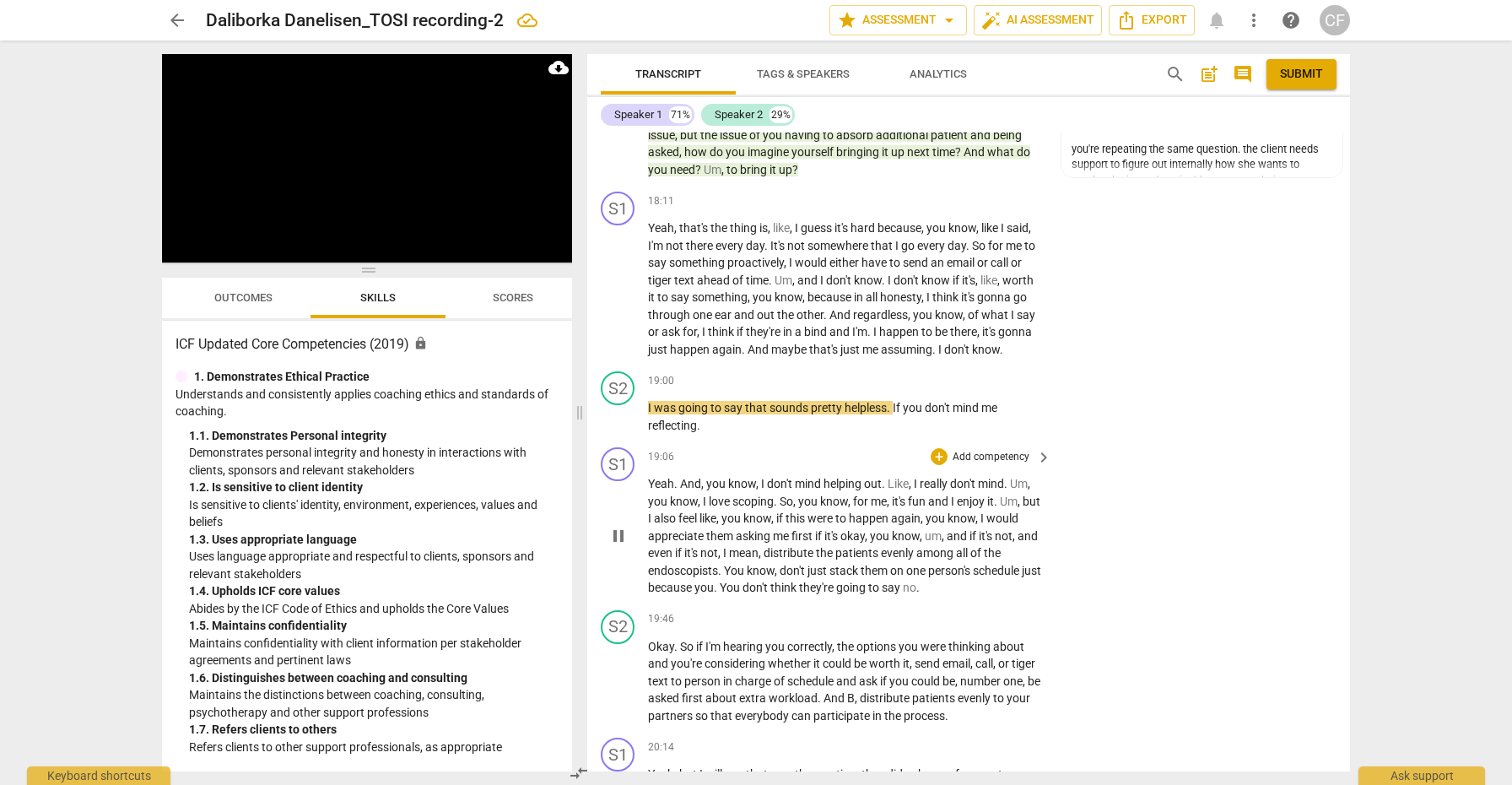
scroll to position [5639, 0]
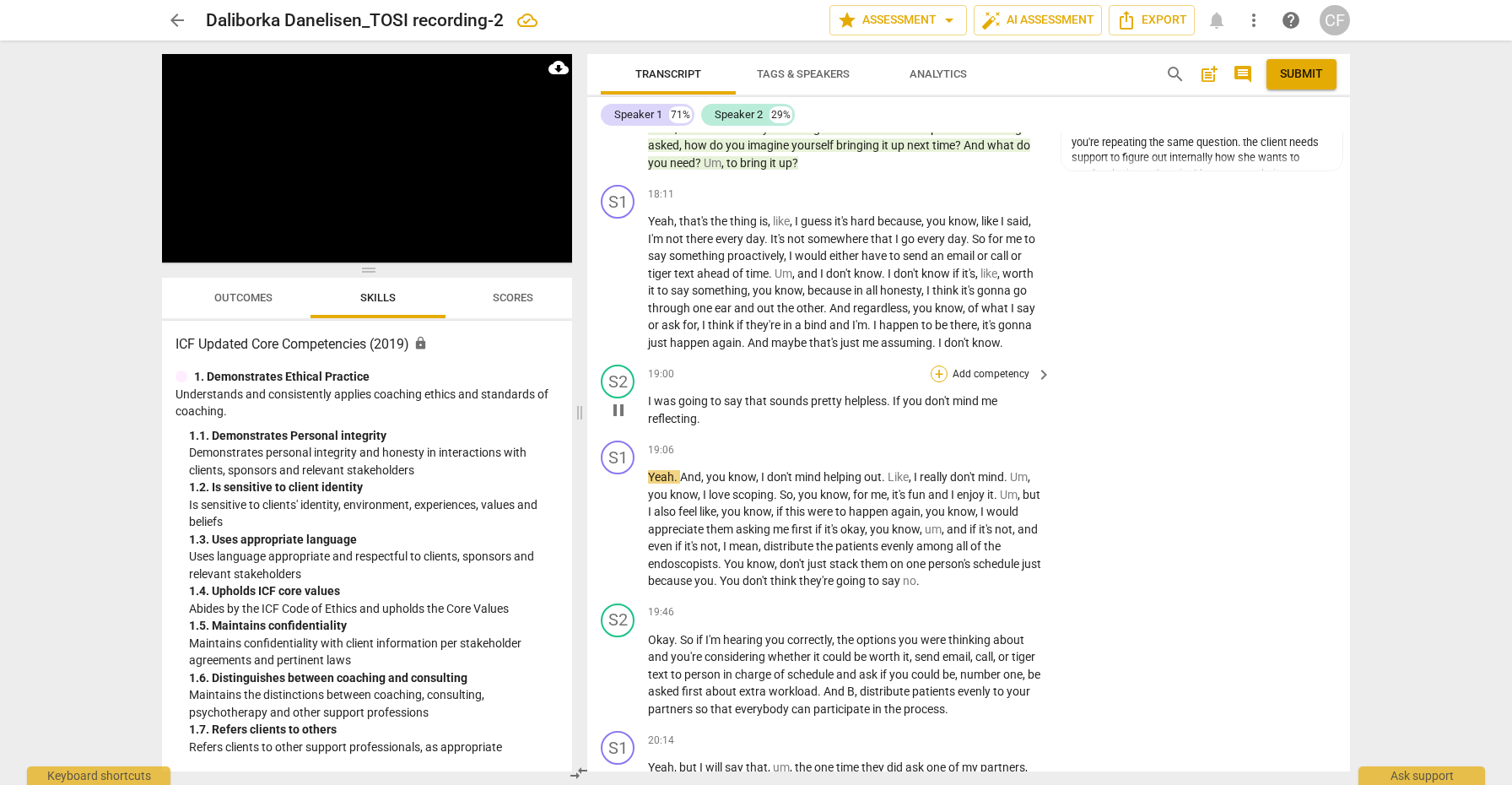
click at [933, 365] on div "+" at bounding box center [938, 373] width 17 height 17
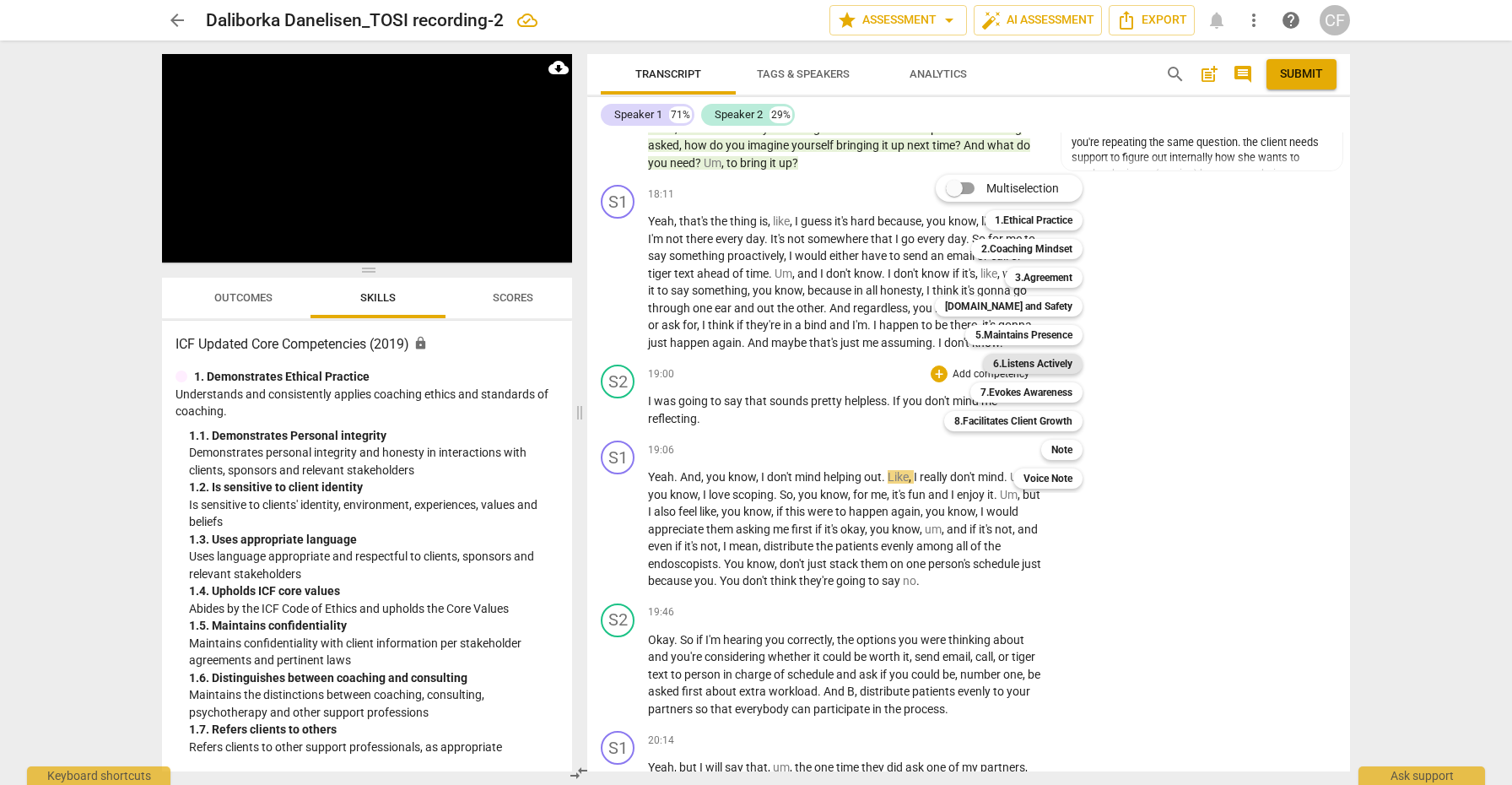
click at [1040, 360] on b "6.Listens Actively" at bounding box center [1032, 364] width 79 height 20
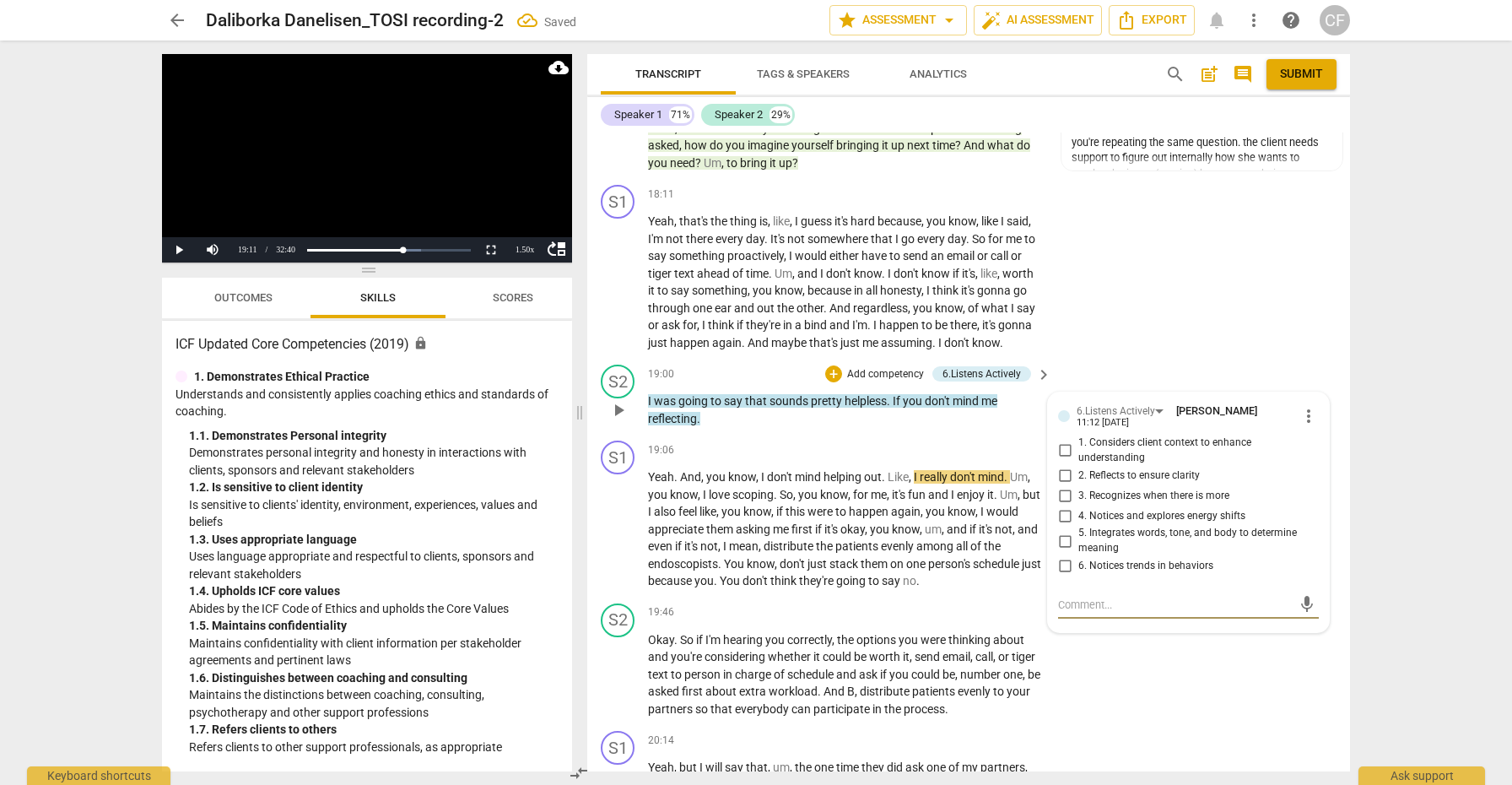
click at [1064, 531] on input "5. Integrates words, tone, and body to determine meaning" at bounding box center [1064, 541] width 27 height 20
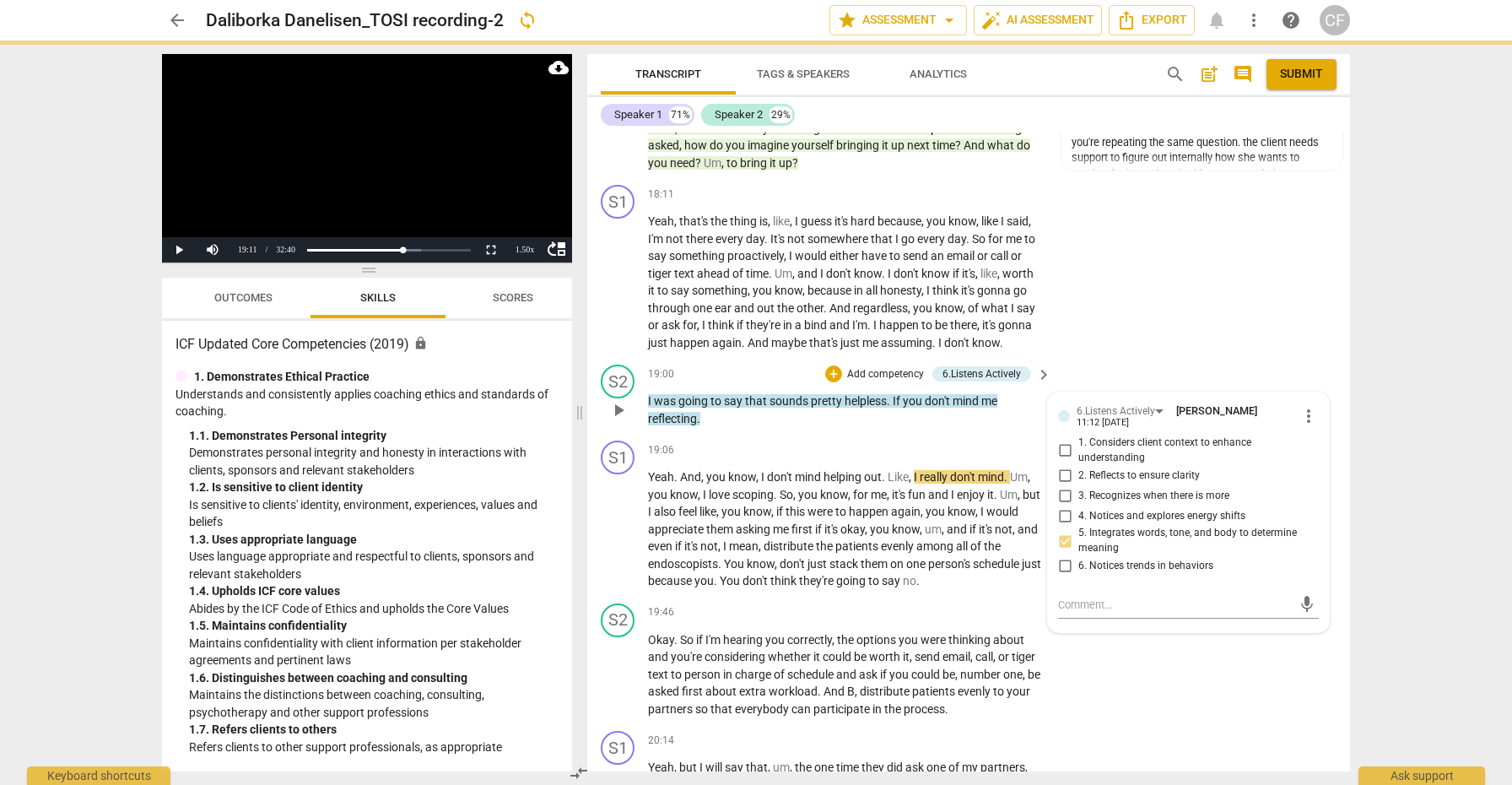
click at [1060, 556] on input "6. Notices trends in behaviors" at bounding box center [1064, 565] width 27 height 20
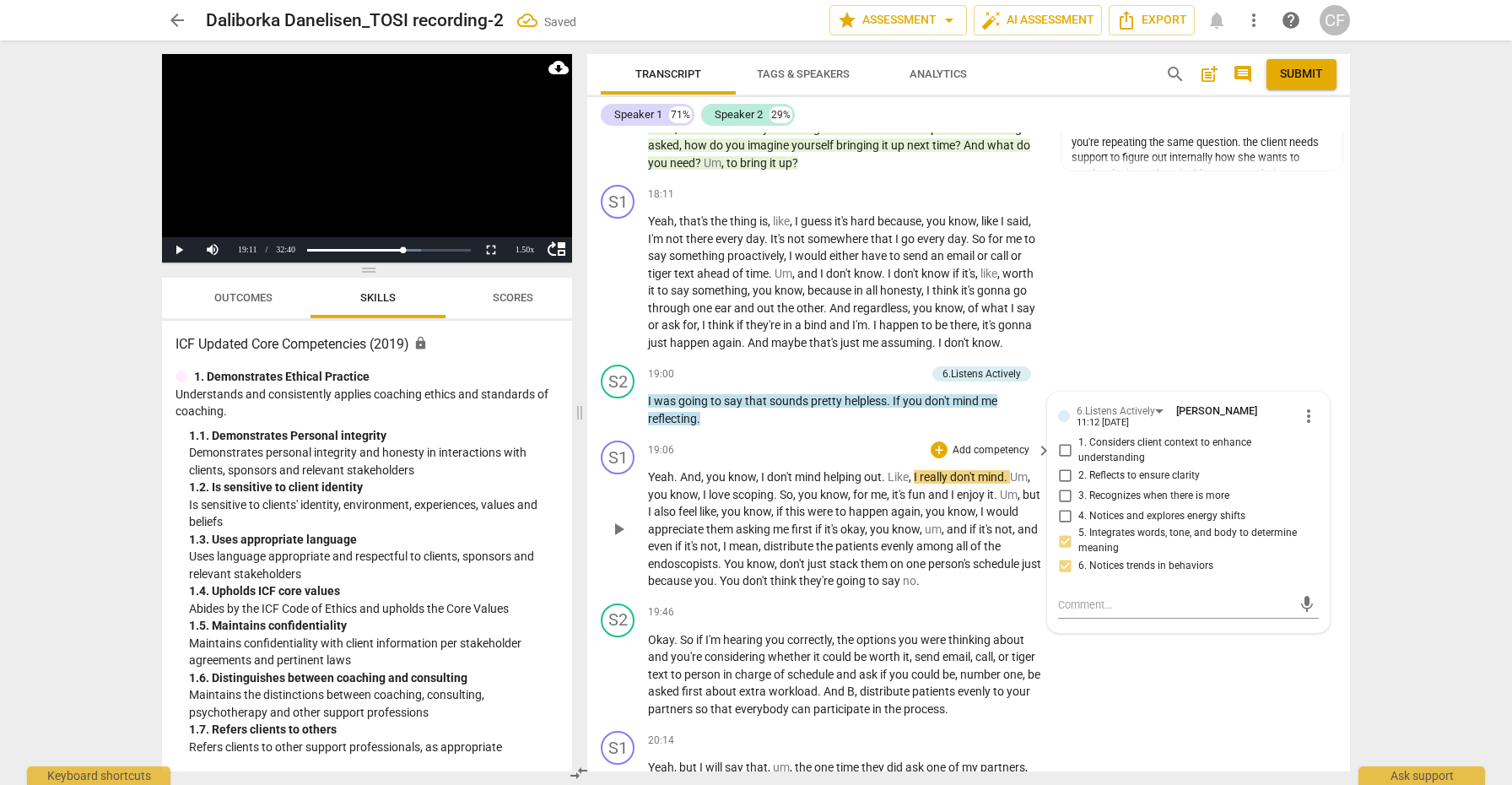
click at [621, 519] on span "play_arrow" at bounding box center [618, 529] width 20 height 20
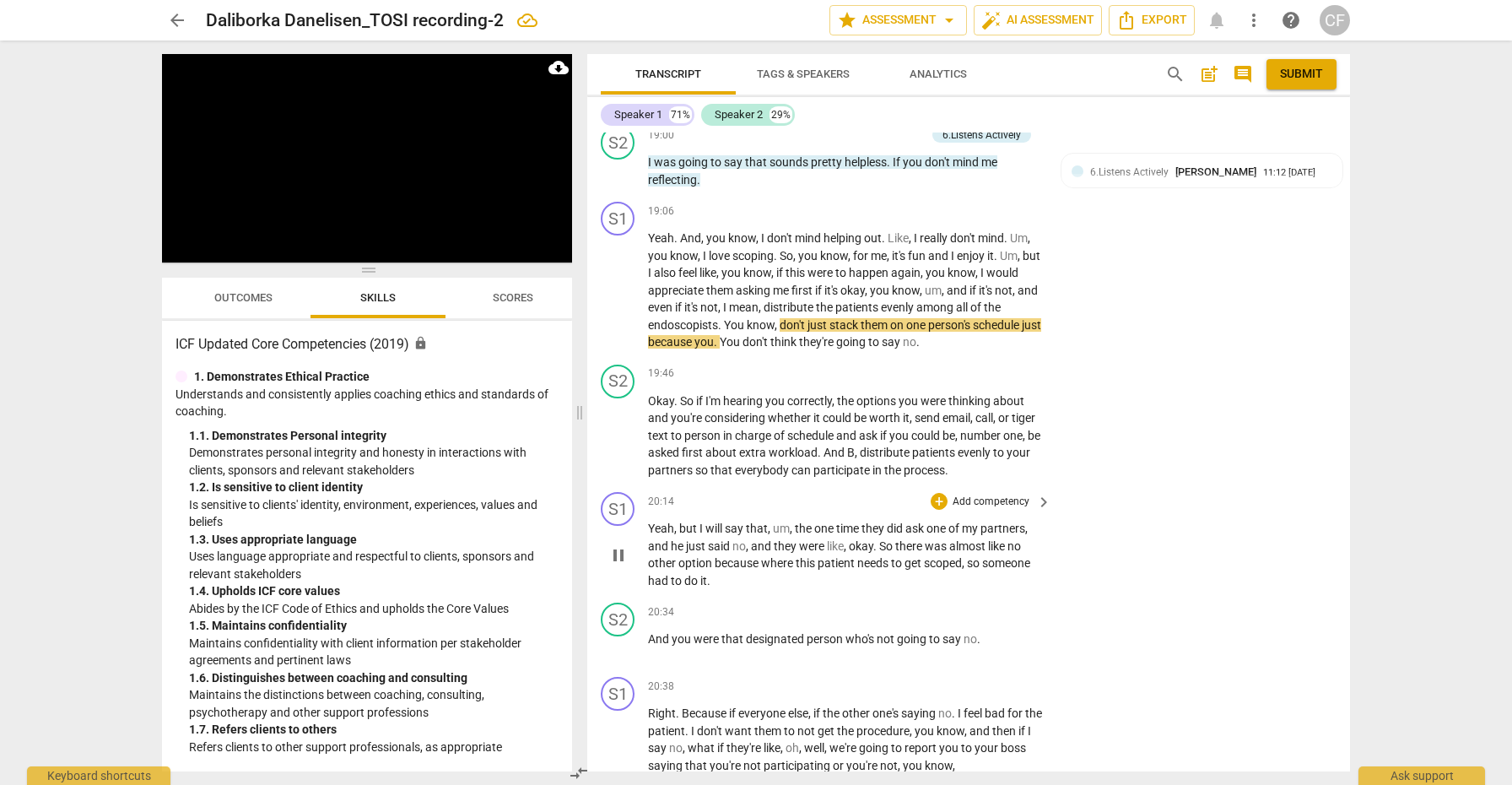
scroll to position [5880, 0]
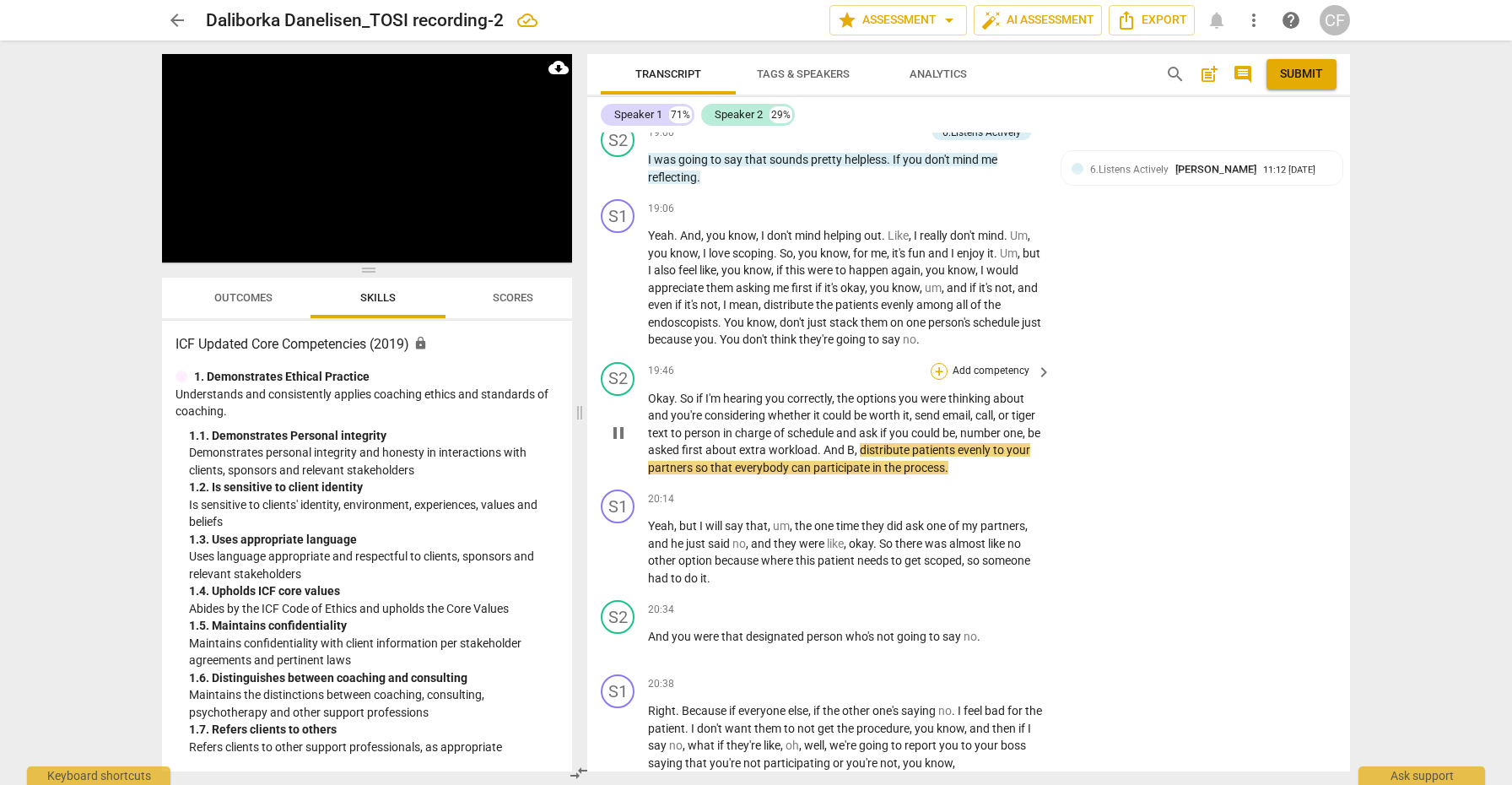
click at [937, 363] on div "+" at bounding box center [938, 371] width 17 height 17
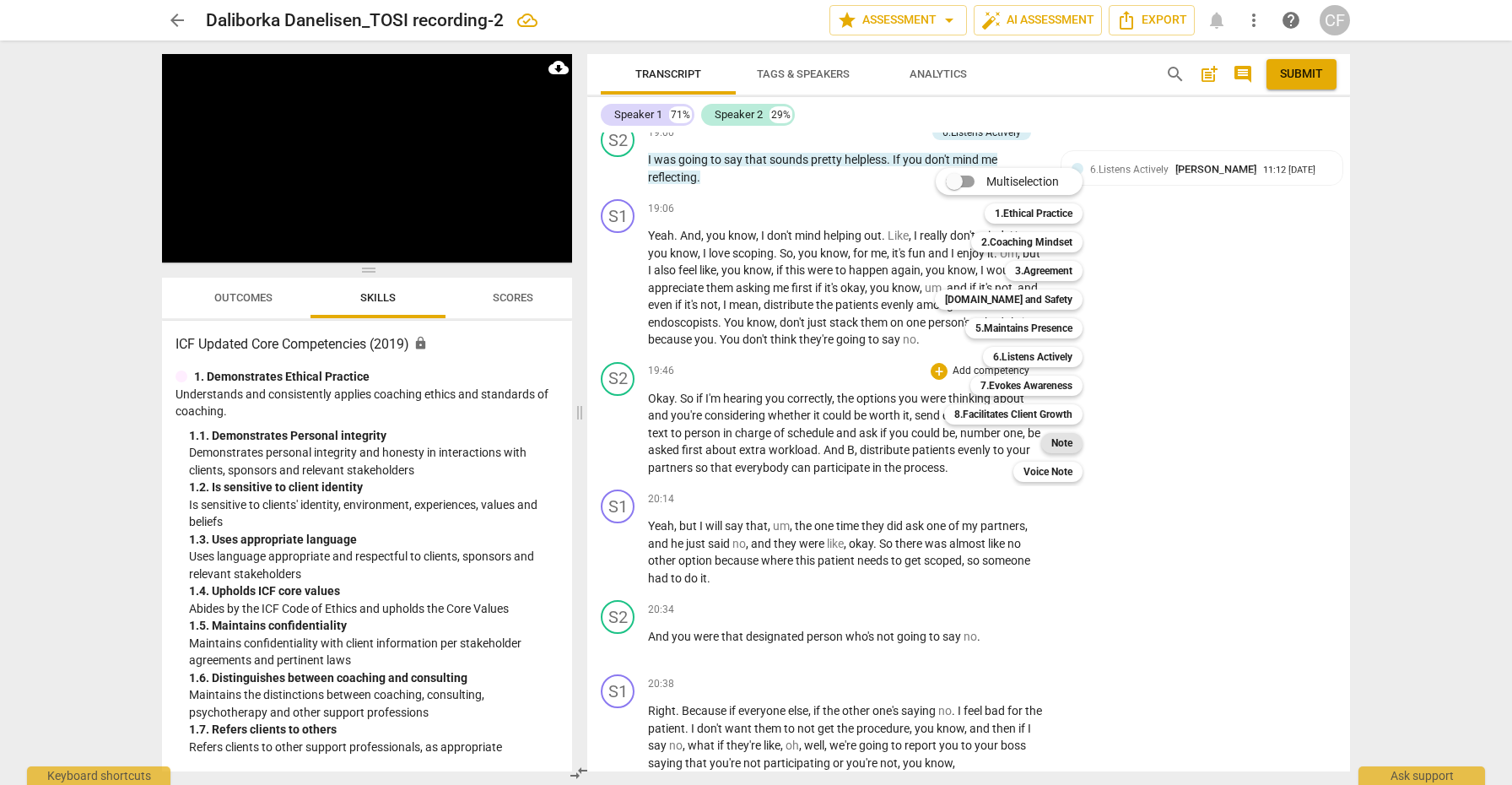
click at [1078, 441] on div "Note" at bounding box center [1061, 443] width 41 height 20
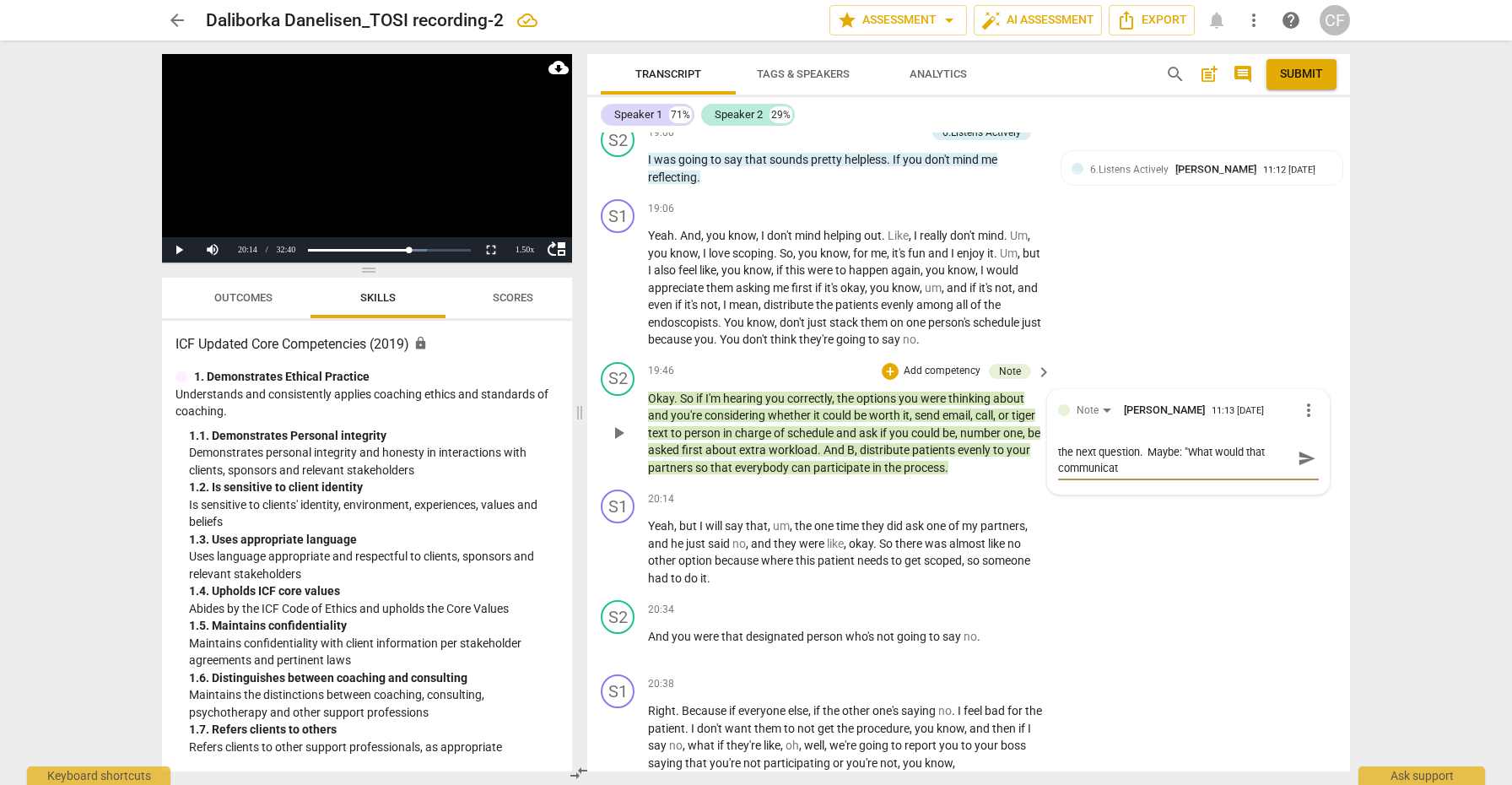
scroll to position [0, 0]
drag, startPoint x: 1189, startPoint y: 414, endPoint x: 1190, endPoint y: 429, distance: 15.0
click at [1190, 443] on textarea "yes, that is what she said...and we want to ask the next question. Maybe: "What…" at bounding box center [1174, 466] width 233 height 48
click at [1116, 443] on textarea "yes, that is what she said...and we want to ask the next question. Maybe: "How …" at bounding box center [1174, 466] width 233 height 48
click at [1223, 443] on textarea "yes, that is what she said...and we want to ask the next question. Maybe: "How …" at bounding box center [1174, 466] width 233 height 48
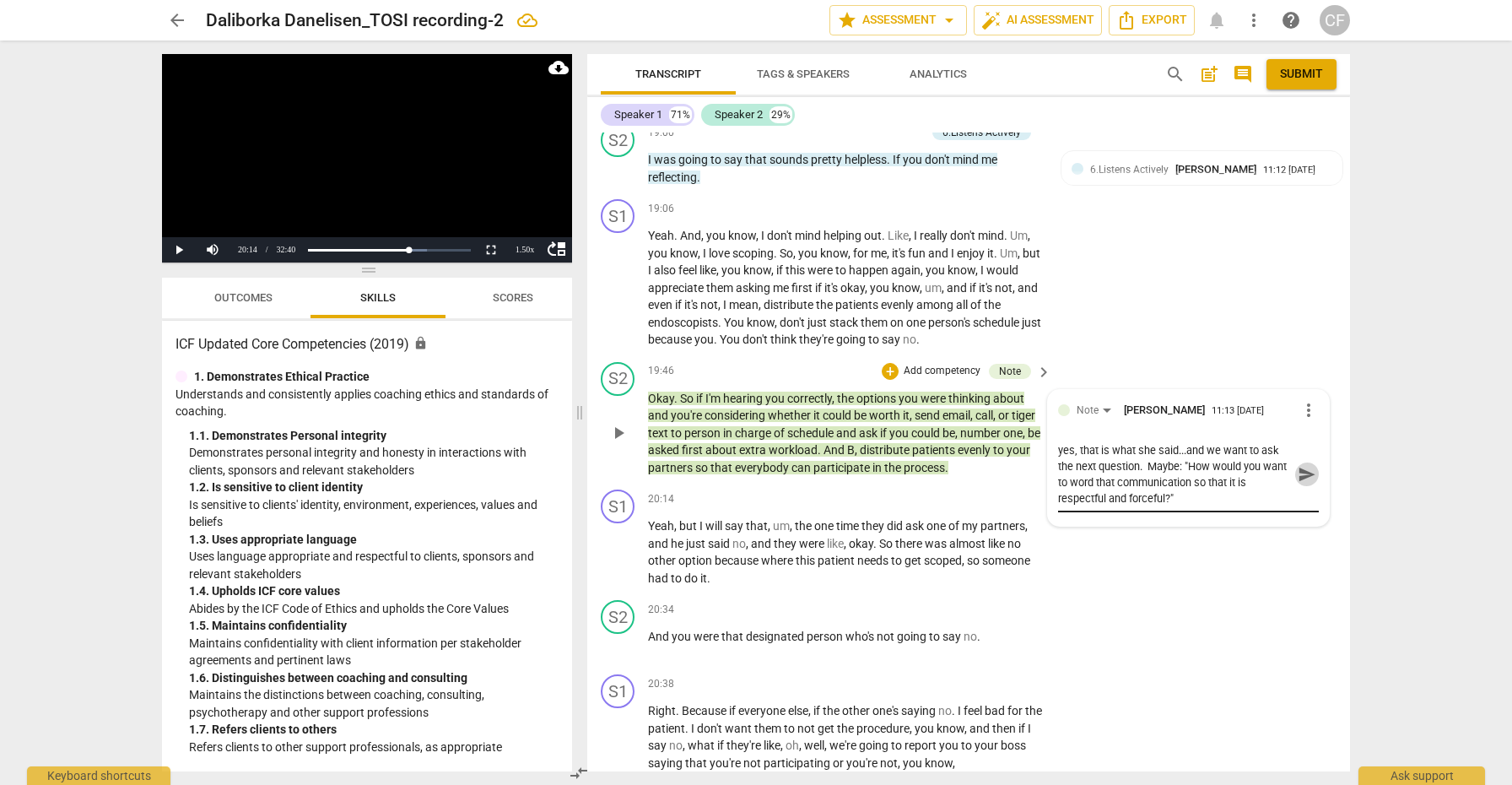
click at [1299, 465] on span "send" at bounding box center [1306, 474] width 18 height 18
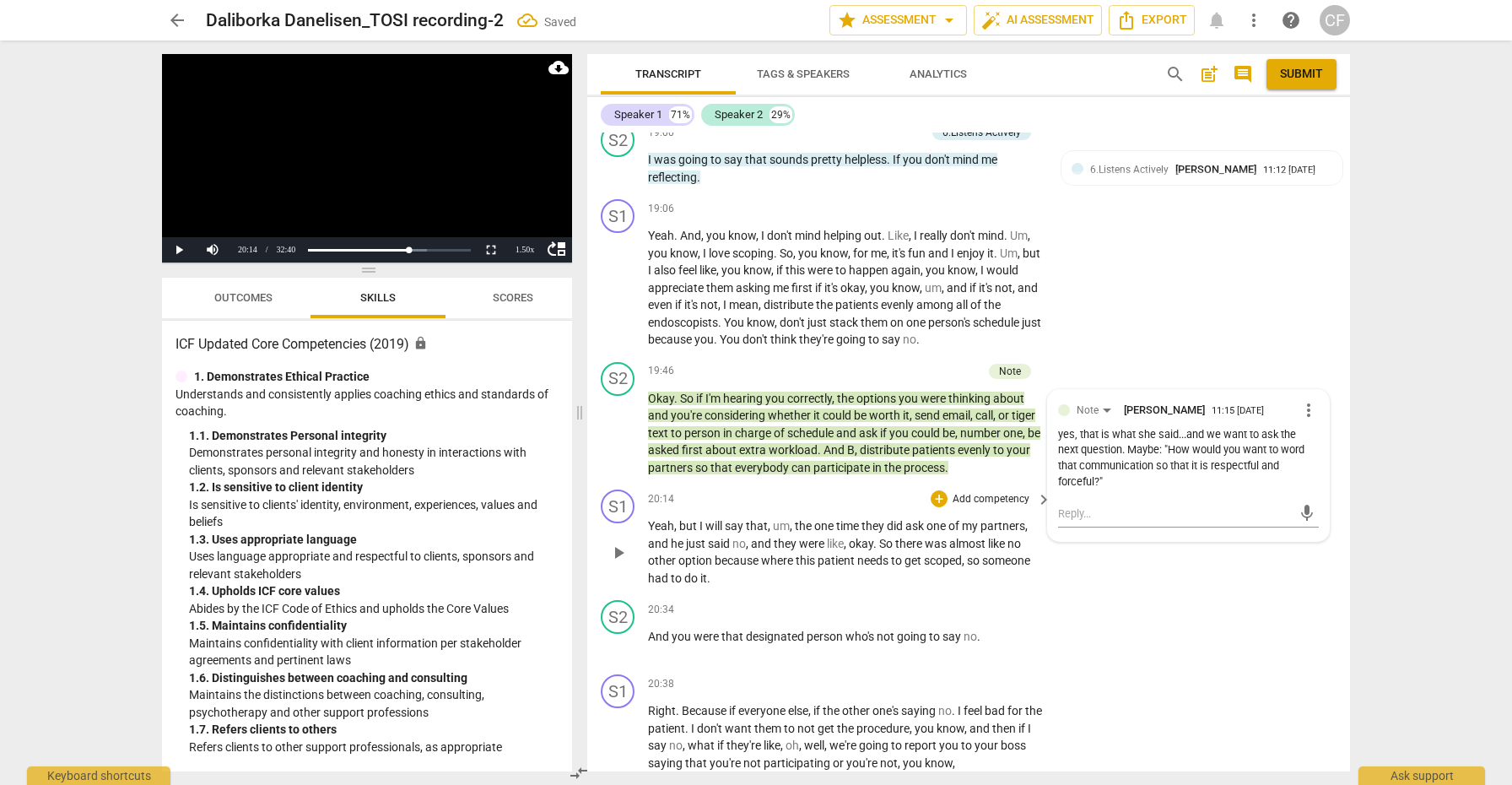
click at [622, 543] on span "play_arrow" at bounding box center [618, 552] width 20 height 20
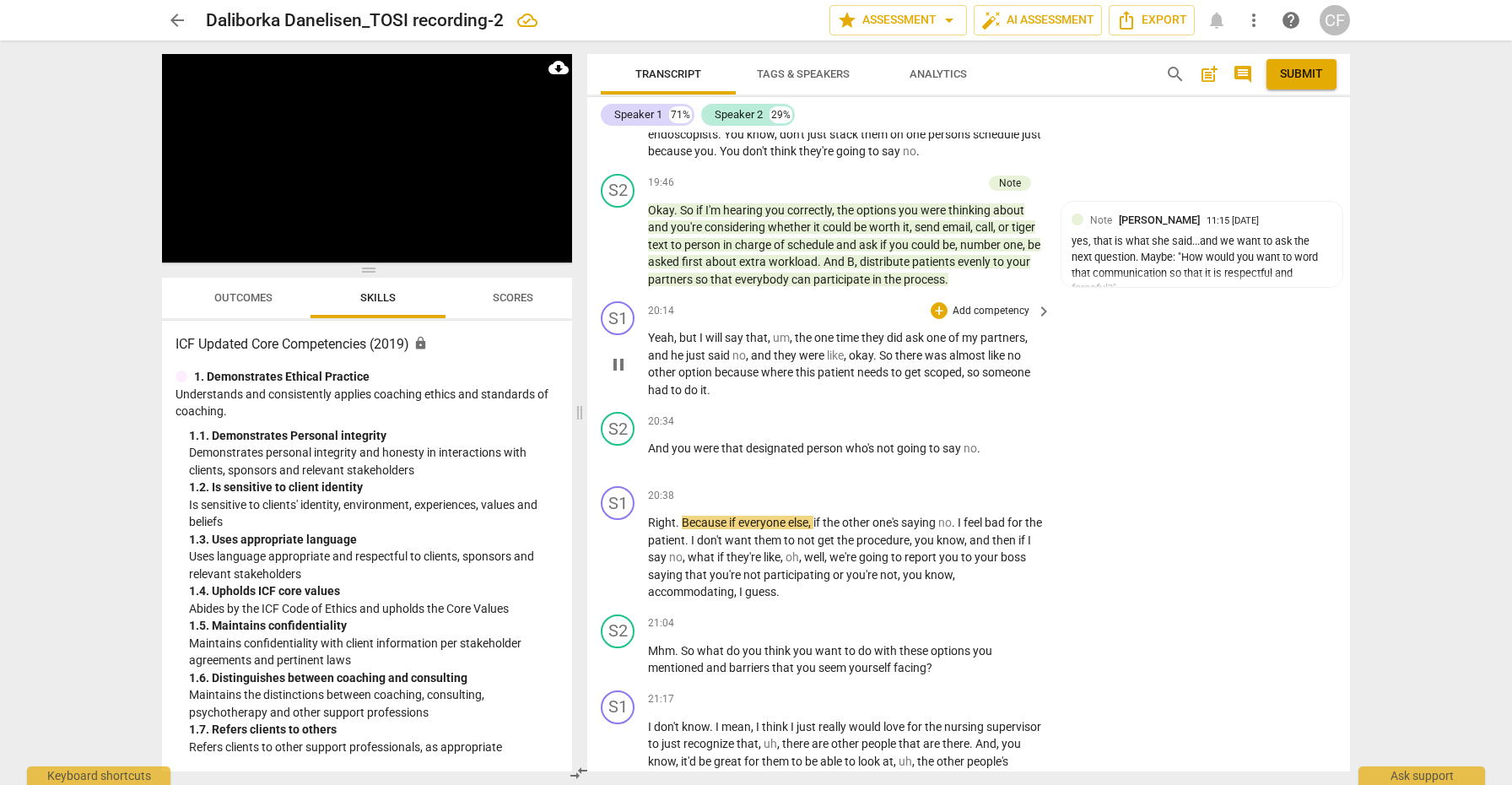
scroll to position [6072, 0]
click at [935, 485] on div "+" at bounding box center [938, 493] width 17 height 17
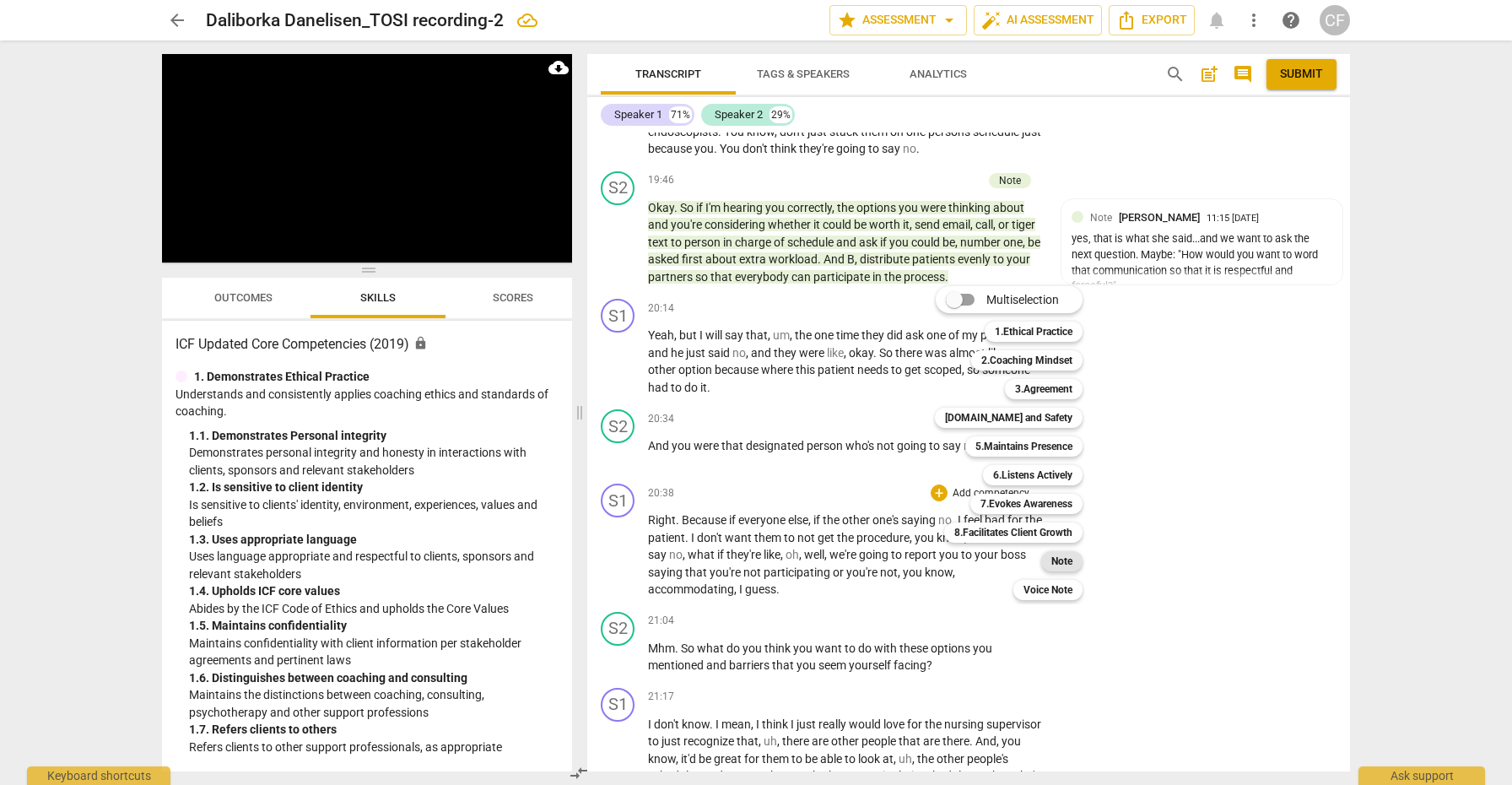
click at [1062, 555] on b "Note" at bounding box center [1062, 561] width 21 height 20
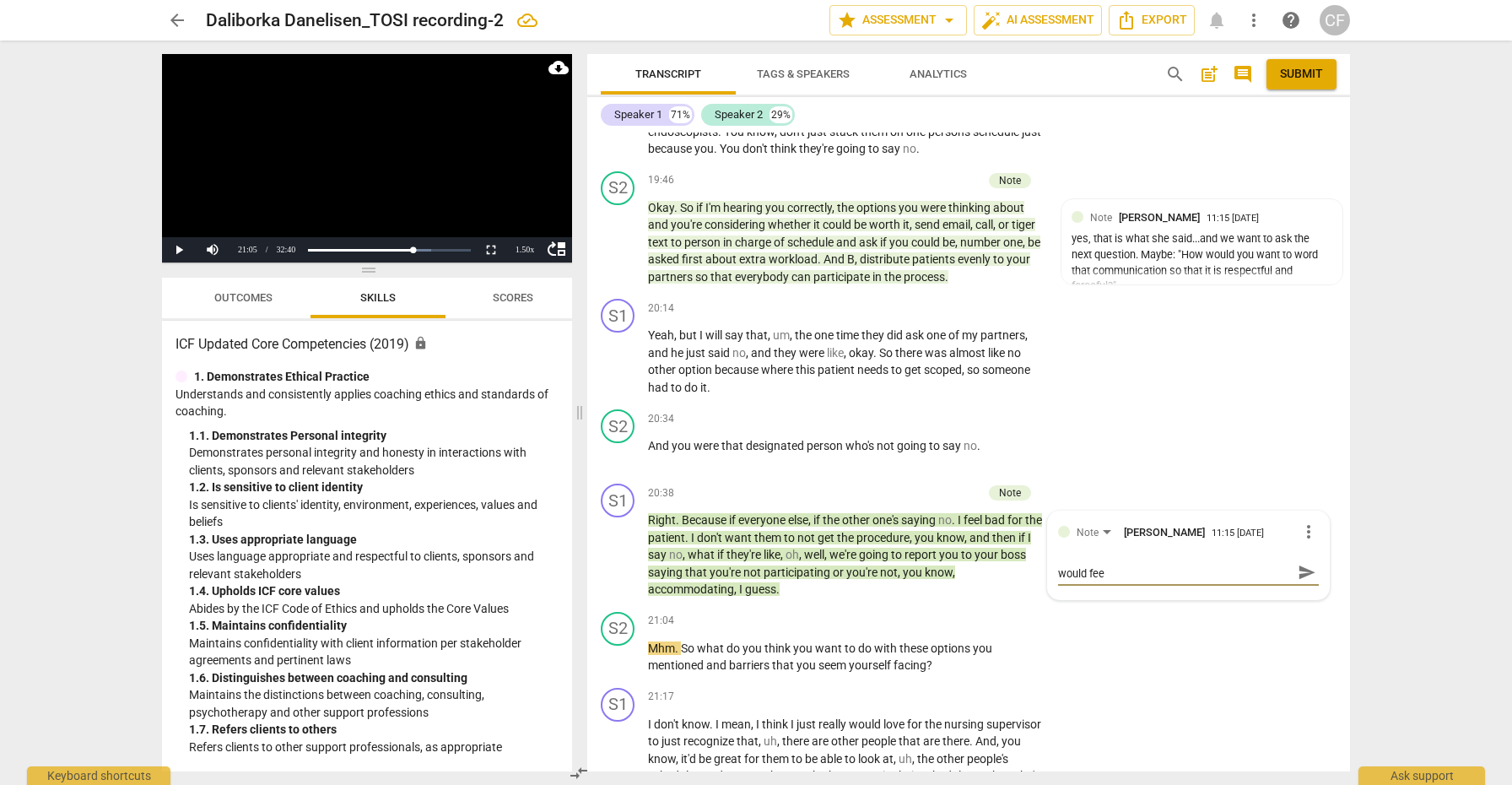
scroll to position [0, 0]
click at [1303, 571] on span "send" at bounding box center [1306, 580] width 18 height 18
click at [614, 647] on span "play_arrow" at bounding box center [618, 657] width 20 height 20
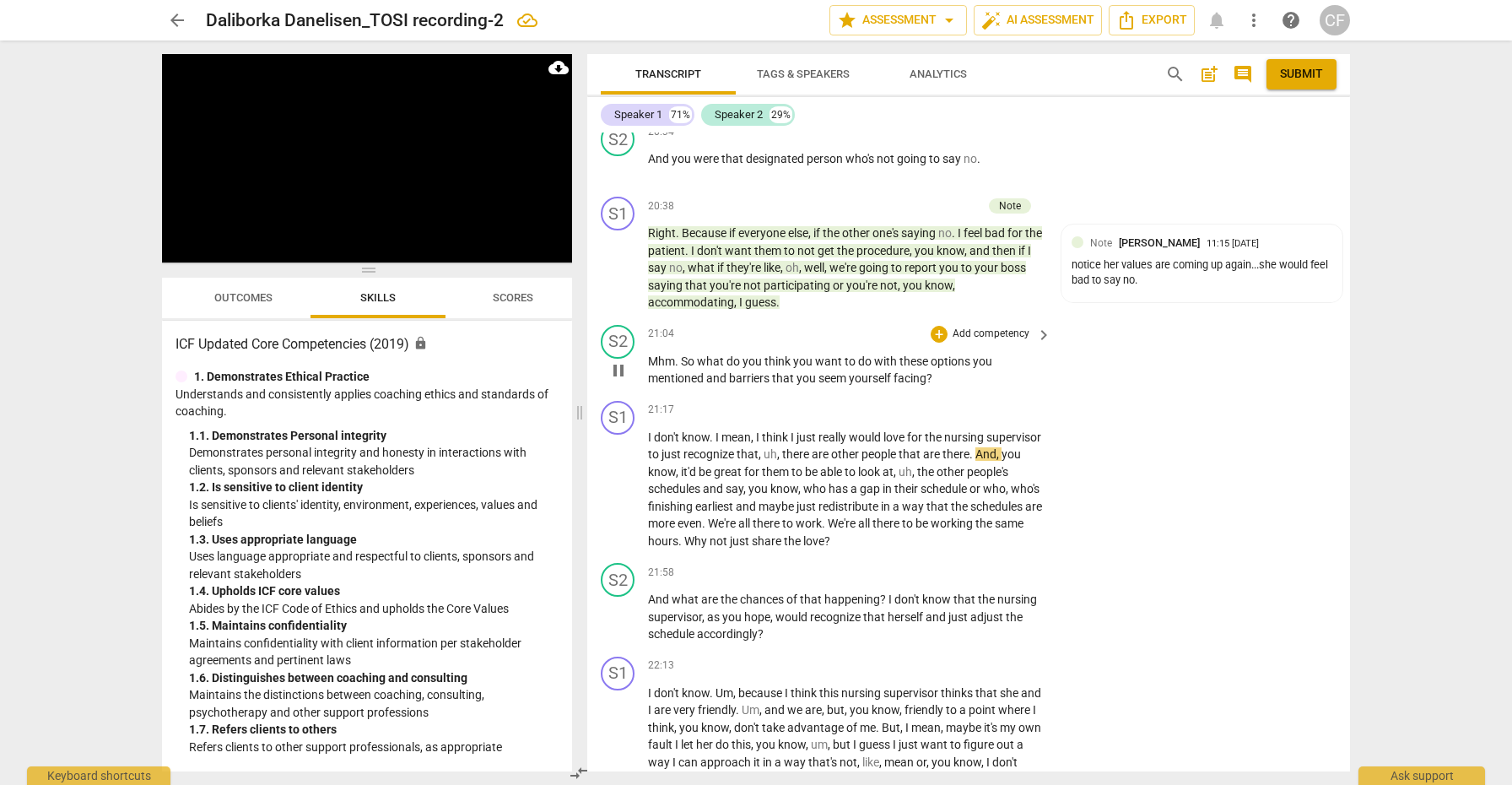
scroll to position [6363, 0]
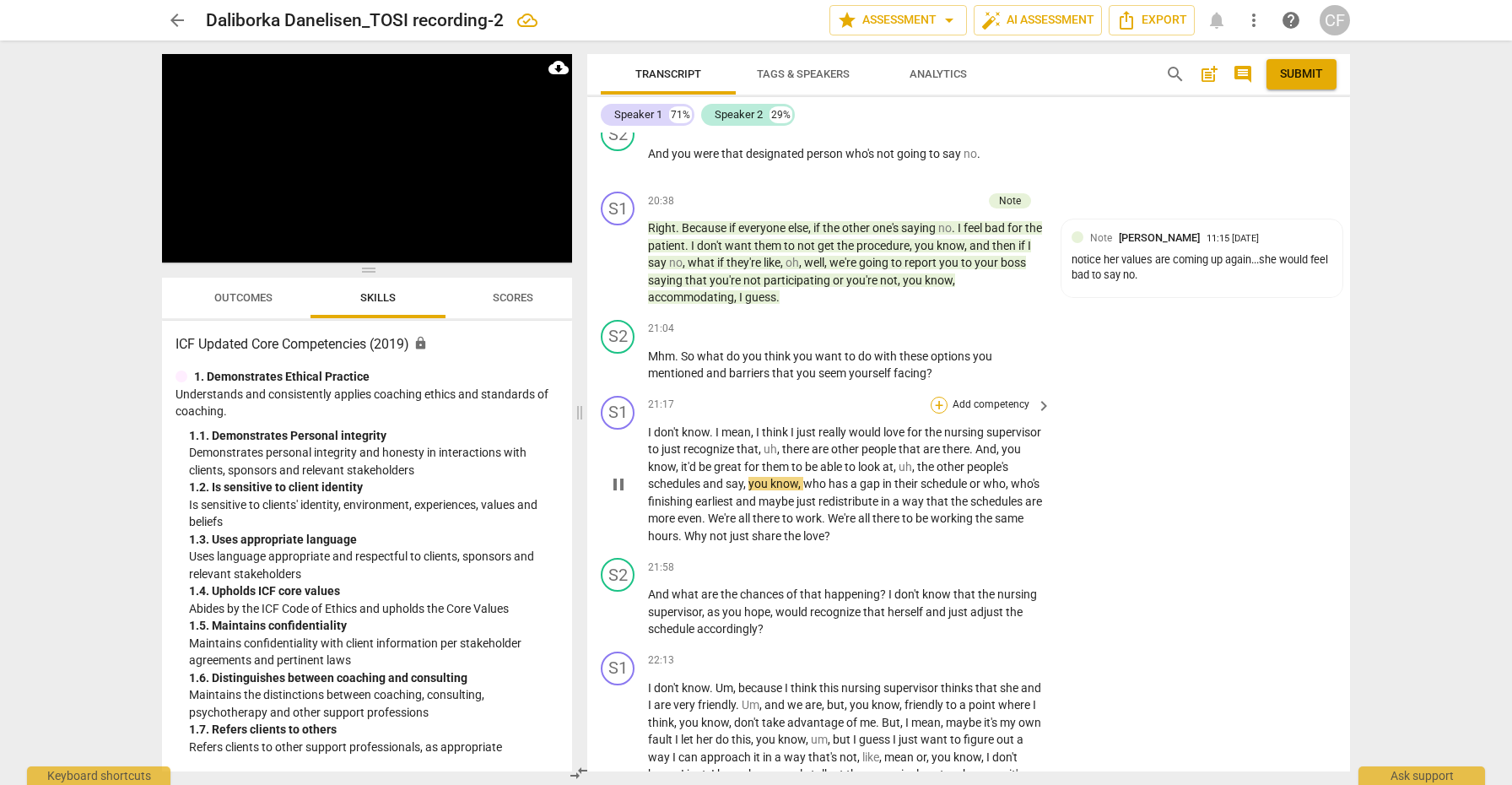
click at [938, 397] on div "+" at bounding box center [938, 405] width 17 height 17
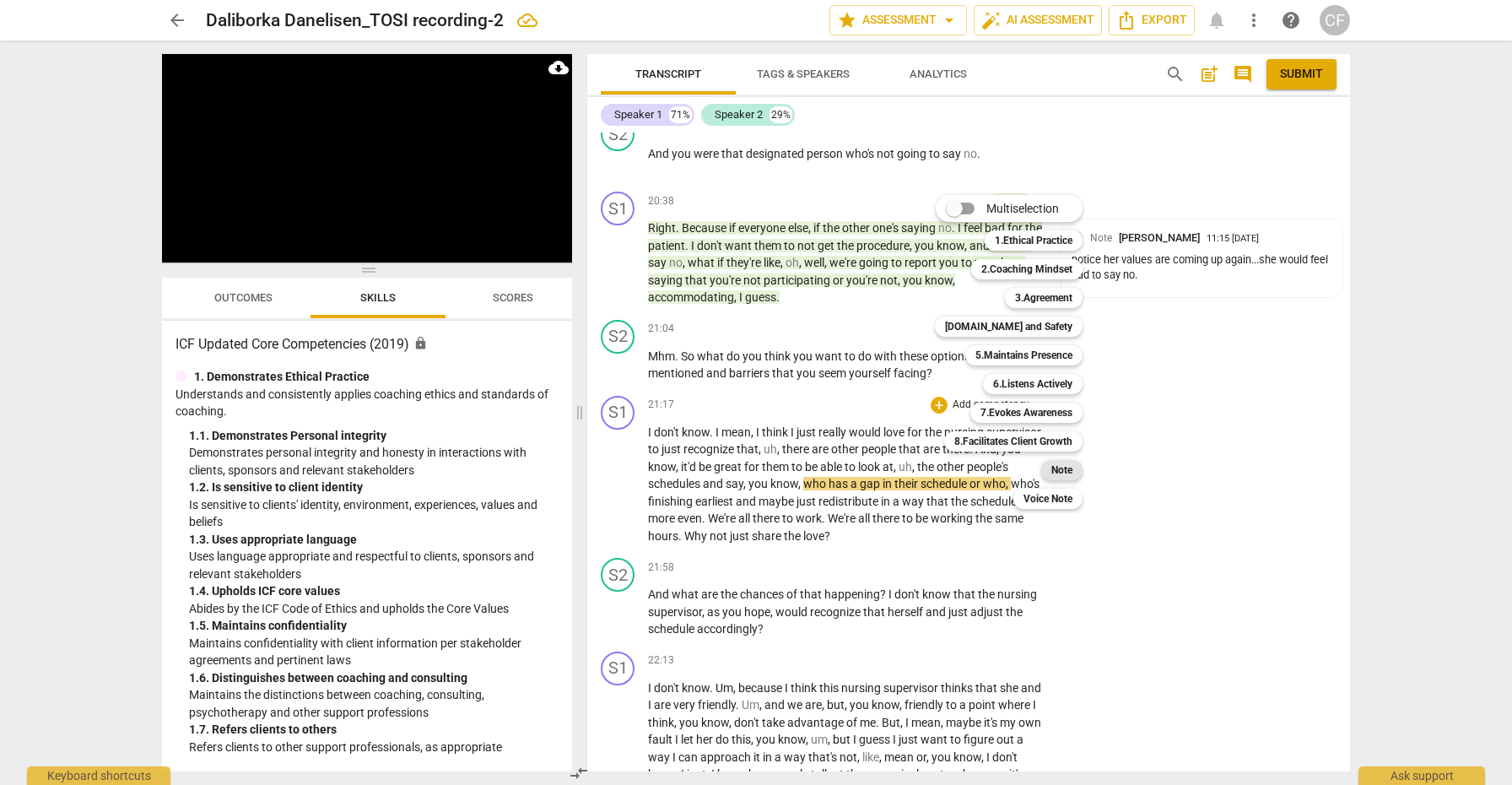
click at [1071, 465] on b "Note" at bounding box center [1062, 470] width 21 height 20
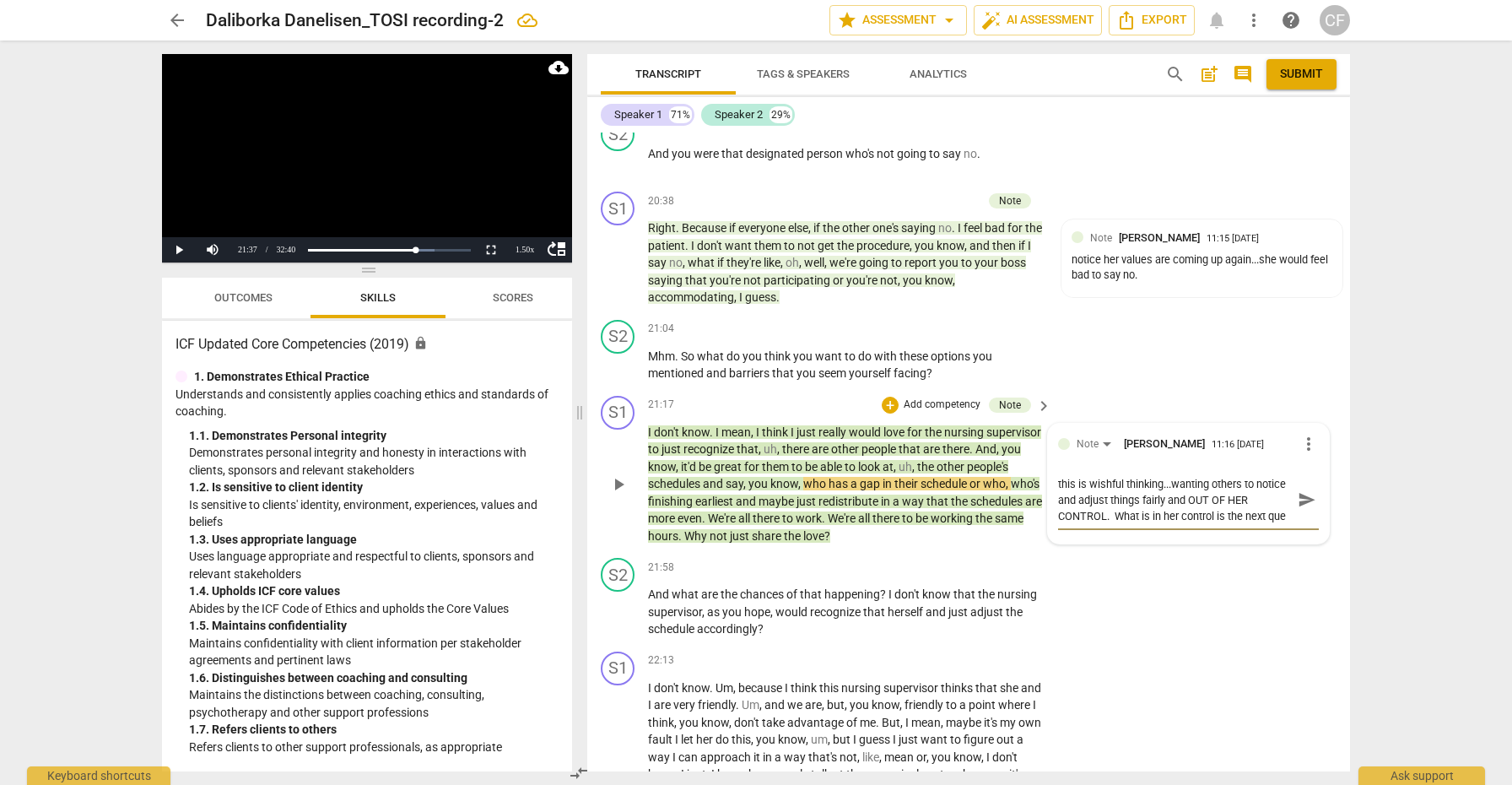
scroll to position [14, 0]
click at [1298, 491] on span "send" at bounding box center [1306, 500] width 18 height 18
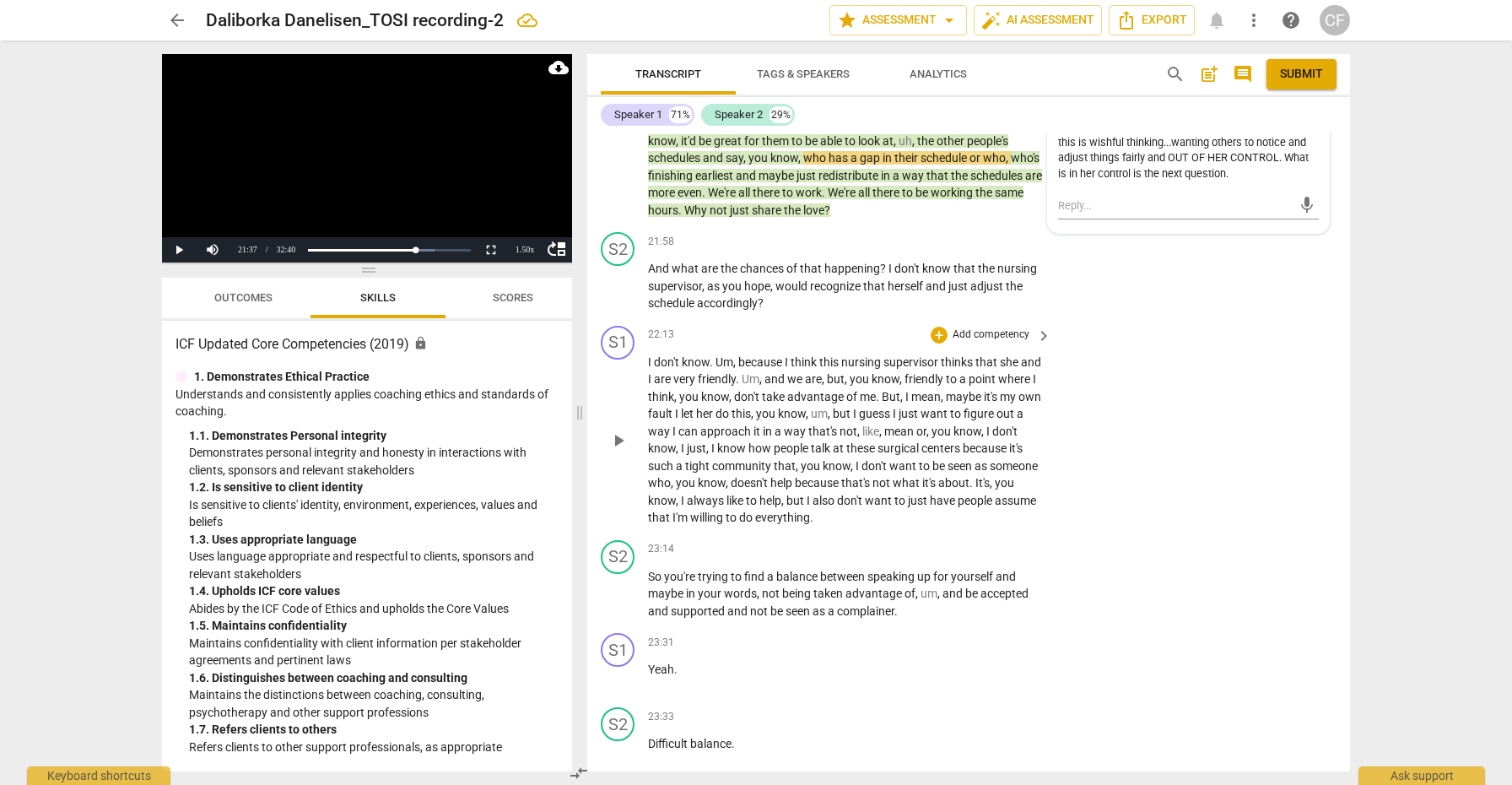
scroll to position [6706, 0]
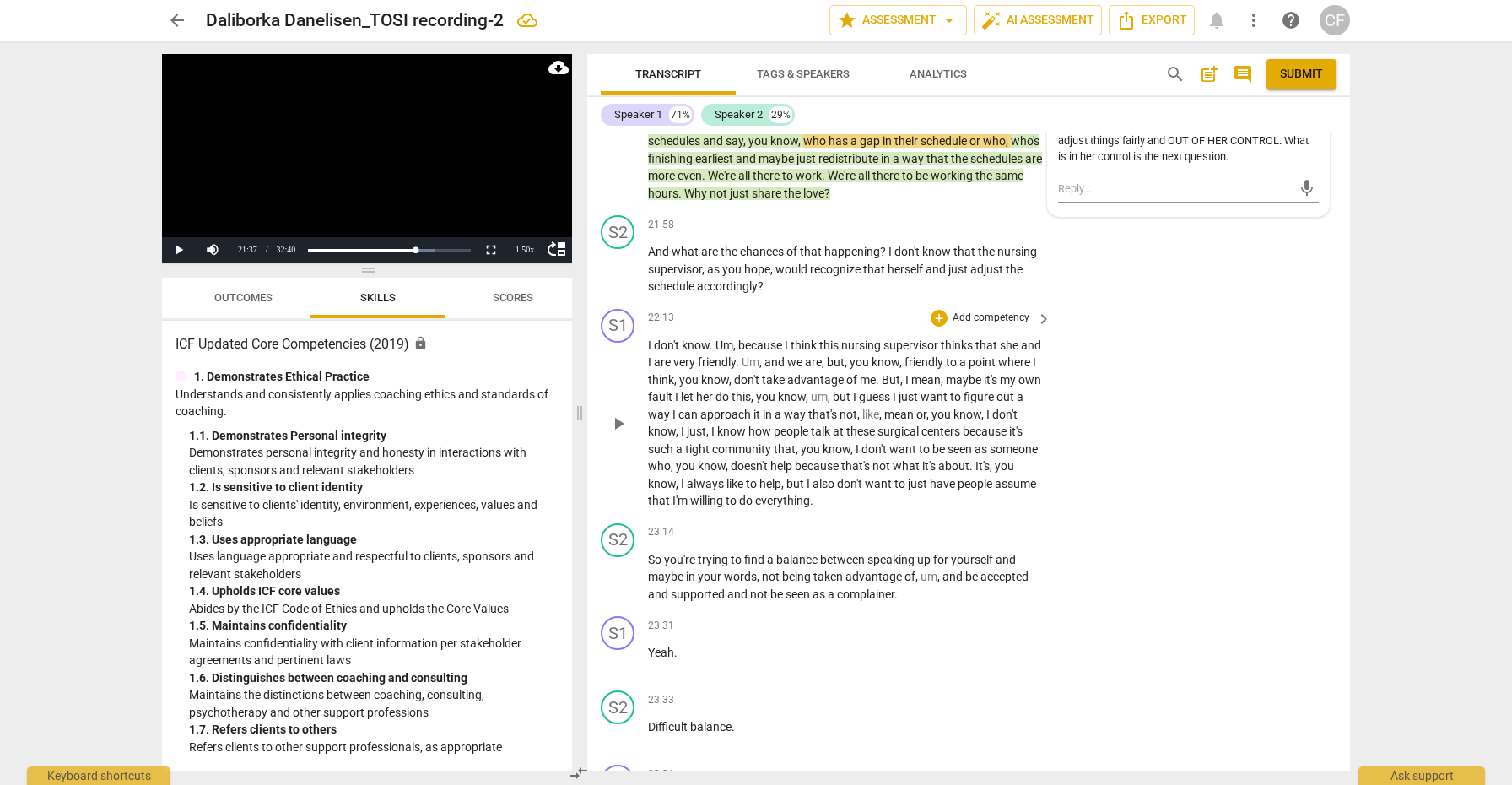
click at [613, 388] on div "play_arrow pause" at bounding box center [626, 423] width 43 height 162
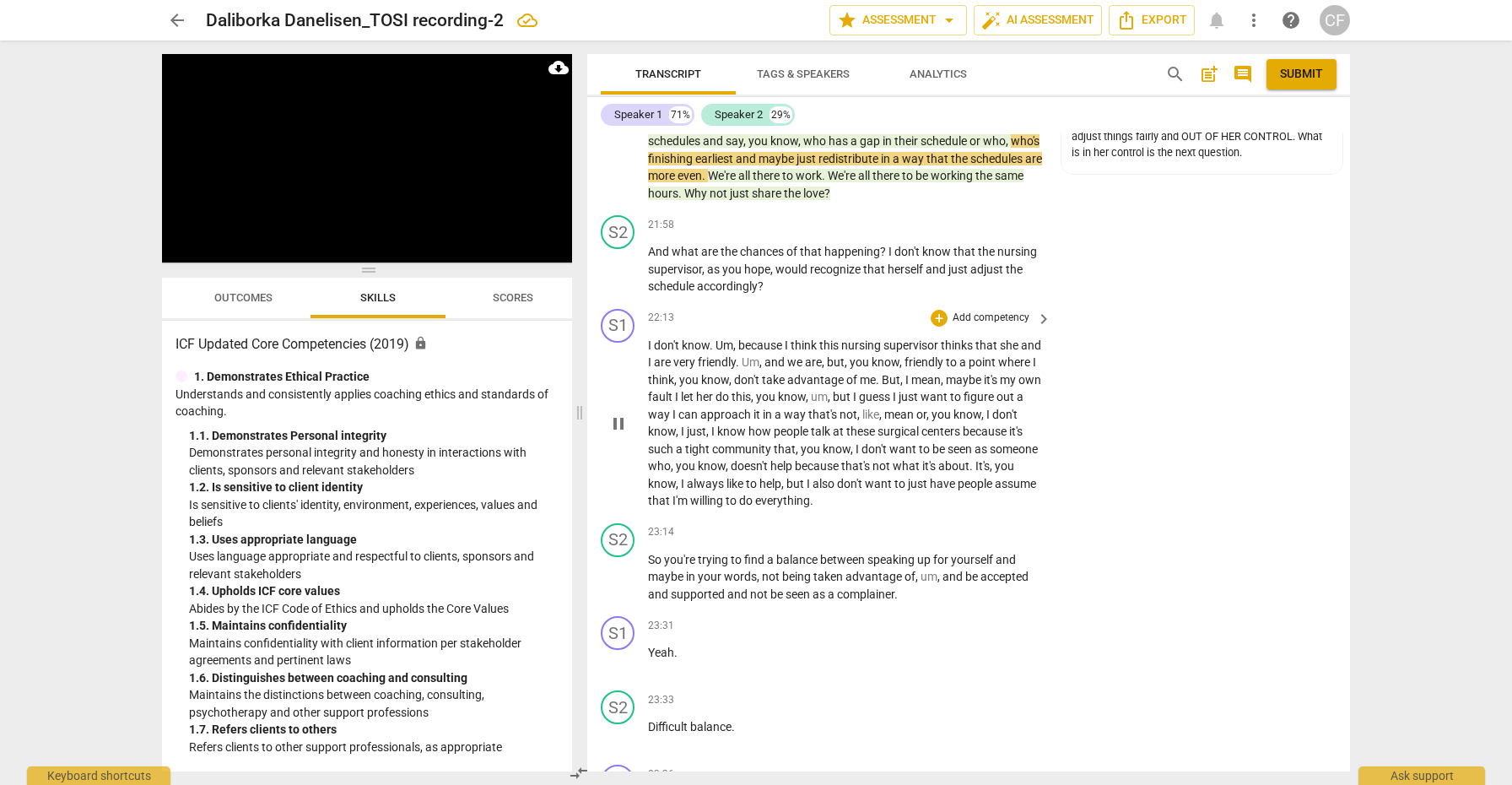
click at [618, 414] on span "pause" at bounding box center [618, 423] width 20 height 20
click at [618, 414] on span "play_arrow" at bounding box center [618, 423] width 20 height 20
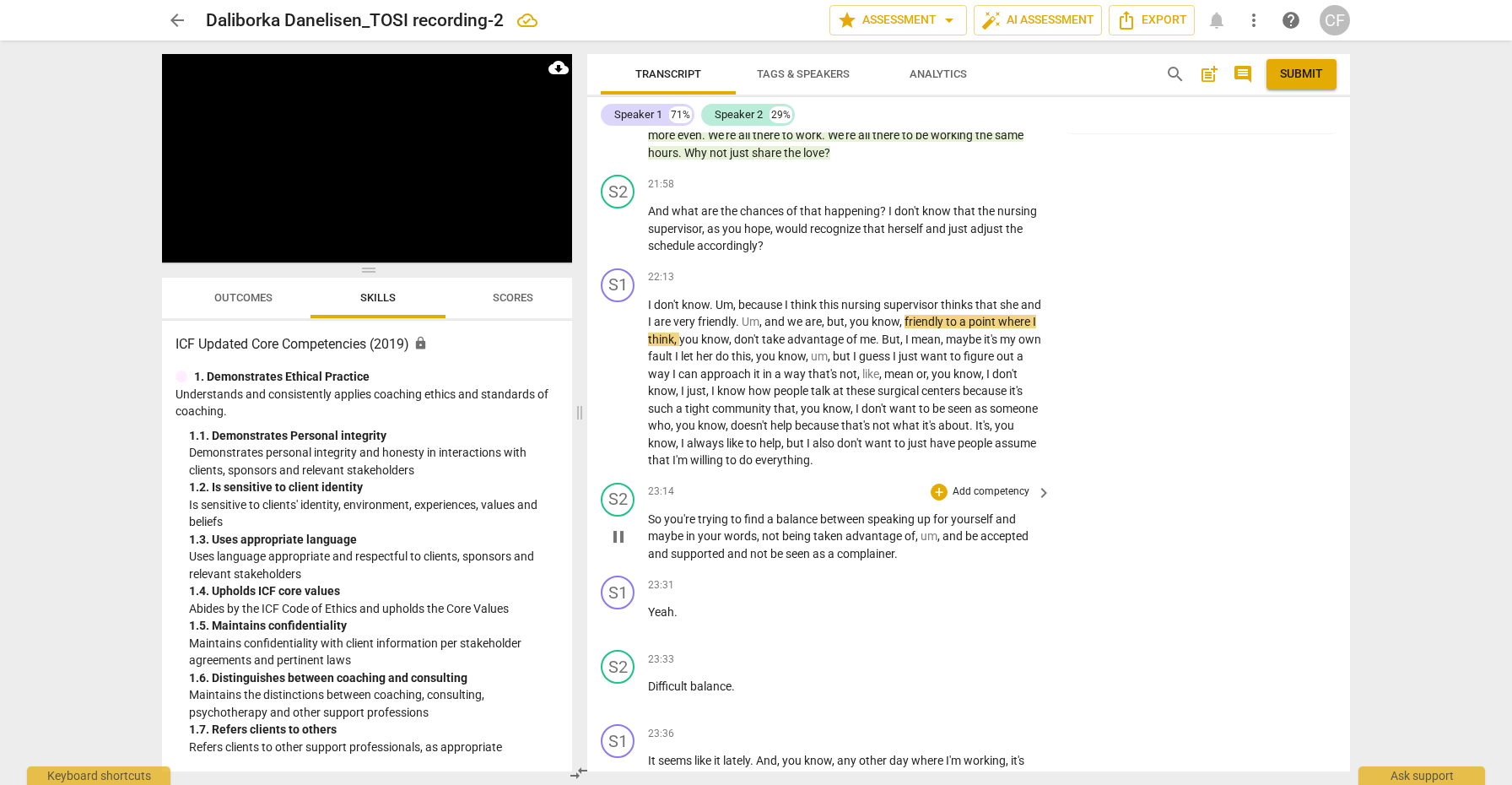
scroll to position [6750, 0]
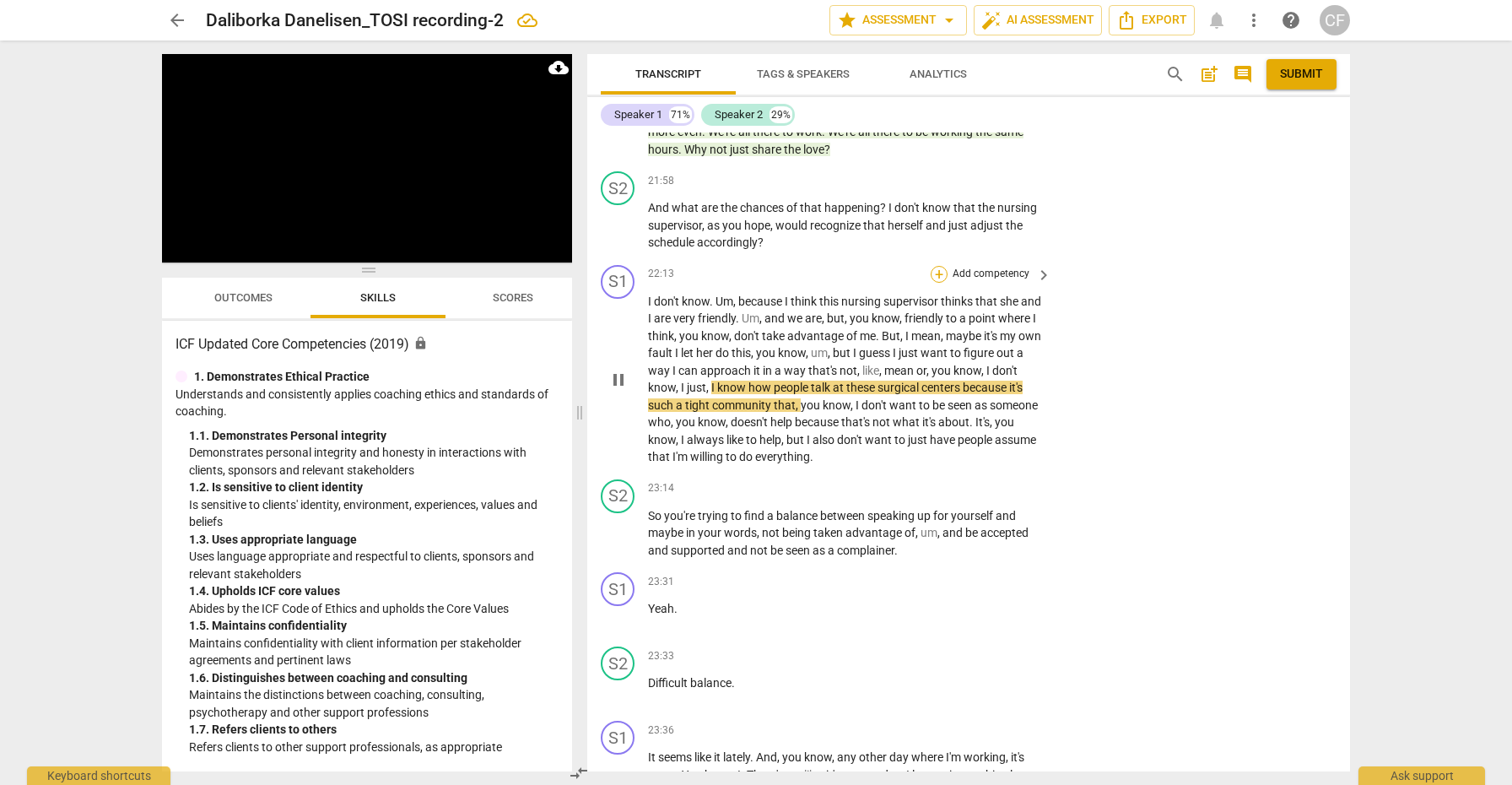
click at [936, 266] on div "+" at bounding box center [938, 274] width 17 height 17
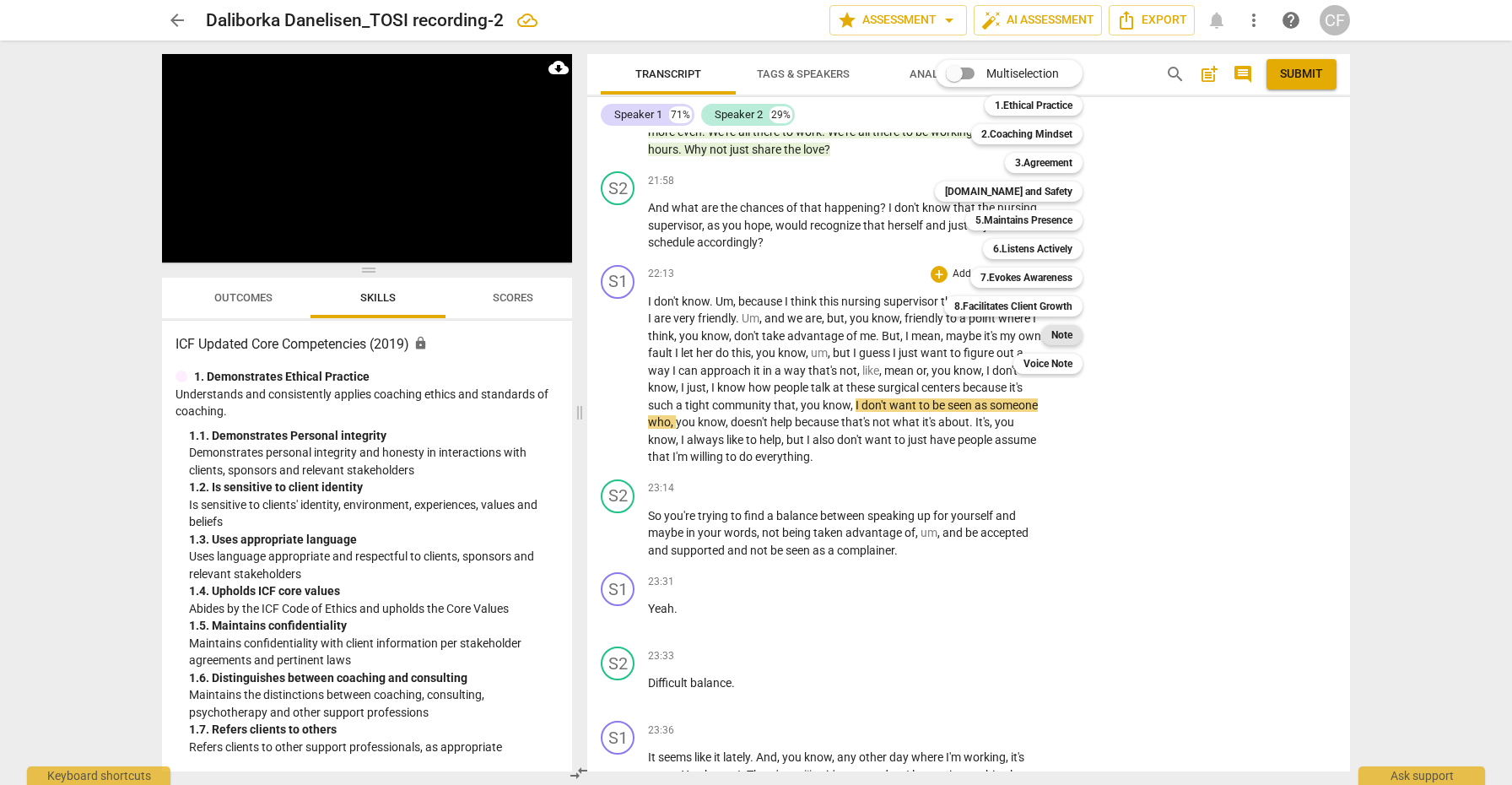
click at [1062, 336] on b "Note" at bounding box center [1062, 335] width 21 height 20
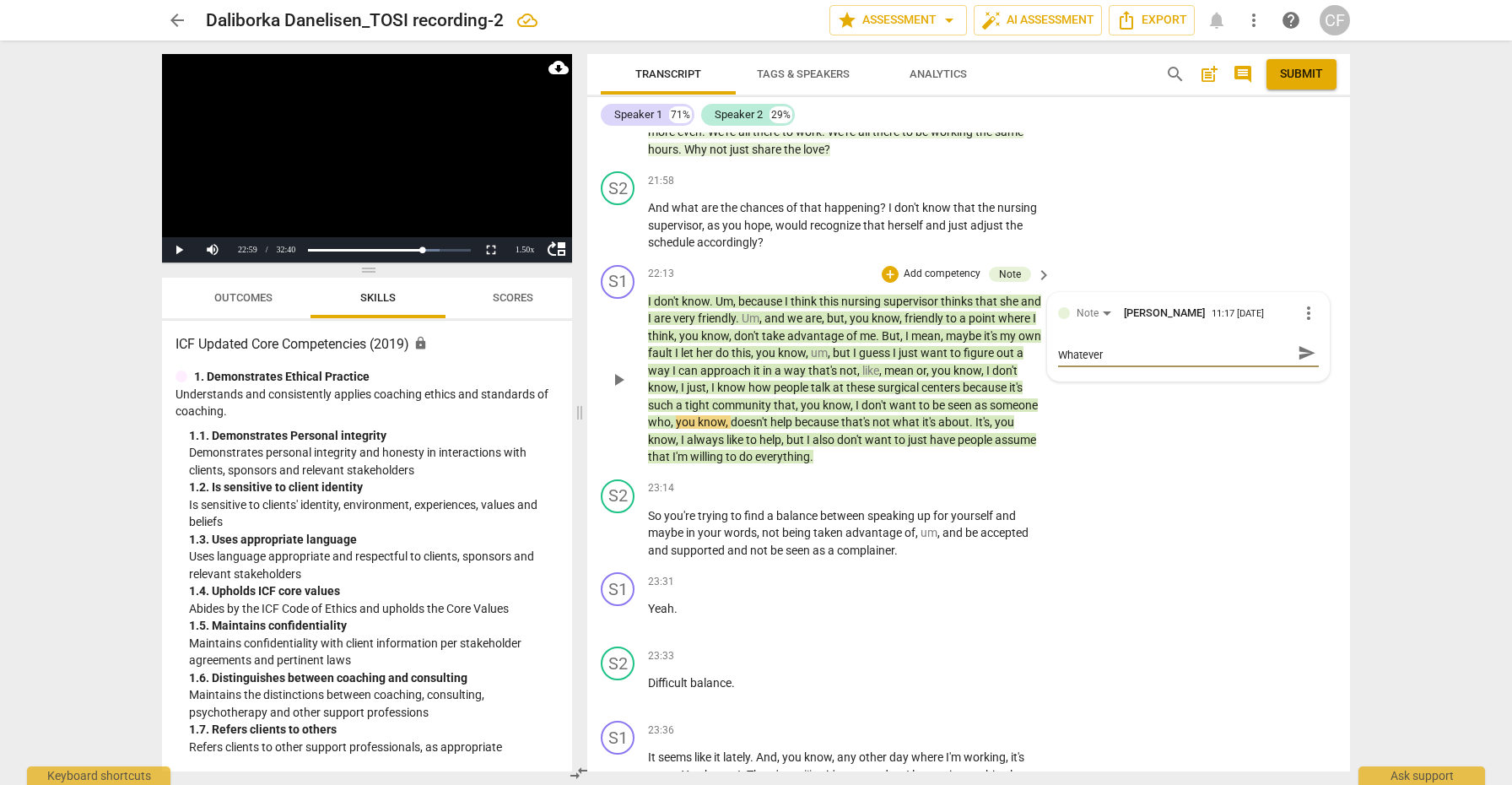
scroll to position [0, 0]
click at [1302, 352] on span "send" at bounding box center [1306, 361] width 18 height 18
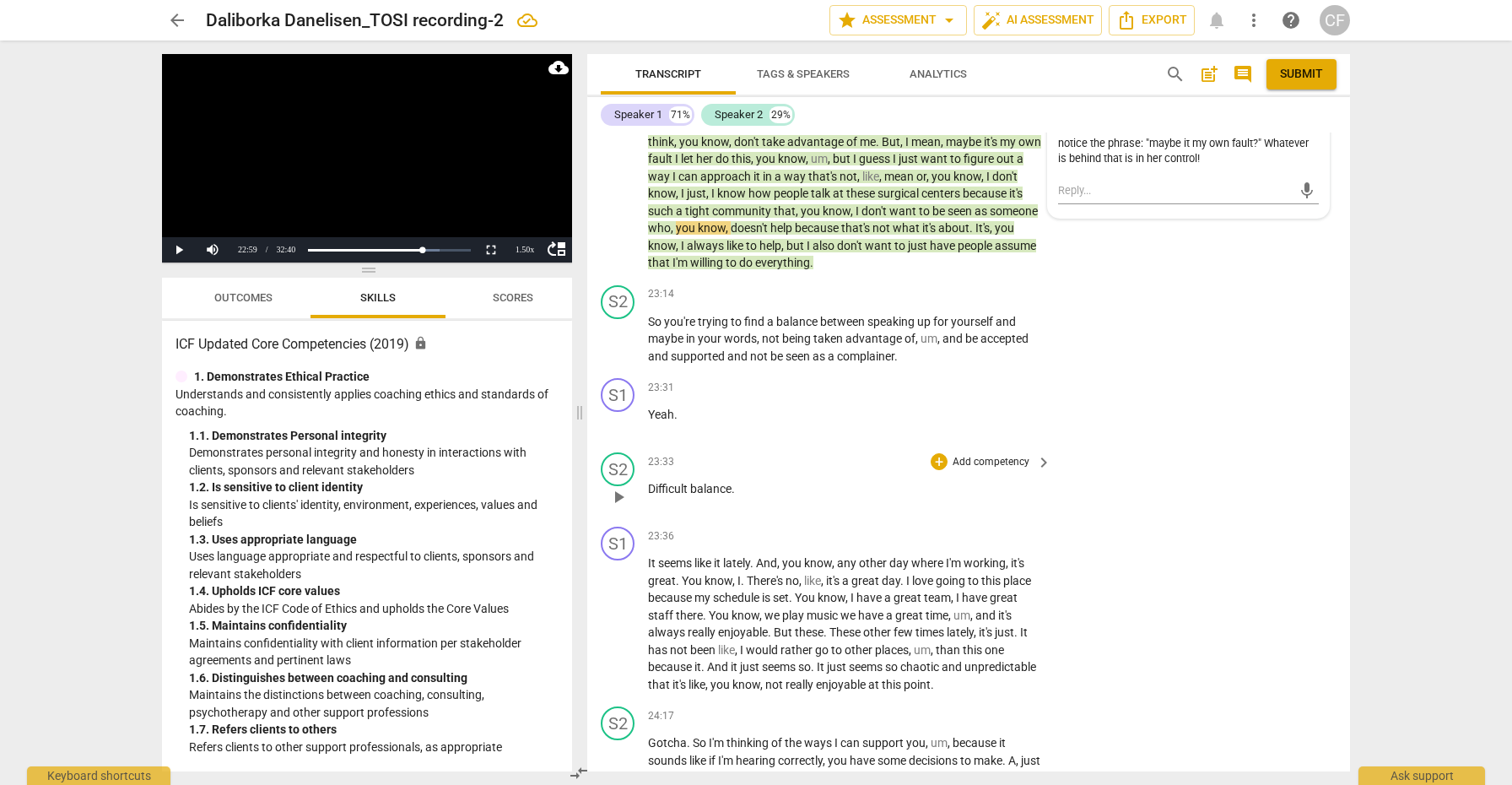
scroll to position [6945, 0]
click at [933, 452] on div "+" at bounding box center [938, 460] width 17 height 17
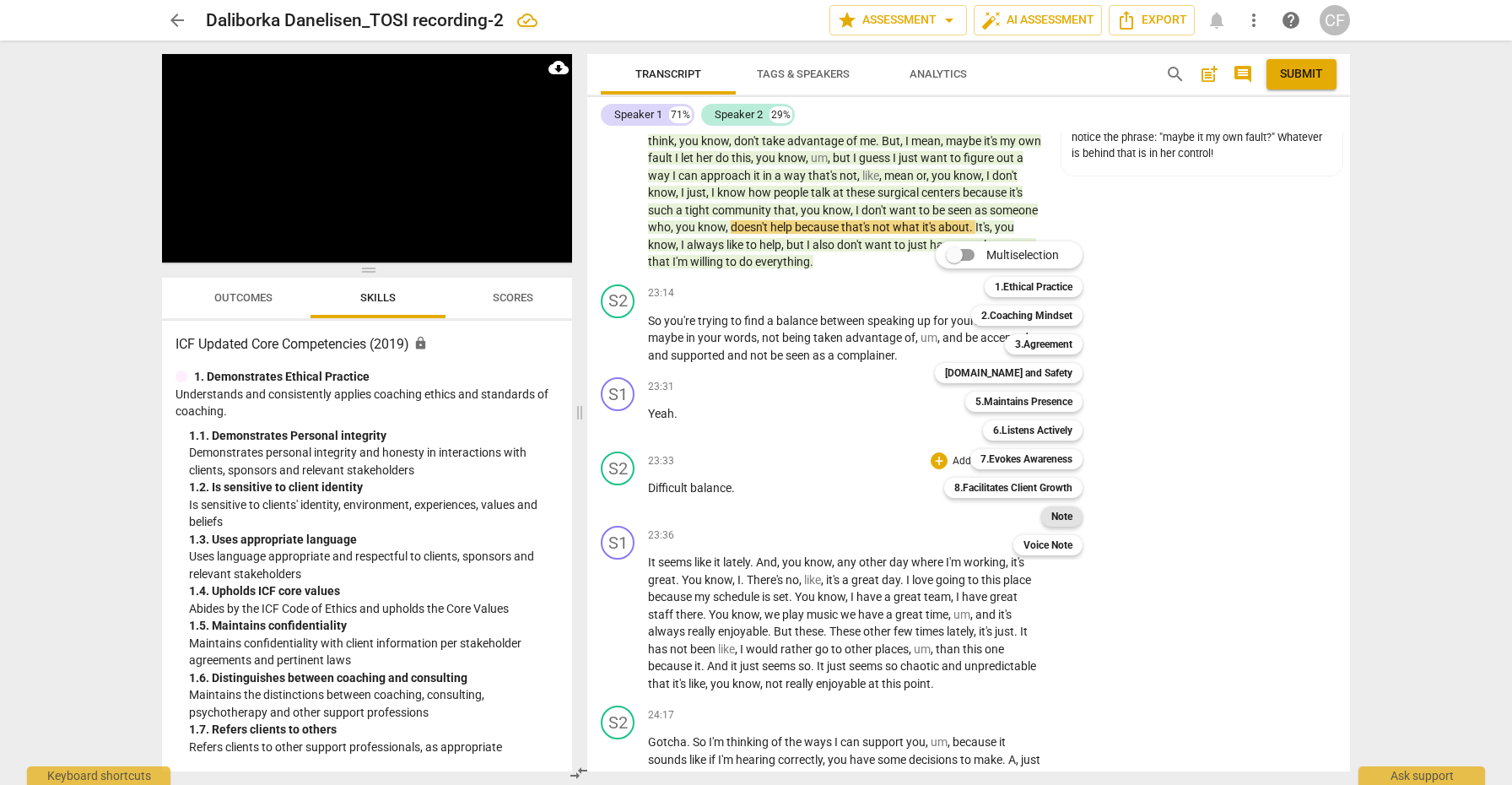
click at [1078, 514] on div "Note" at bounding box center [1061, 516] width 41 height 20
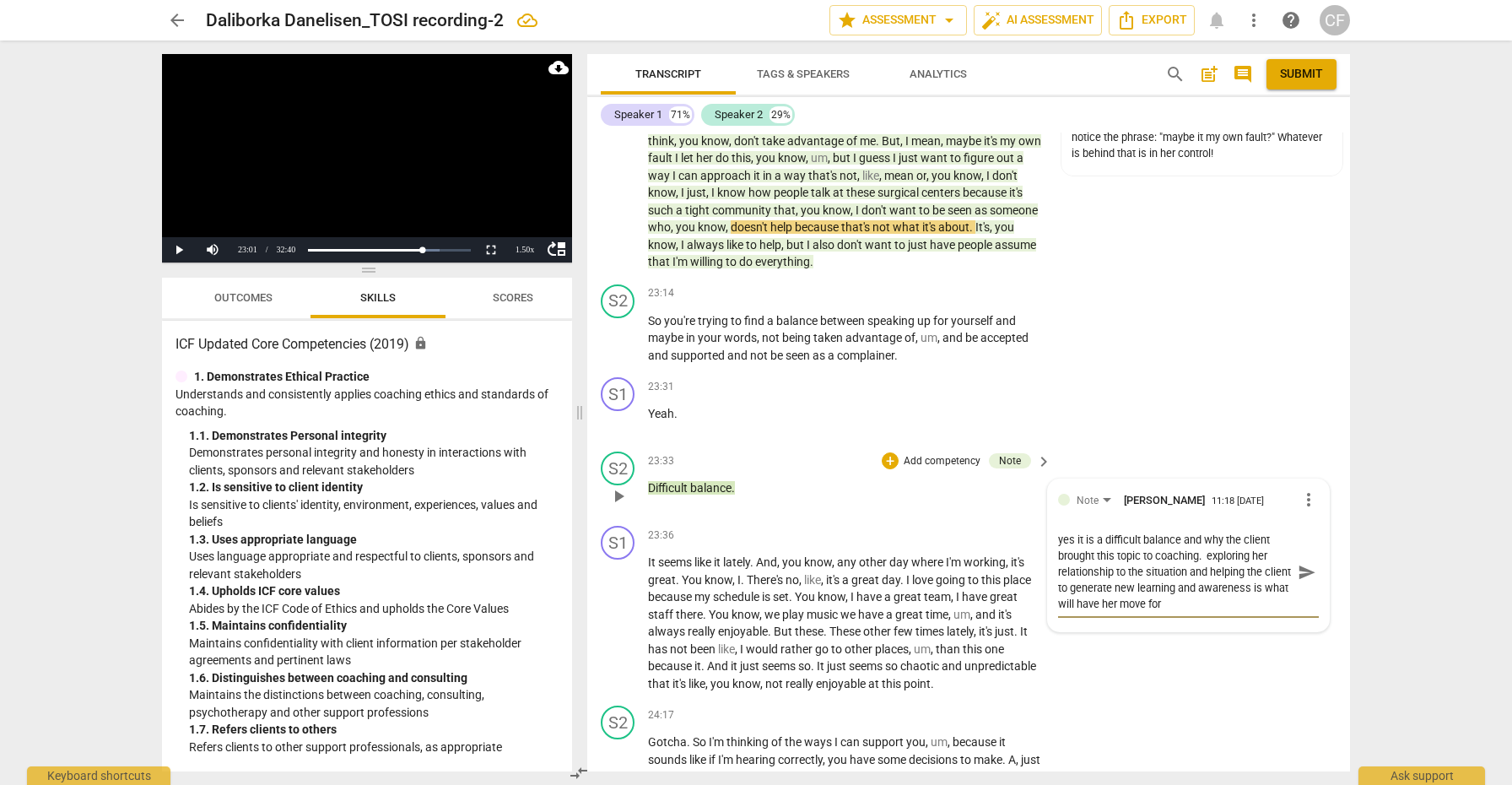
scroll to position [0, 0]
click at [624, 614] on span "play_arrow" at bounding box center [618, 623] width 20 height 20
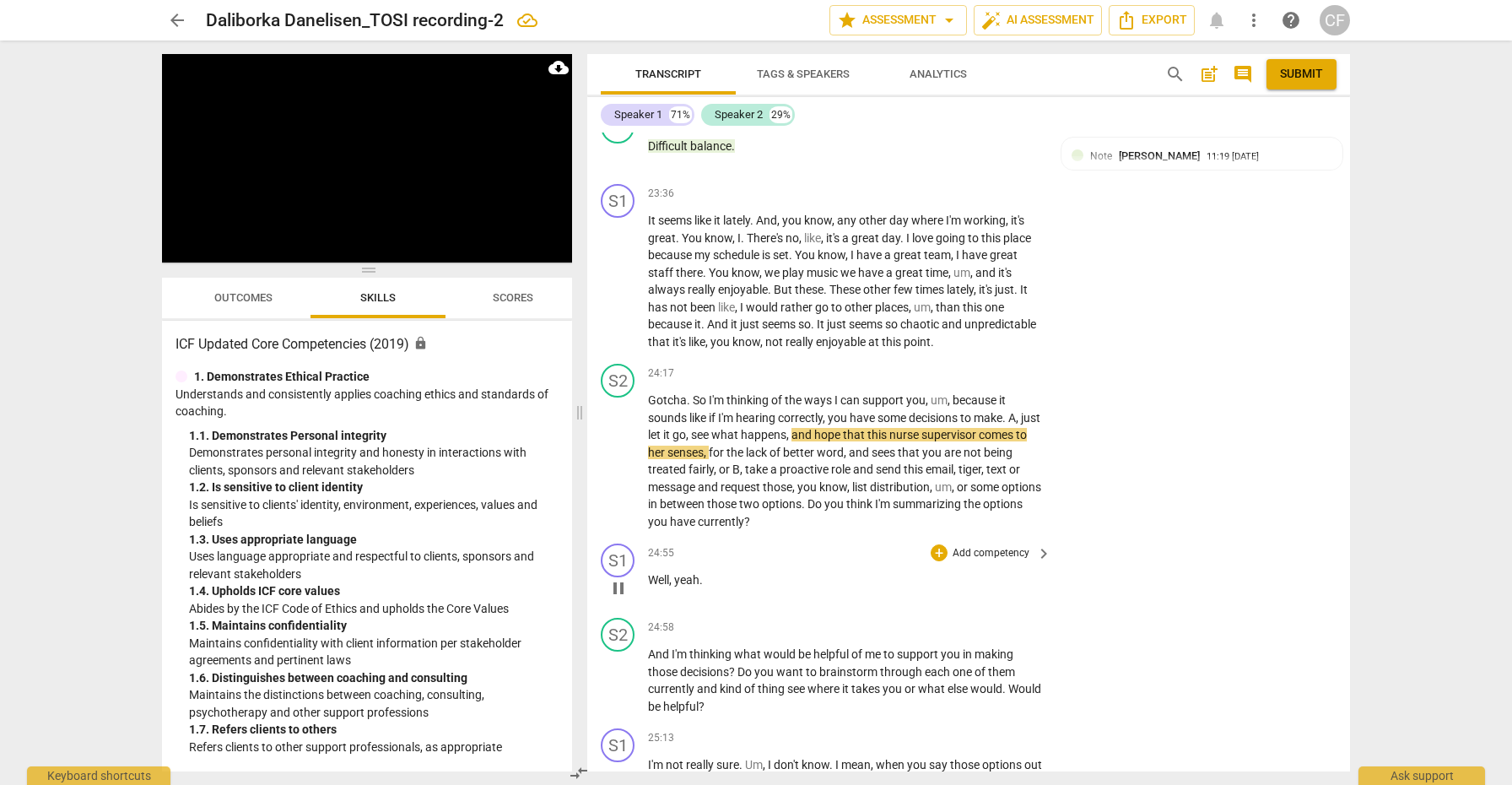
scroll to position [7289, 0]
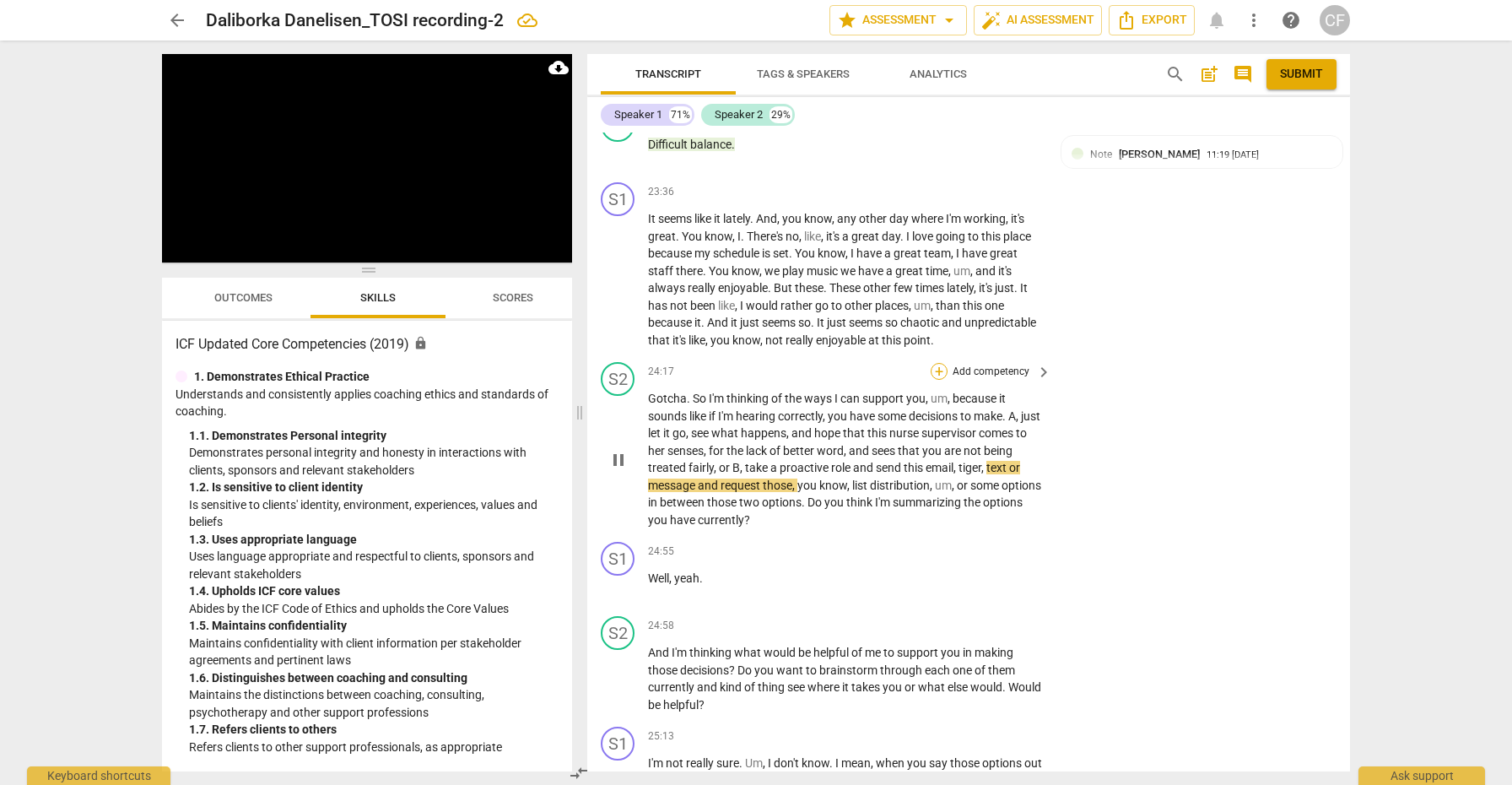
click at [937, 363] on div "+" at bounding box center [938, 371] width 17 height 17
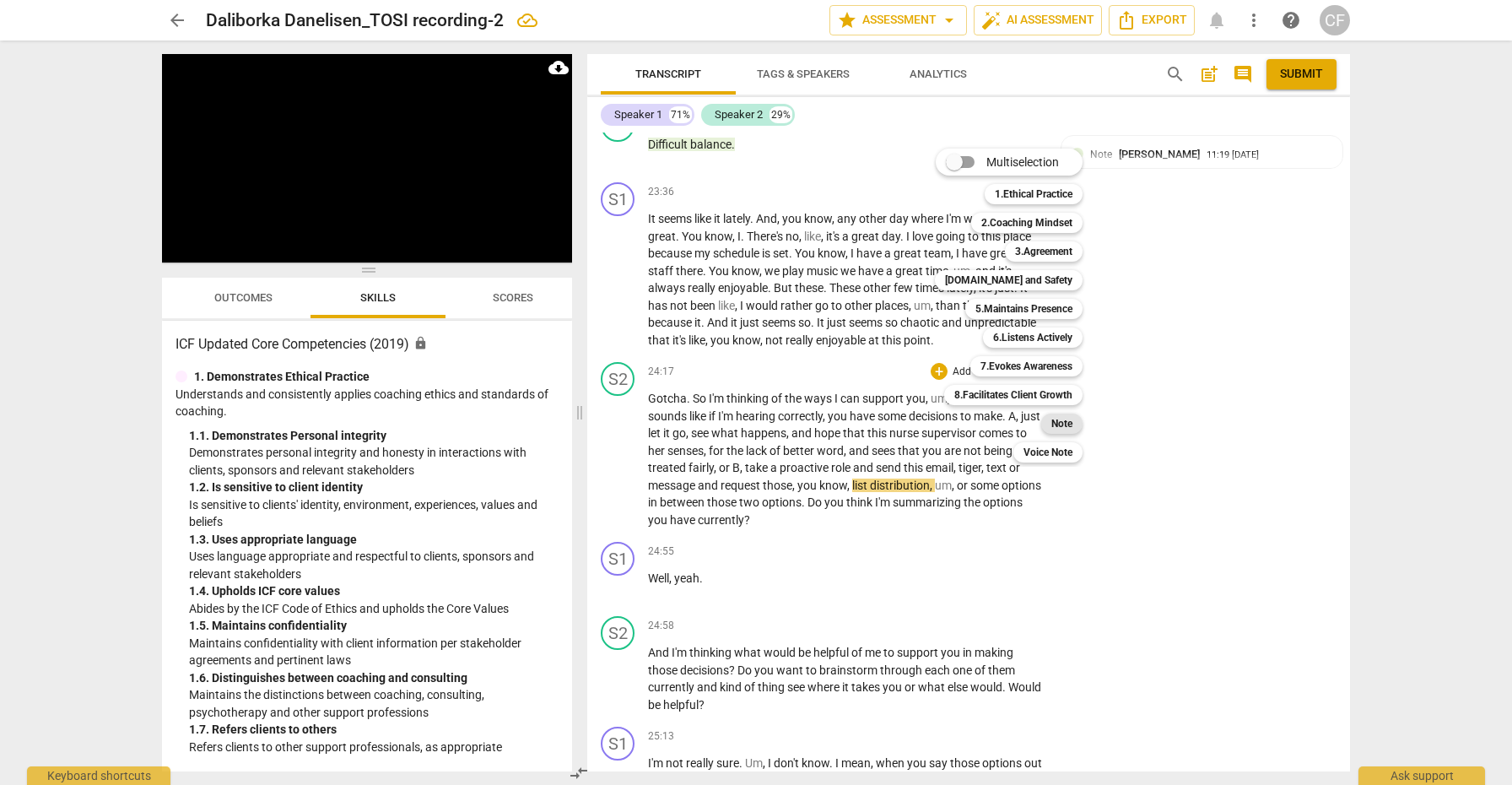
click at [1057, 425] on b "Note" at bounding box center [1062, 423] width 21 height 20
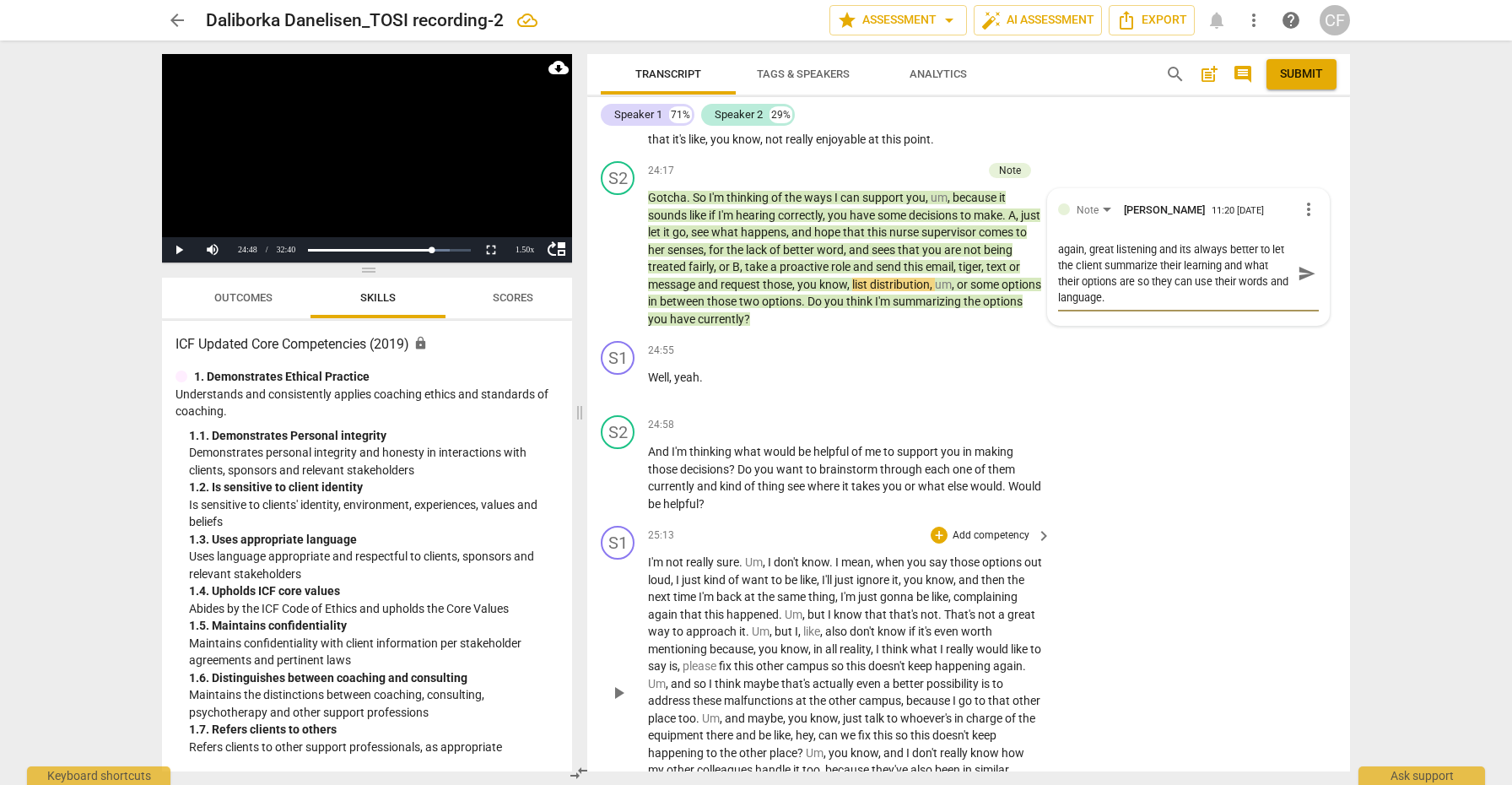
scroll to position [7490, 0]
click at [937, 415] on div "+" at bounding box center [938, 423] width 17 height 17
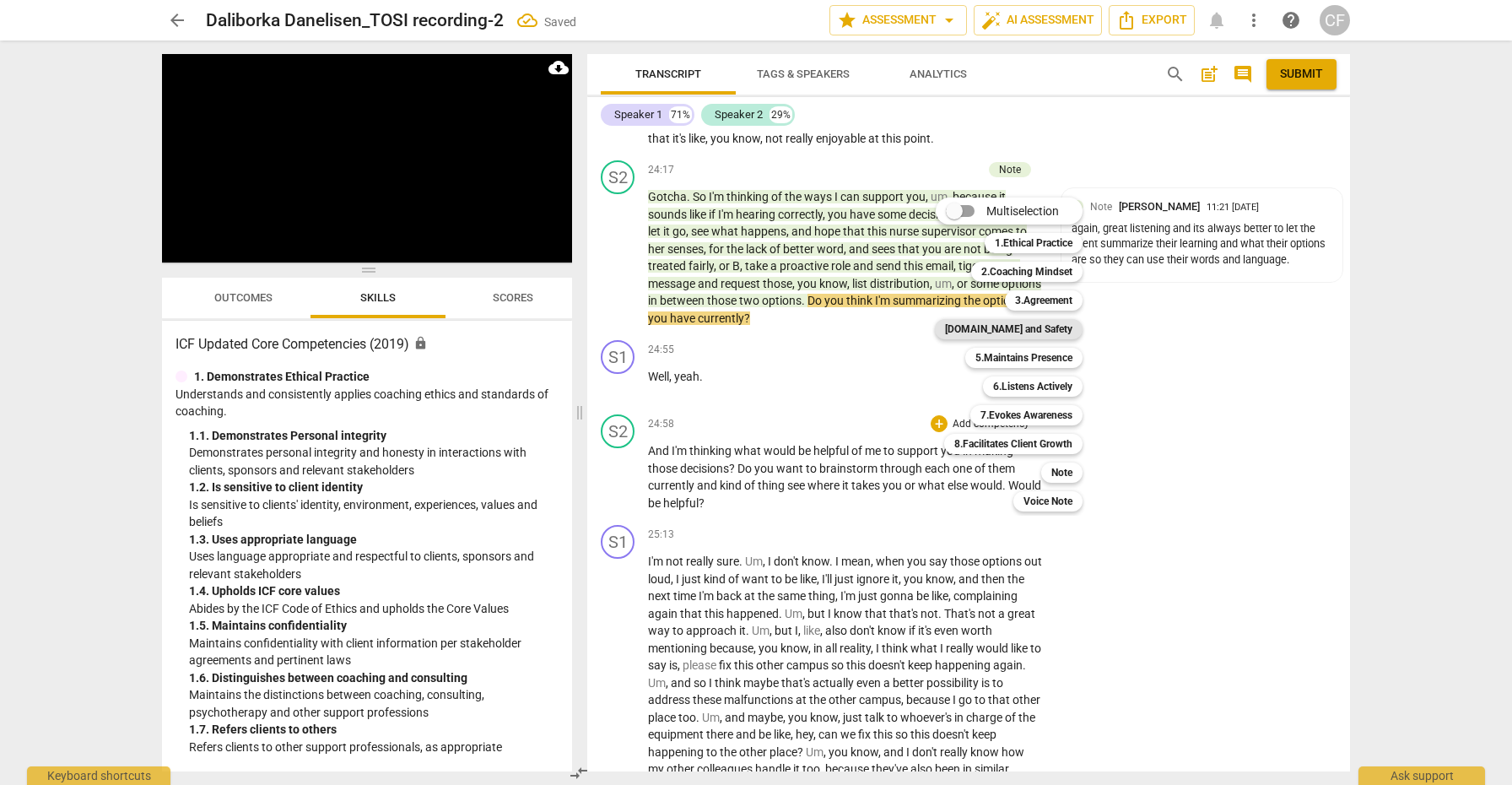
click at [1038, 331] on b "[DOMAIN_NAME] and Safety" at bounding box center [1008, 328] width 127 height 20
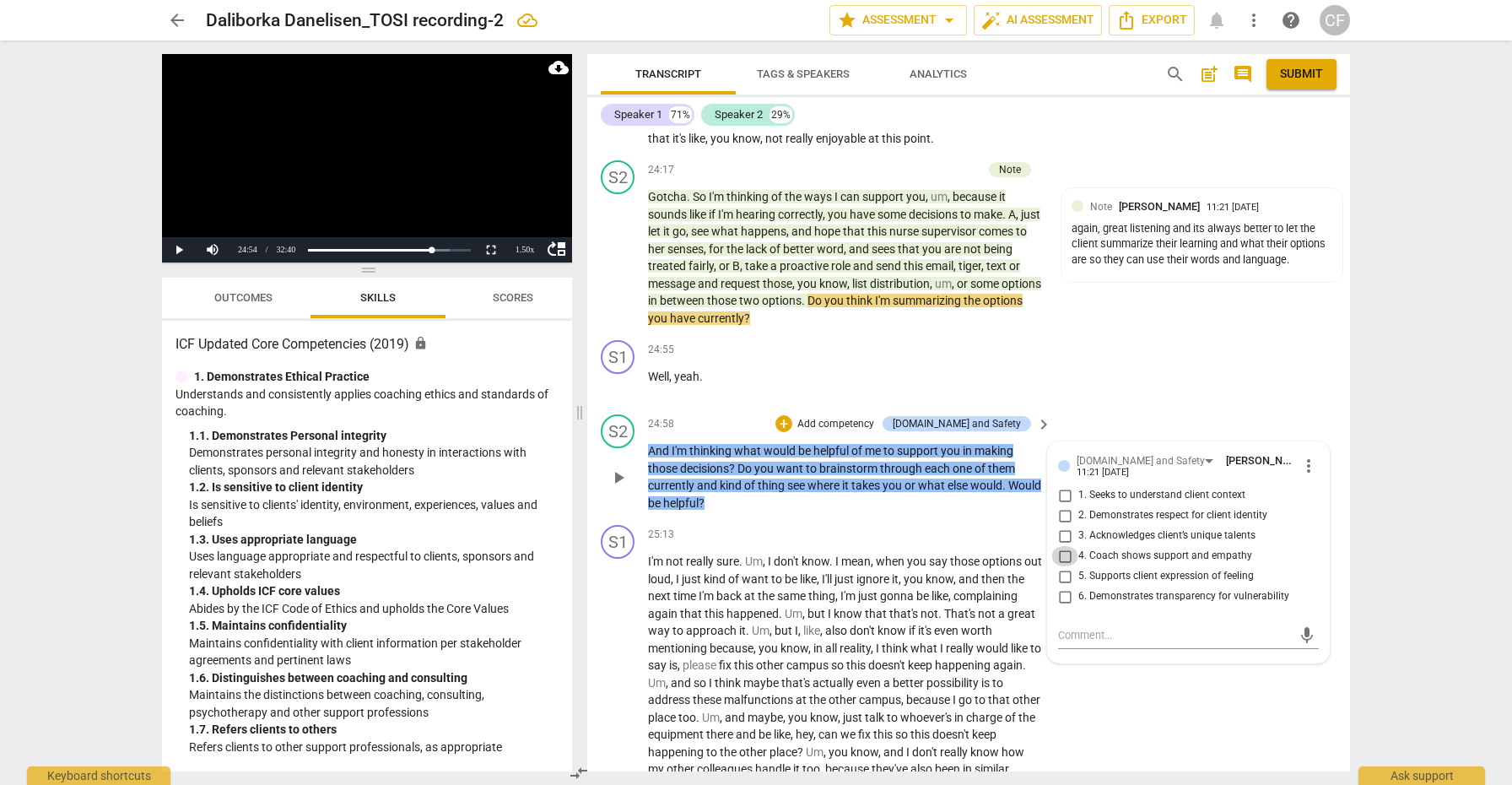
click at [1064, 546] on input "4. Coach shows support and empathy" at bounding box center [1064, 556] width 27 height 20
click at [1062, 566] on input "5. Supports client expression of feeling" at bounding box center [1064, 576] width 27 height 20
click at [838, 415] on div "+ Add competency" at bounding box center [825, 423] width 100 height 17
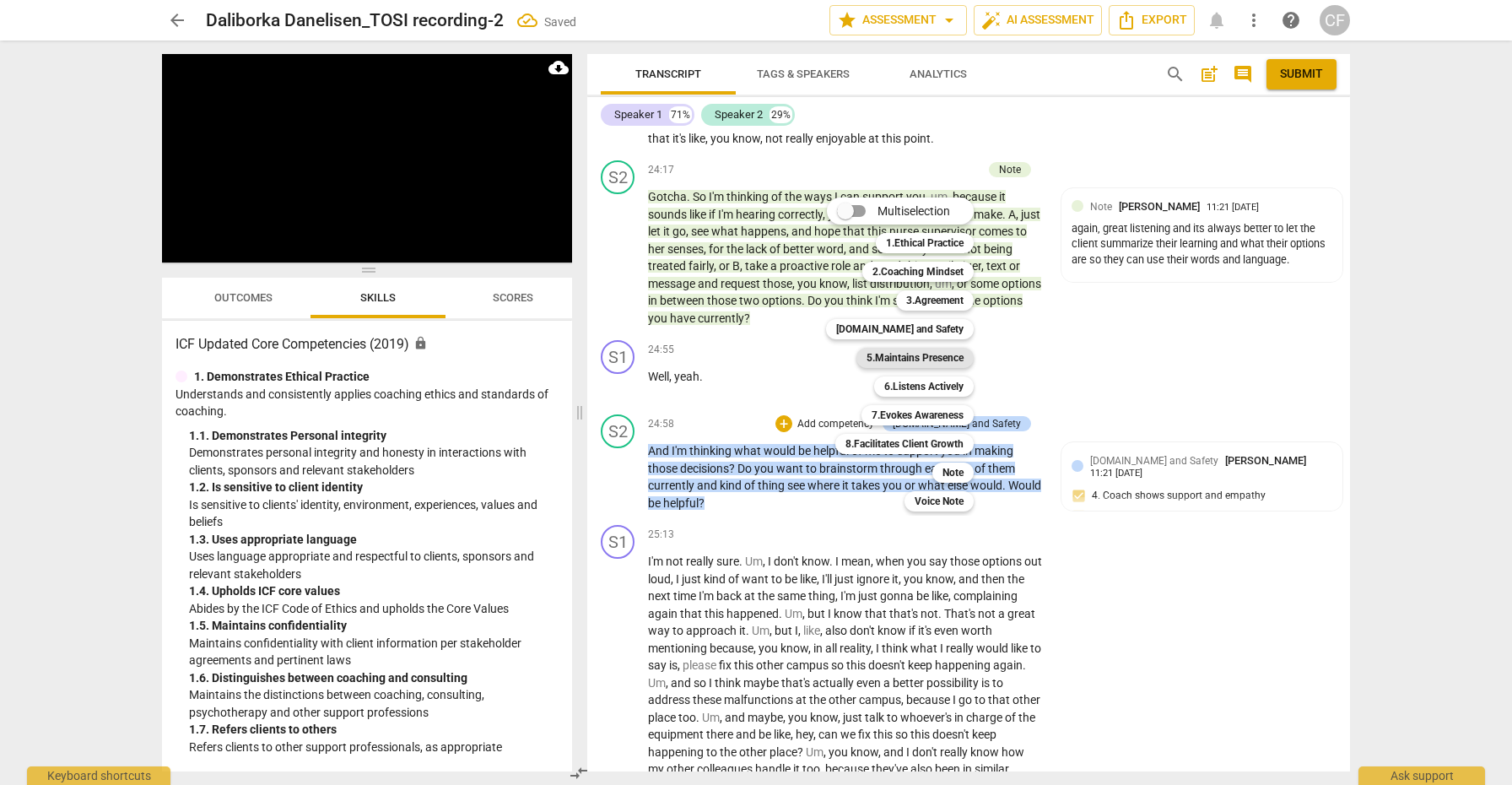
click at [915, 361] on b "5.Maintains Presence" at bounding box center [914, 357] width 97 height 20
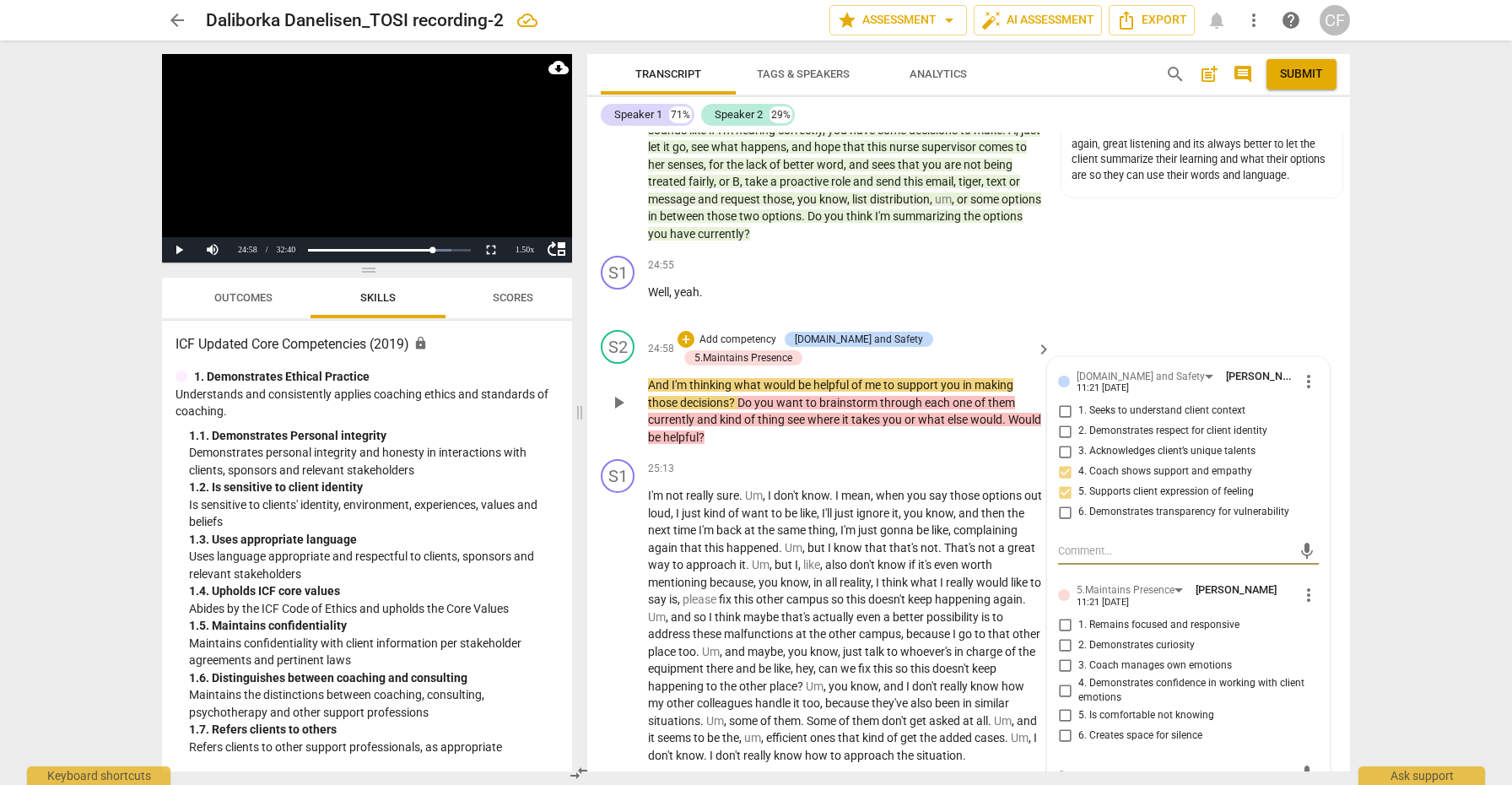
scroll to position [7577, 0]
click at [1058, 704] on input "5. Is comfortable not knowing" at bounding box center [1064, 714] width 27 height 20
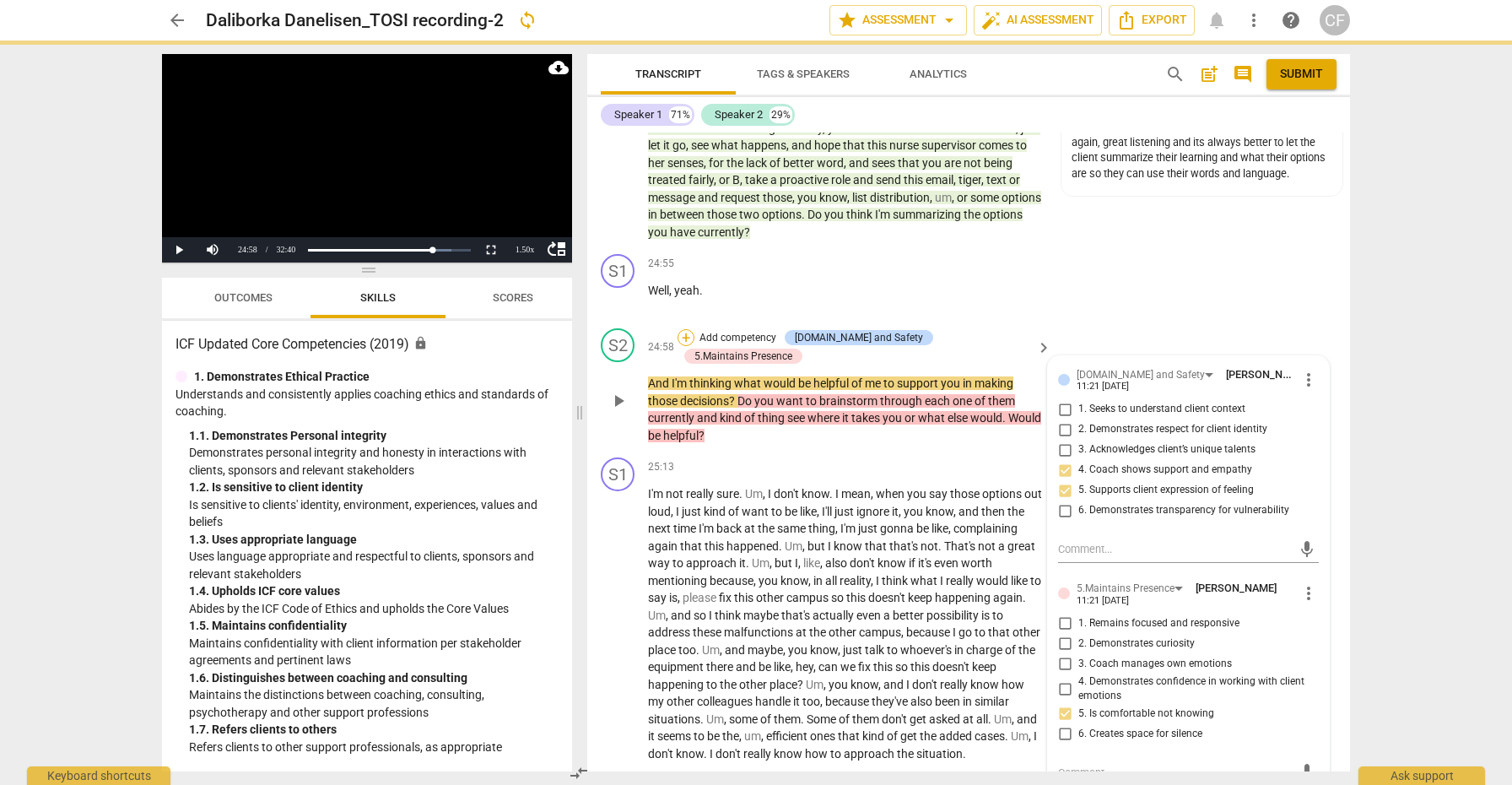
click at [694, 329] on div "+" at bounding box center [685, 337] width 17 height 17
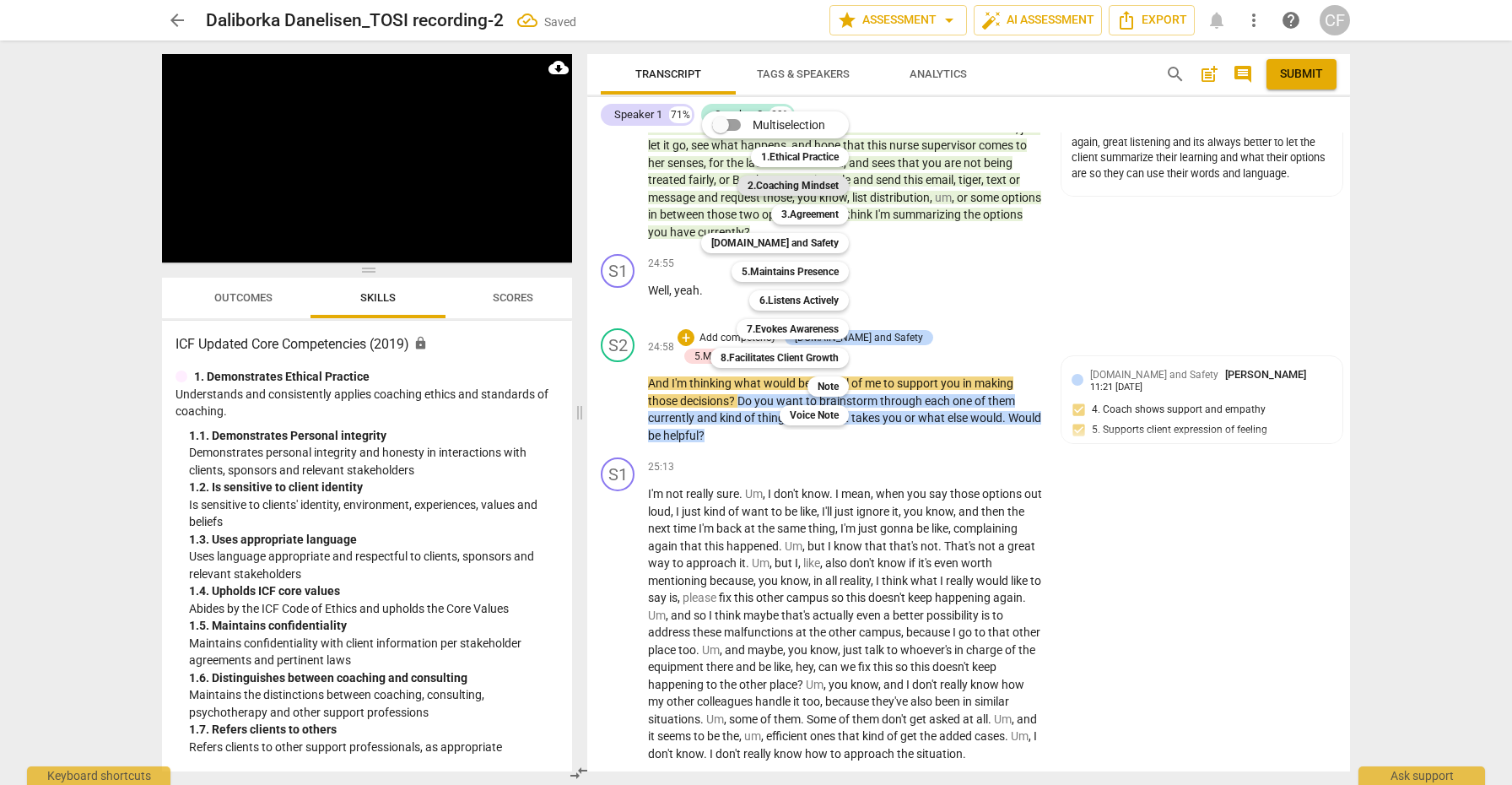
click at [822, 185] on b "2.Coaching Mindset" at bounding box center [793, 185] width 91 height 20
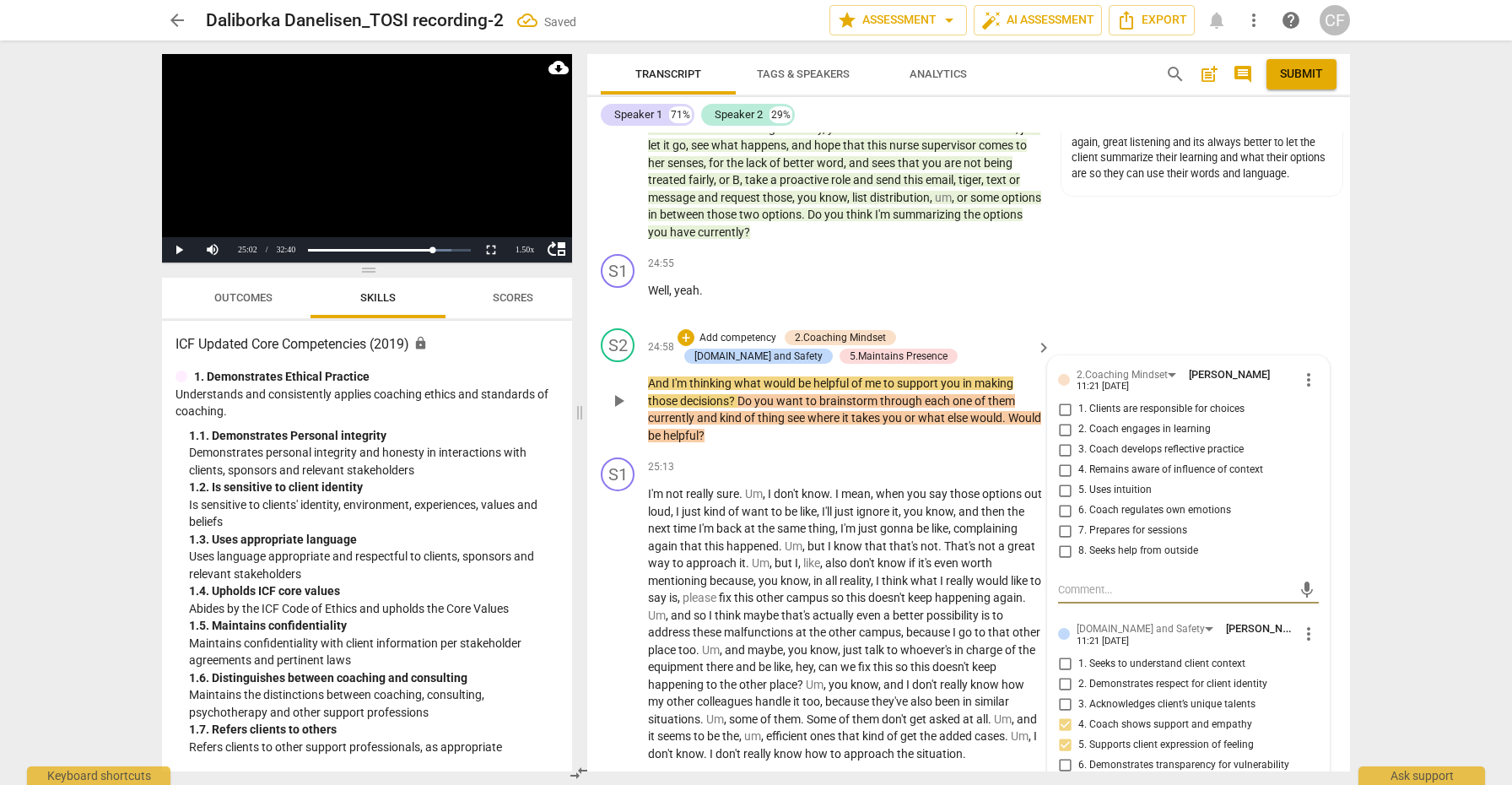
click at [1055, 400] on input "1. Clients are responsible for choices" at bounding box center [1064, 409] width 27 height 20
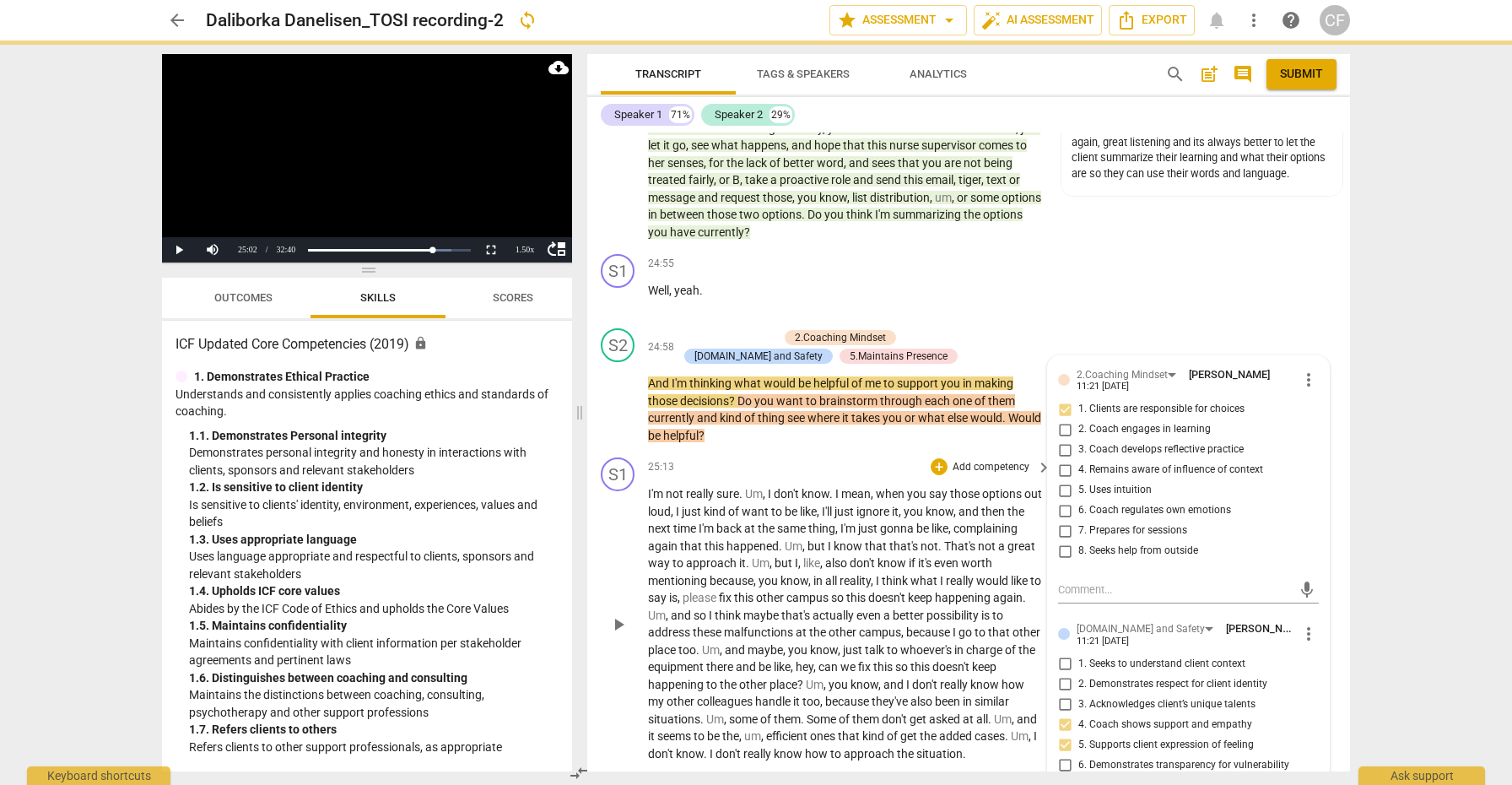
click at [621, 615] on span "play_arrow" at bounding box center [618, 624] width 20 height 20
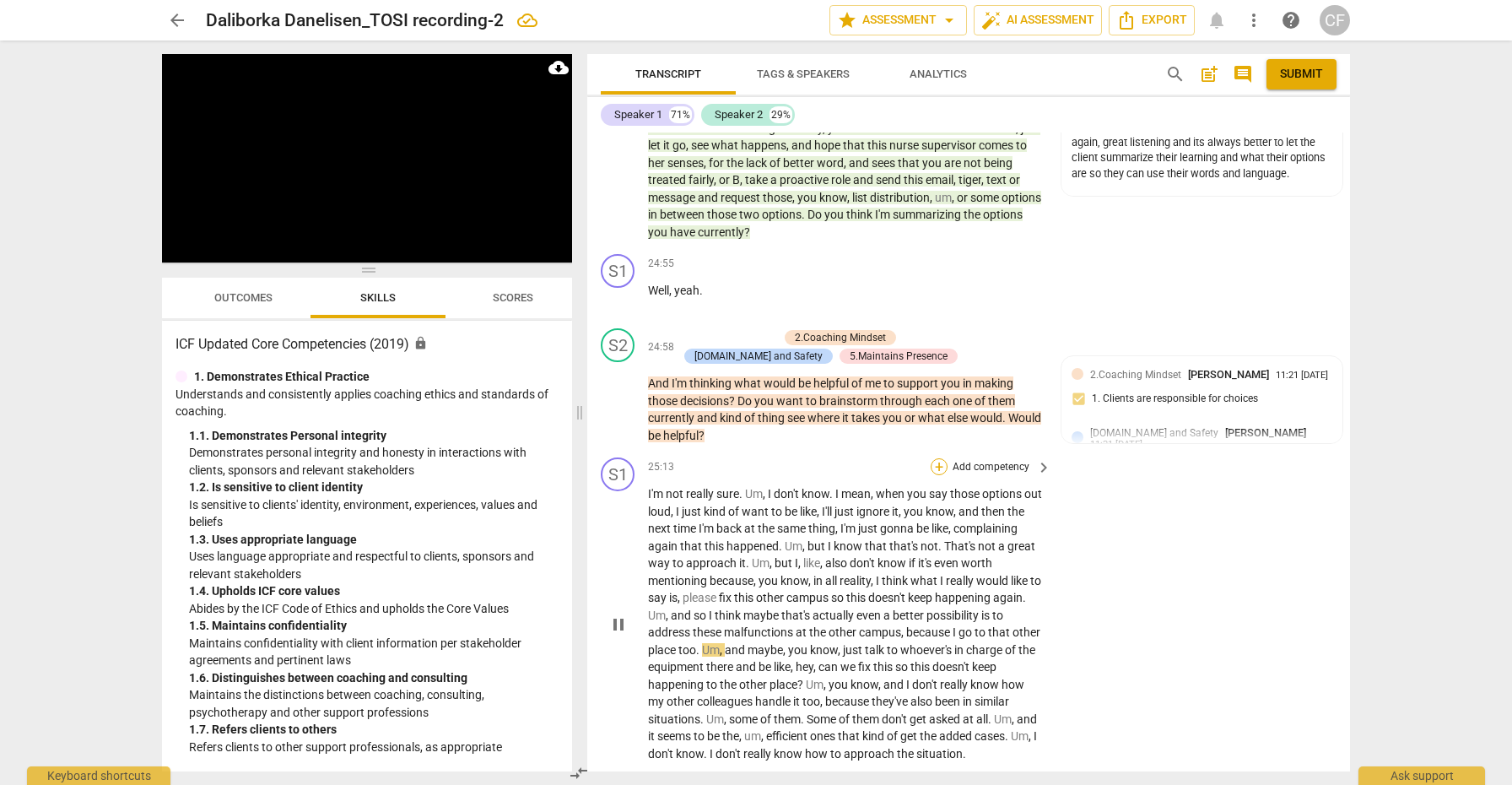
click at [931, 458] on div "+" at bounding box center [938, 466] width 17 height 17
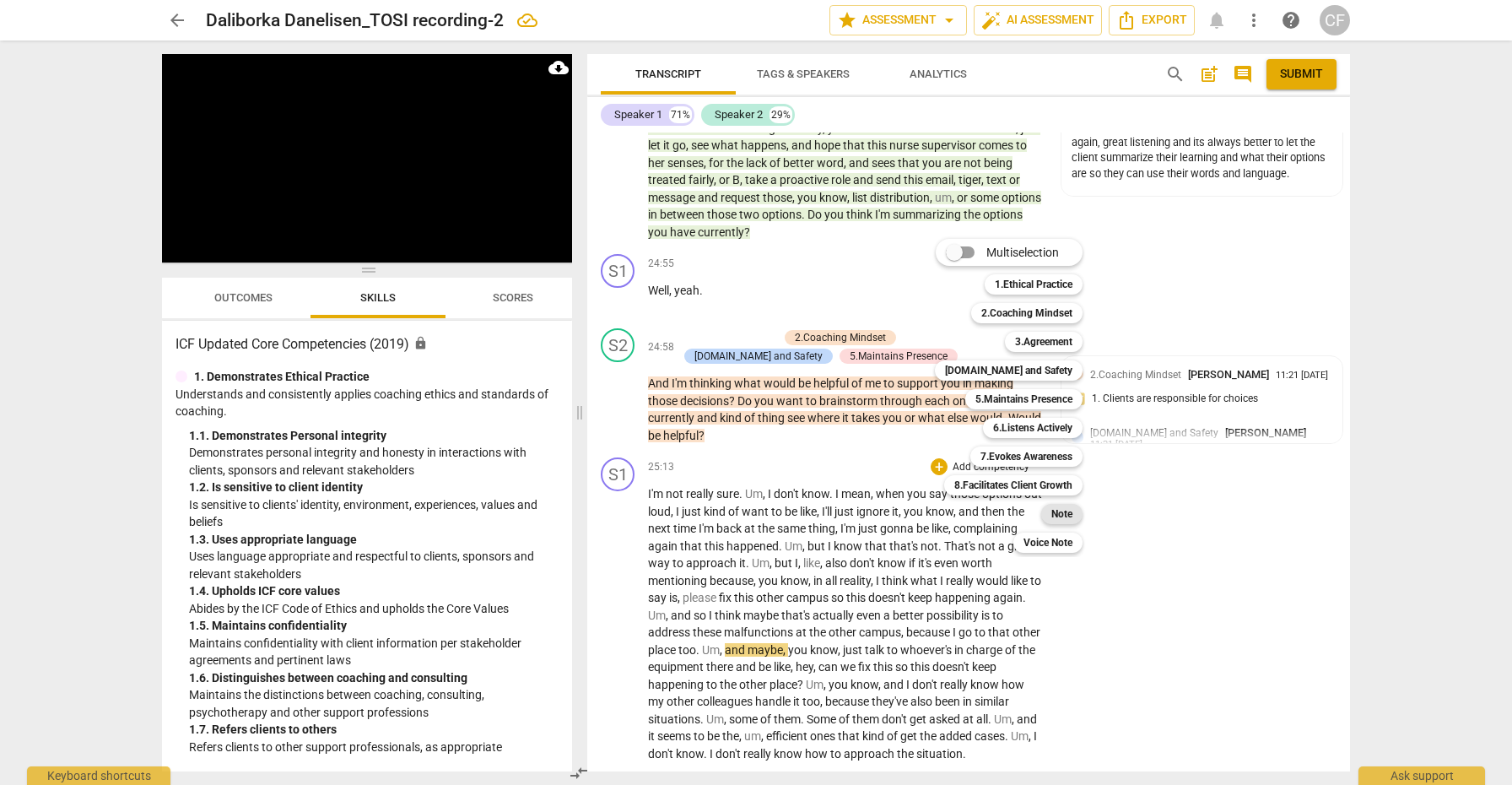
click at [1062, 518] on b "Note" at bounding box center [1062, 514] width 21 height 20
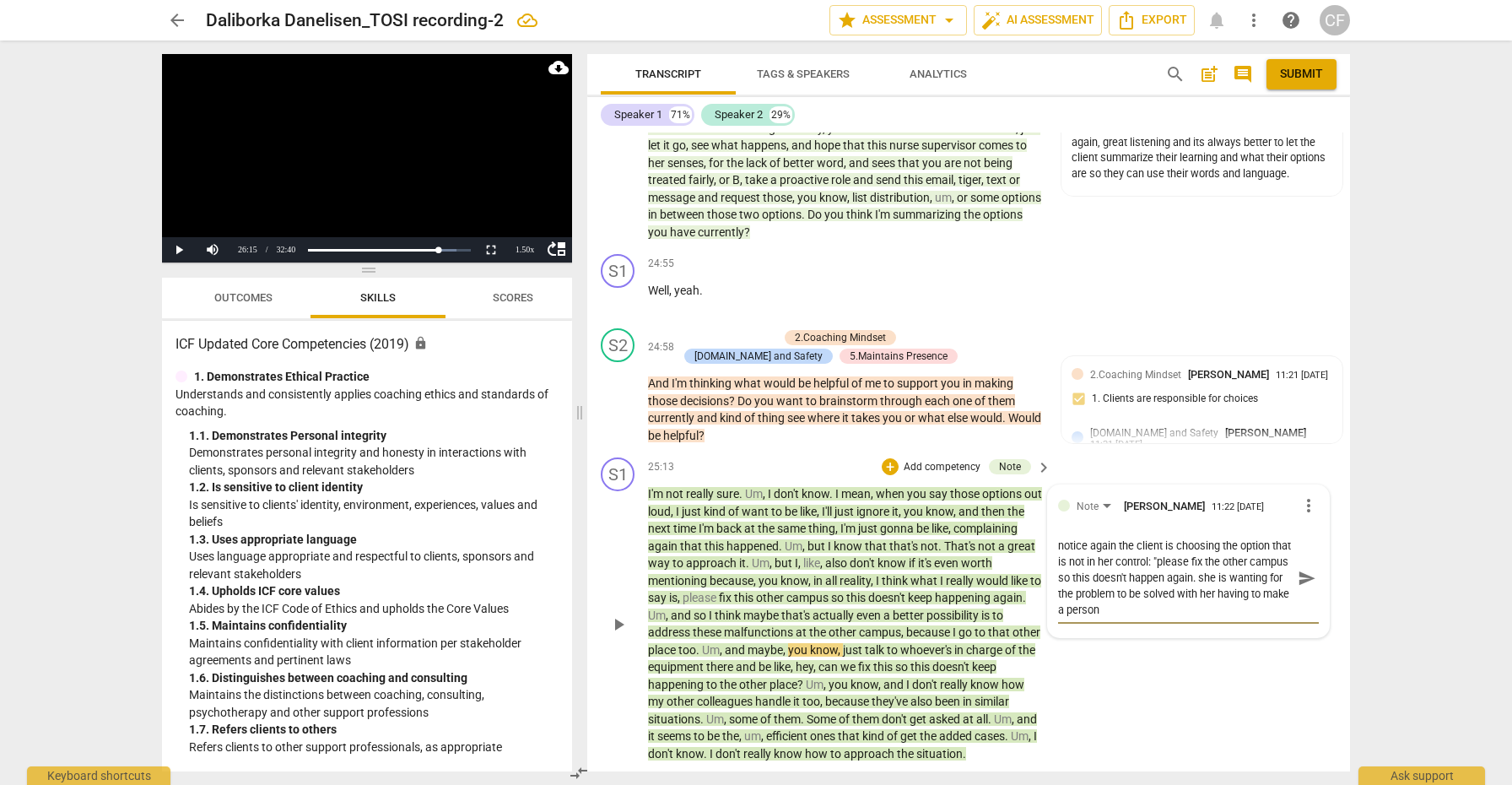
scroll to position [0, 0]
click at [1302, 569] on span "send" at bounding box center [1306, 578] width 18 height 18
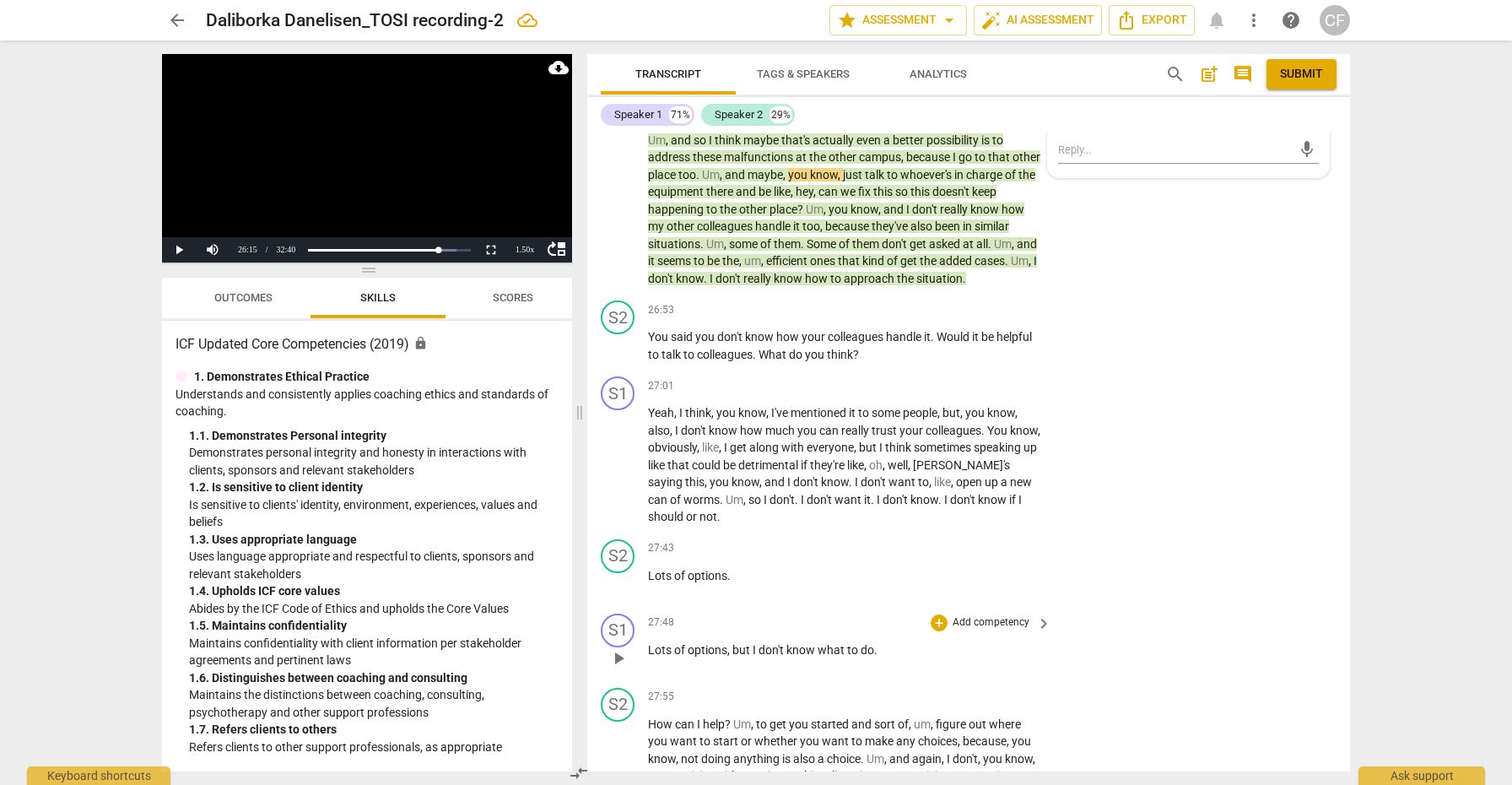
scroll to position [8053, 0]
click at [623, 454] on span "play_arrow" at bounding box center [618, 464] width 20 height 20
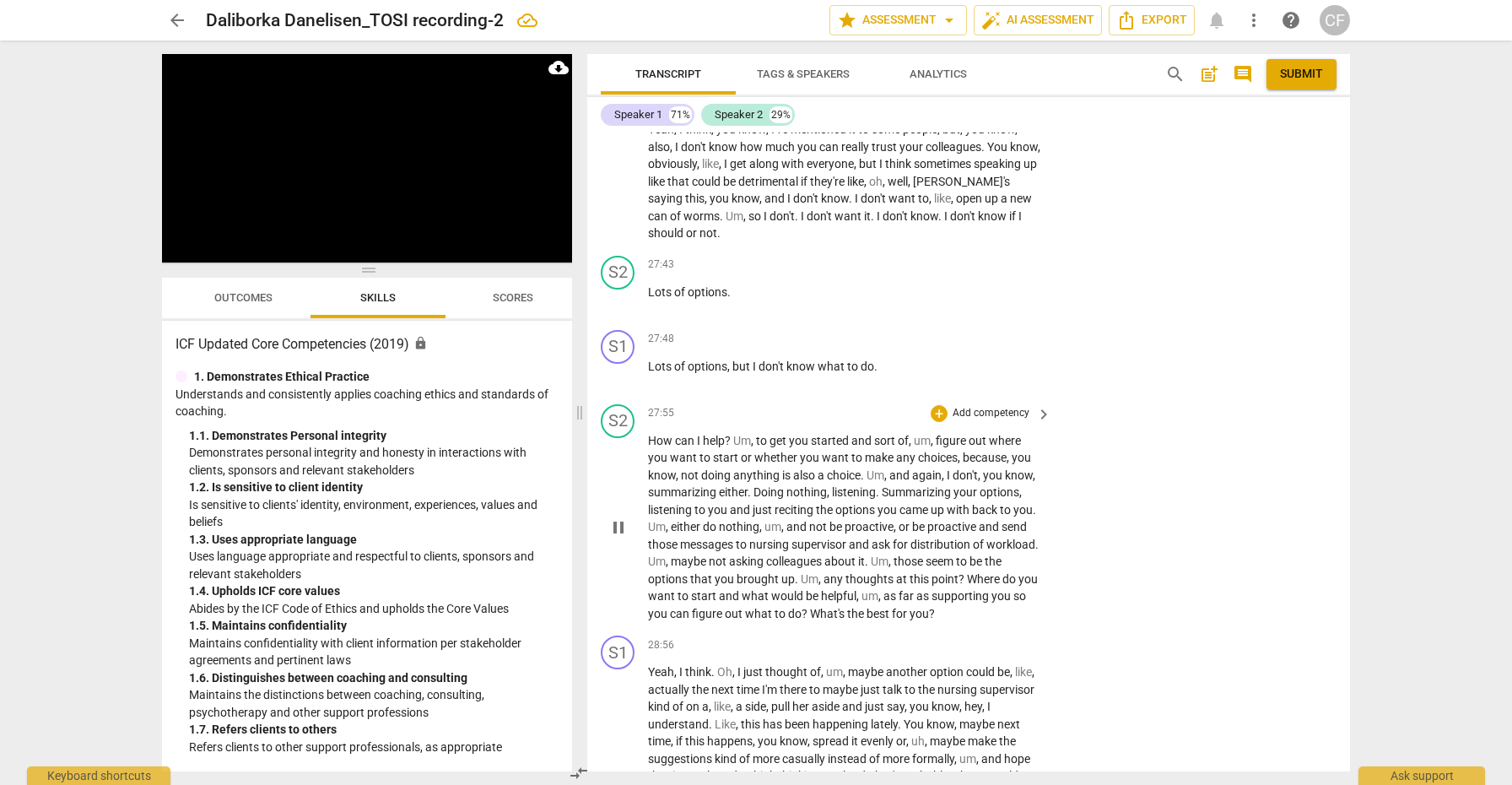
scroll to position [8340, 0]
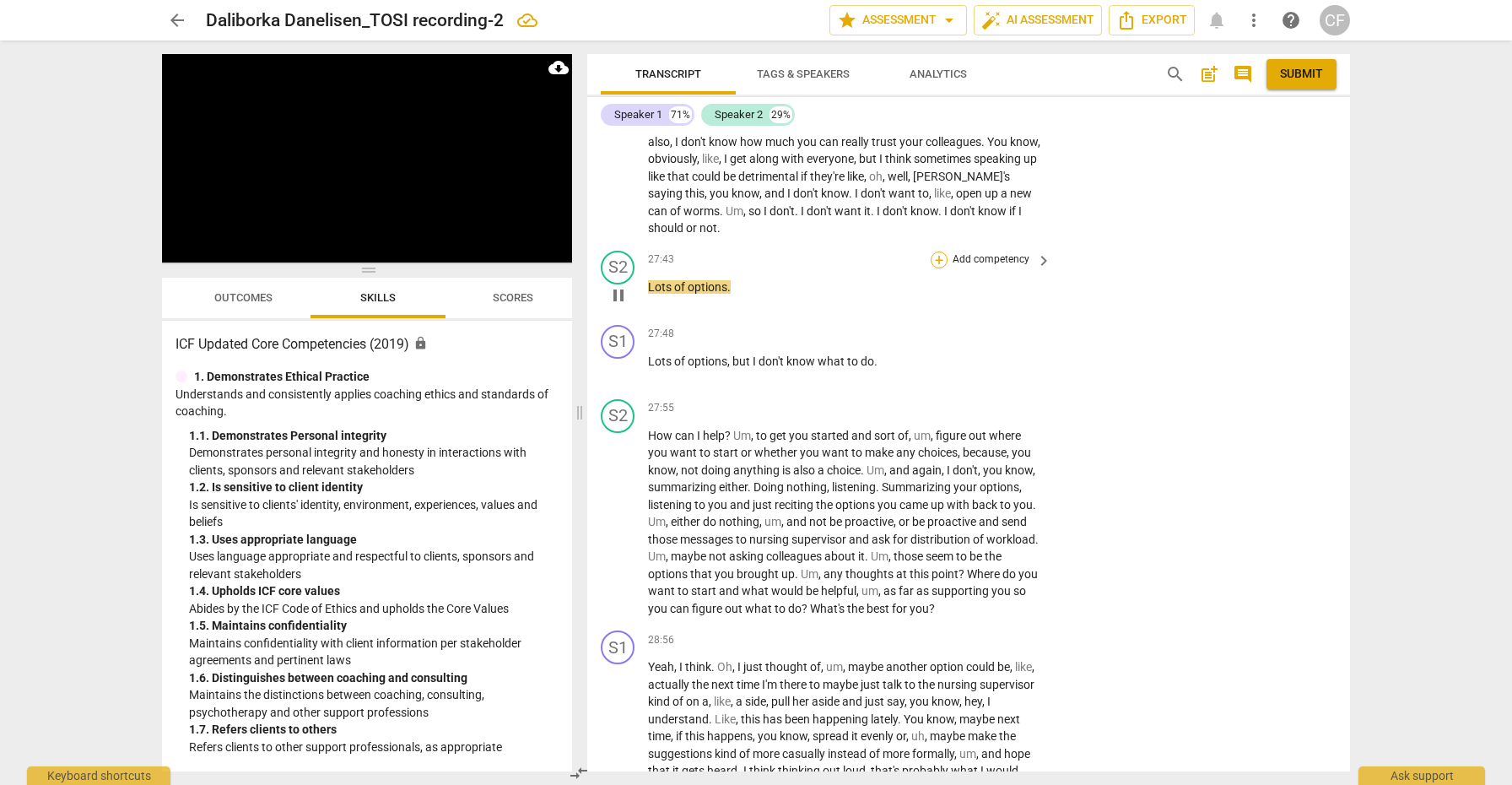
click at [935, 251] on div "+" at bounding box center [938, 259] width 17 height 17
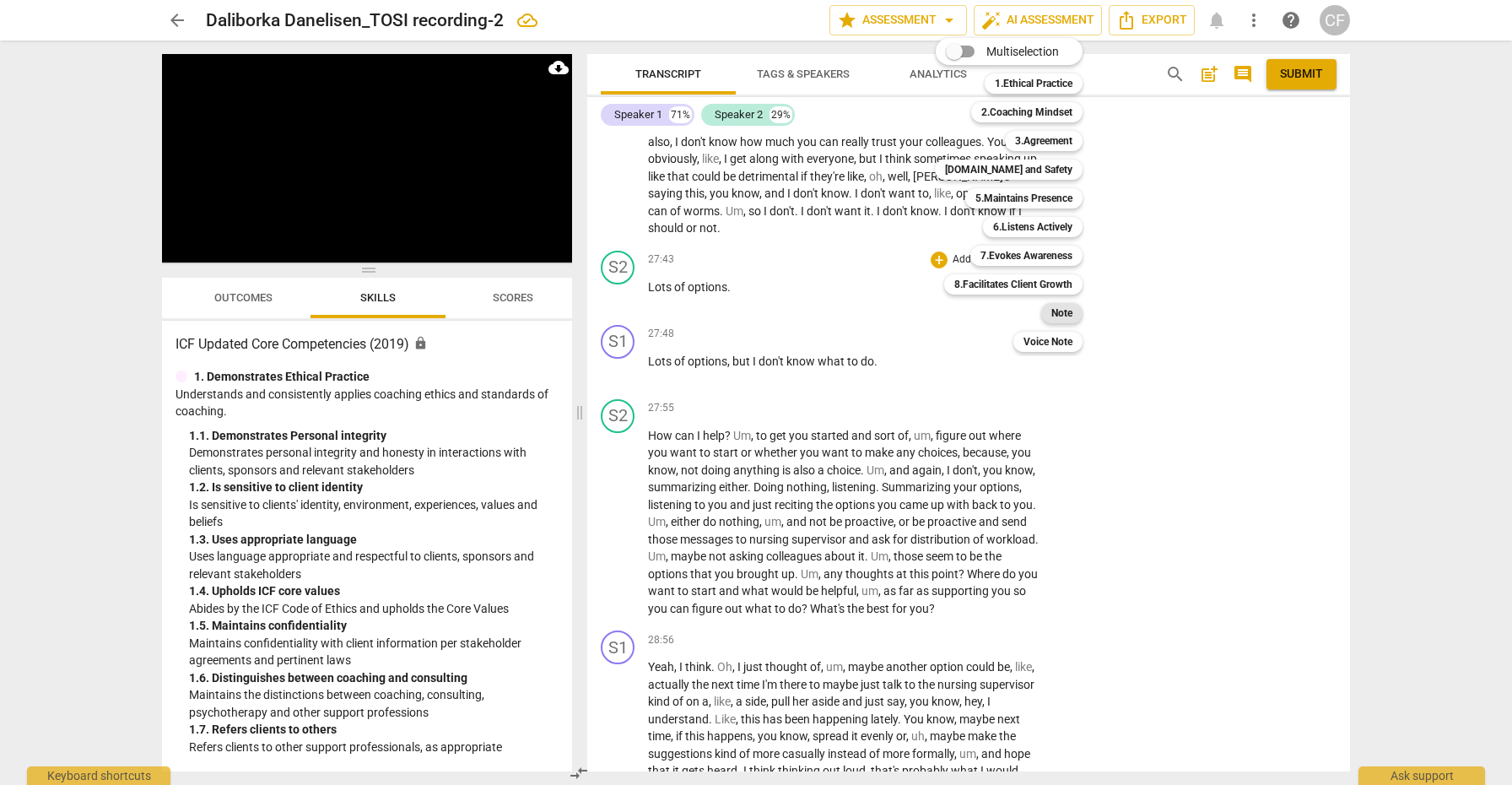
click at [1065, 312] on b "Note" at bounding box center [1062, 313] width 21 height 20
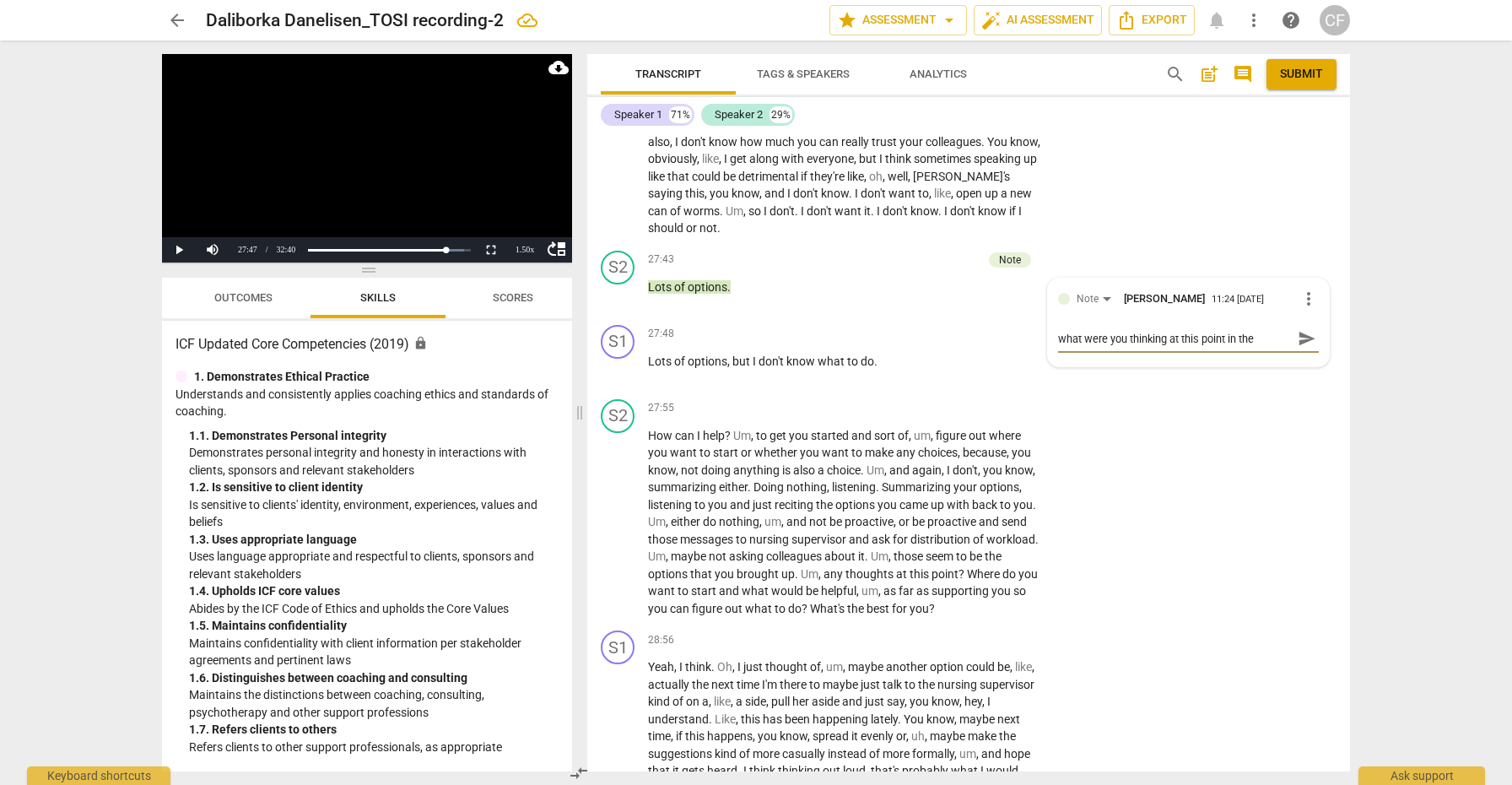
scroll to position [14, 0]
click at [1297, 329] on span "send" at bounding box center [1306, 338] width 18 height 18
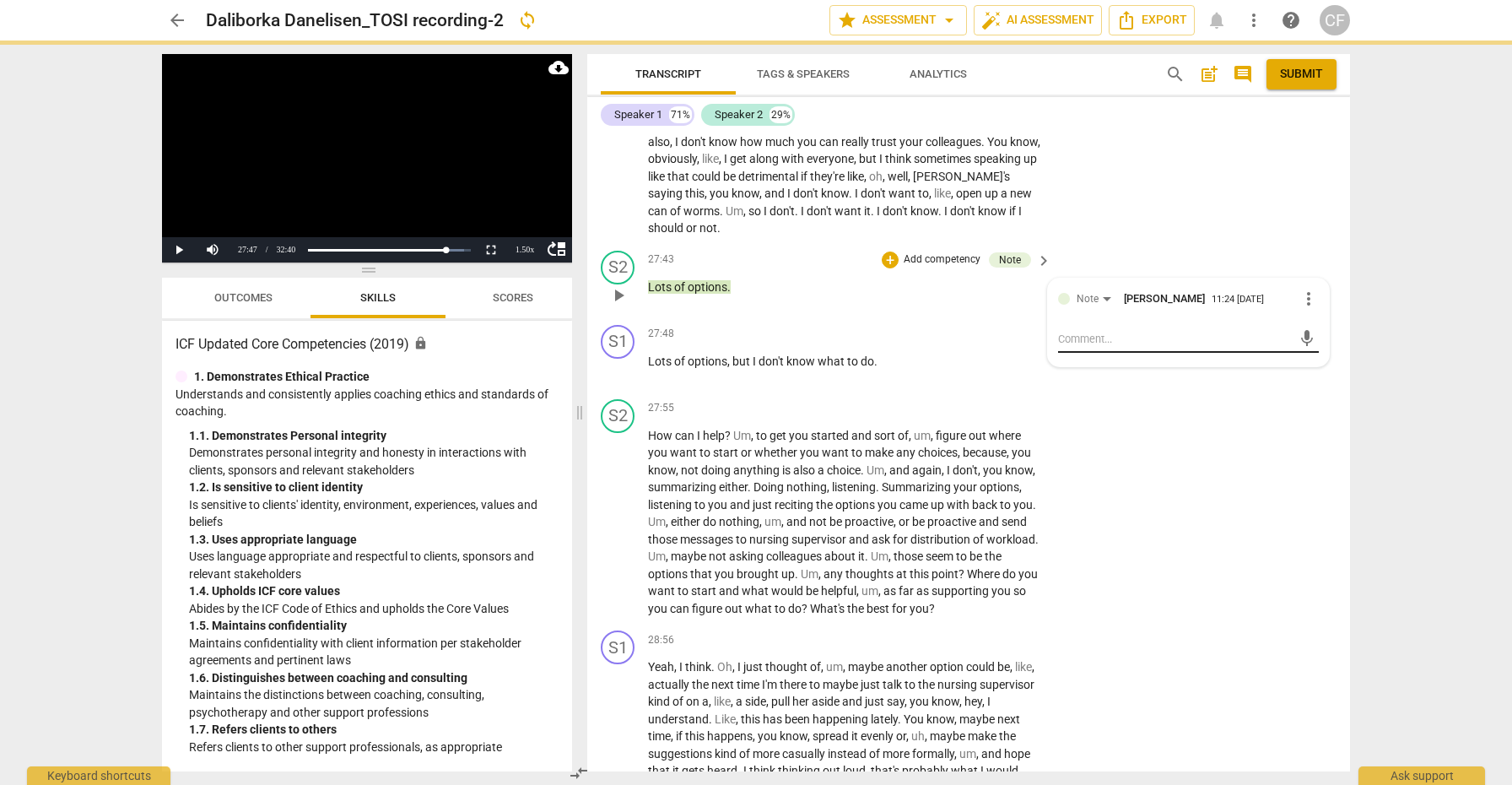
scroll to position [0, 0]
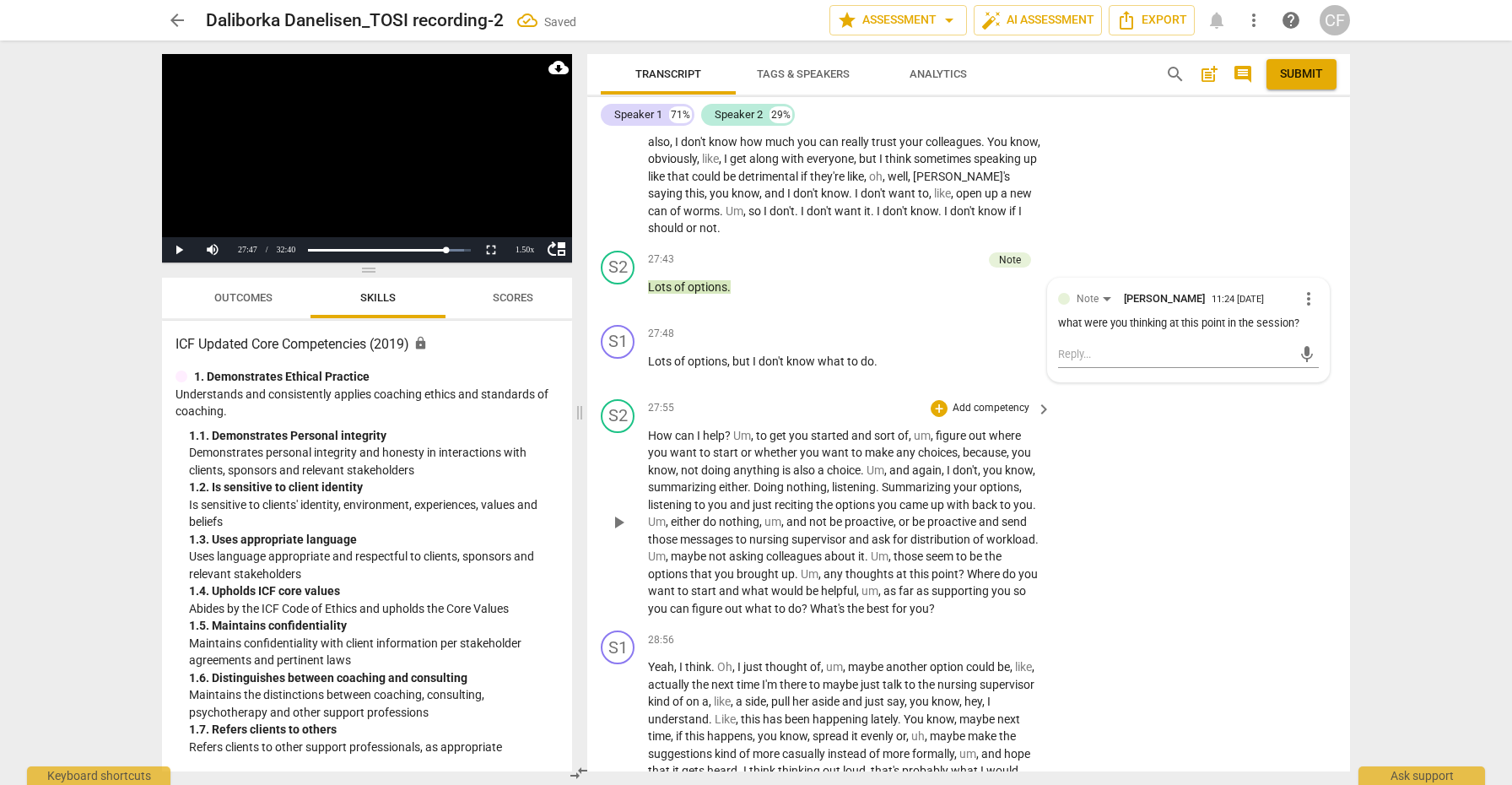
click at [614, 513] on span "play_arrow" at bounding box center [618, 522] width 20 height 20
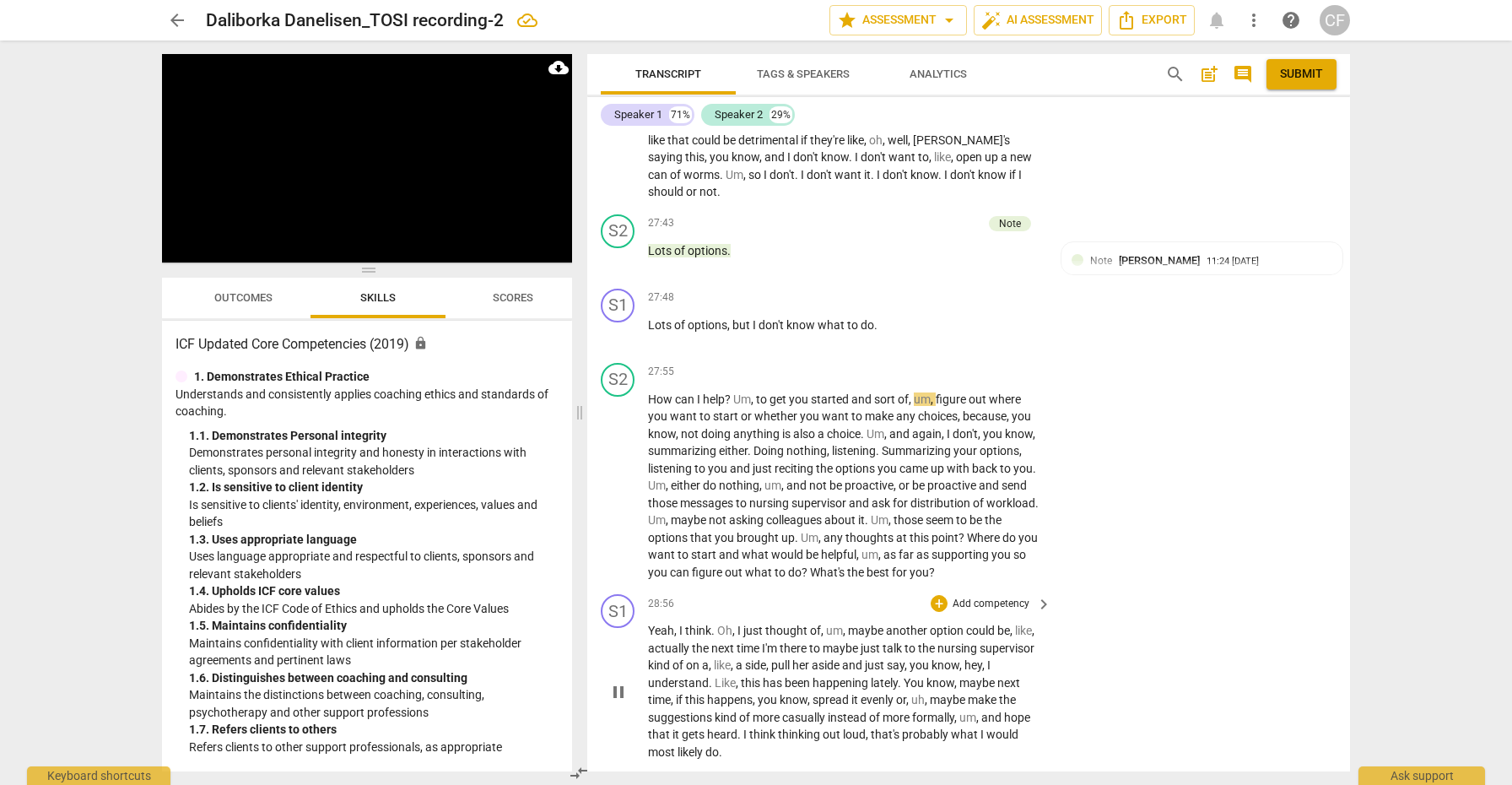
scroll to position [8386, 0]
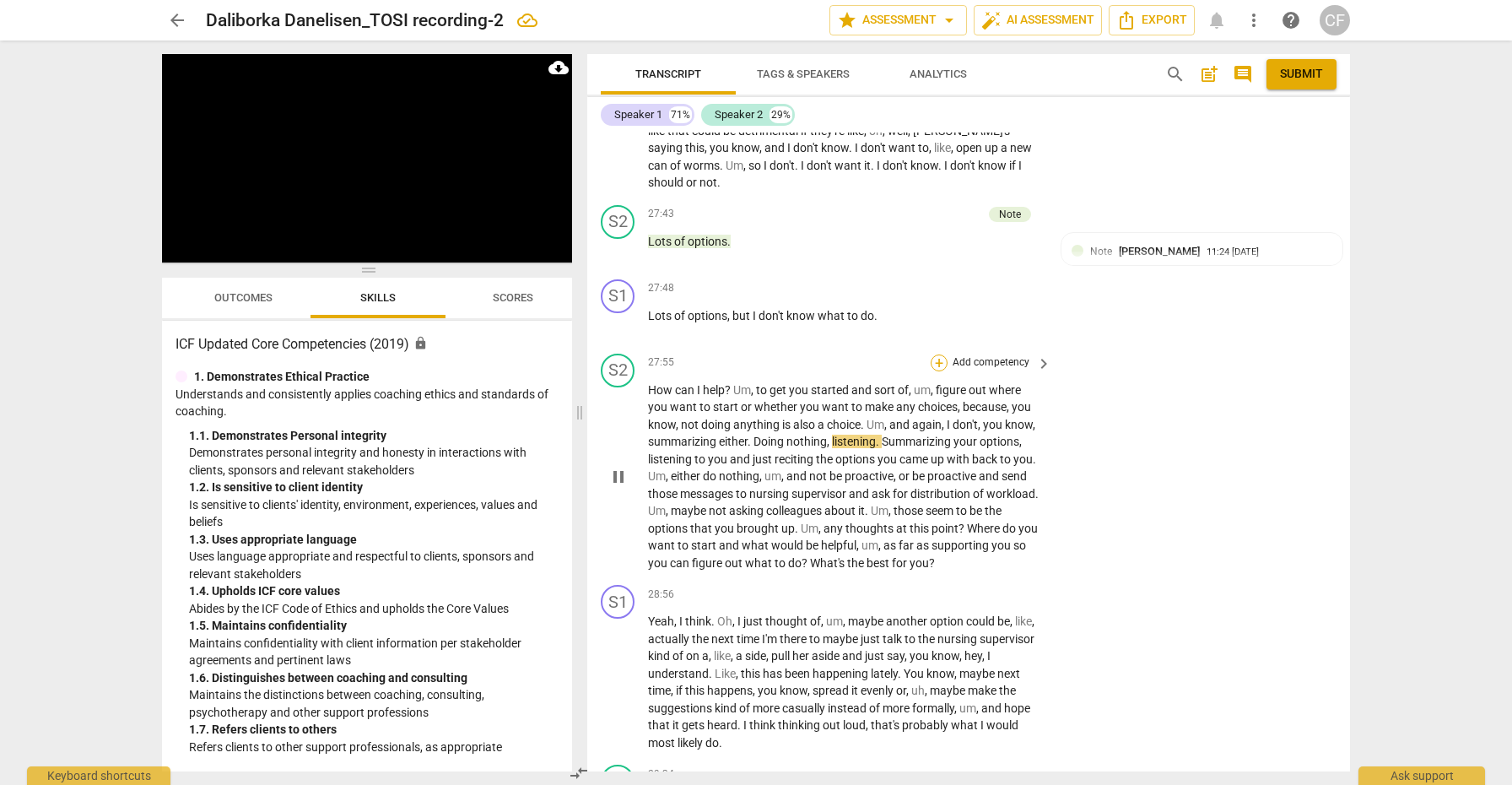
click at [937, 355] on div "+" at bounding box center [938, 363] width 17 height 17
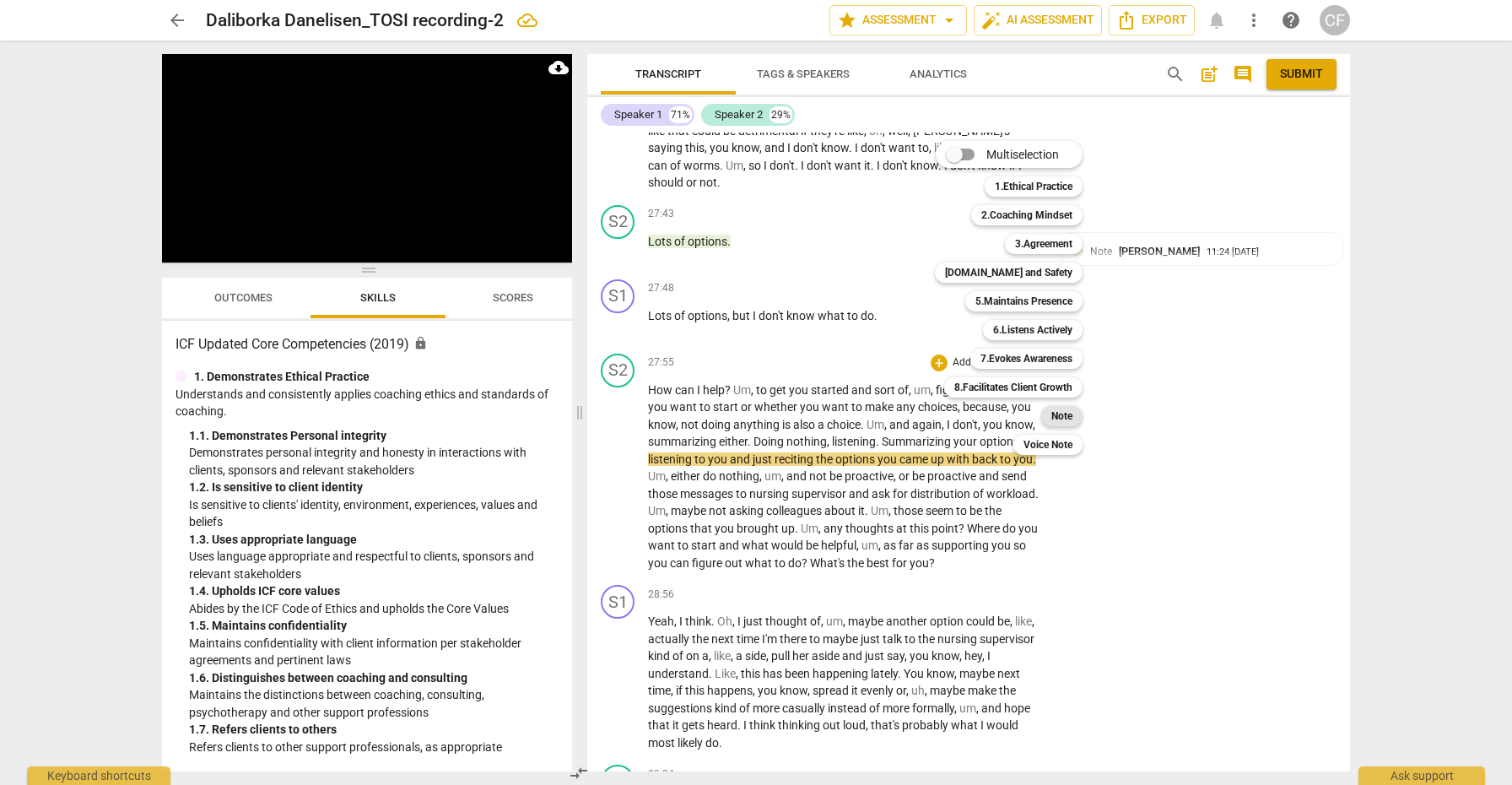
click at [1058, 421] on b "Note" at bounding box center [1062, 415] width 21 height 20
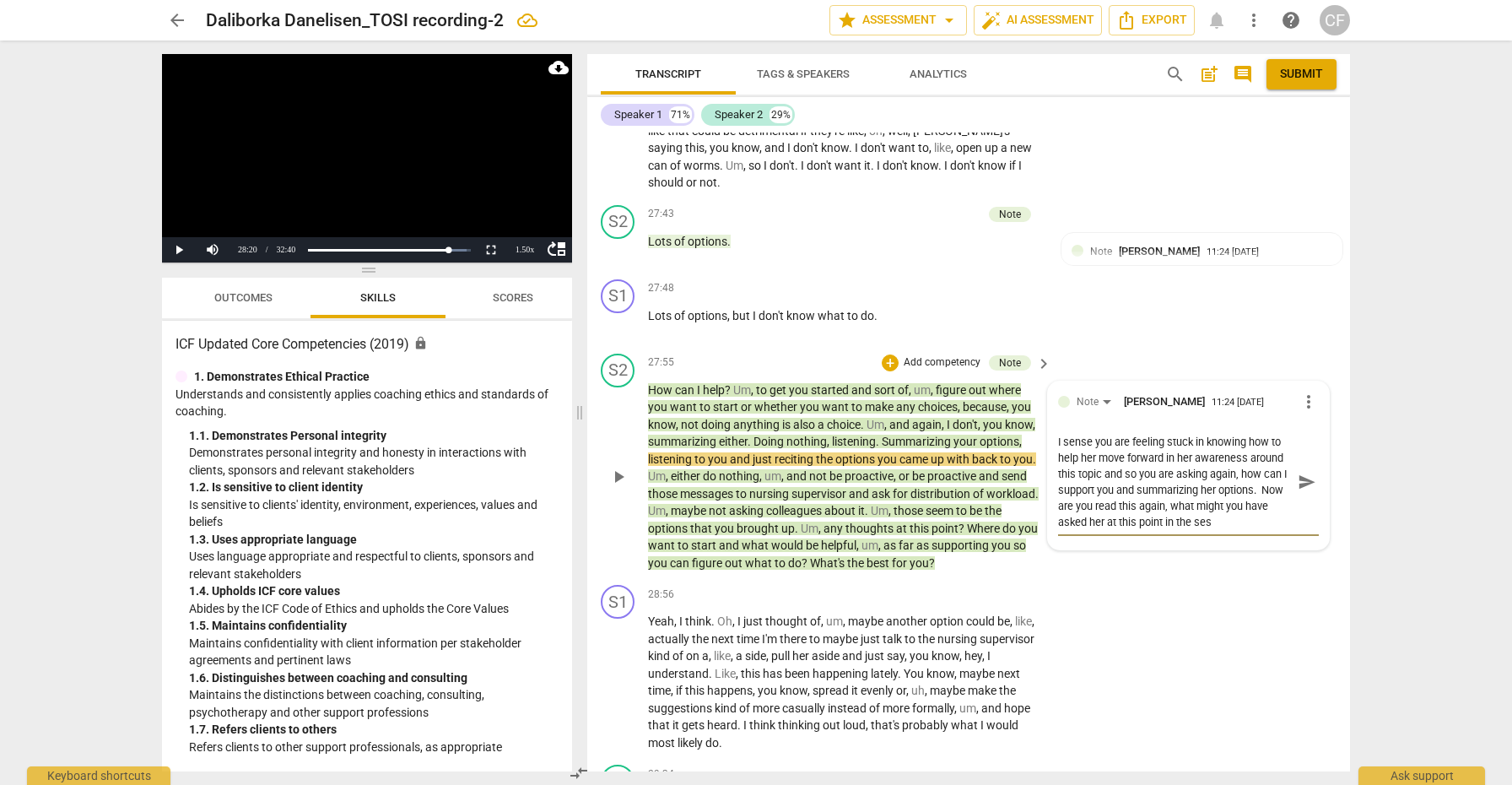
scroll to position [14, 0]
click at [1302, 472] on span "send" at bounding box center [1306, 481] width 18 height 18
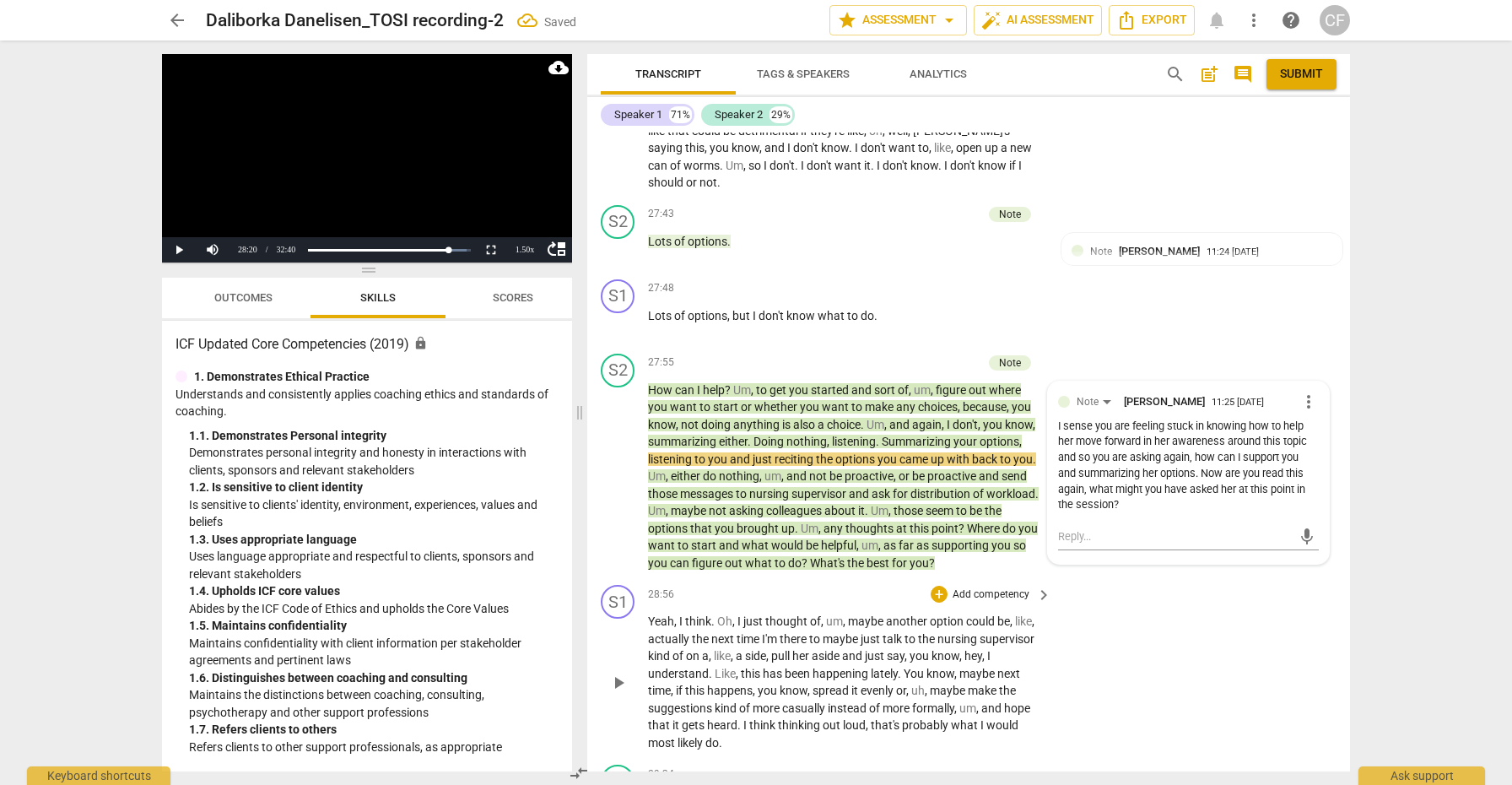
scroll to position [8499, 0]
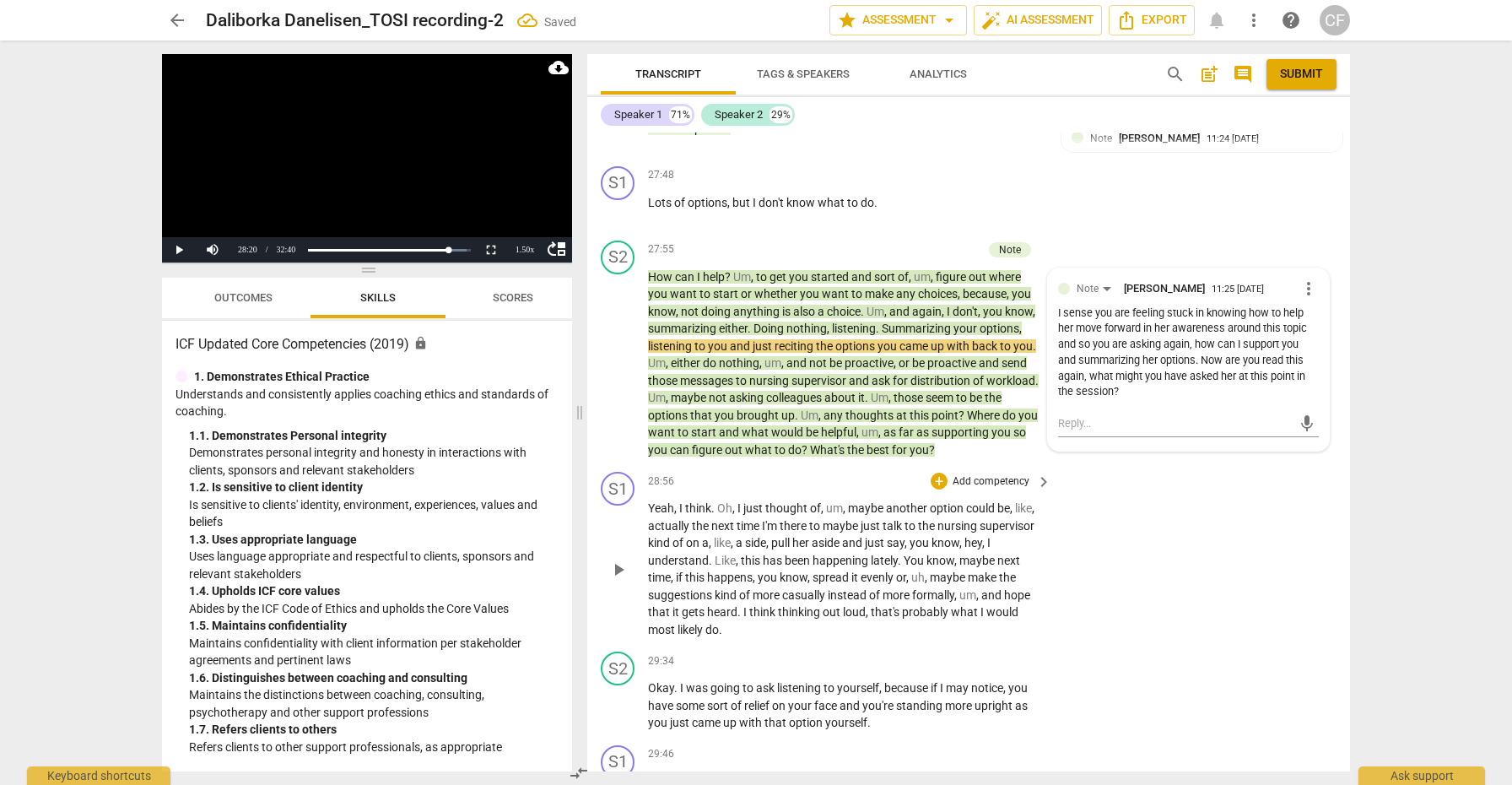
click at [621, 559] on span "play_arrow" at bounding box center [618, 569] width 20 height 20
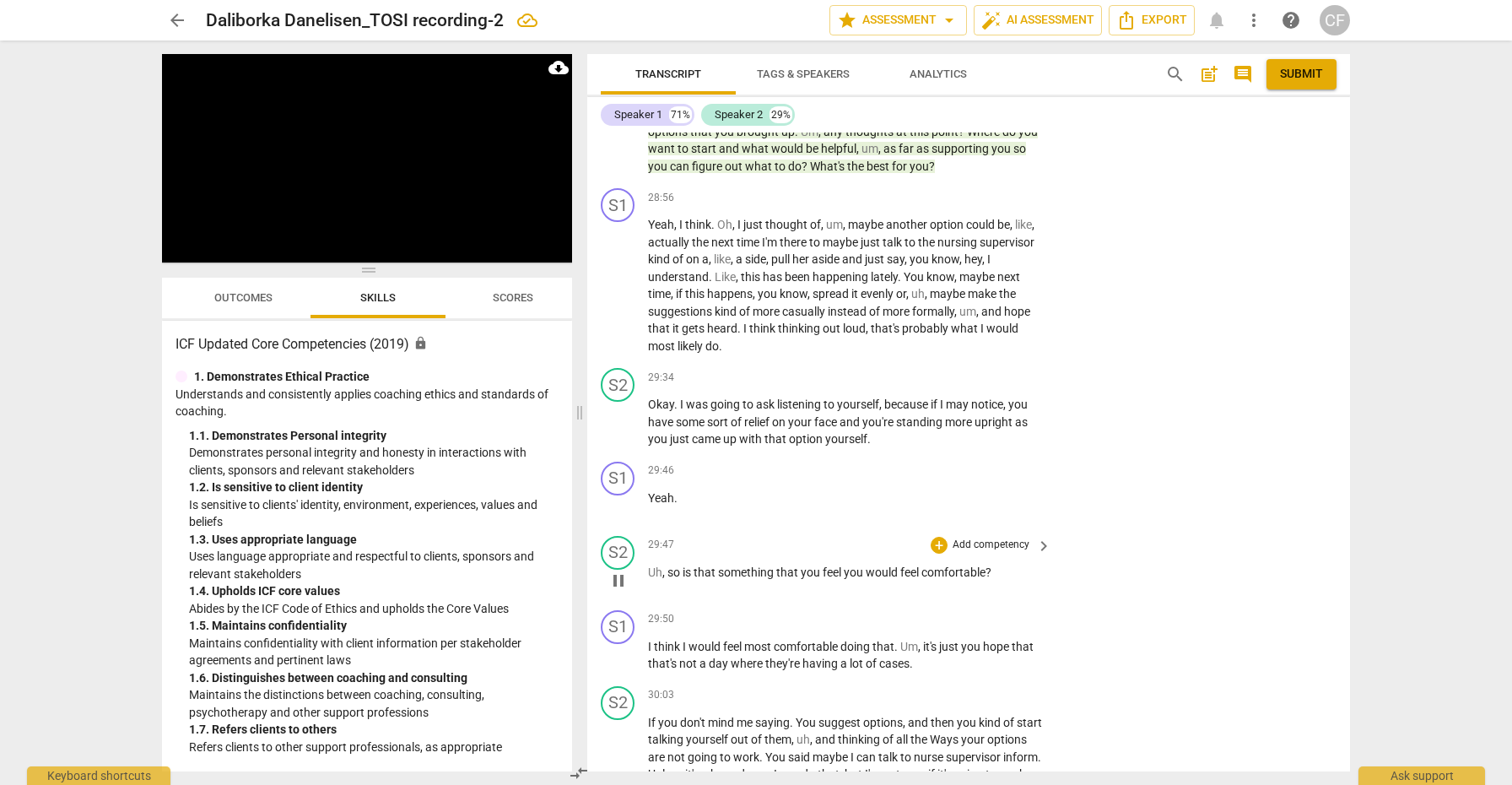
scroll to position [8784, 0]
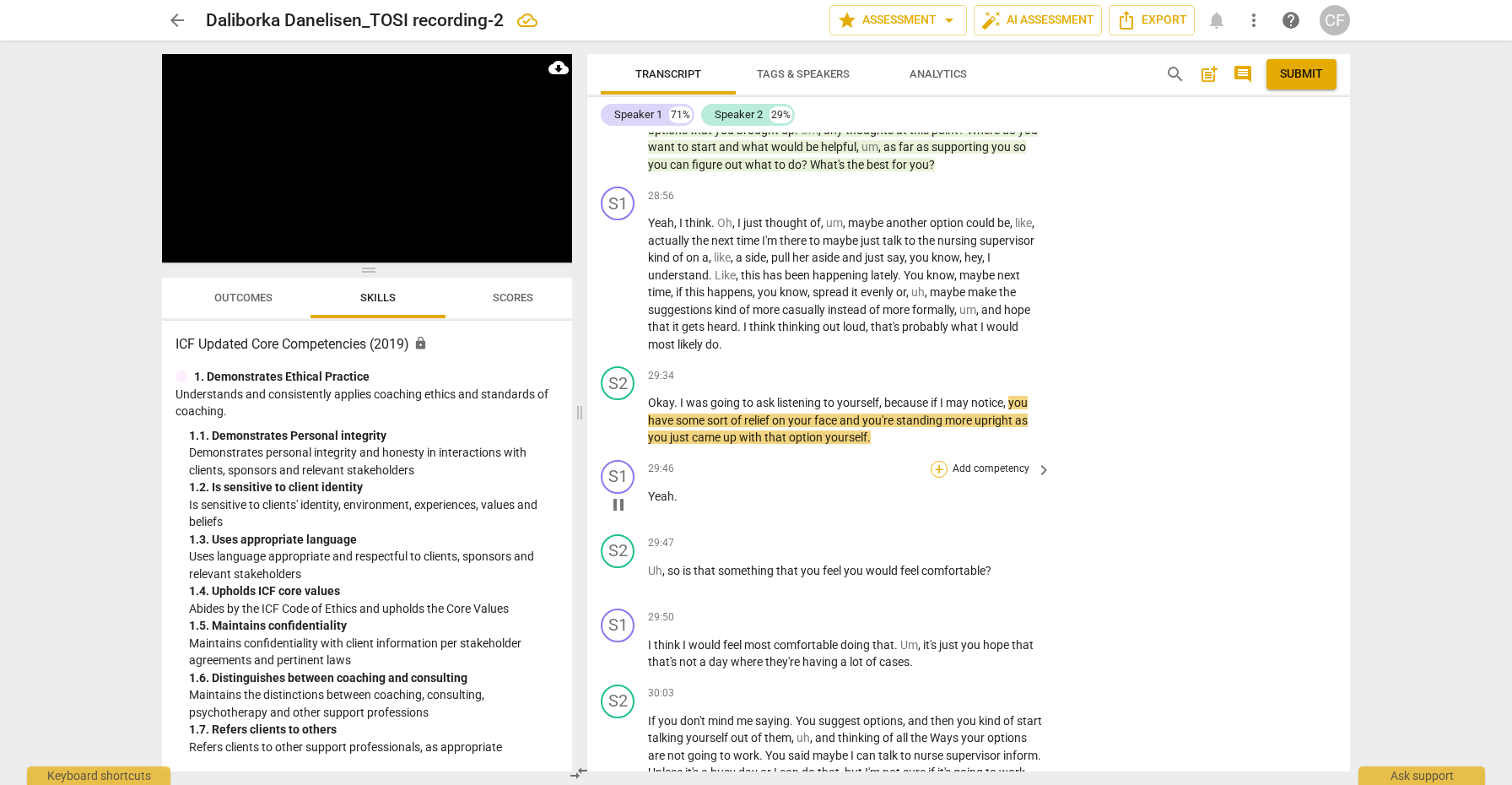
click at [935, 461] on div "+" at bounding box center [938, 469] width 17 height 17
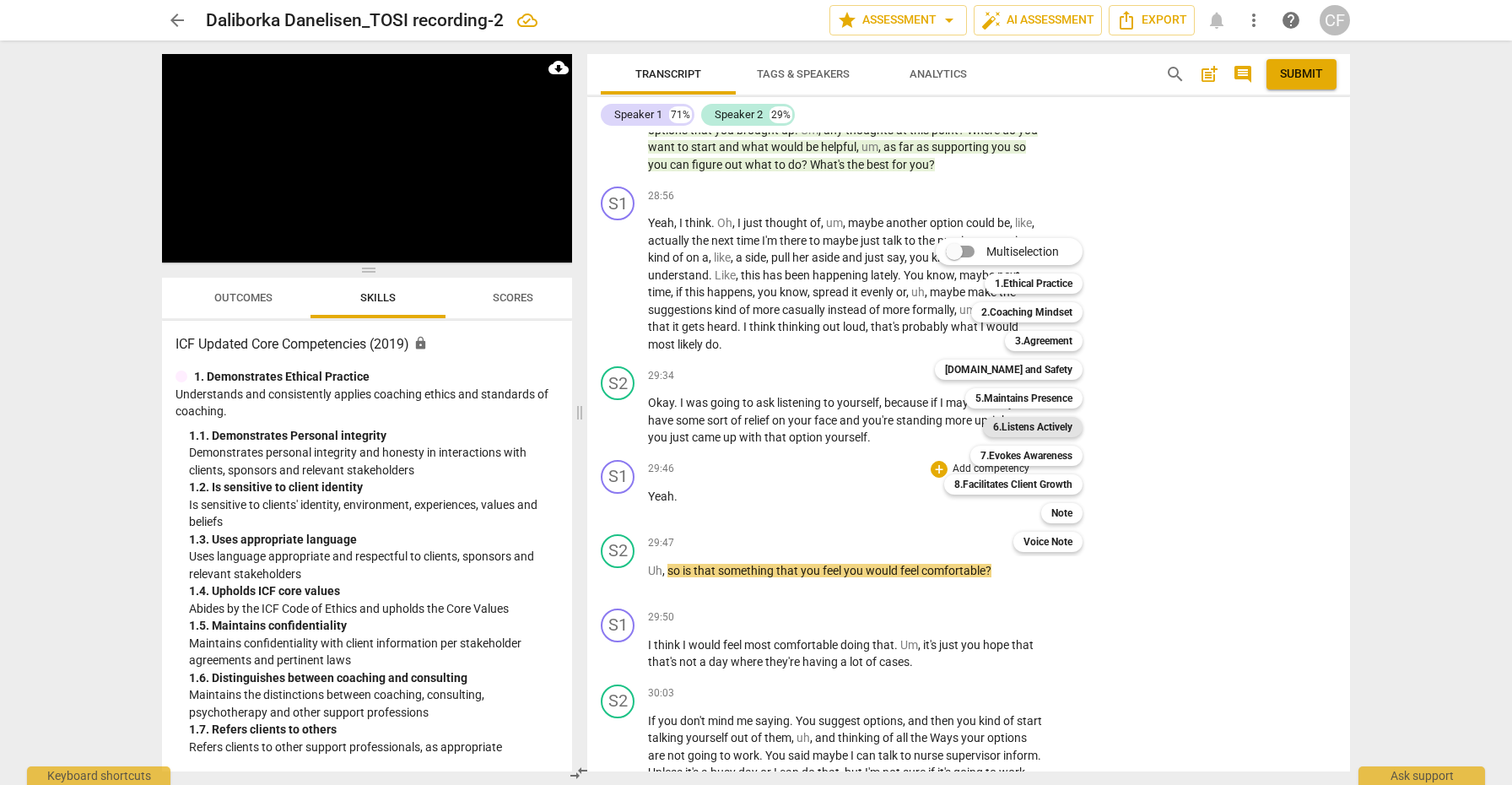
click at [1050, 428] on b "6.Listens Actively" at bounding box center [1032, 427] width 79 height 20
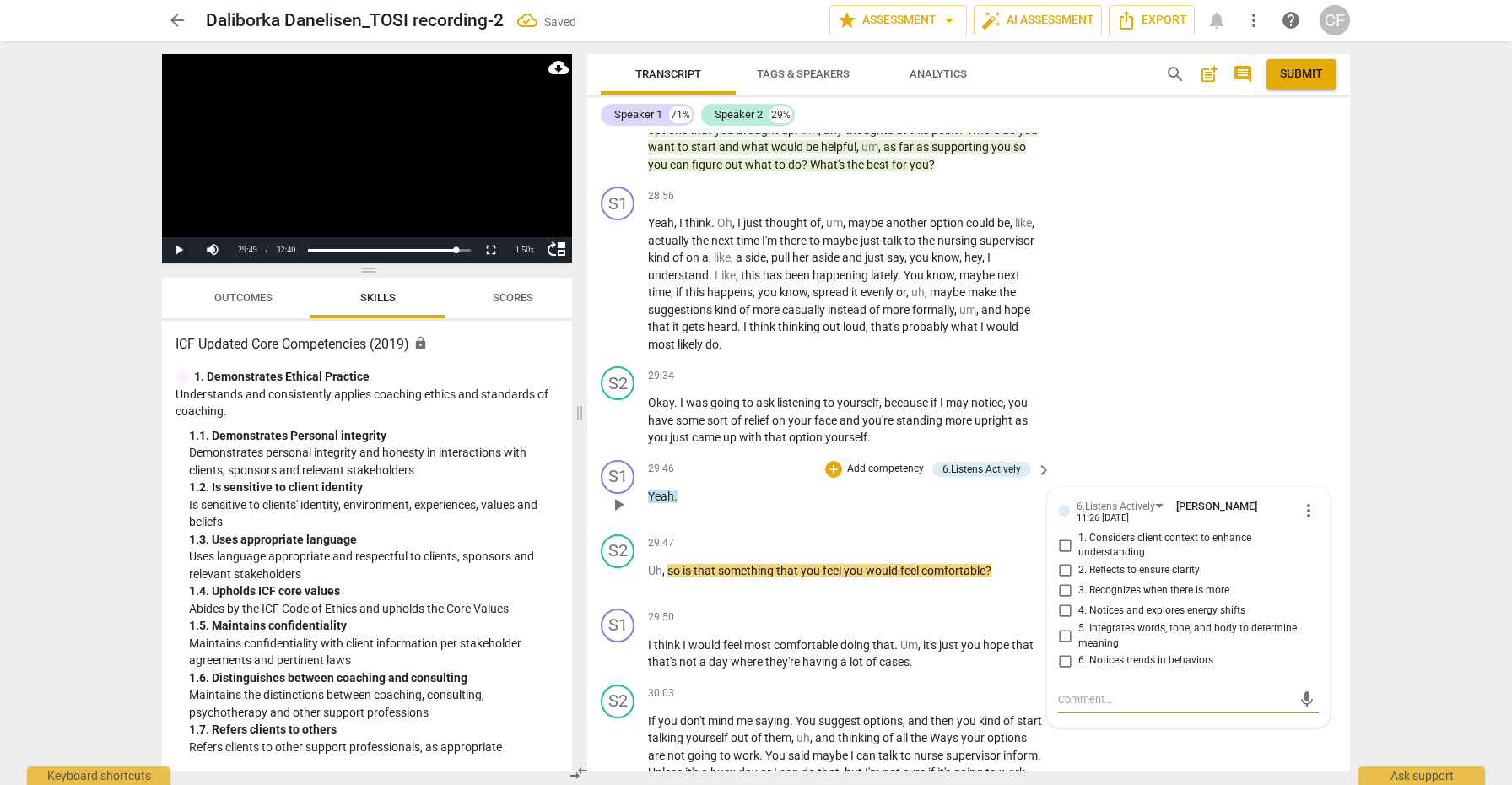
click at [1063, 601] on input "4. Notices and explores energy shifts" at bounding box center [1064, 610] width 27 height 20
click at [1063, 626] on input "5. Integrates words, tone, and body to determine meaning" at bounding box center [1064, 636] width 27 height 20
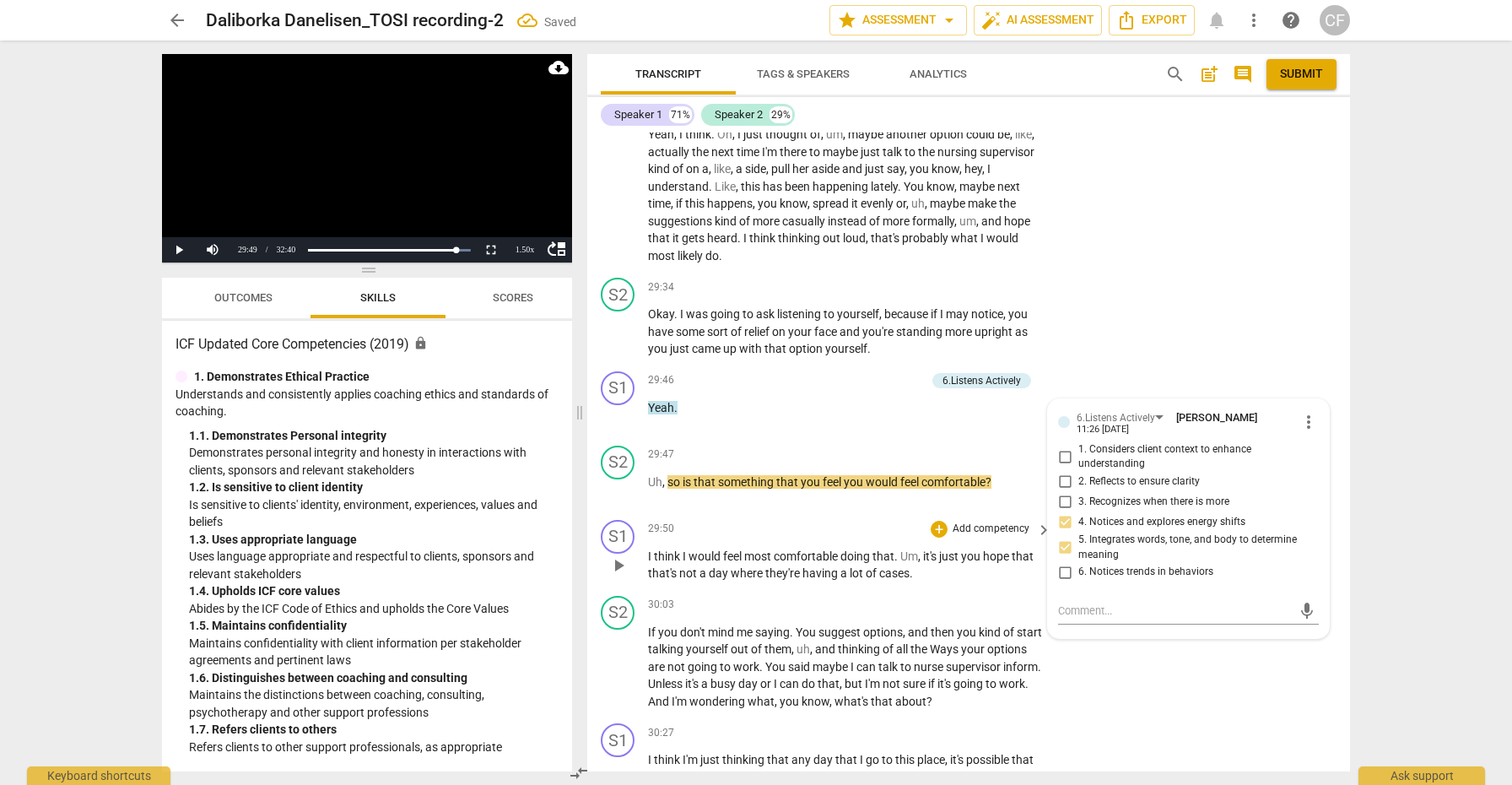
scroll to position [8877, 0]
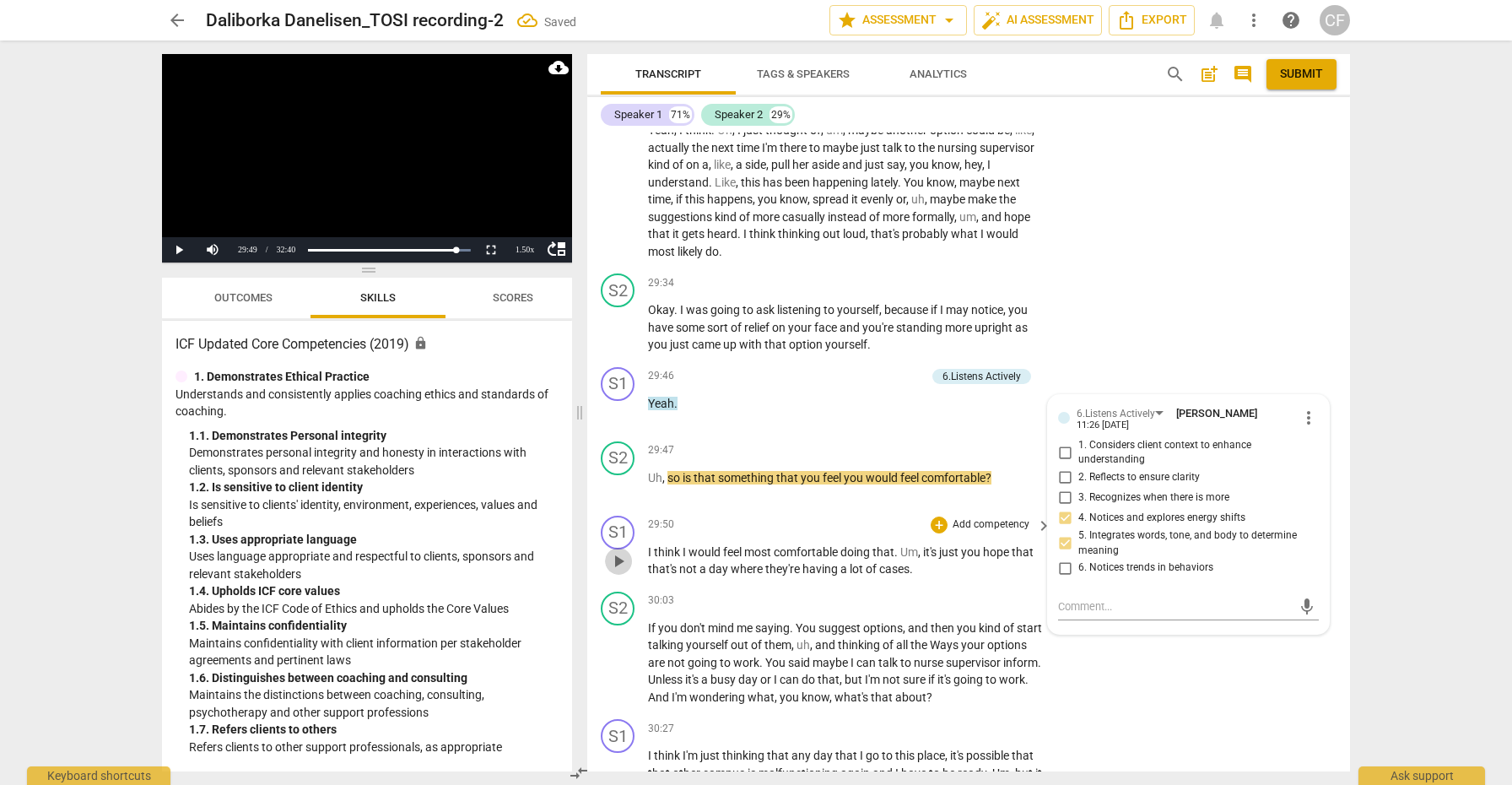
click at [618, 551] on span "play_arrow" at bounding box center [618, 561] width 20 height 20
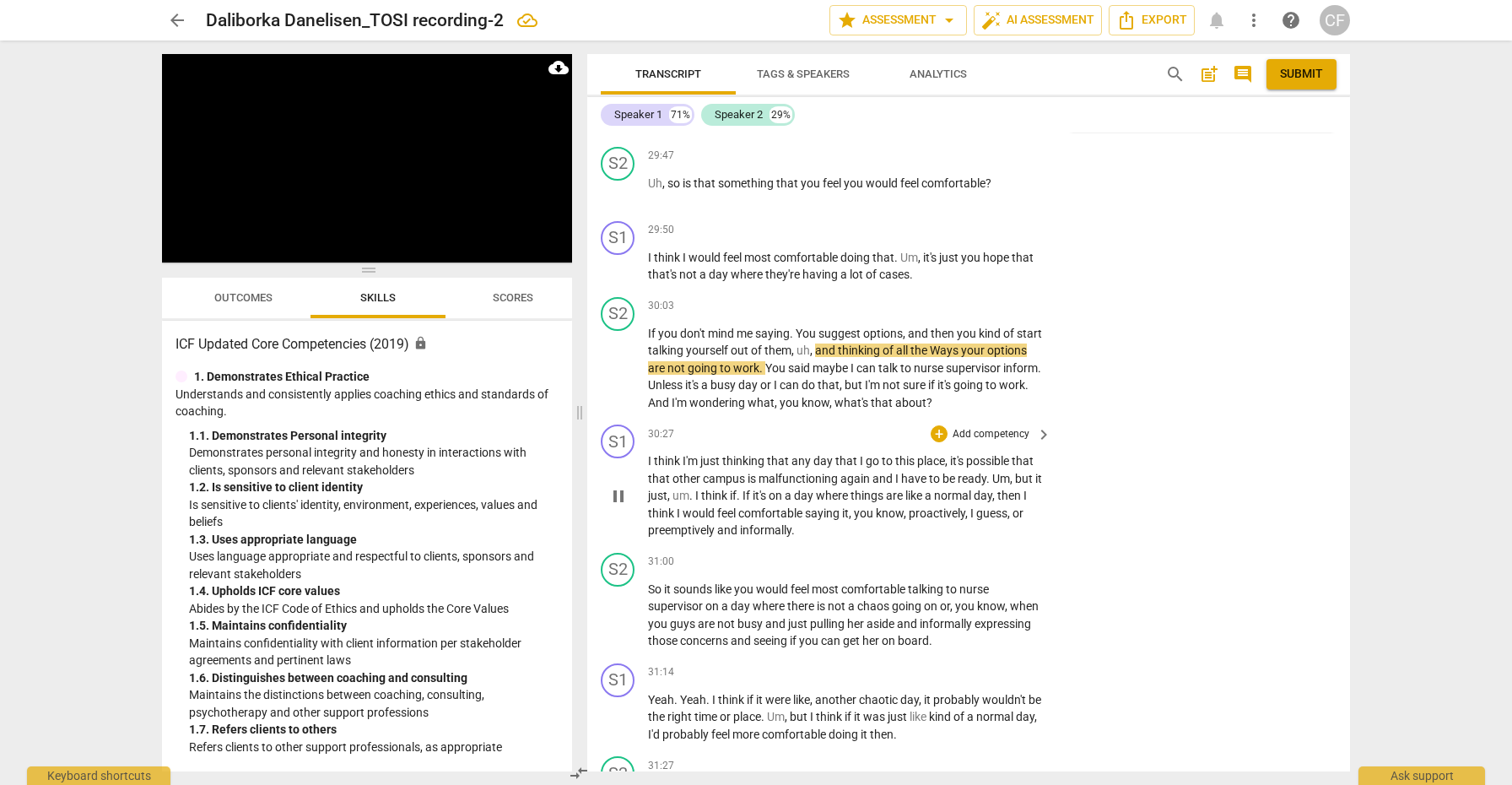
scroll to position [9161, 0]
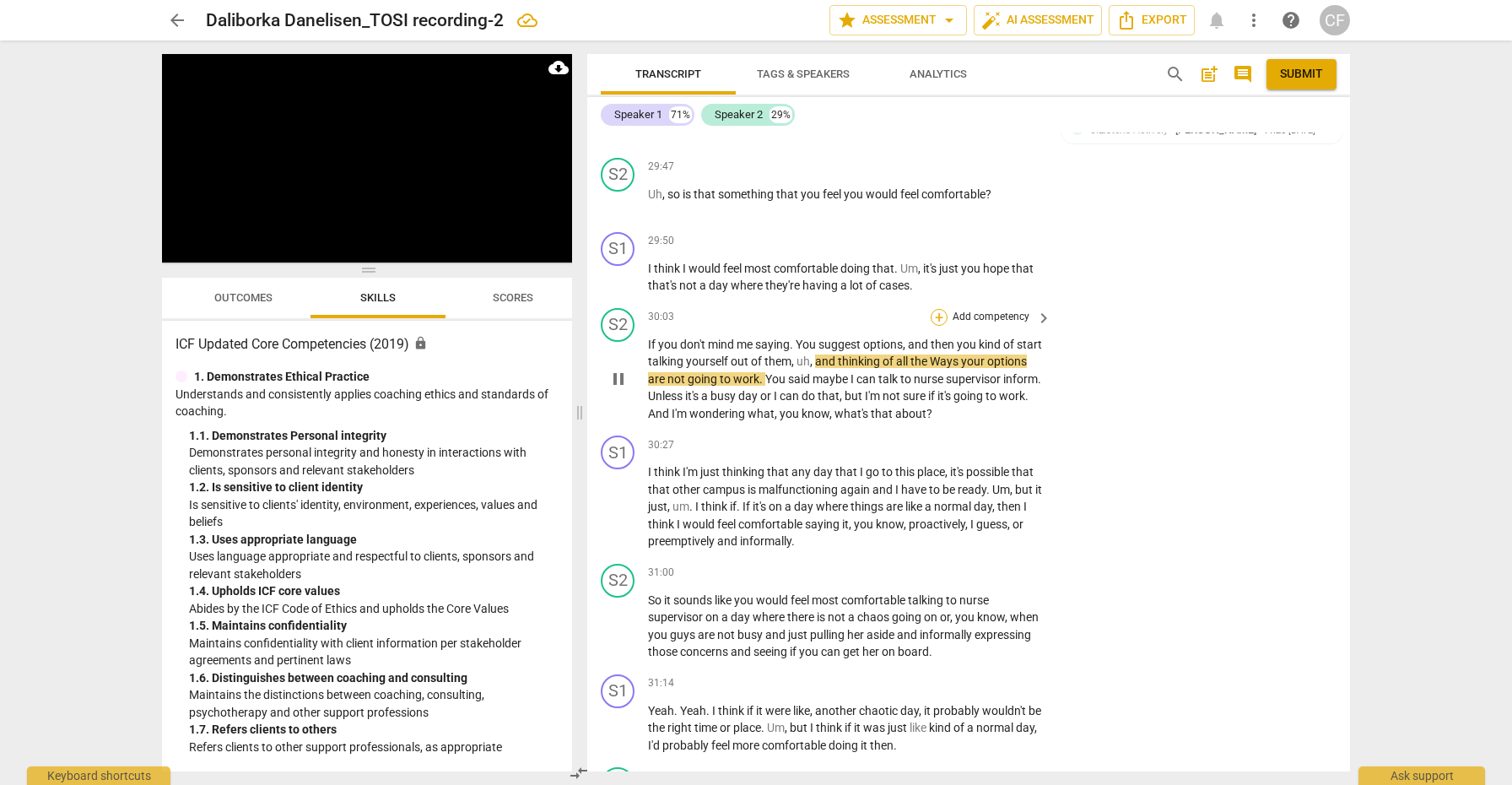
click at [938, 309] on div "+" at bounding box center [938, 317] width 17 height 17
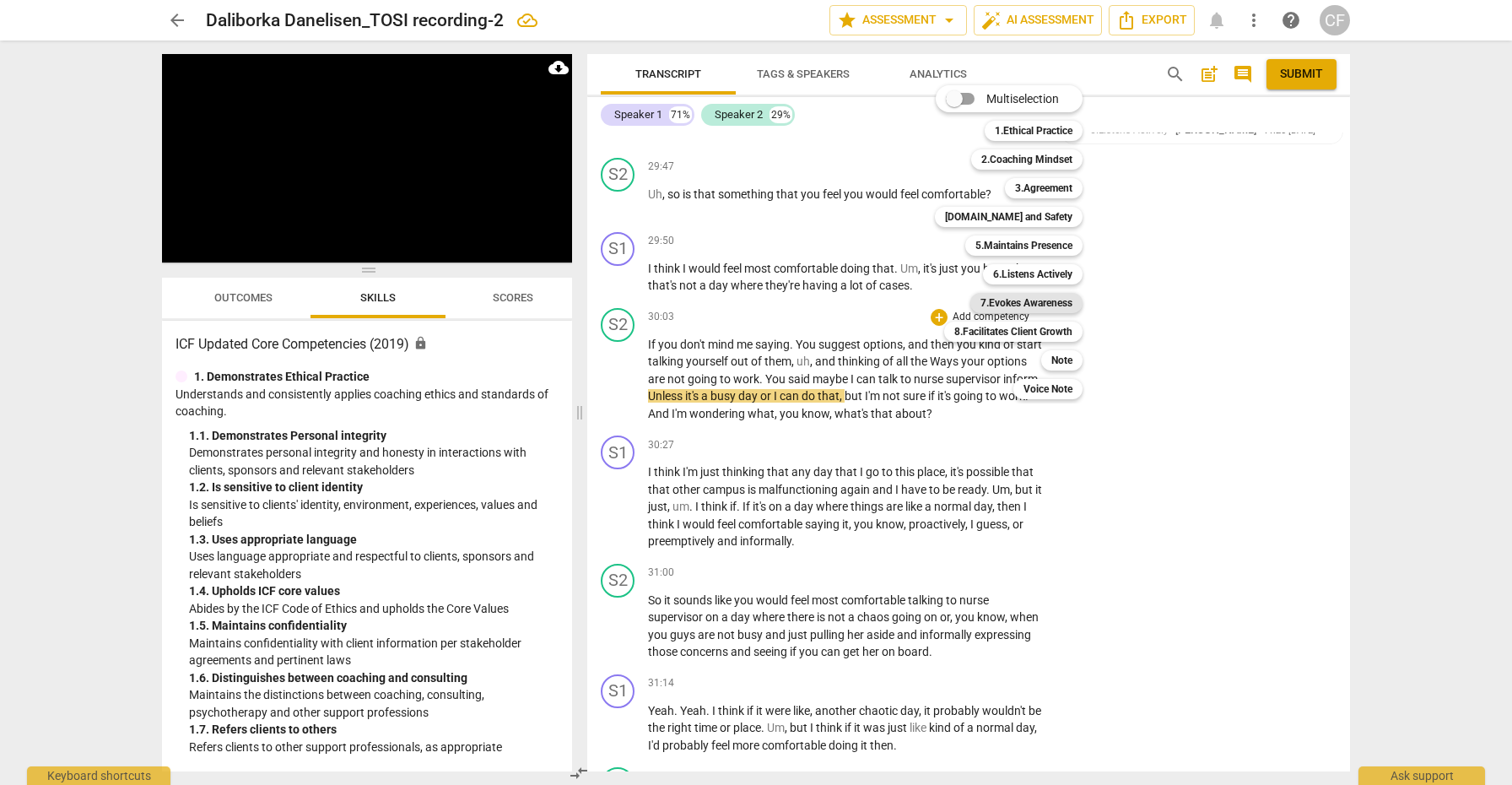
click at [1044, 304] on b "7.Evokes Awareness" at bounding box center [1026, 303] width 92 height 20
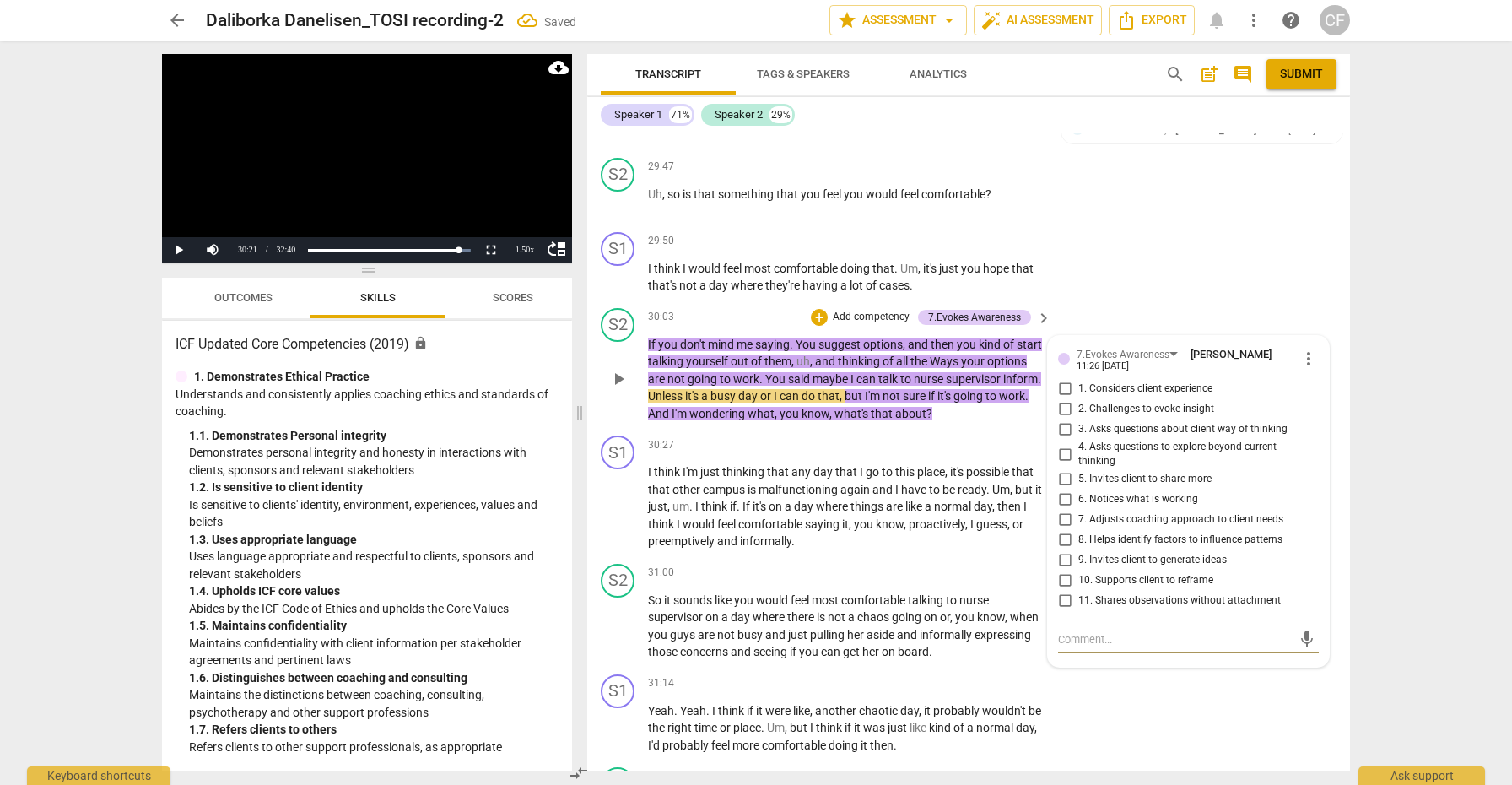
click at [1067, 400] on input "2. Challenges to evoke insight" at bounding box center [1064, 409] width 27 height 20
click at [1114, 631] on textarea at bounding box center [1174, 639] width 233 height 16
click at [1061, 530] on input "8. Helps identify factors to influence patterns" at bounding box center [1064, 540] width 27 height 20
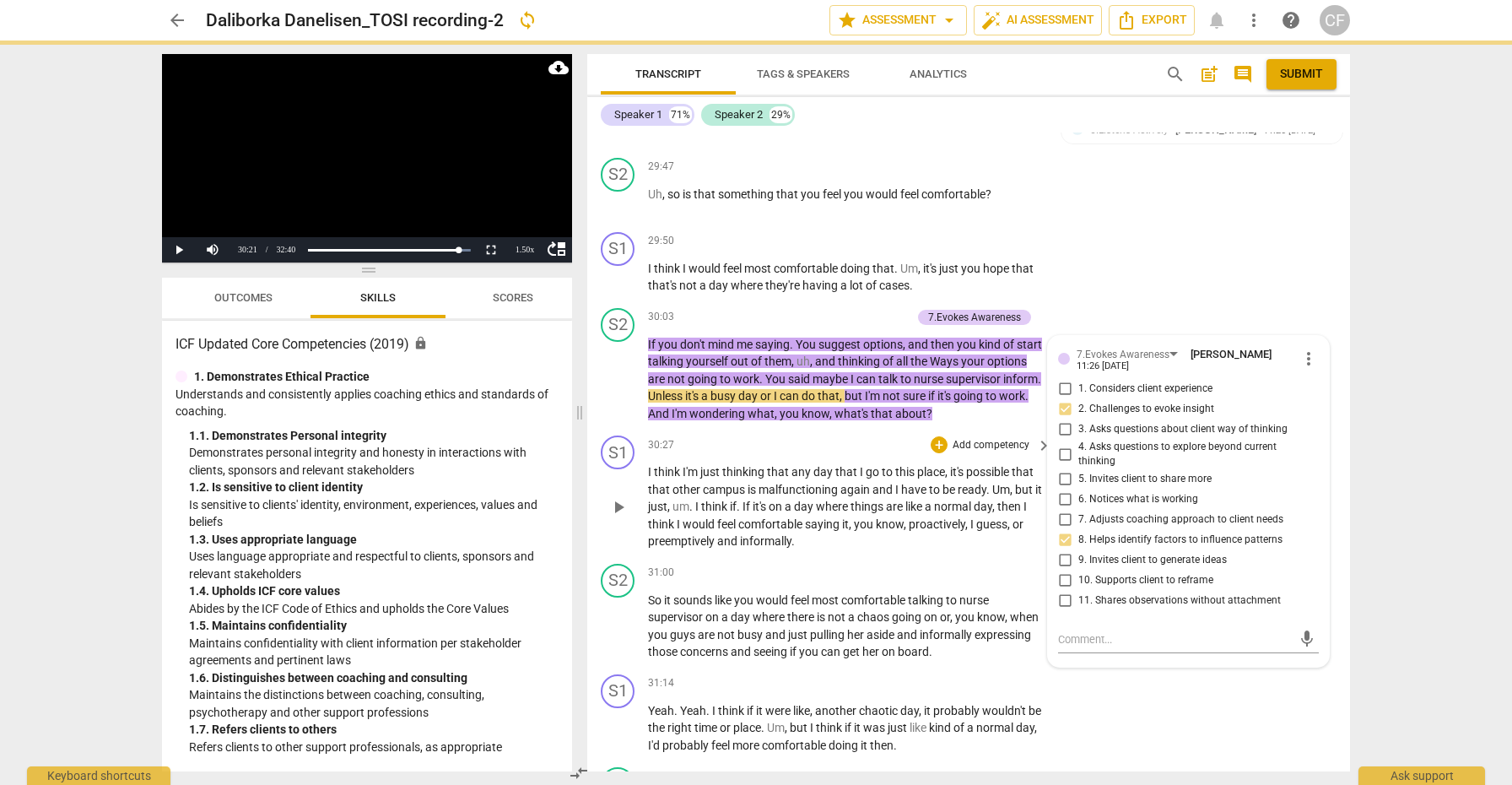
scroll to position [0, 0]
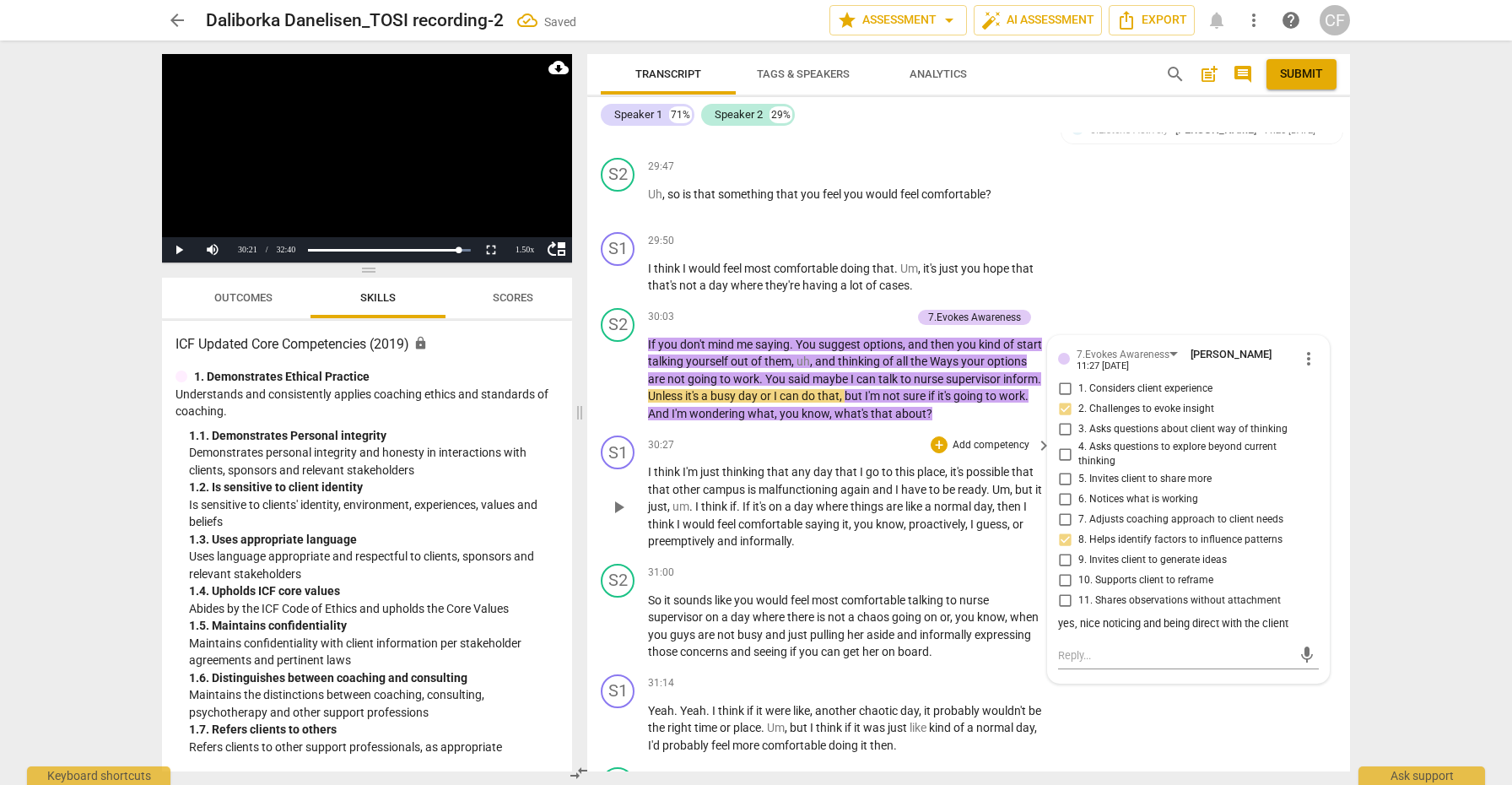
click at [617, 497] on span "play_arrow" at bounding box center [618, 507] width 20 height 20
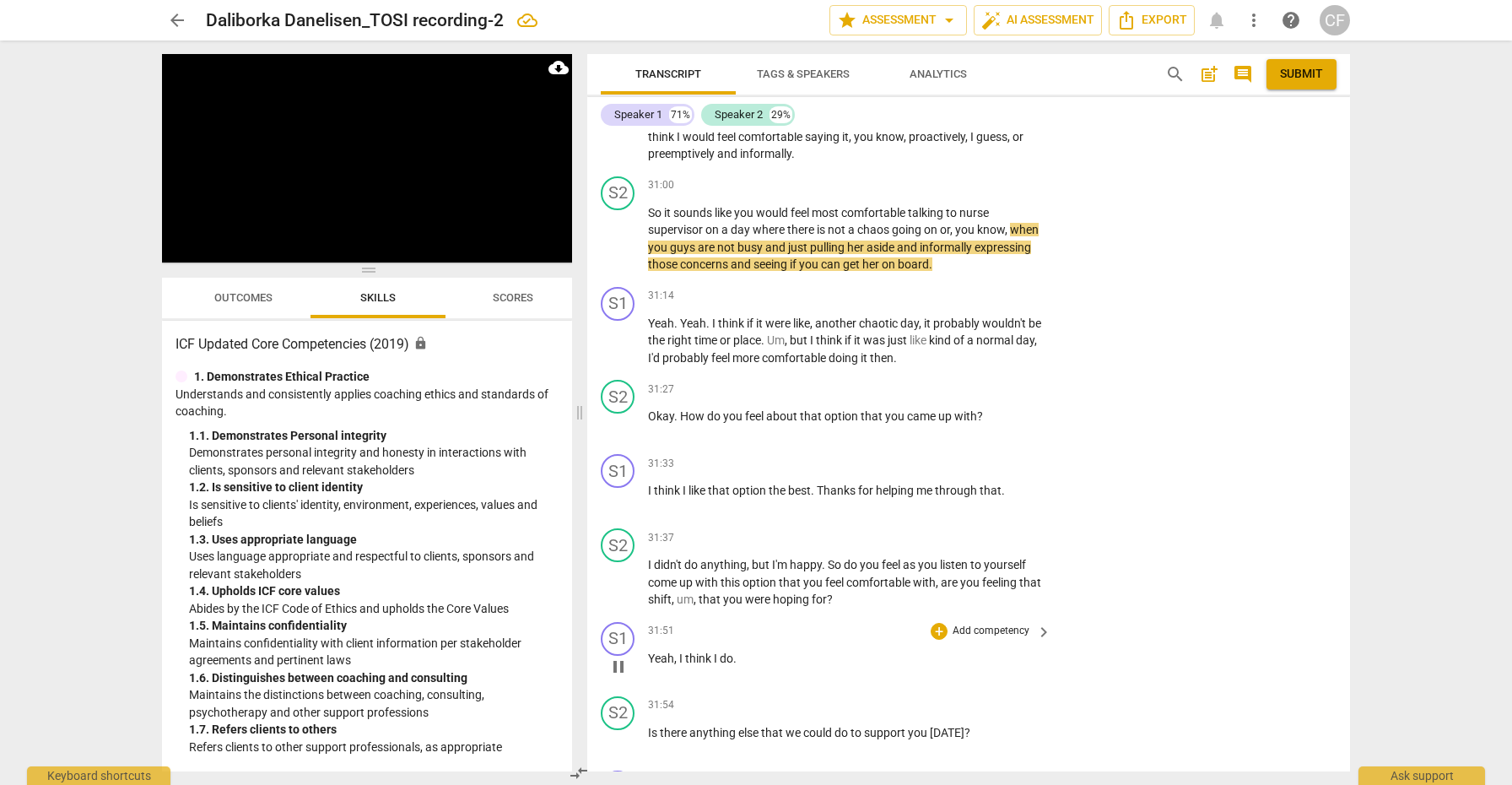
scroll to position [9549, 0]
click at [936, 380] on div "+" at bounding box center [938, 388] width 17 height 17
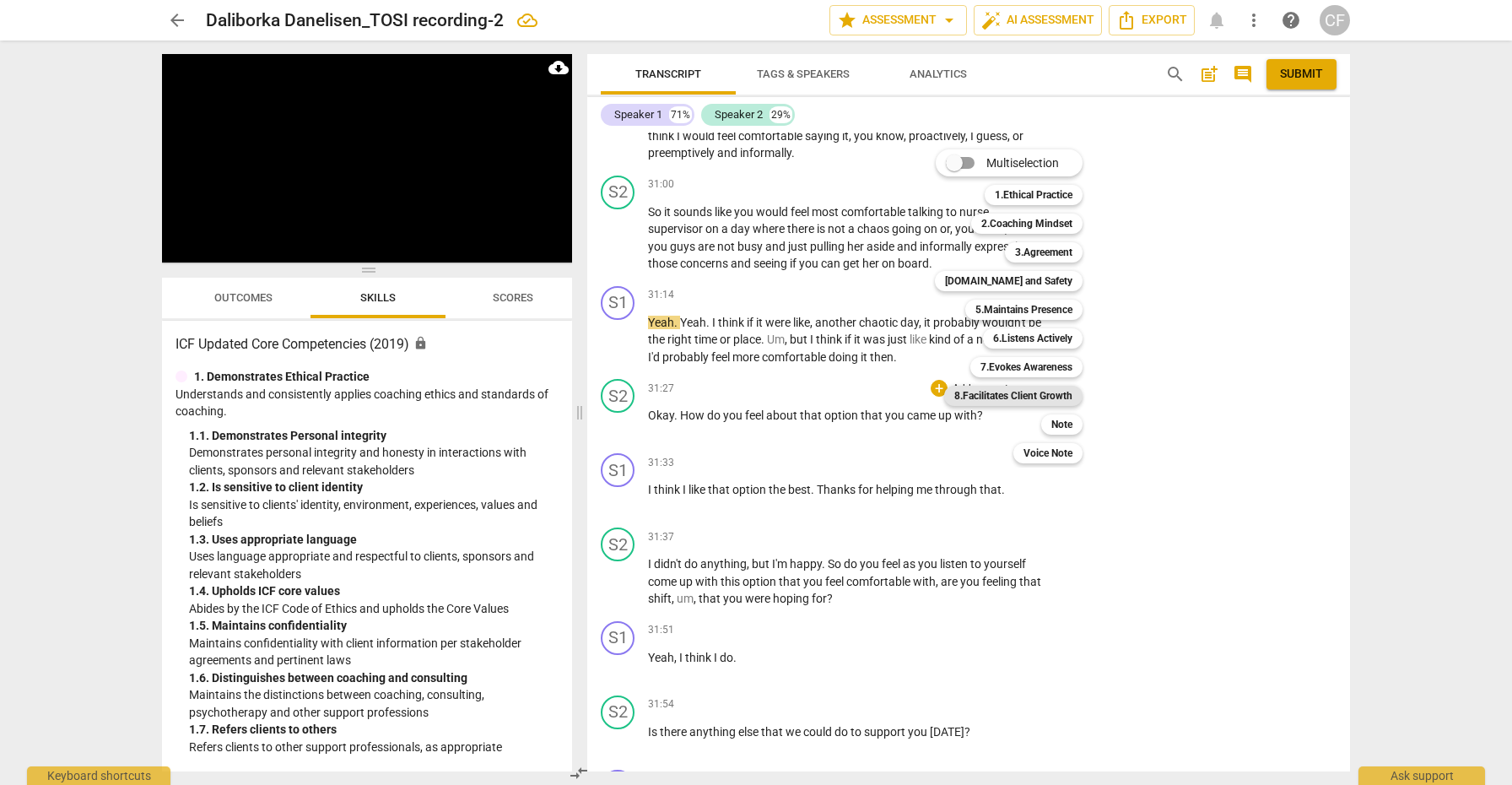
click at [1021, 399] on b "8.Facilitates Client Growth" at bounding box center [1013, 395] width 118 height 20
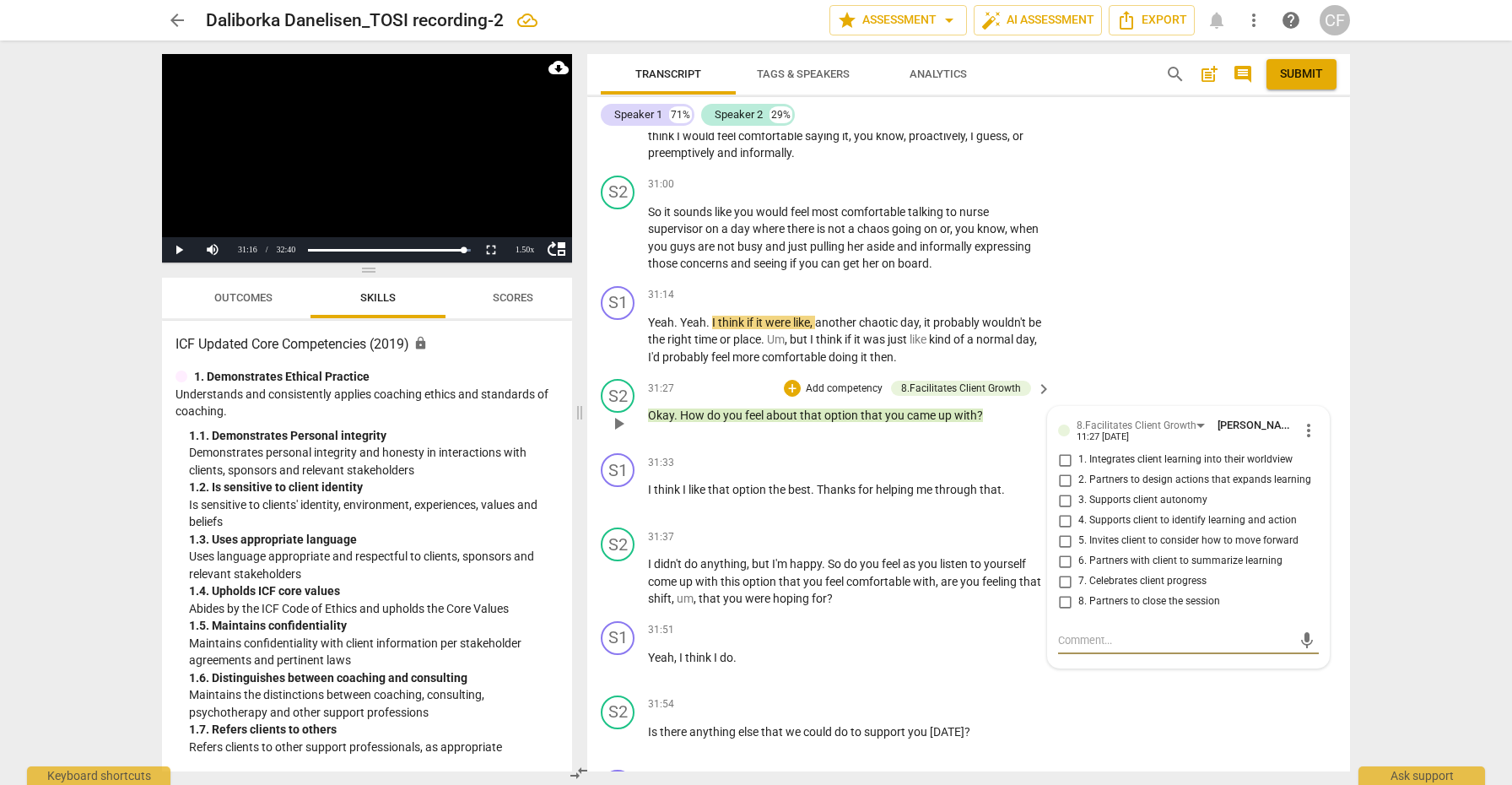
click at [1060, 491] on input "3. Supports client autonomy" at bounding box center [1064, 501] width 27 height 20
click at [1059, 551] on input "6. Partners with client to summarize learning" at bounding box center [1064, 561] width 27 height 20
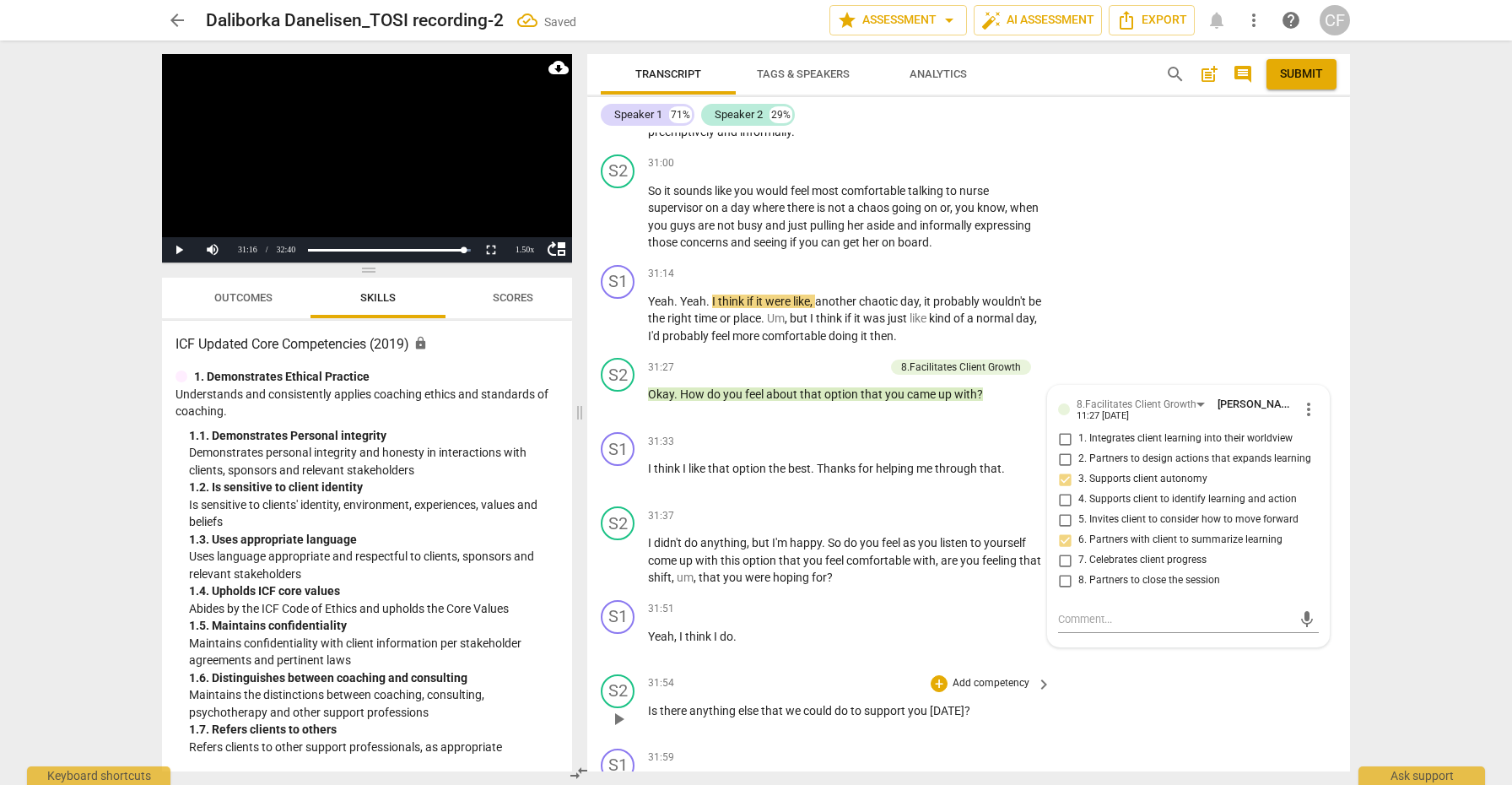
scroll to position [9571, 0]
click at [807, 553] on span "you" at bounding box center [813, 559] width 22 height 13
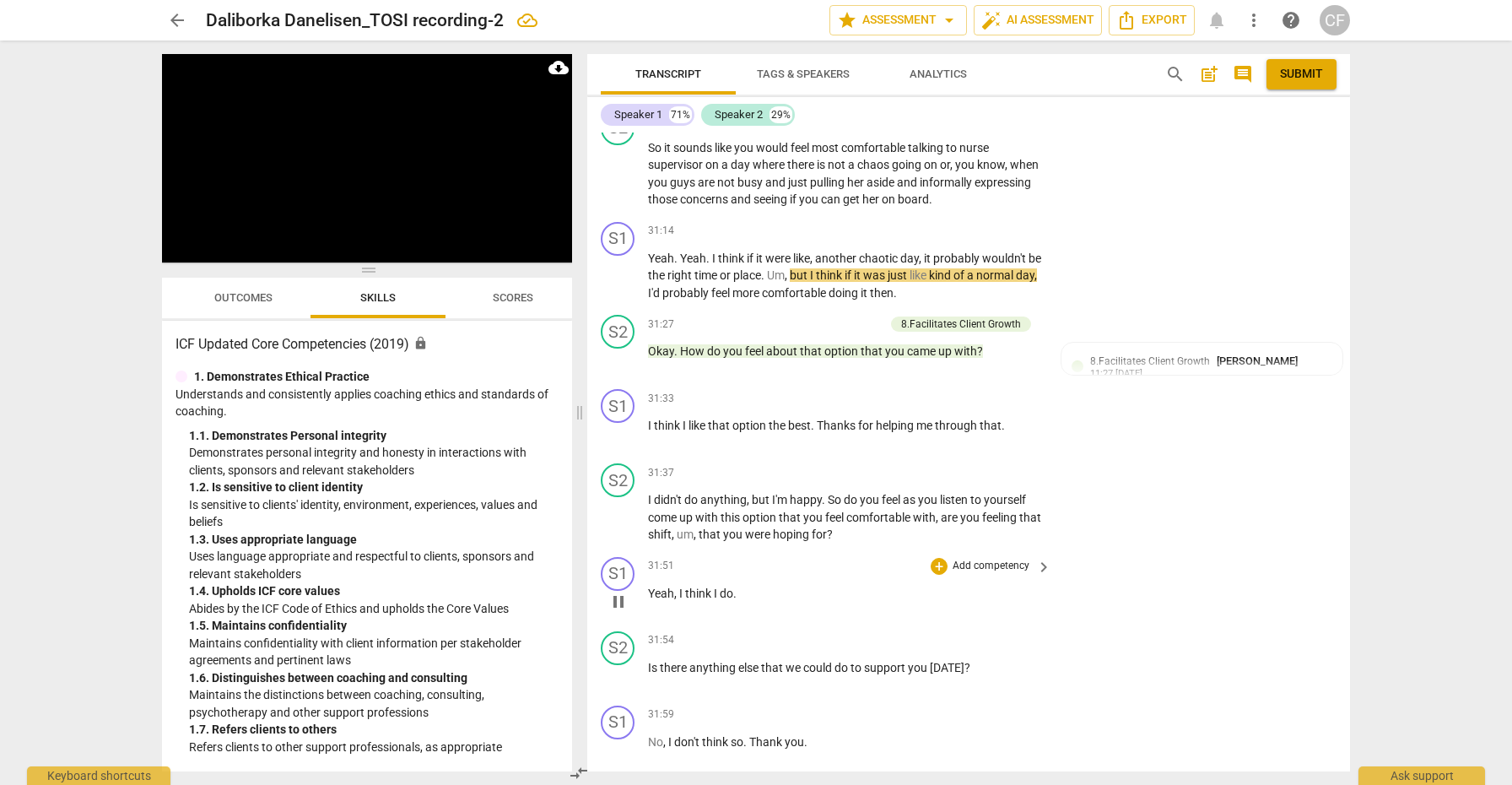
scroll to position [9575, 0]
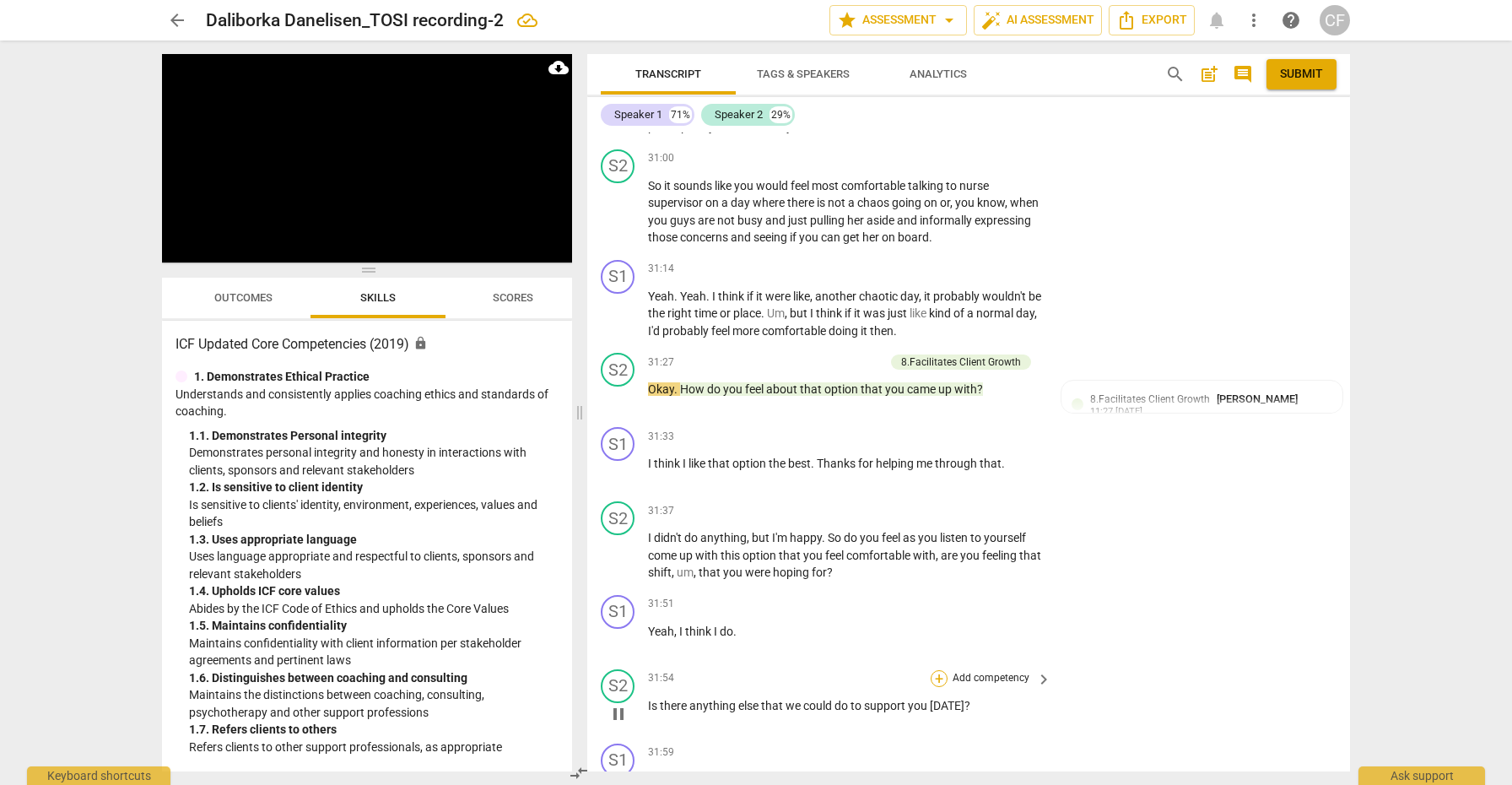
click at [933, 670] on div "+" at bounding box center [938, 678] width 17 height 17
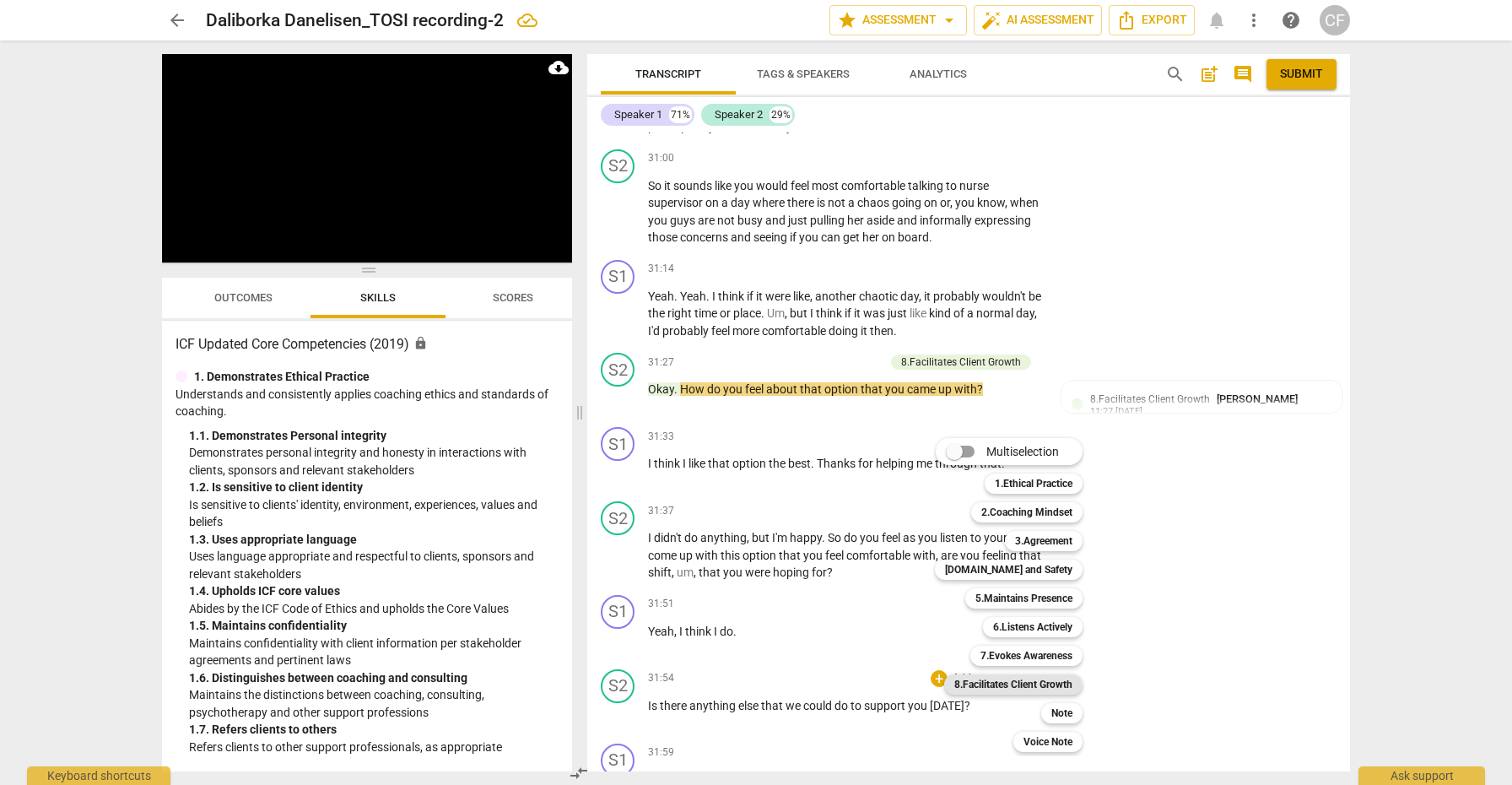
click at [1057, 678] on b "8.Facilitates Client Growth" at bounding box center [1013, 684] width 118 height 20
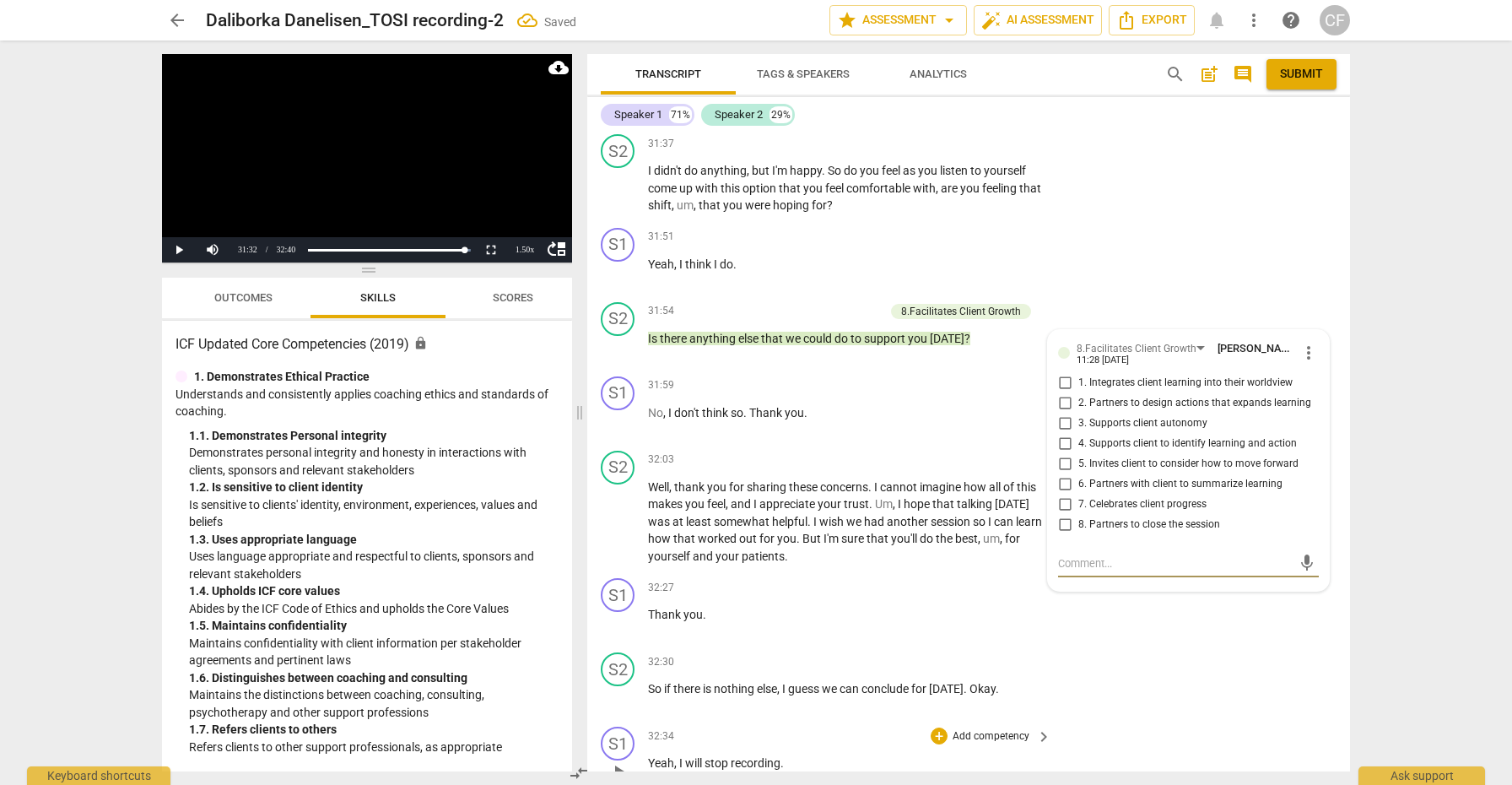
scroll to position [0, 0]
click at [1063, 454] on input "5. Invites client to consider how to move forward" at bounding box center [1064, 464] width 27 height 20
click at [1093, 556] on textarea at bounding box center [1174, 564] width 233 height 16
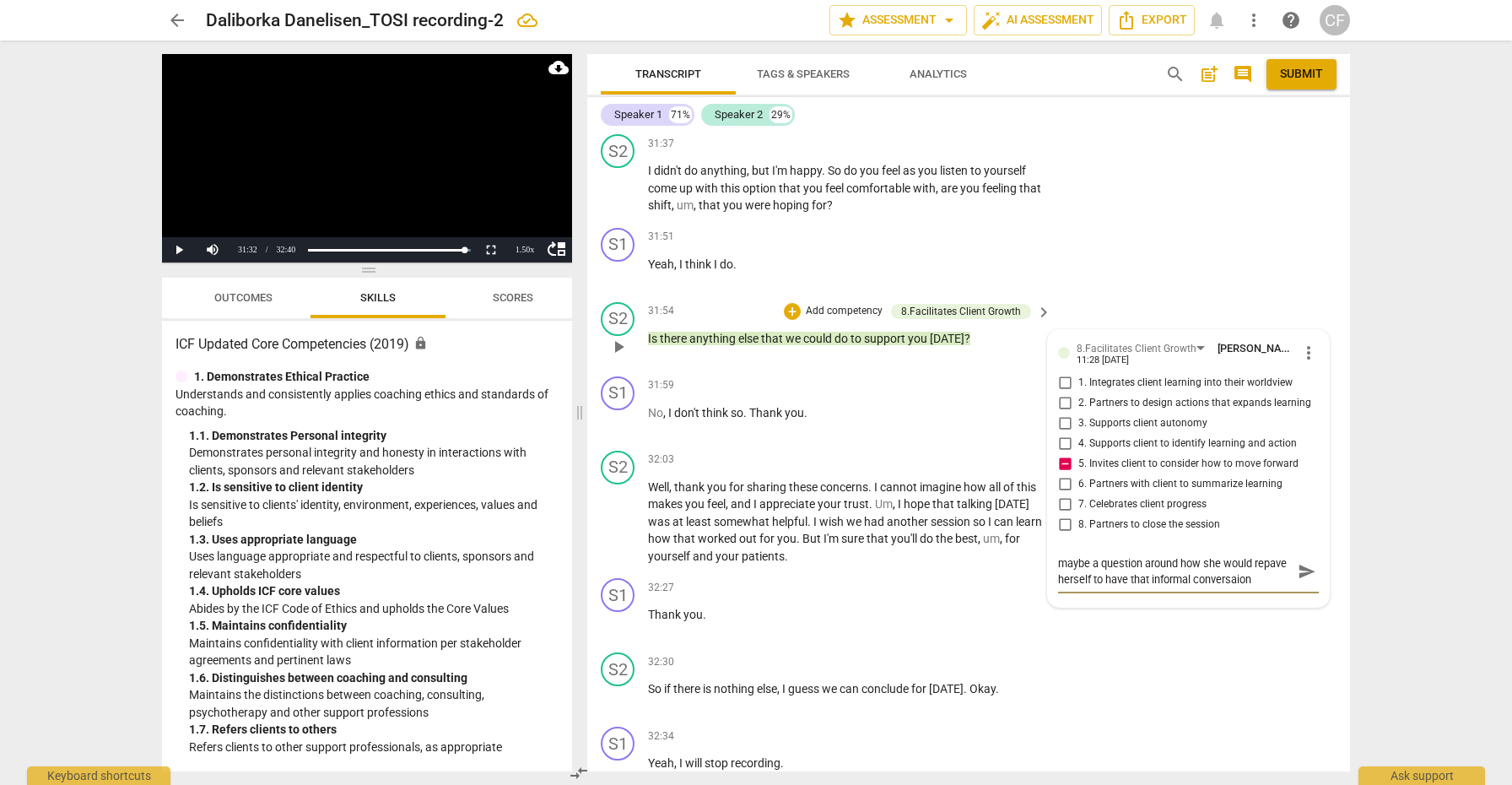
scroll to position [14, 0]
click at [1301, 562] on span "send" at bounding box center [1306, 571] width 18 height 18
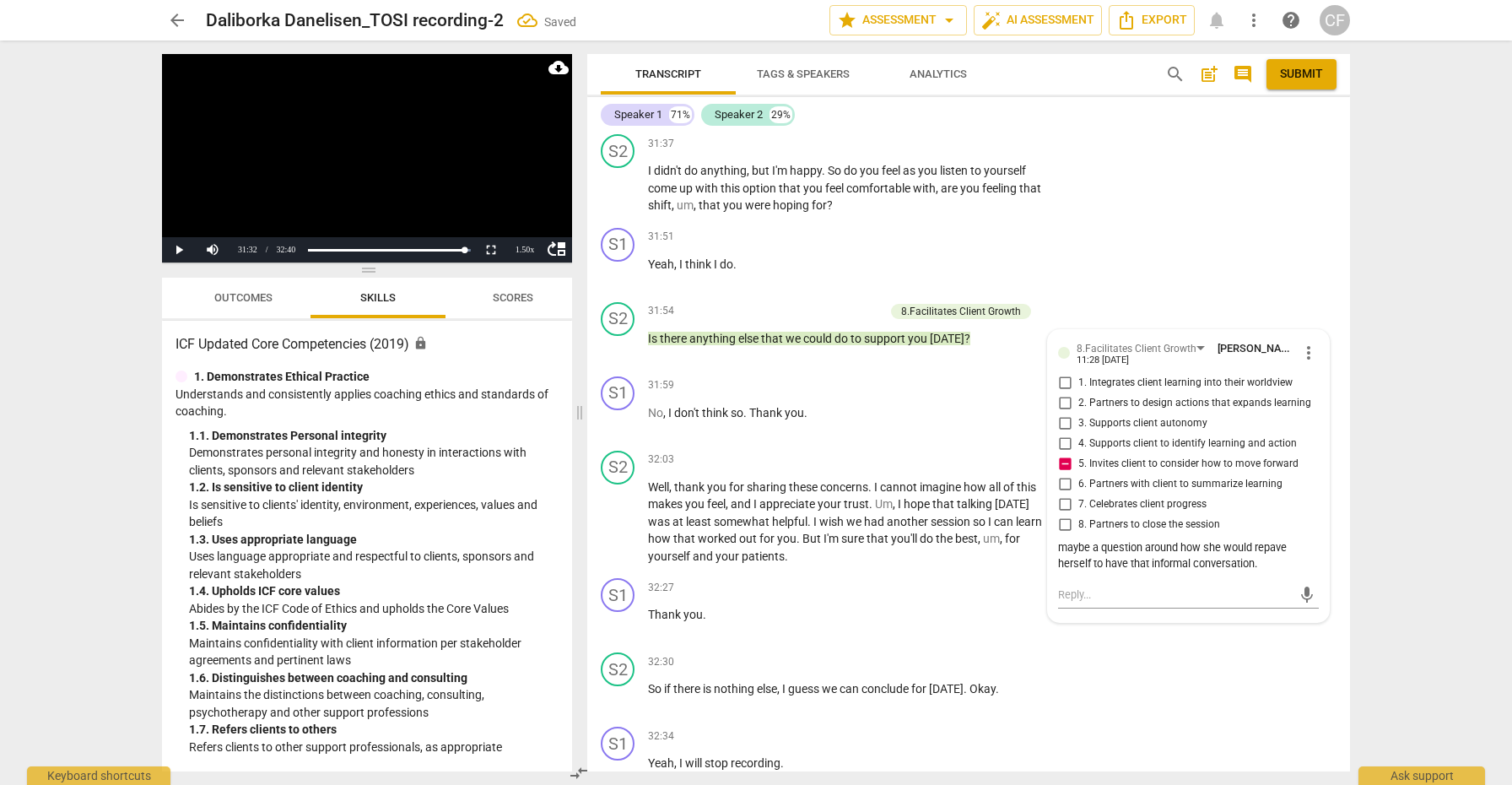
scroll to position [0, 0]
click at [1314, 69] on span "Submit" at bounding box center [1301, 74] width 43 height 17
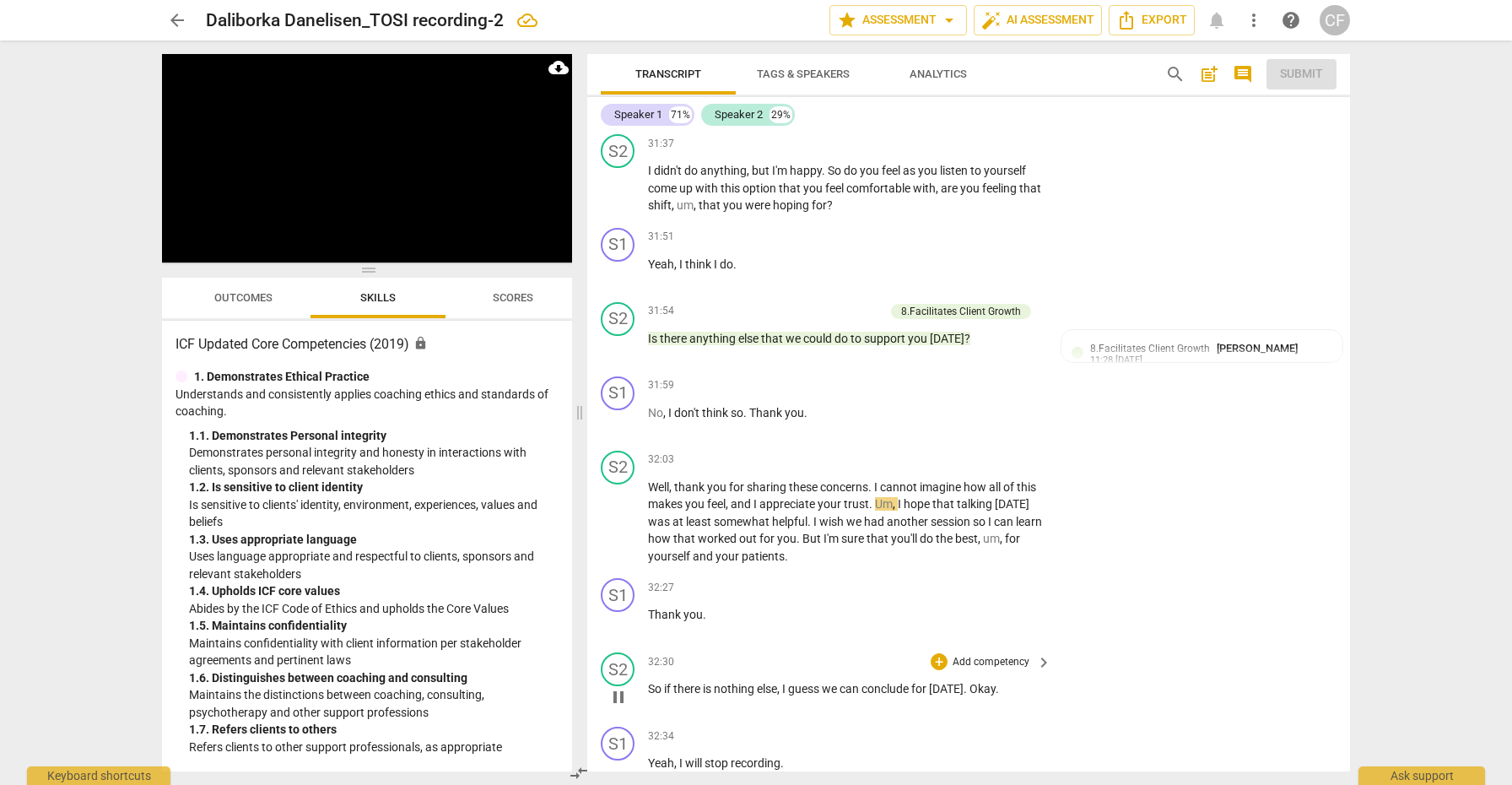
click at [619, 687] on span "pause" at bounding box center [618, 696] width 20 height 20
